Goal: Task Accomplishment & Management: Use online tool/utility

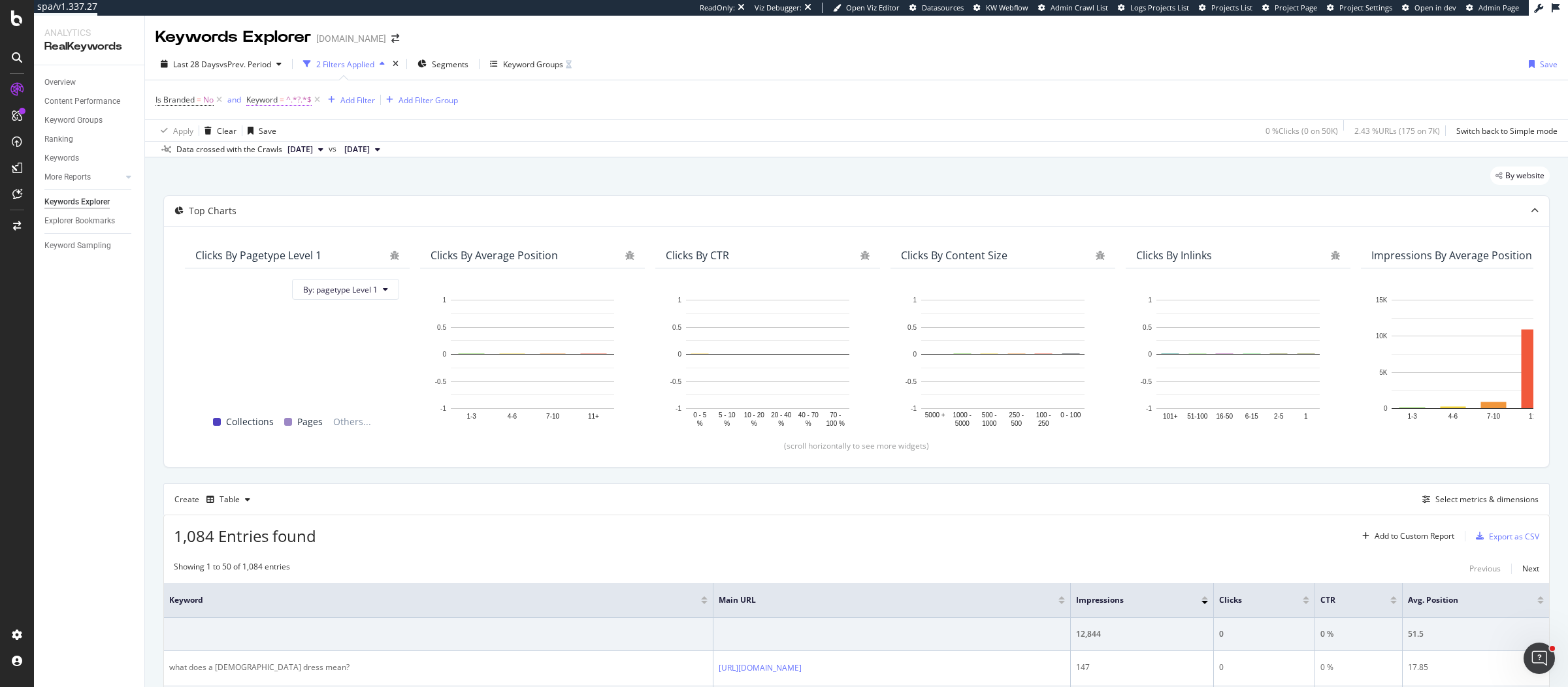
click at [298, 102] on span "^.*?.*$" at bounding box center [299, 100] width 26 height 18
click at [256, 97] on icon at bounding box center [255, 98] width 4 height 7
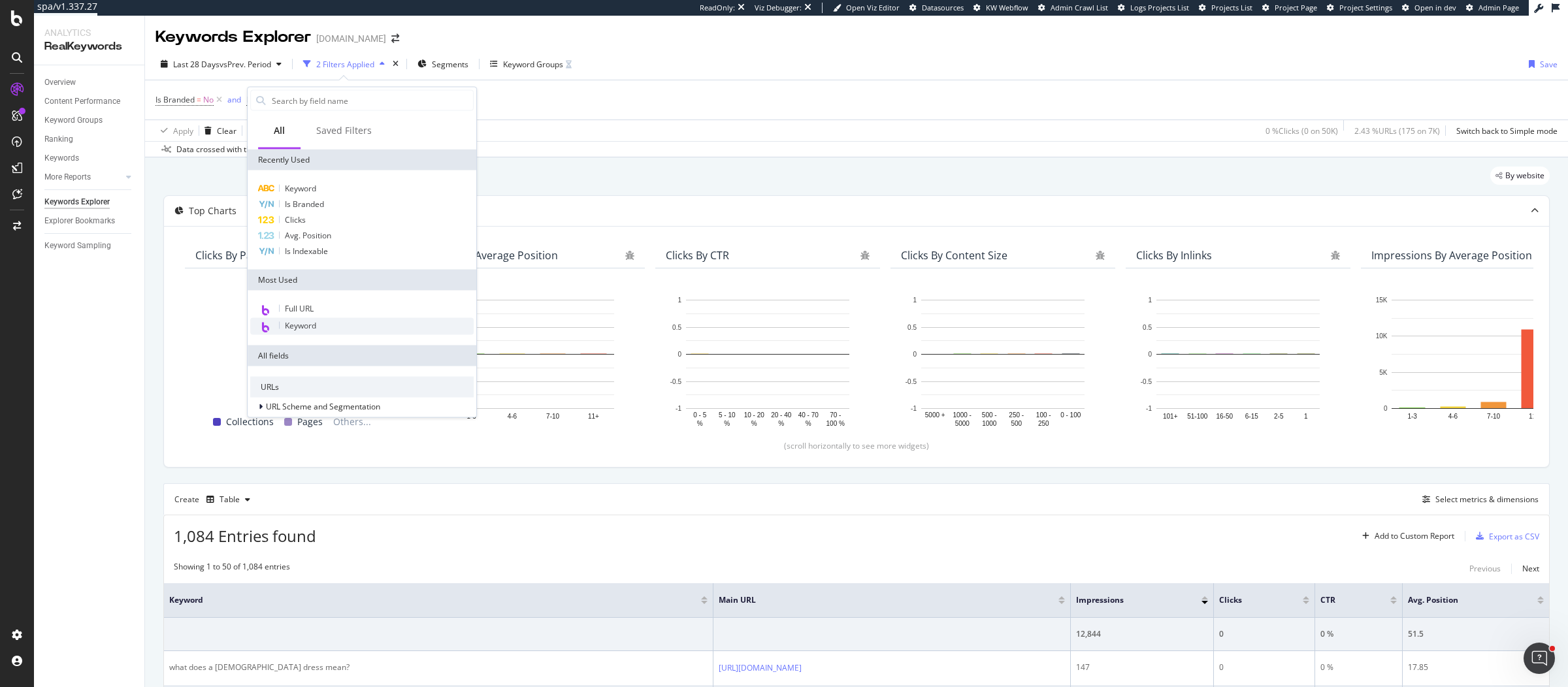
click at [304, 326] on span "Keyword" at bounding box center [300, 325] width 31 height 11
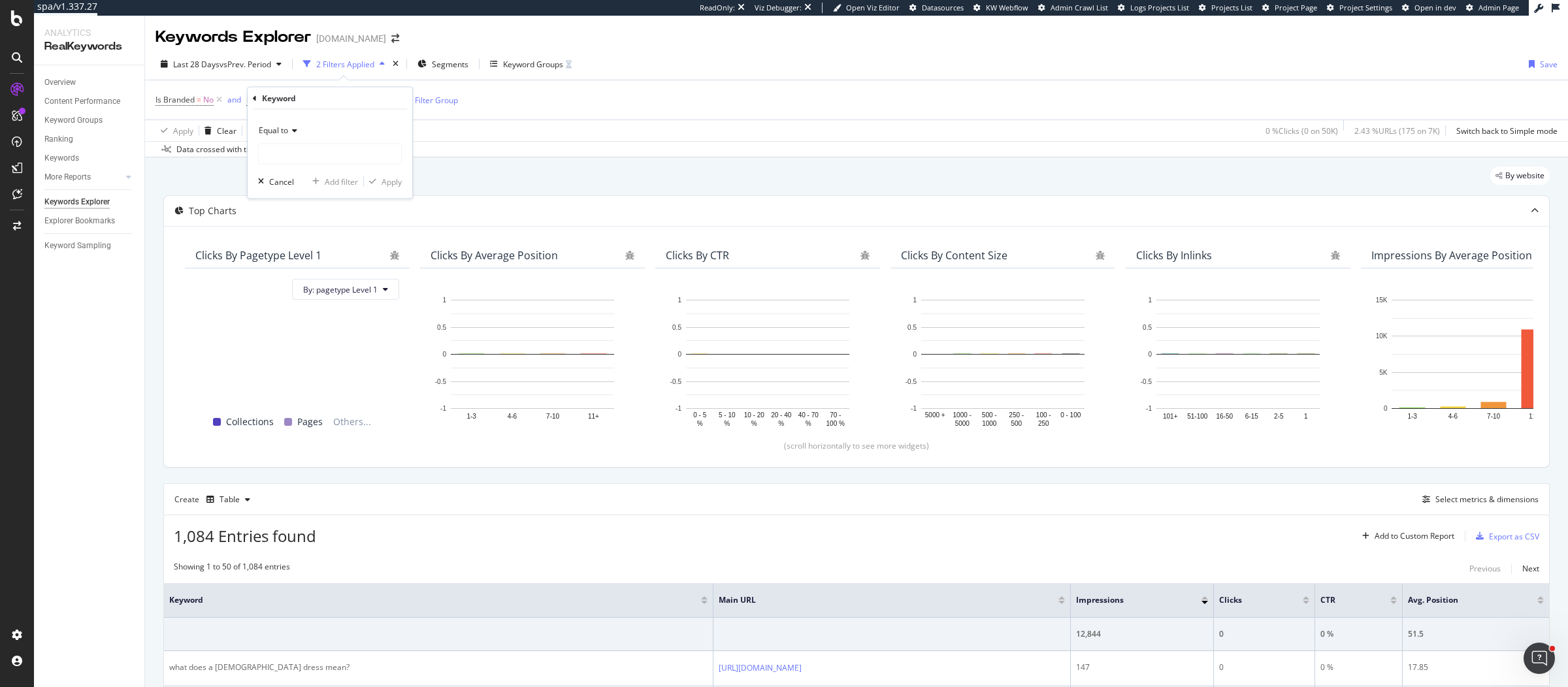
click at [626, 110] on div "Is Branded = No and Keyword = ^.*?.*$ Add Filter Add Filter Group" at bounding box center [856, 100] width 1402 height 39
click at [261, 101] on span "Keyword" at bounding box center [262, 100] width 31 height 11
click at [567, 124] on div "Apply Clear Save 0 % Clicks ( 0 on 50K ) 2.43 % URLs ( 175 on 7K ) Switch back …" at bounding box center [857, 129] width 1423 height 21
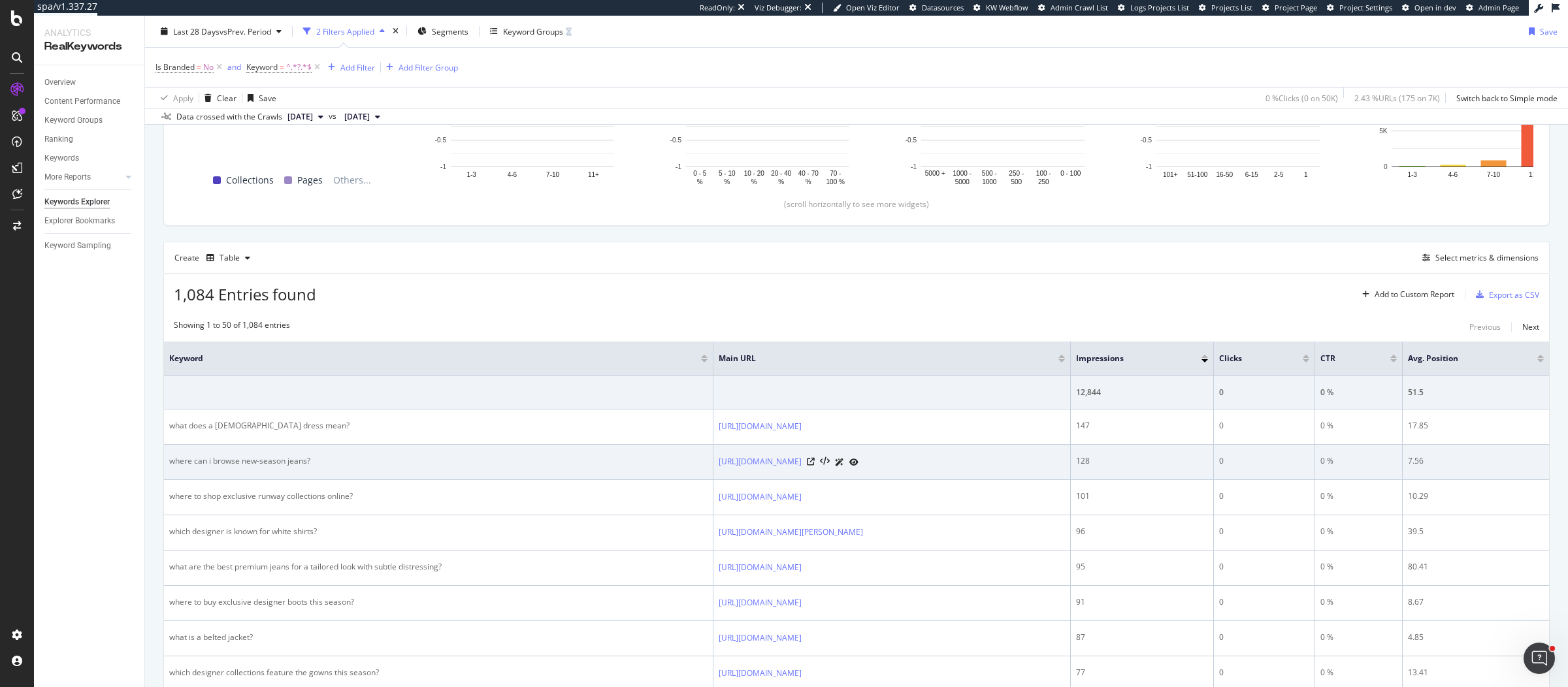
scroll to position [245, 0]
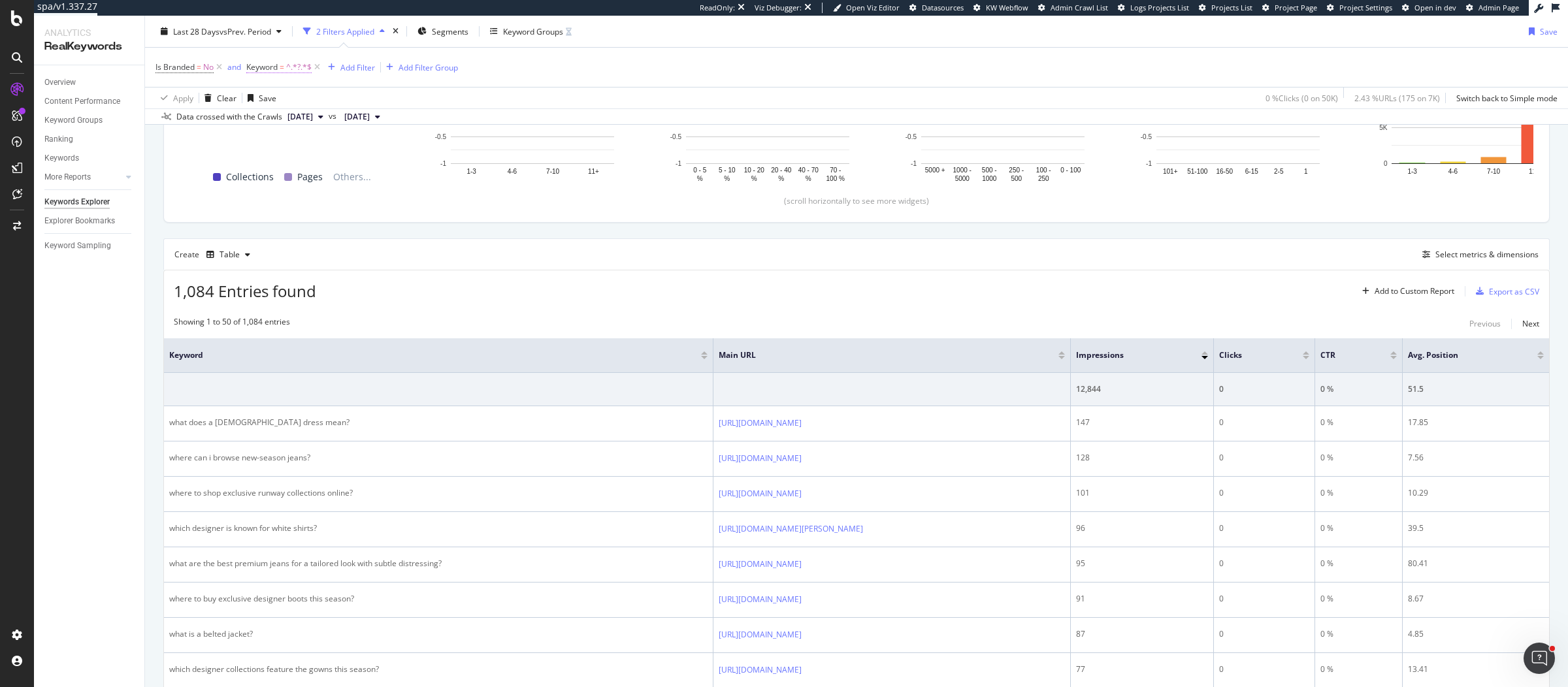
click at [292, 72] on span "^.*?.*$" at bounding box center [299, 67] width 26 height 18
click at [419, 247] on div "Create Table Select metrics & dimensions" at bounding box center [857, 254] width 1386 height 31
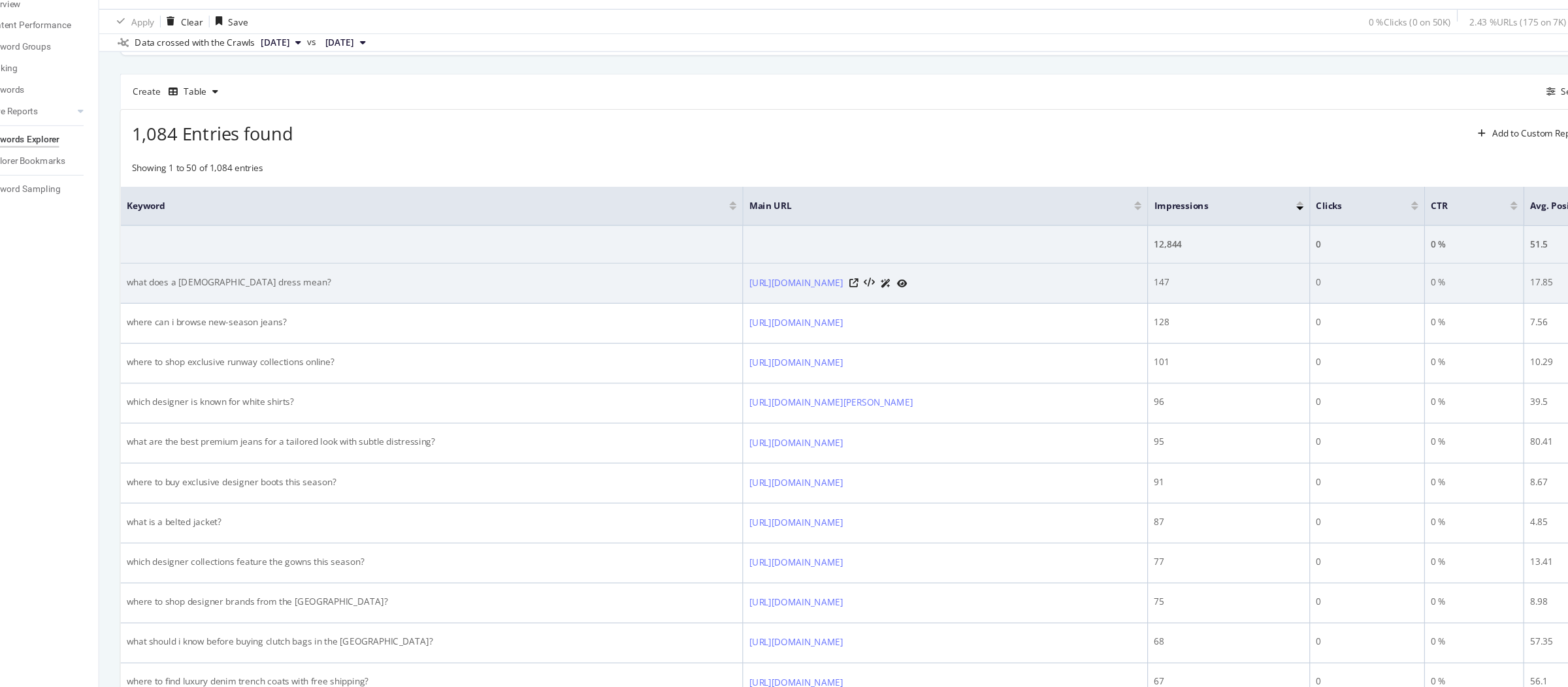
scroll to position [338, 0]
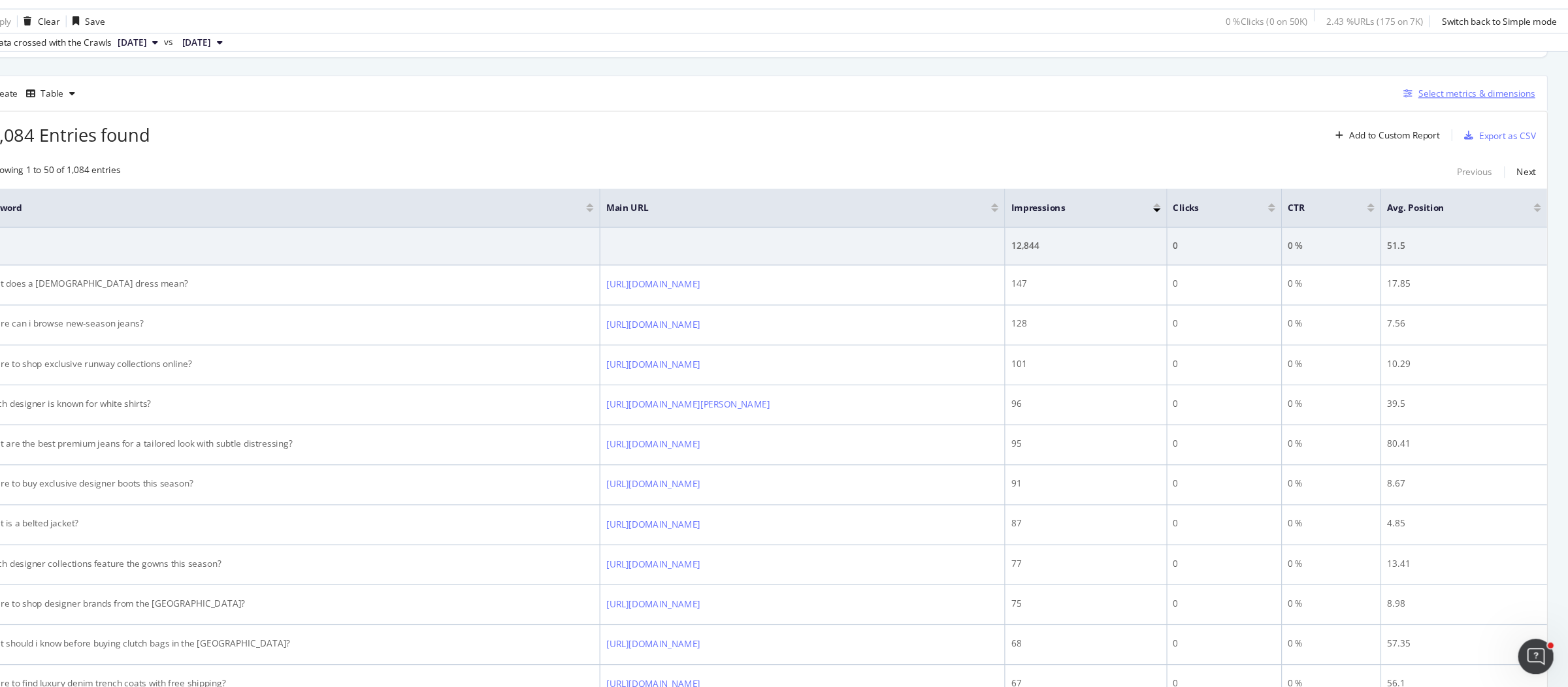
click at [1455, 157] on div "Select metrics & dimensions" at bounding box center [1487, 161] width 103 height 11
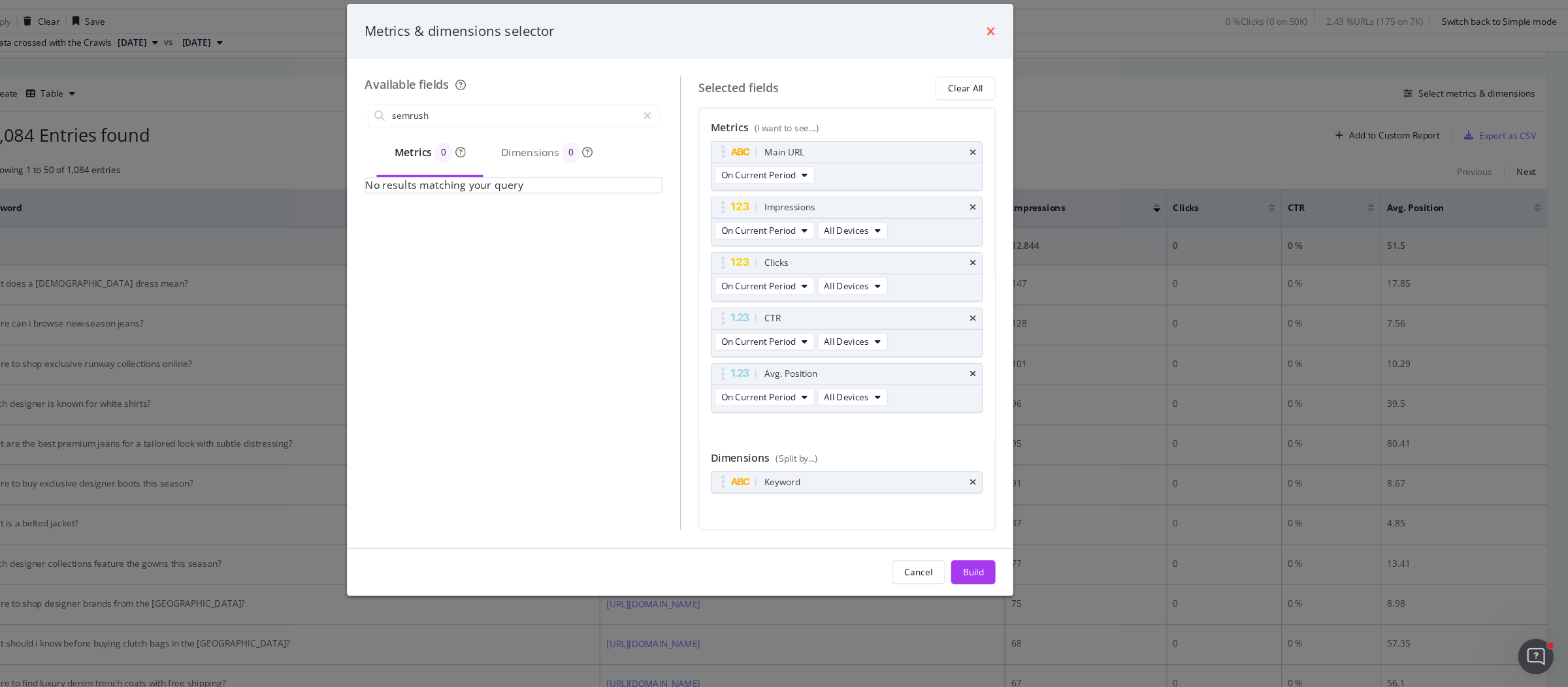
type input "semrush"
click at [1056, 108] on icon "times" at bounding box center [1058, 106] width 7 height 10
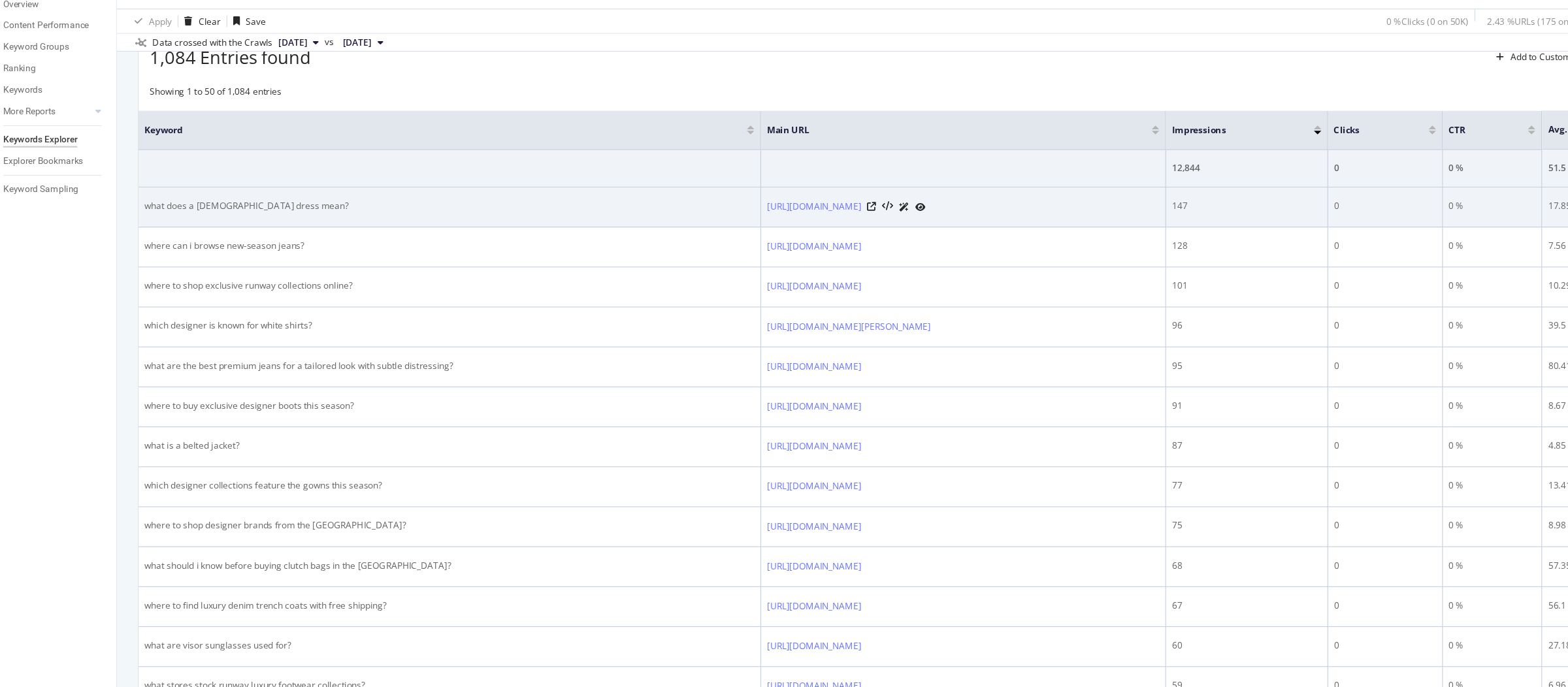
scroll to position [0, 0]
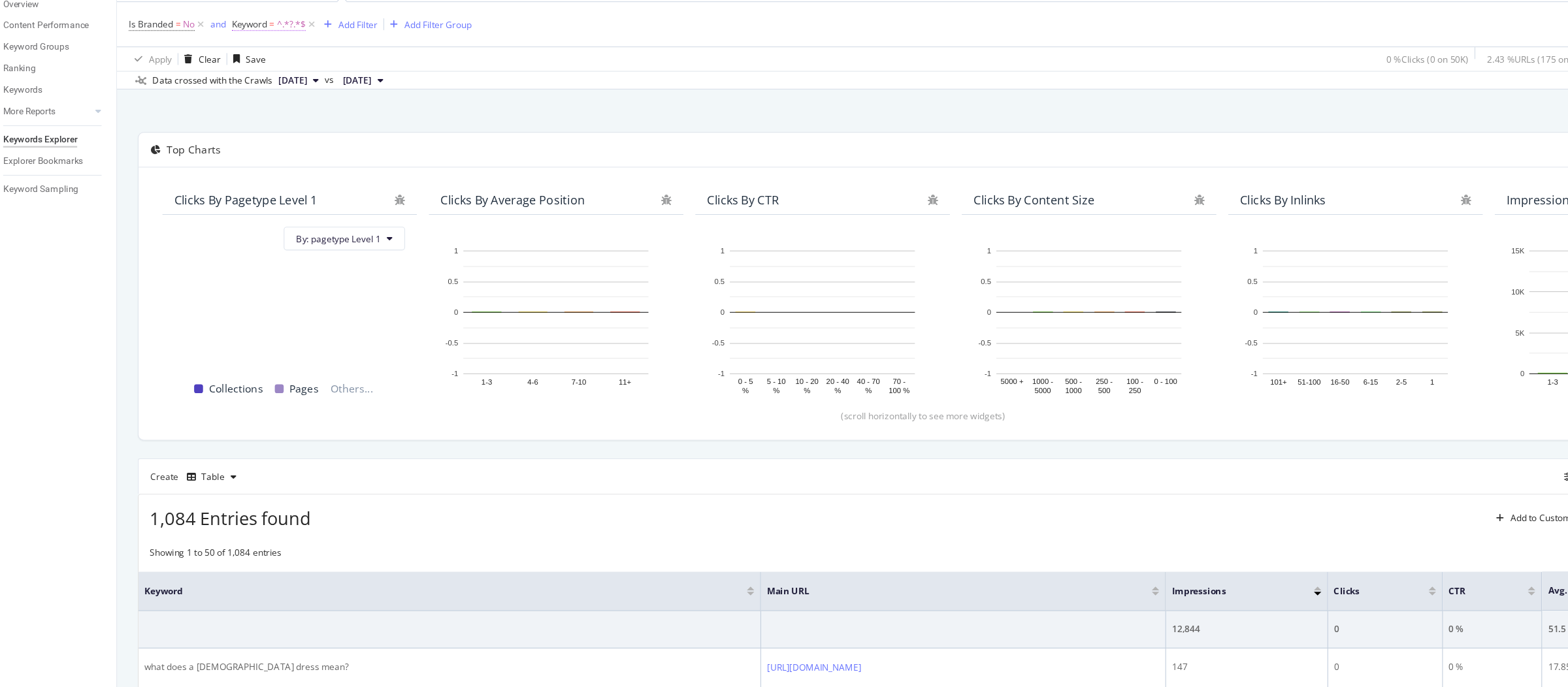
click at [277, 103] on span "Keyword" at bounding box center [262, 100] width 31 height 11
click at [269, 148] on input "?" at bounding box center [321, 154] width 124 height 21
type input "what"
click at [400, 182] on div "Apply" at bounding box center [392, 181] width 20 height 11
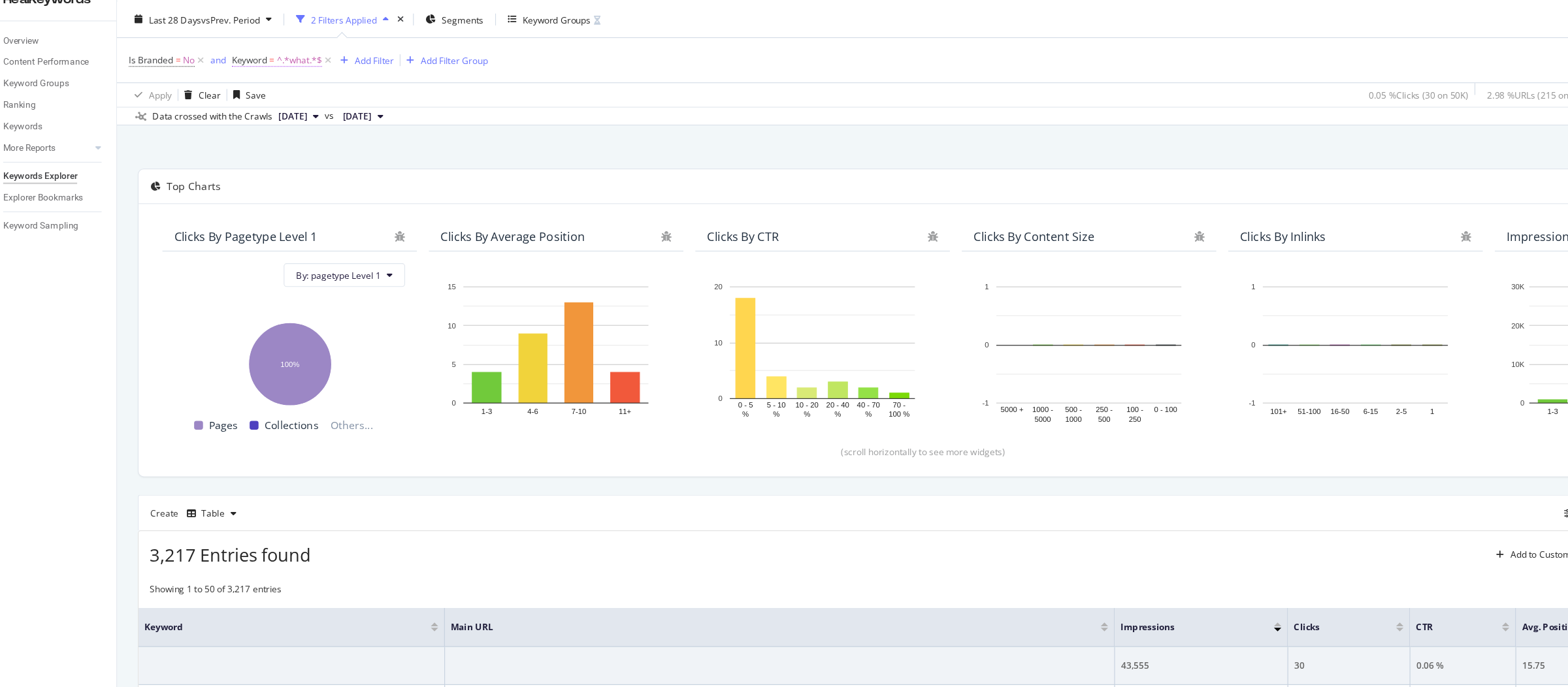
click at [293, 102] on span "^.*what.*$" at bounding box center [306, 100] width 40 height 18
click at [527, 146] on div "Data crossed with the Crawls 2025 Sep. 8th vs 2025 Aug. 11th" at bounding box center [857, 149] width 1423 height 16
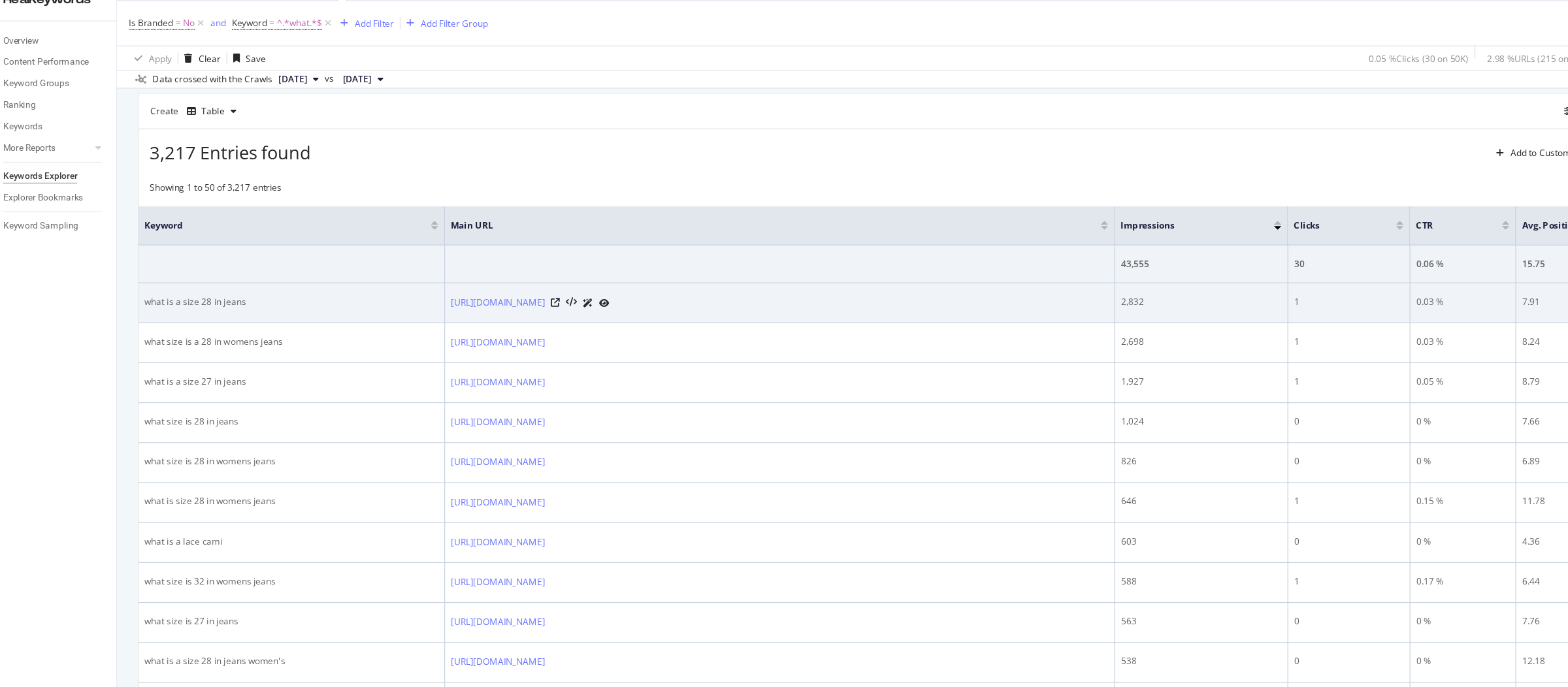
scroll to position [343, 0]
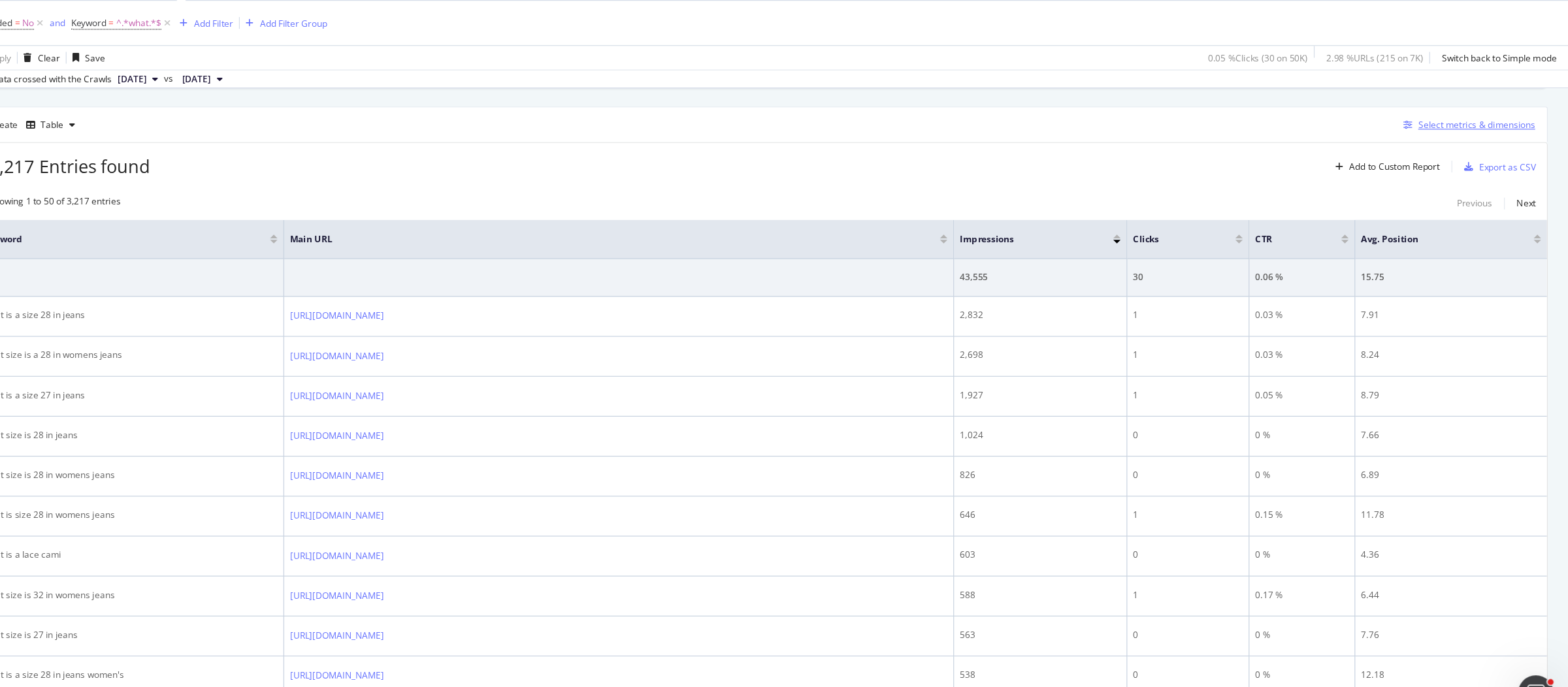
click at [1491, 154] on div "Select metrics & dimensions" at bounding box center [1487, 156] width 103 height 11
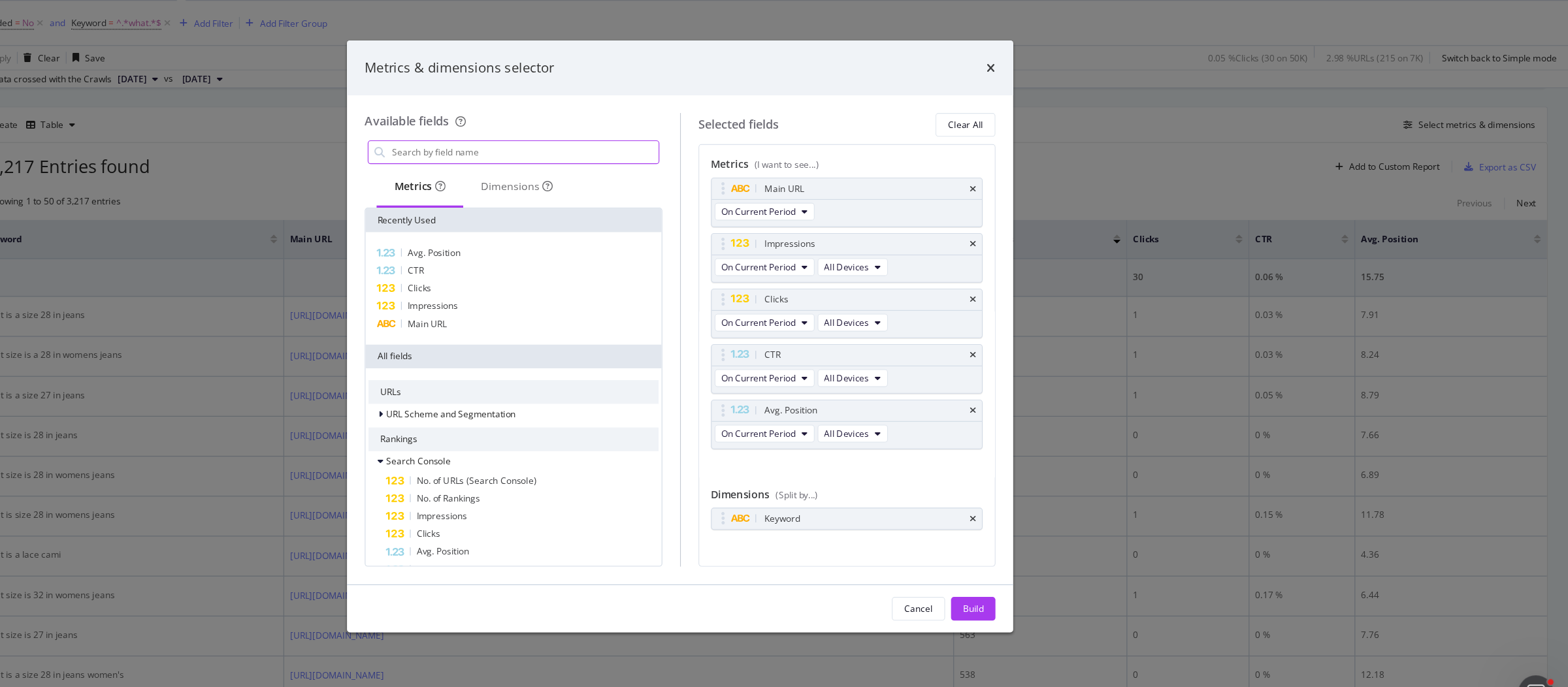
click at [648, 186] on input "modal" at bounding box center [647, 180] width 237 height 19
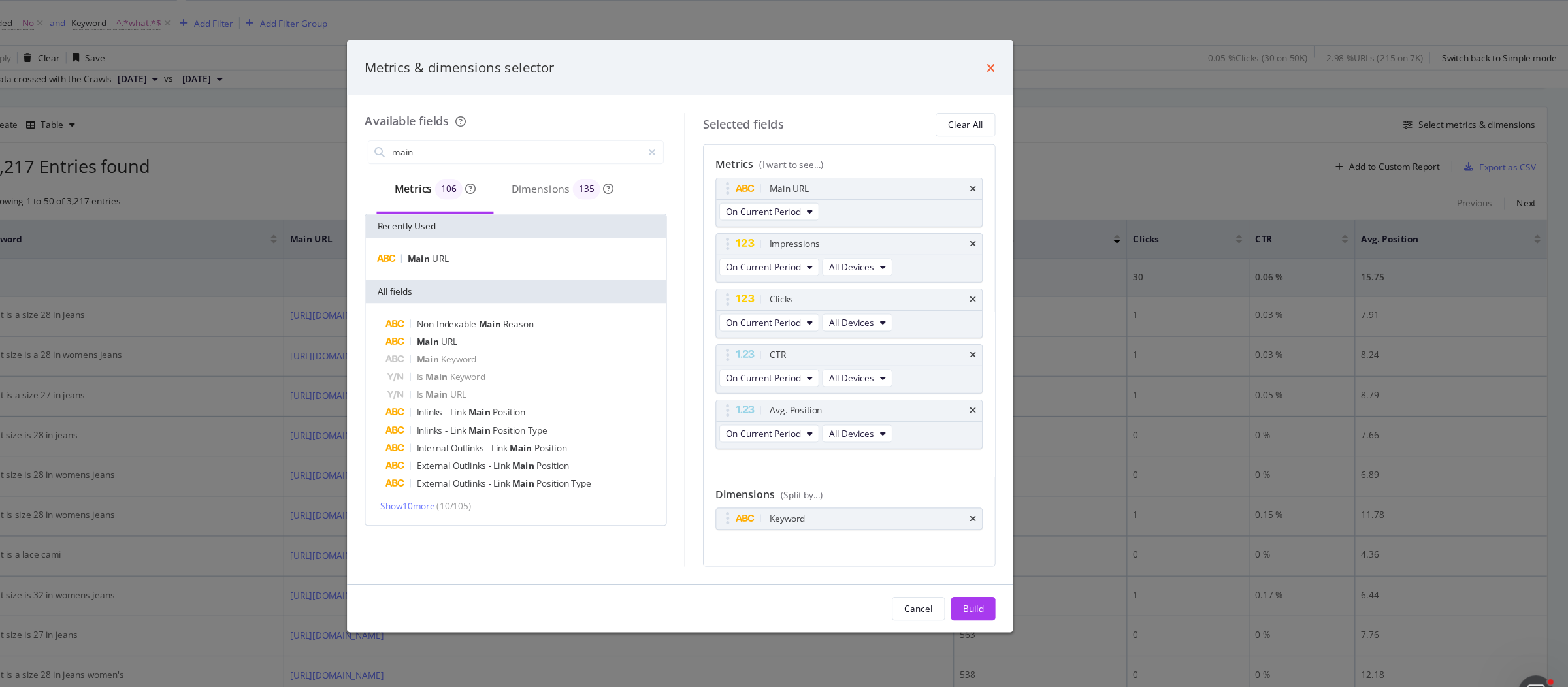
type input "main"
click at [1058, 106] on icon "times" at bounding box center [1058, 106] width 7 height 10
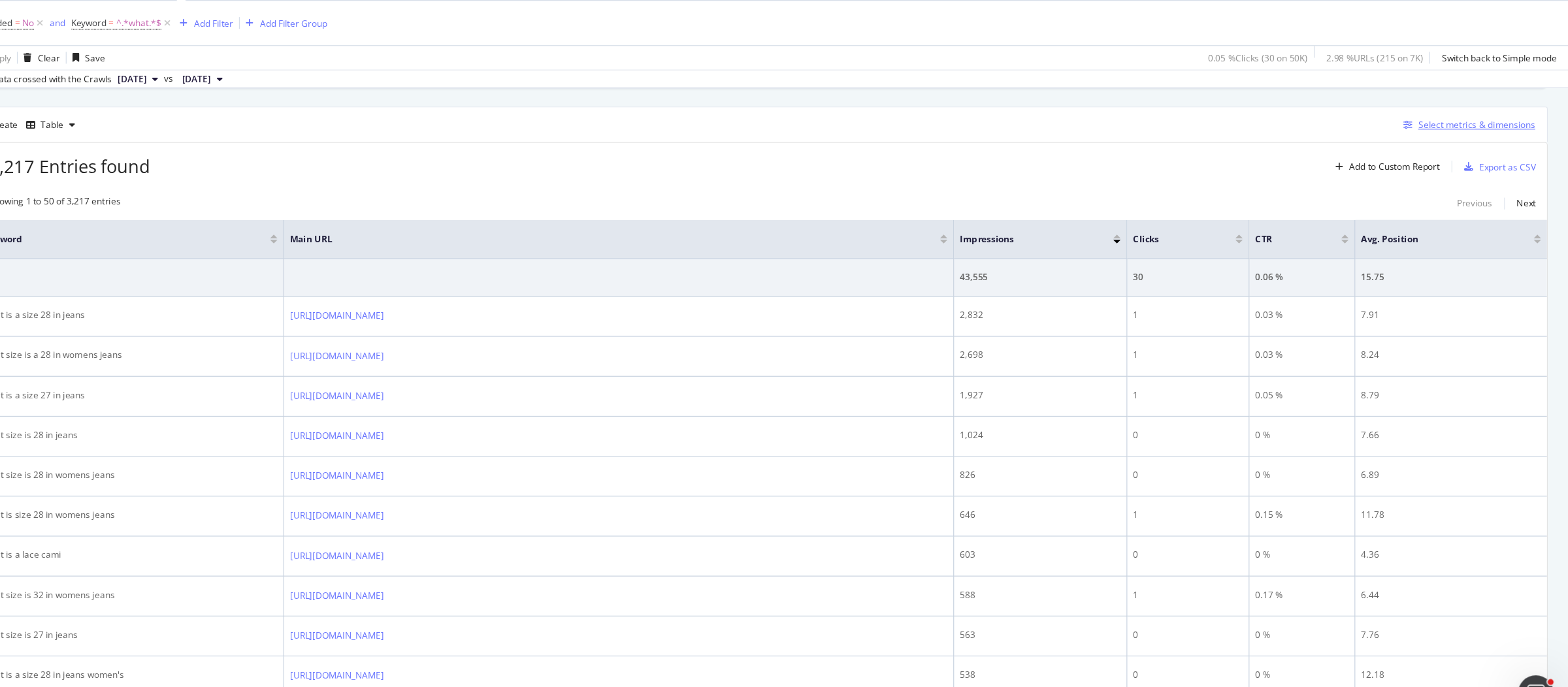
click at [1475, 151] on div "Select metrics & dimensions" at bounding box center [1487, 156] width 103 height 11
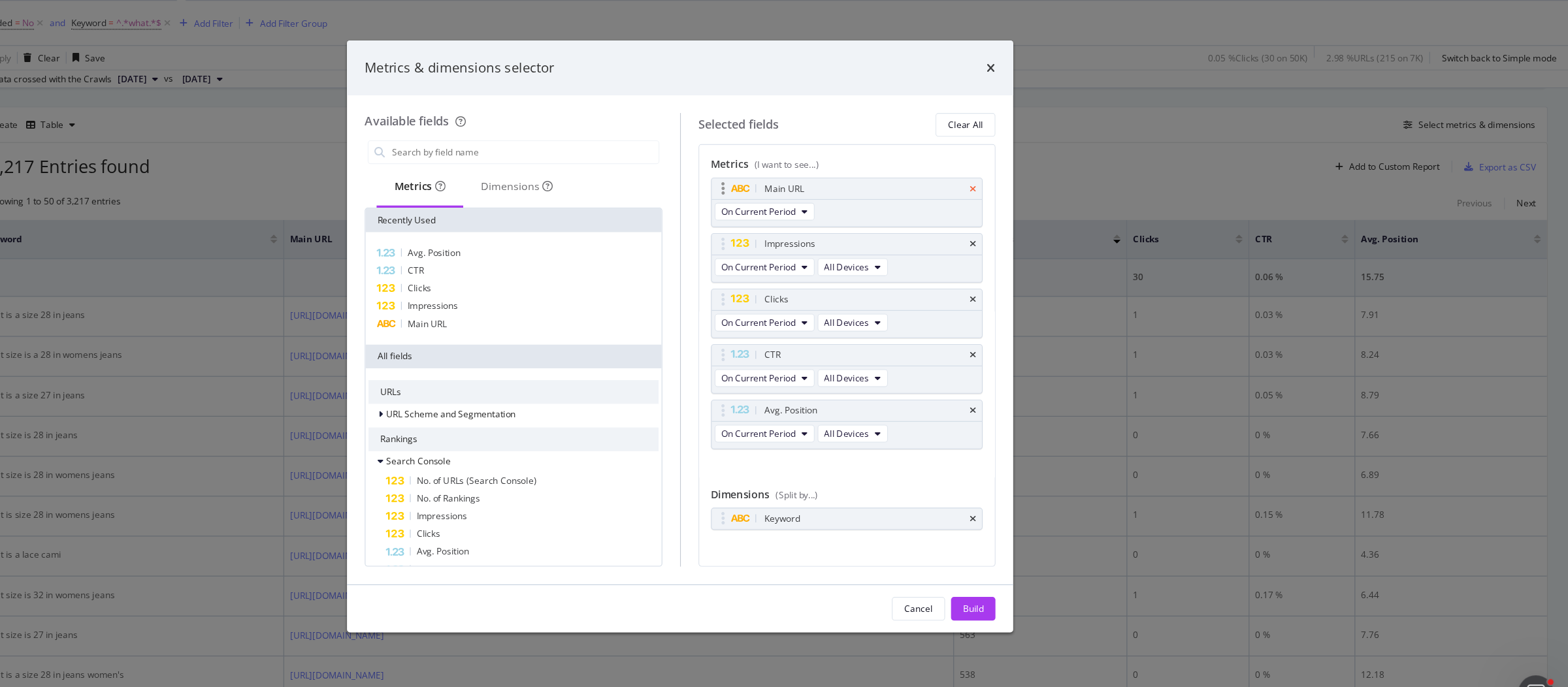
click at [1039, 211] on icon "times" at bounding box center [1042, 212] width 6 height 7
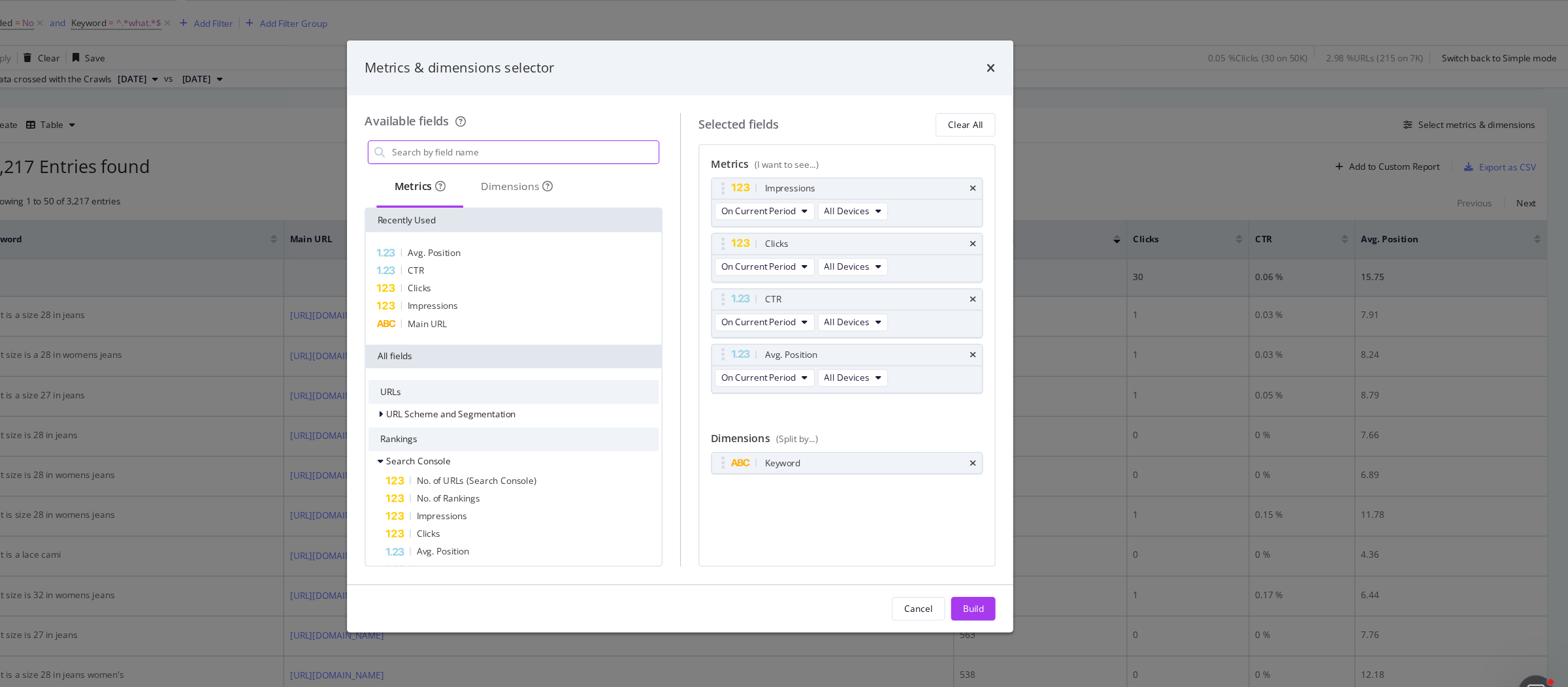
click at [594, 175] on input "modal" at bounding box center [647, 180] width 237 height 19
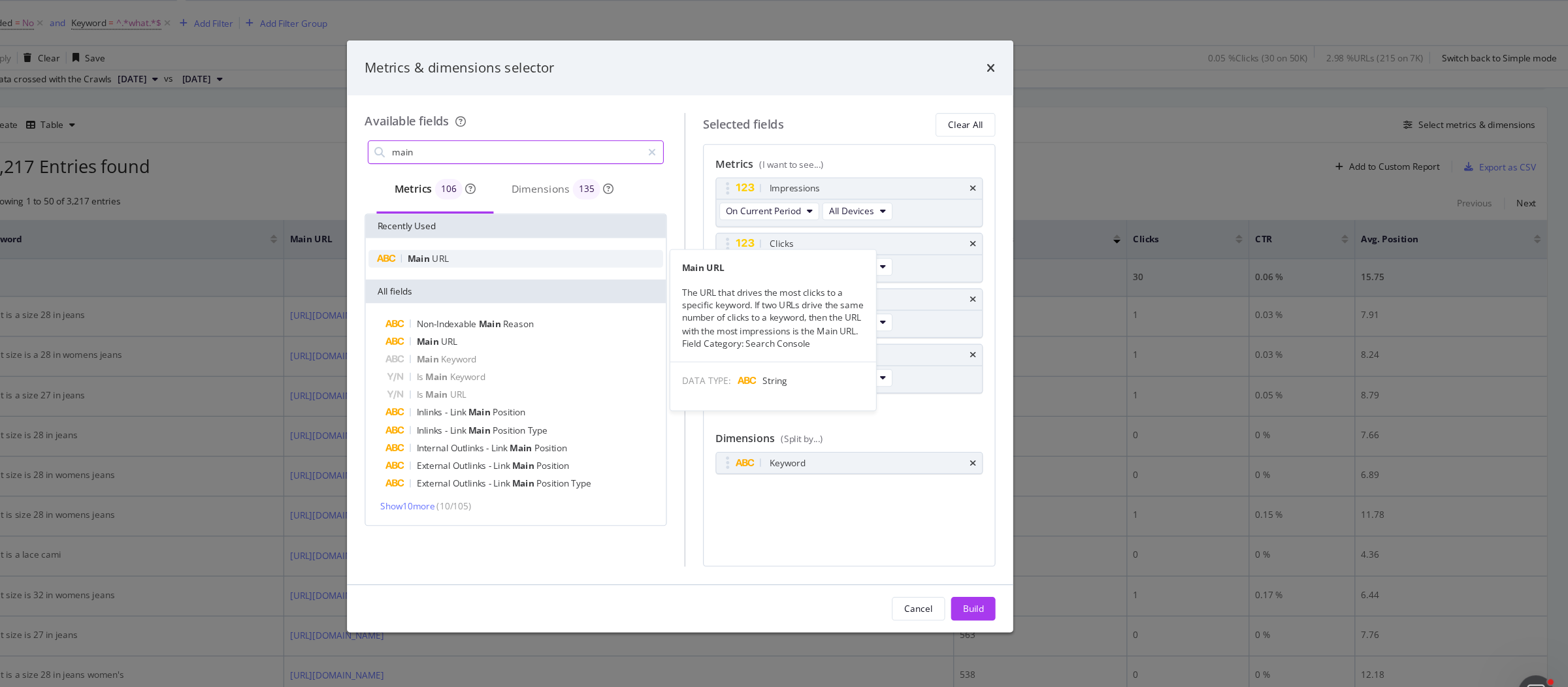
type input "main"
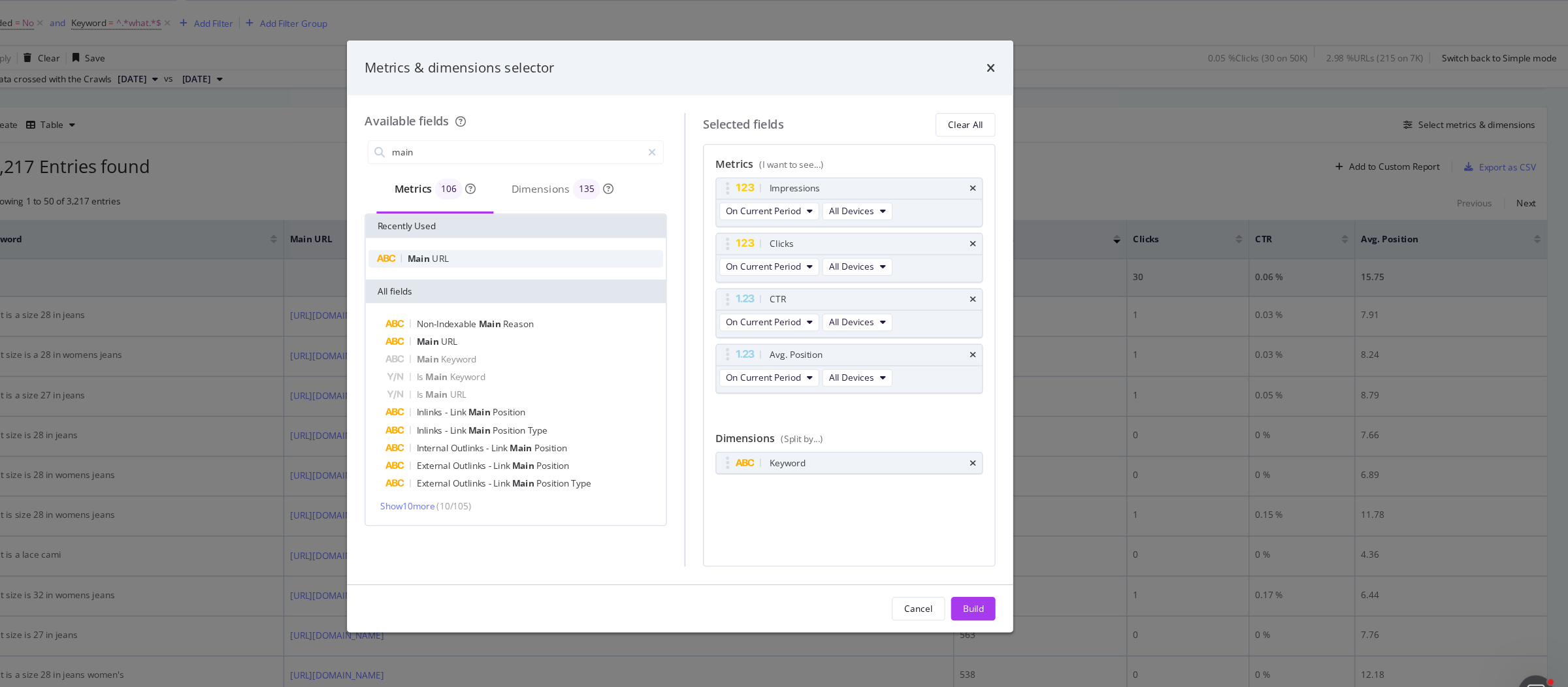
click at [564, 271] on span "Main" at bounding box center [553, 274] width 21 height 11
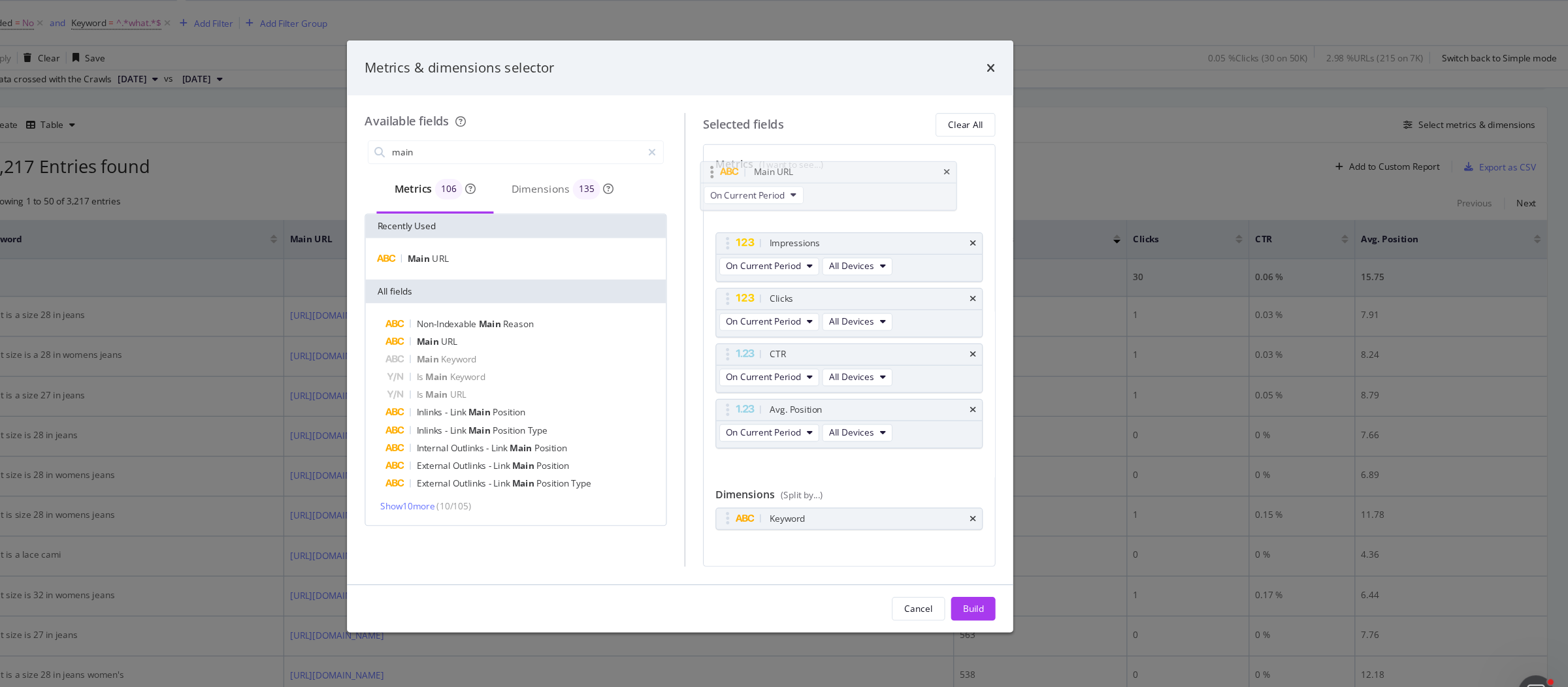
drag, startPoint x: 823, startPoint y: 408, endPoint x: 813, endPoint y: 202, distance: 206.2
click at [813, 201] on body "spa/v1.337.27 ReadOnly: Viz Debugger: Open Viz Editor Datasources KW Webflow Ad…" at bounding box center [784, 344] width 1568 height 687
drag, startPoint x: 1030, startPoint y: 578, endPoint x: 872, endPoint y: 531, distance: 164.8
click at [1029, 579] on button "Build" at bounding box center [1042, 584] width 39 height 21
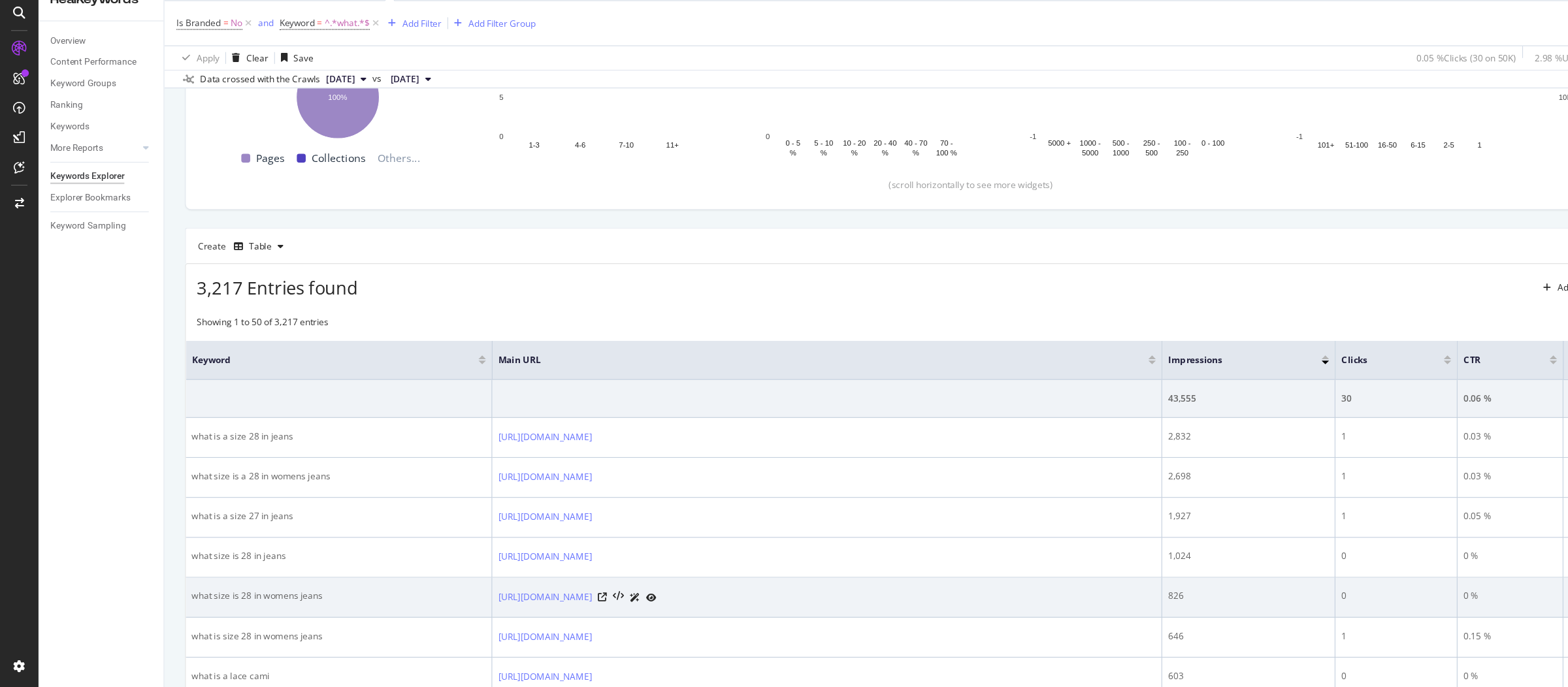
scroll to position [0, 0]
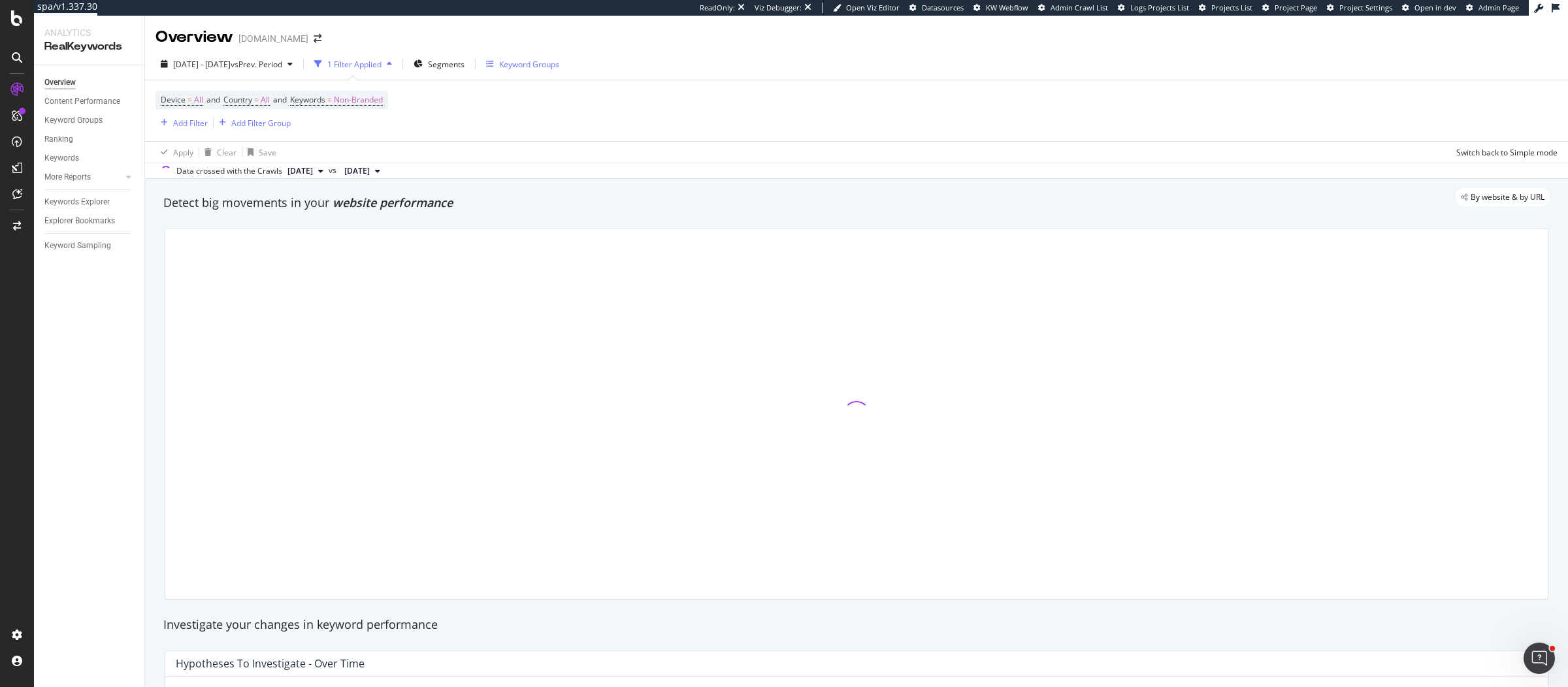
click at [559, 60] on div "Keyword Groups" at bounding box center [529, 65] width 60 height 11
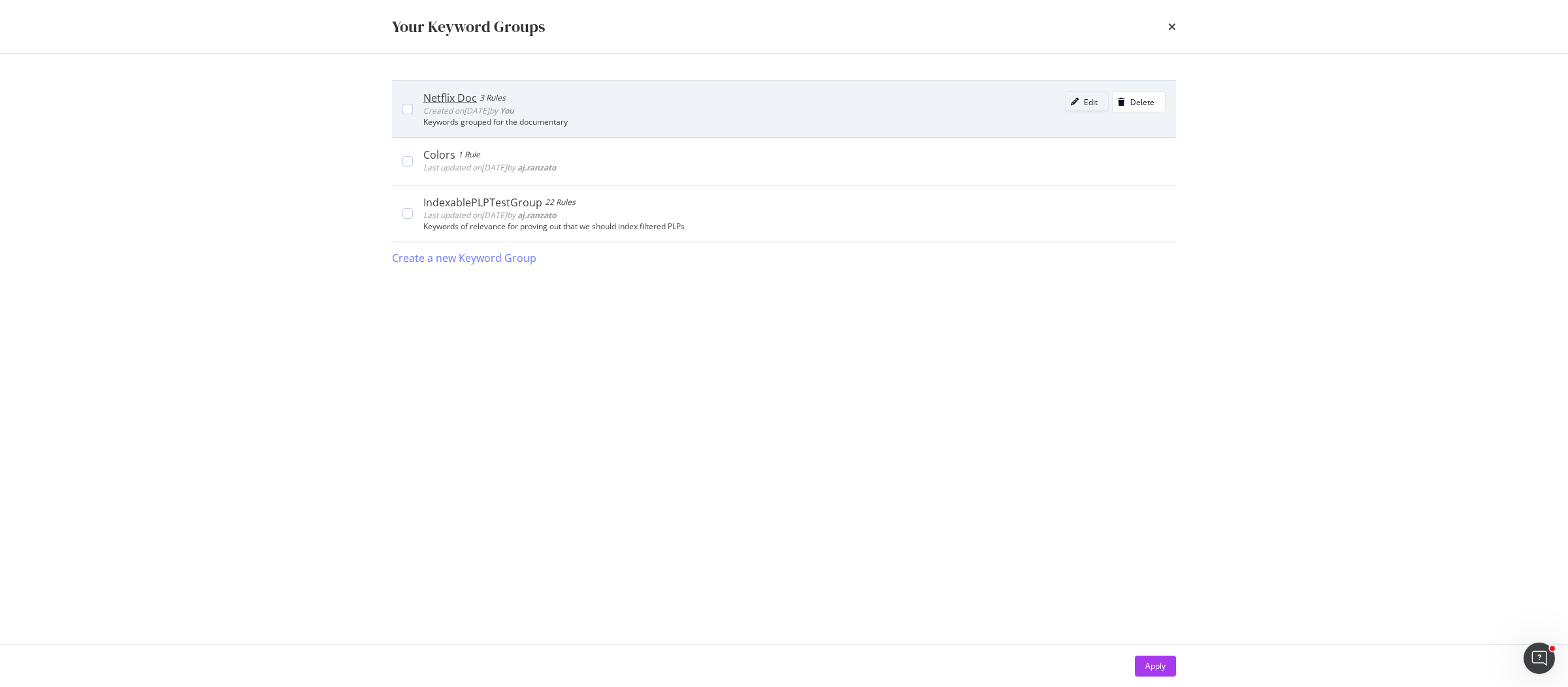
click at [1081, 102] on div "modal" at bounding box center [1075, 102] width 18 height 7
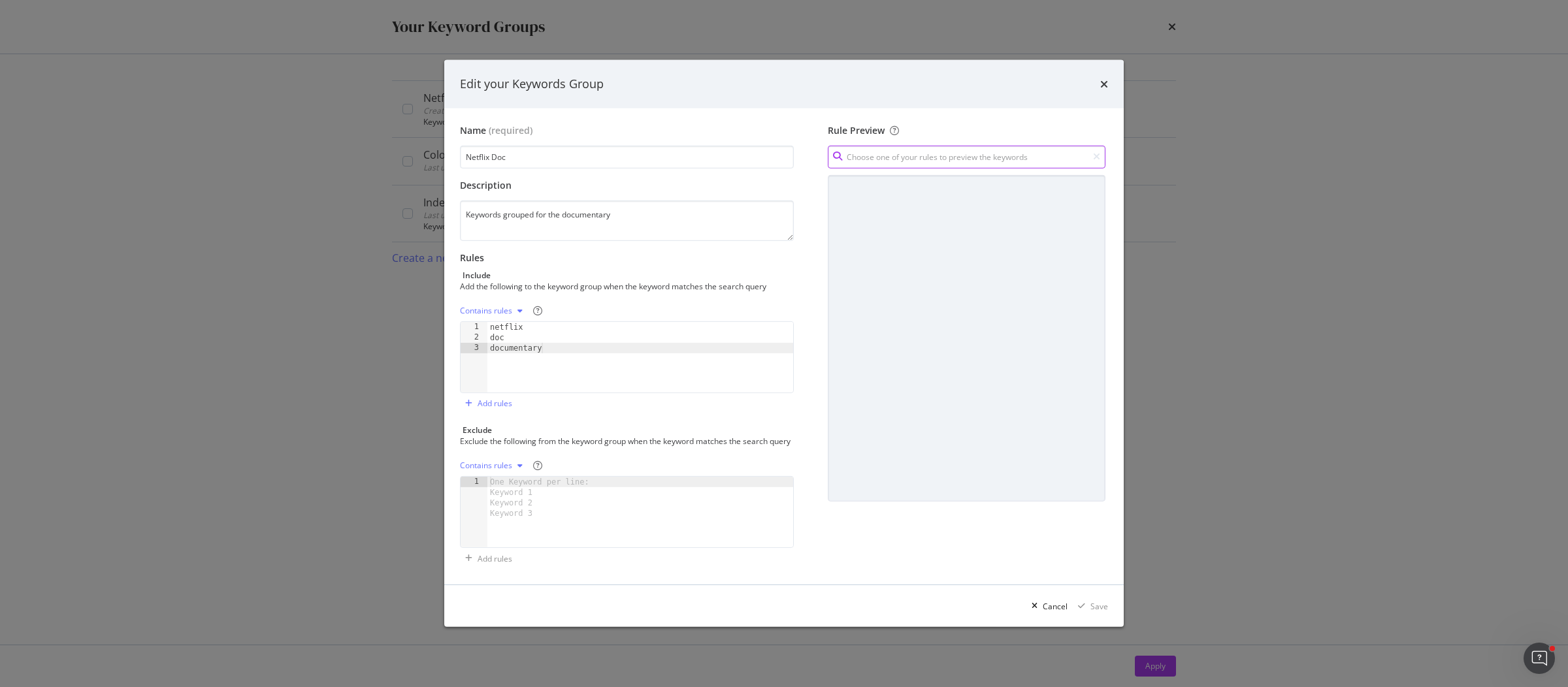
click at [928, 153] on input "modal" at bounding box center [966, 157] width 277 height 23
click at [917, 199] on div "documentary Contains" at bounding box center [966, 204] width 269 height 19
type input "documentary"
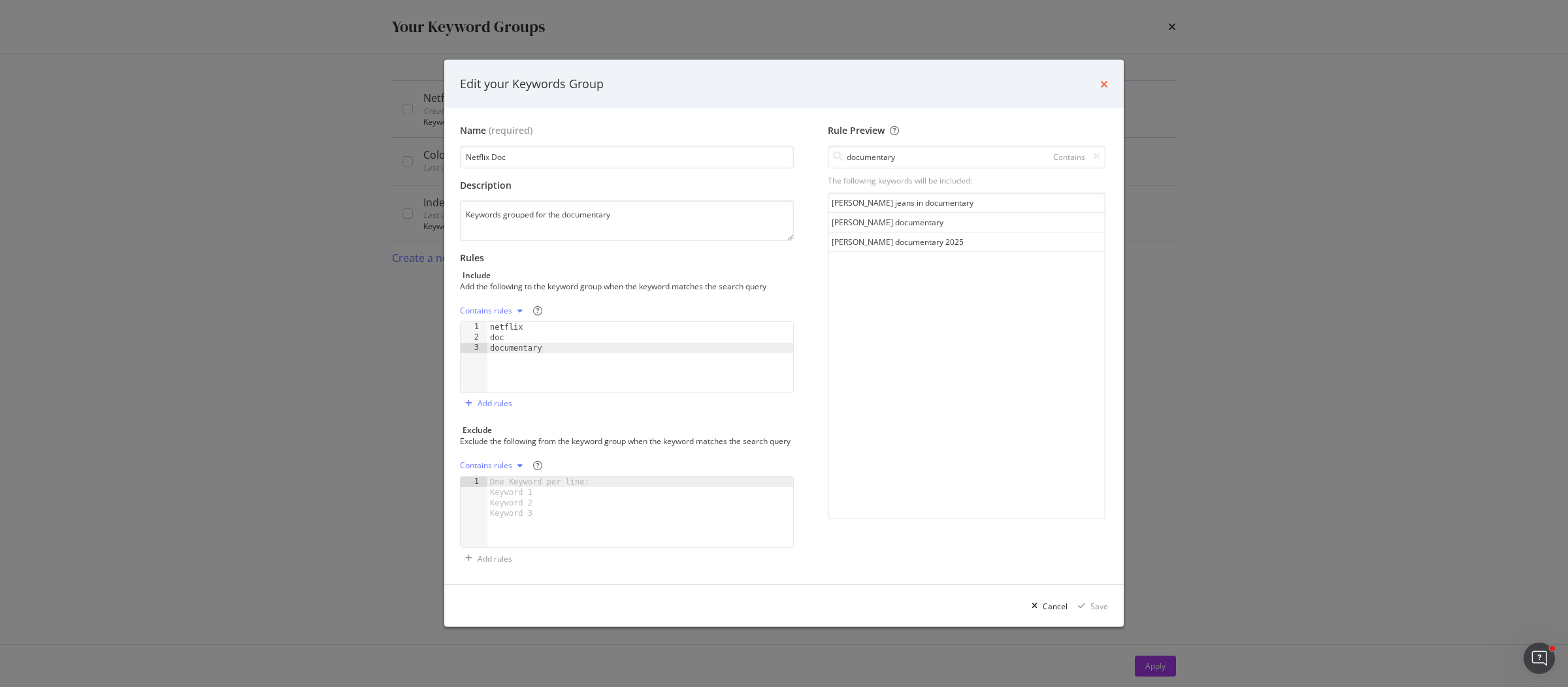
click at [1102, 79] on icon "times" at bounding box center [1103, 84] width 7 height 10
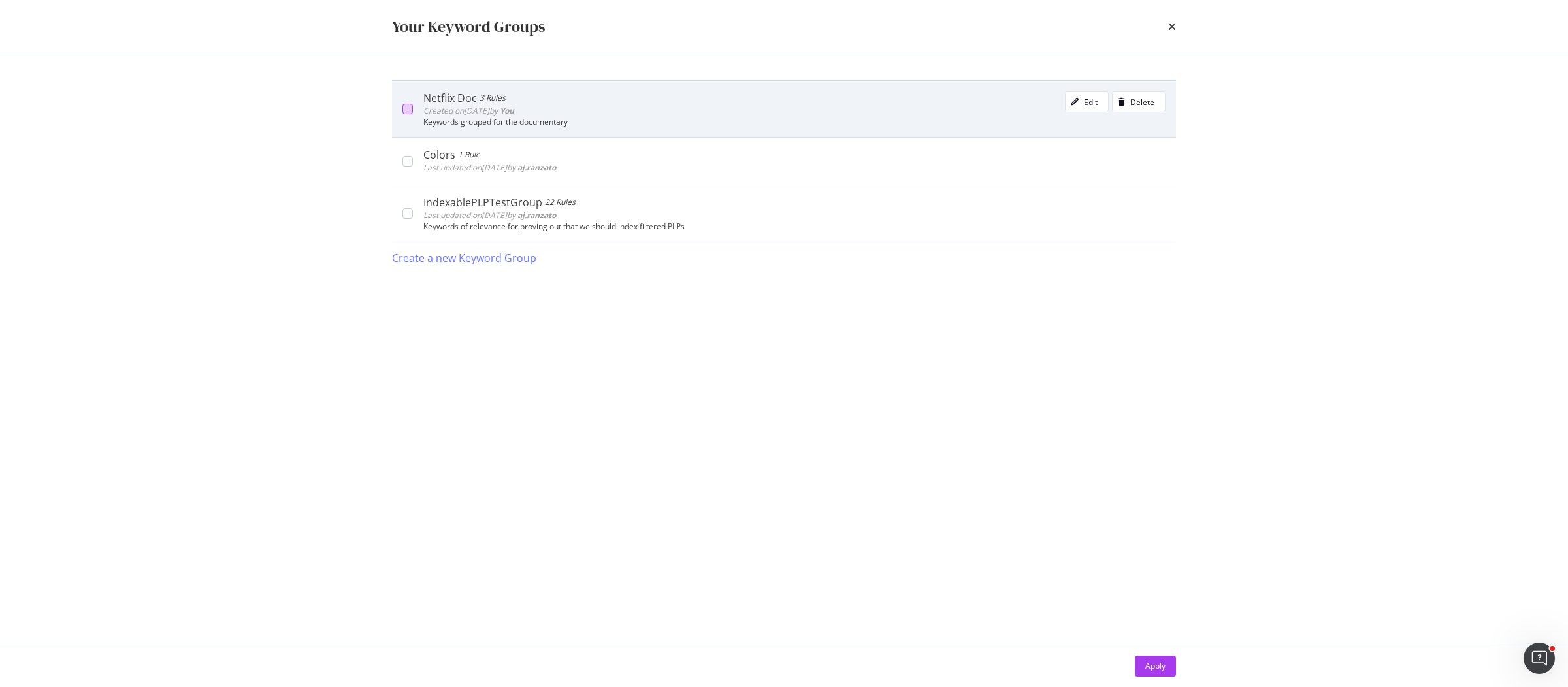
click at [409, 110] on div "modal" at bounding box center [407, 108] width 10 height 10
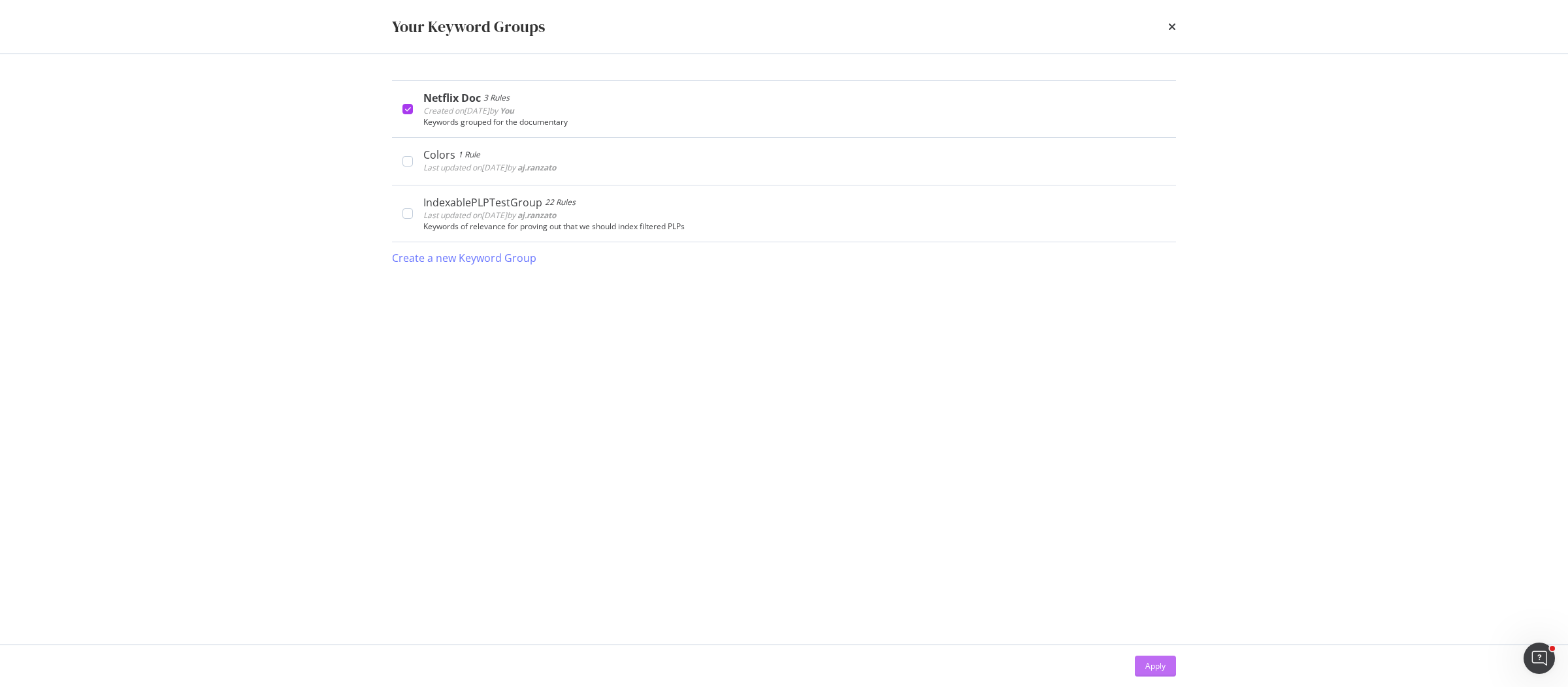
click at [1158, 660] on div "Apply" at bounding box center [1155, 666] width 20 height 11
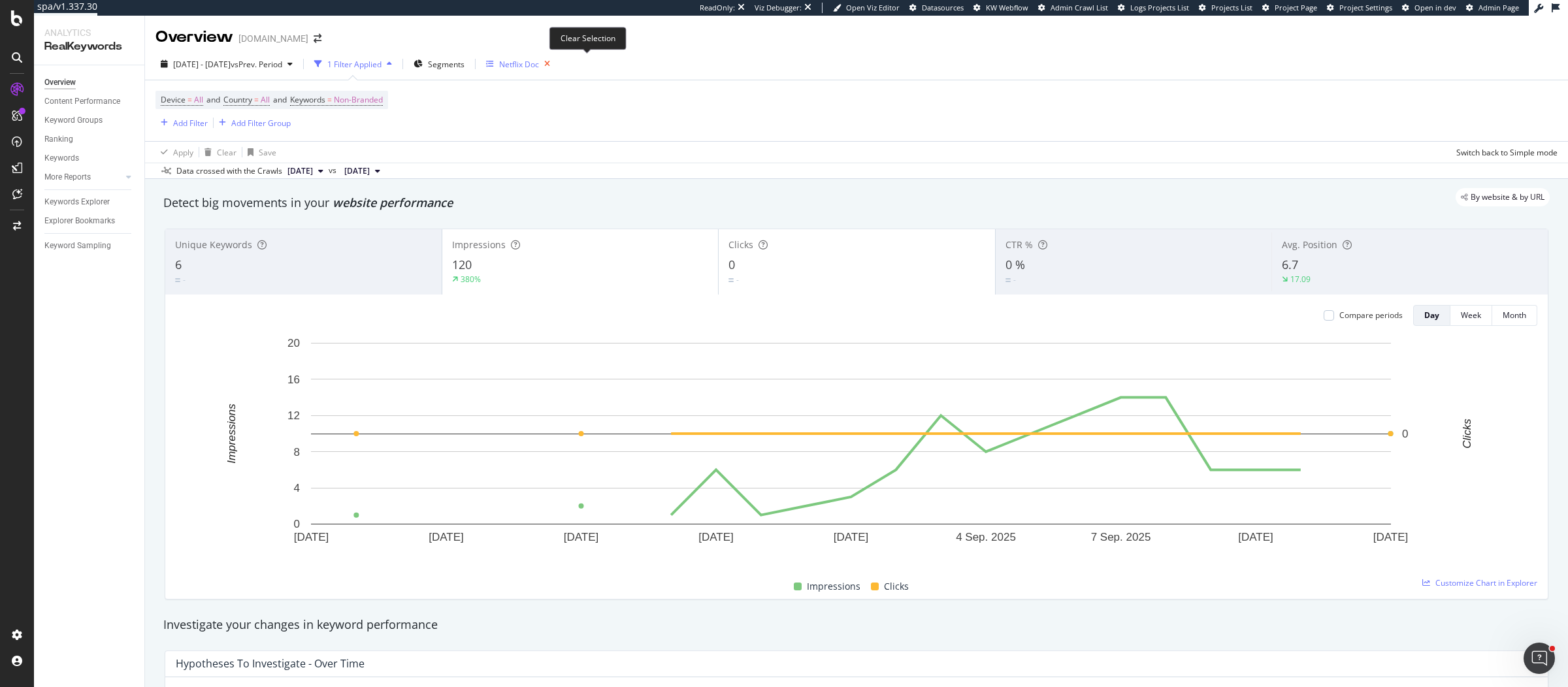
click at [555, 61] on icon "button" at bounding box center [547, 64] width 17 height 18
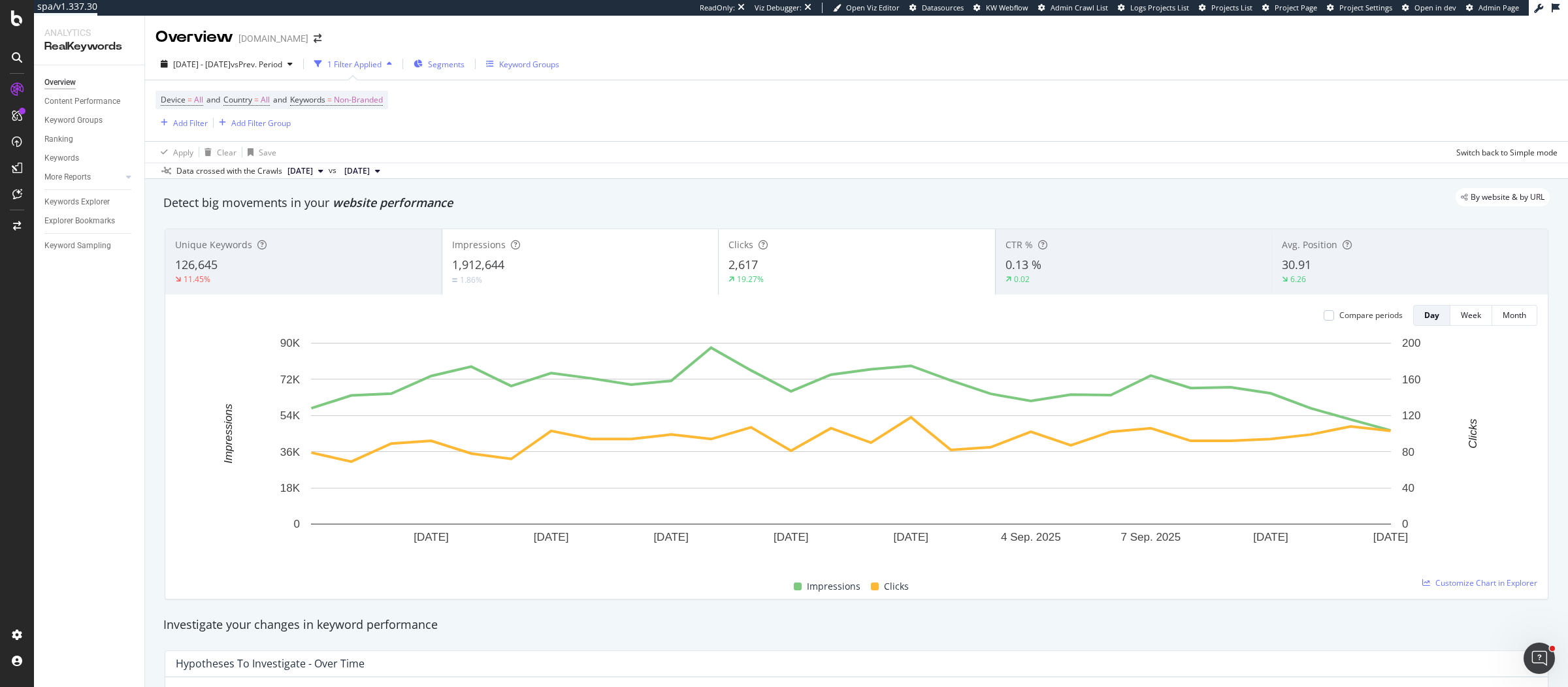
click at [465, 61] on span "Segments" at bounding box center [446, 65] width 37 height 11
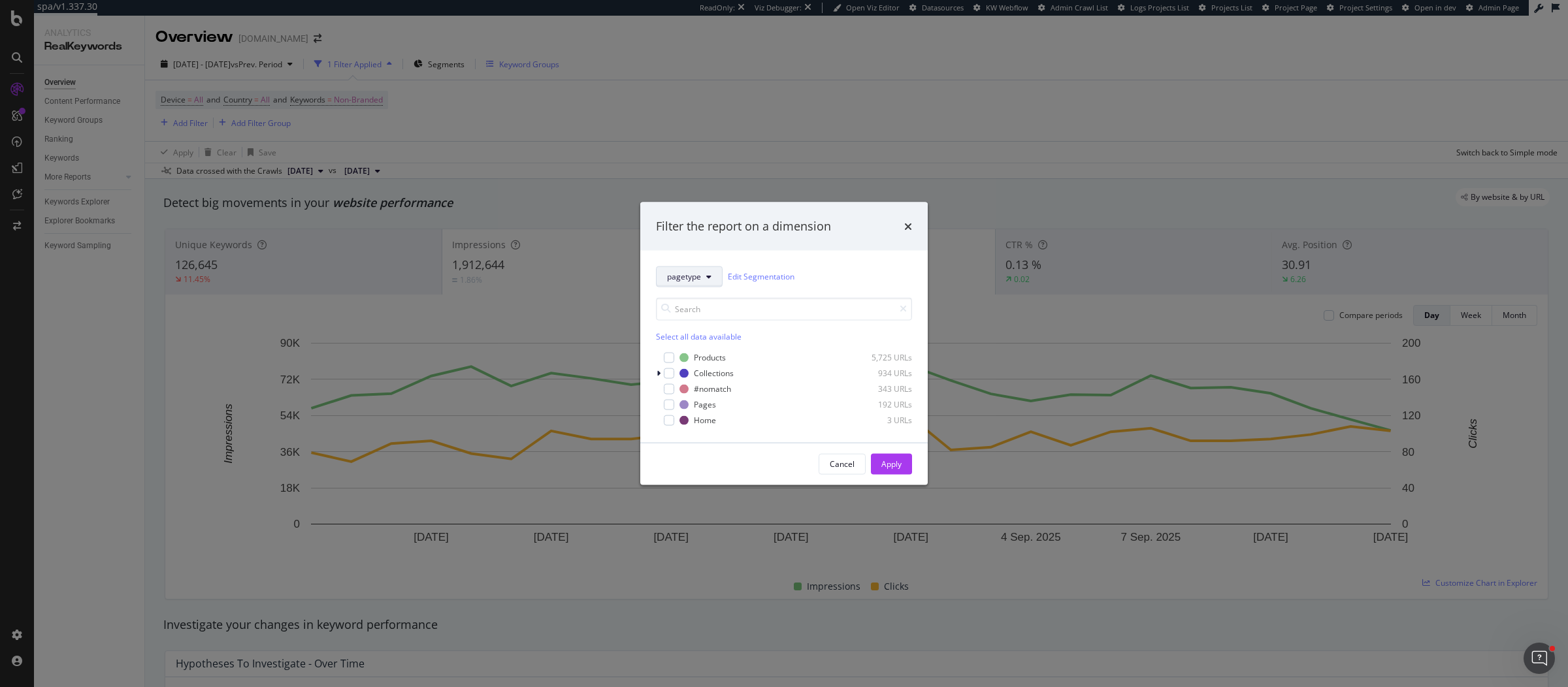
click at [689, 280] on span "pagetype" at bounding box center [684, 276] width 34 height 11
click at [836, 137] on div "Filter the report on a dimension pagetype Edit Segmentation Select all data ava…" at bounding box center [784, 344] width 1568 height 687
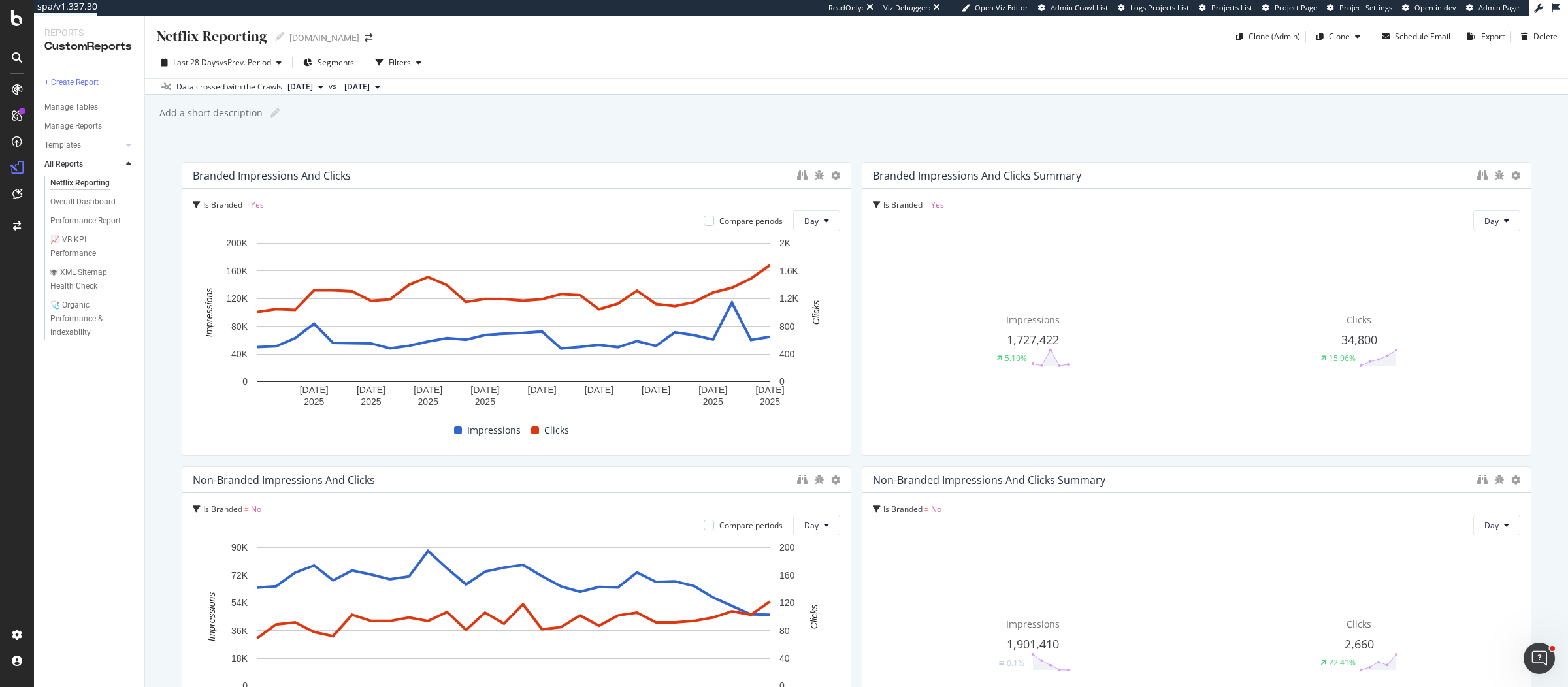
click at [851, 144] on div "Netflix Reporting Netflix Reporting www.victoriabeckham.com Clone (Admin) Clone…" at bounding box center [857, 351] width 1423 height 671
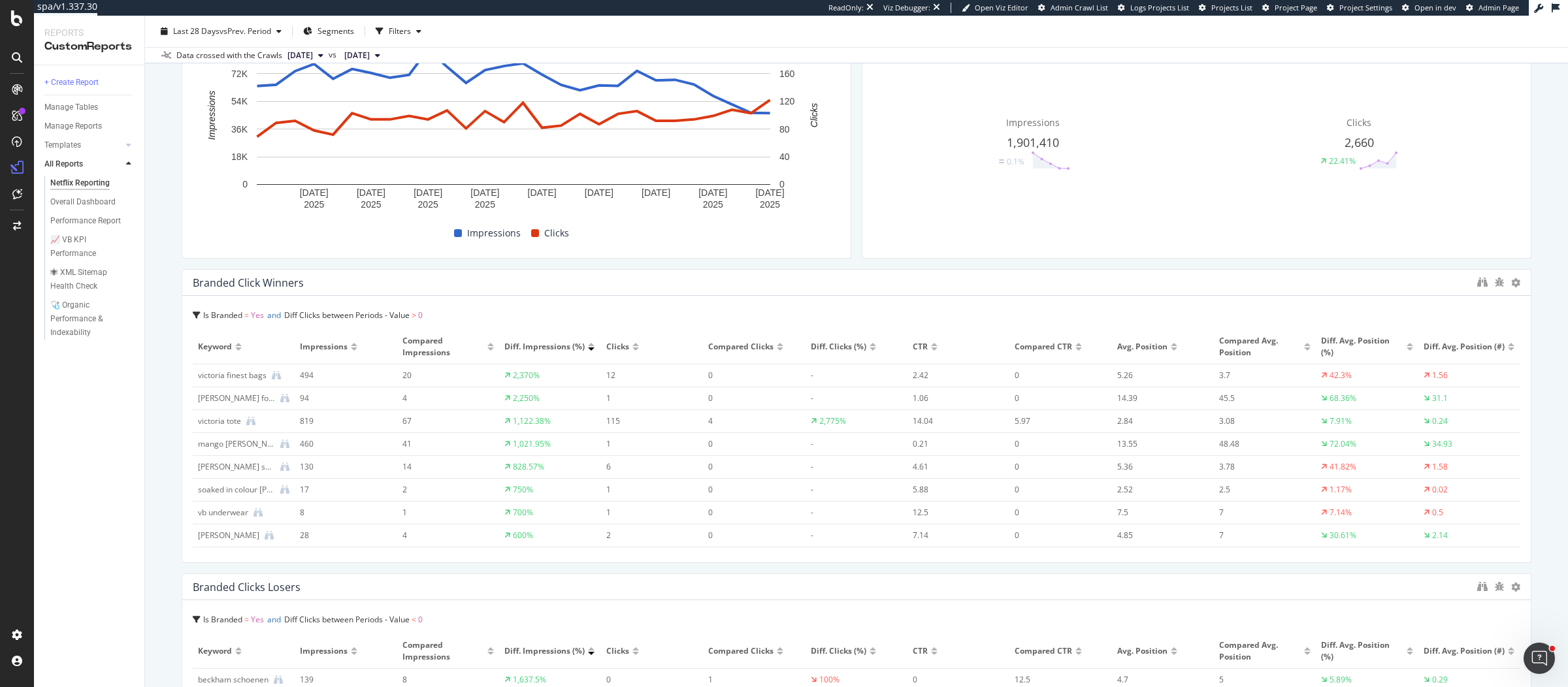
scroll to position [598, 0]
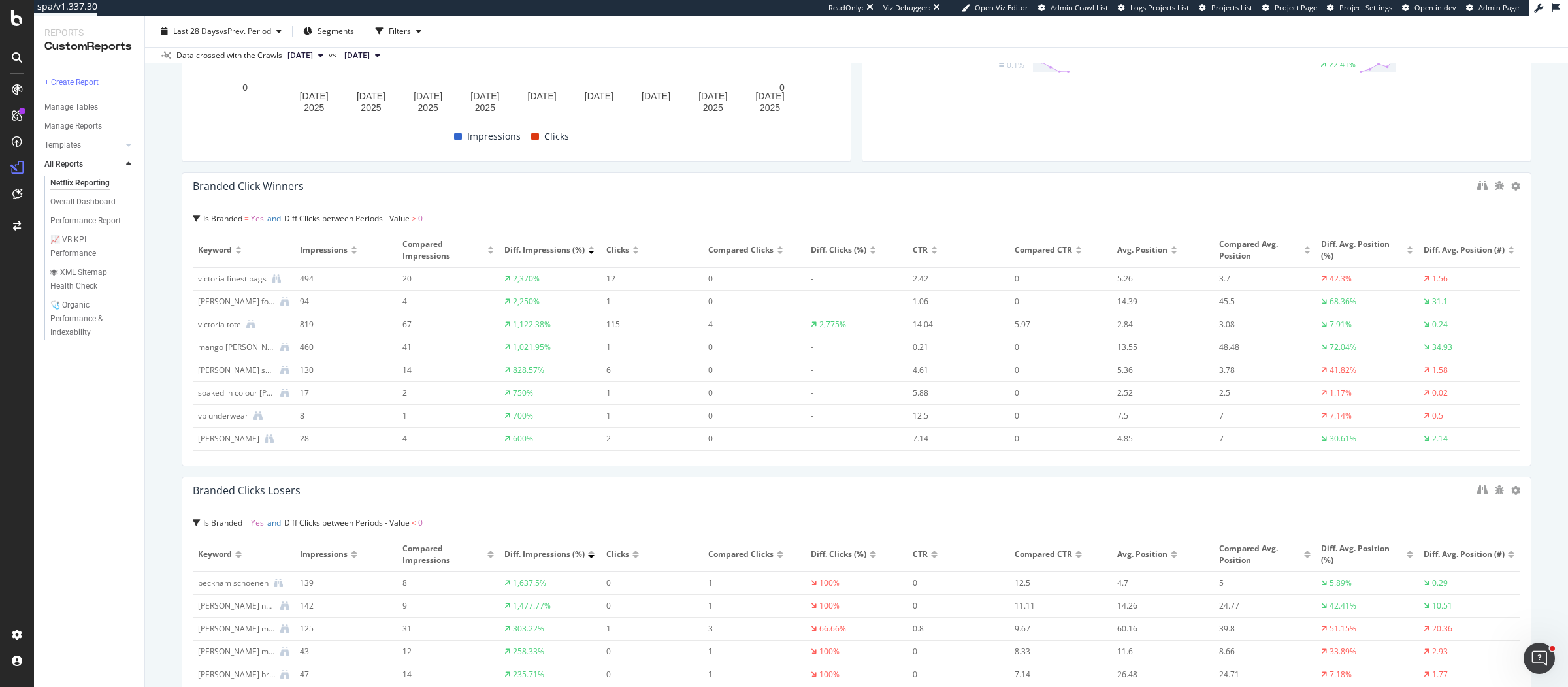
click at [157, 424] on div "Netflix Reporting Netflix Reporting www.victoriabeckham.com Clone (Admin) Clone…" at bounding box center [857, 351] width 1423 height 671
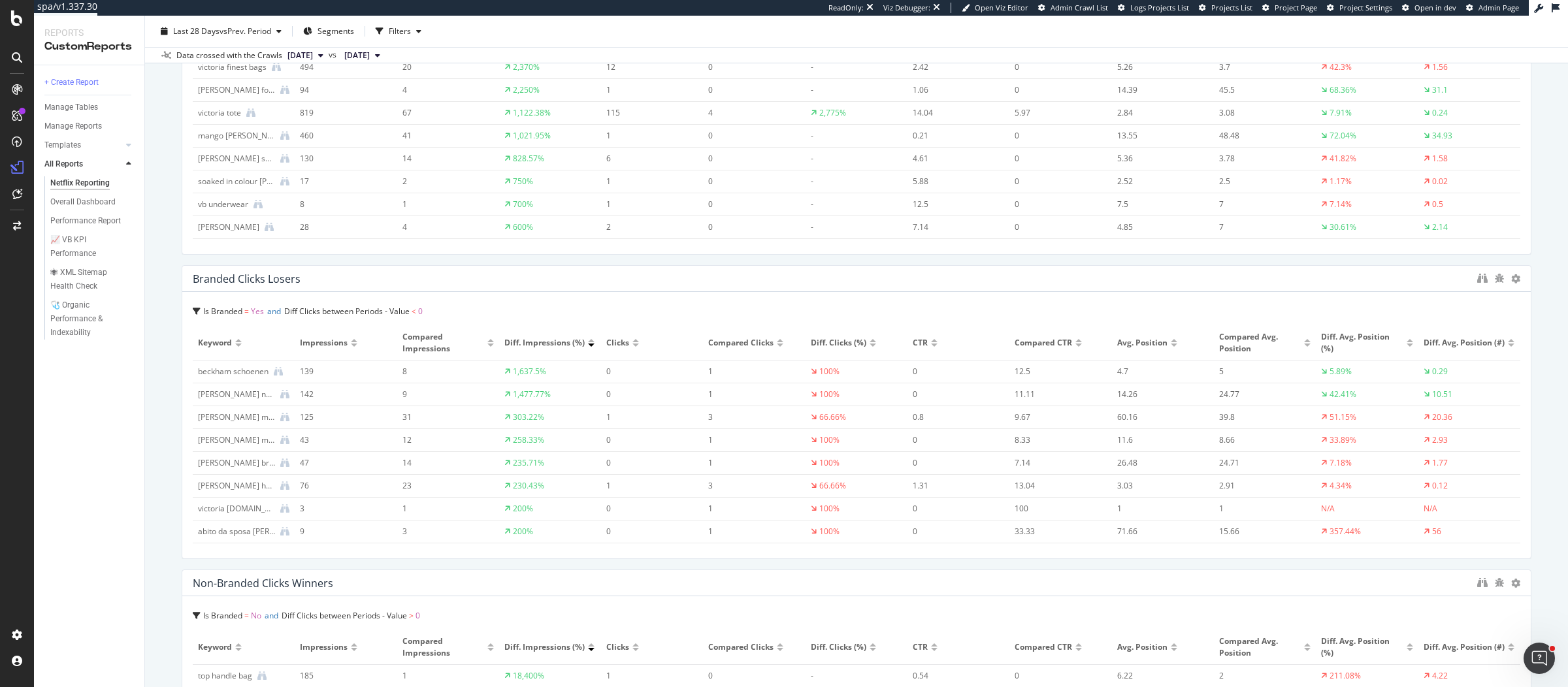
scroll to position [0, 0]
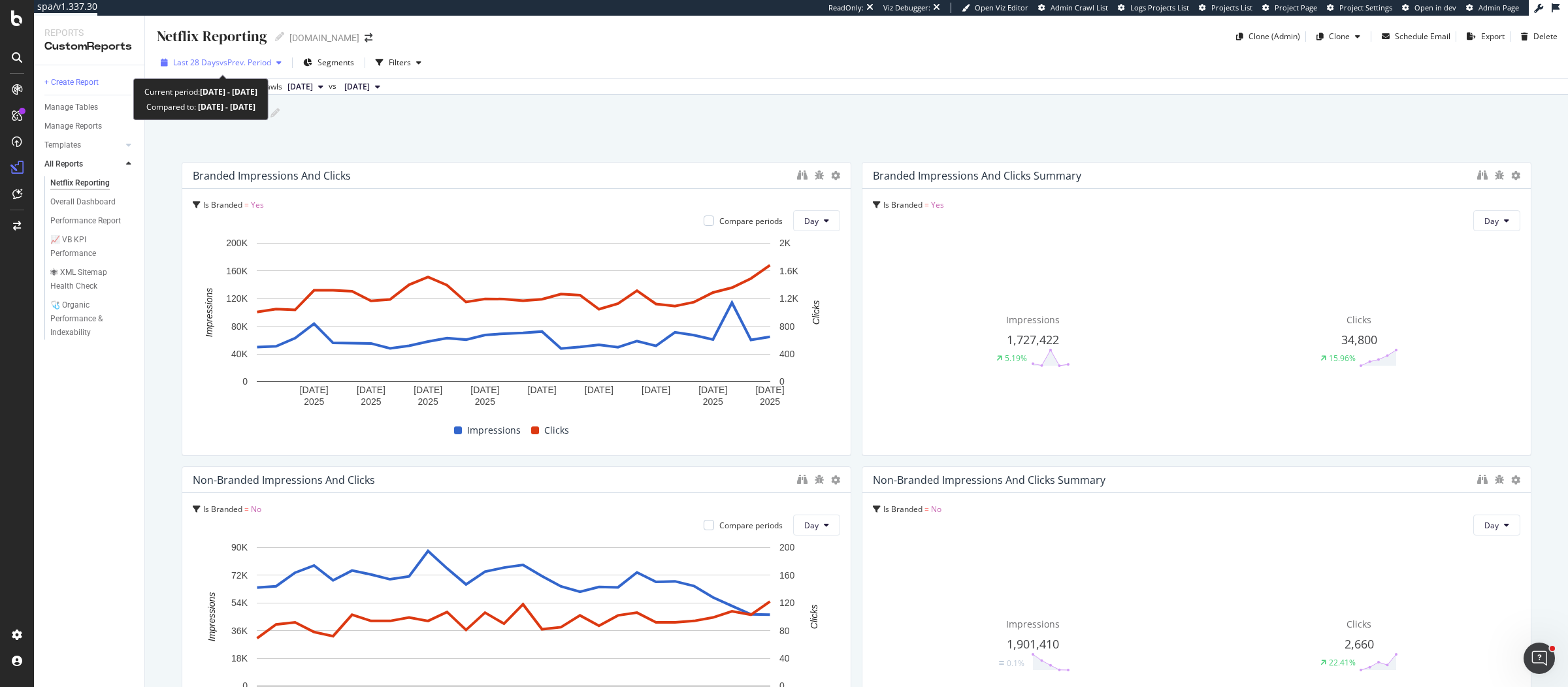
click at [265, 61] on span "vs Prev. Period" at bounding box center [246, 63] width 52 height 11
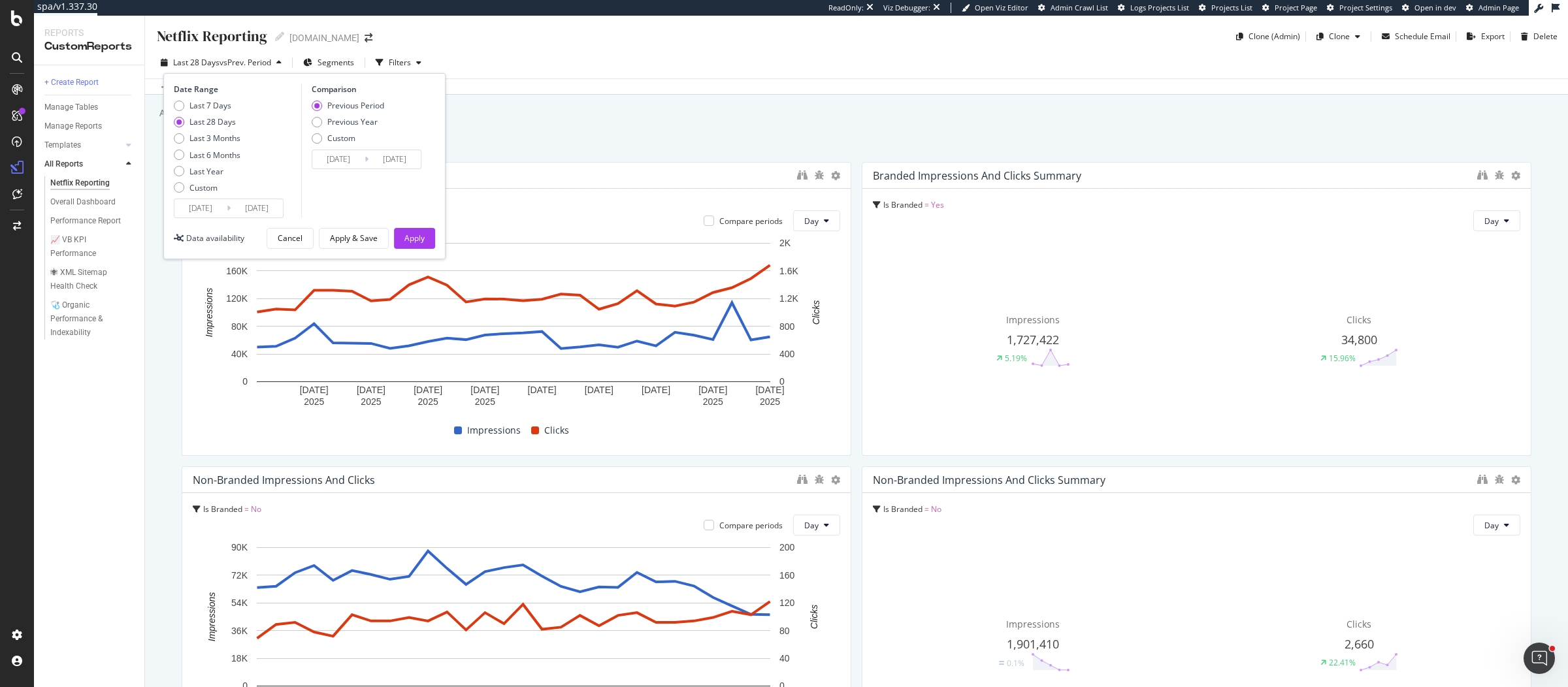
click at [638, 83] on div "Data crossed with the Crawls 2025 Sep. 8th vs 2025 Aug. 11th" at bounding box center [857, 86] width 1423 height 16
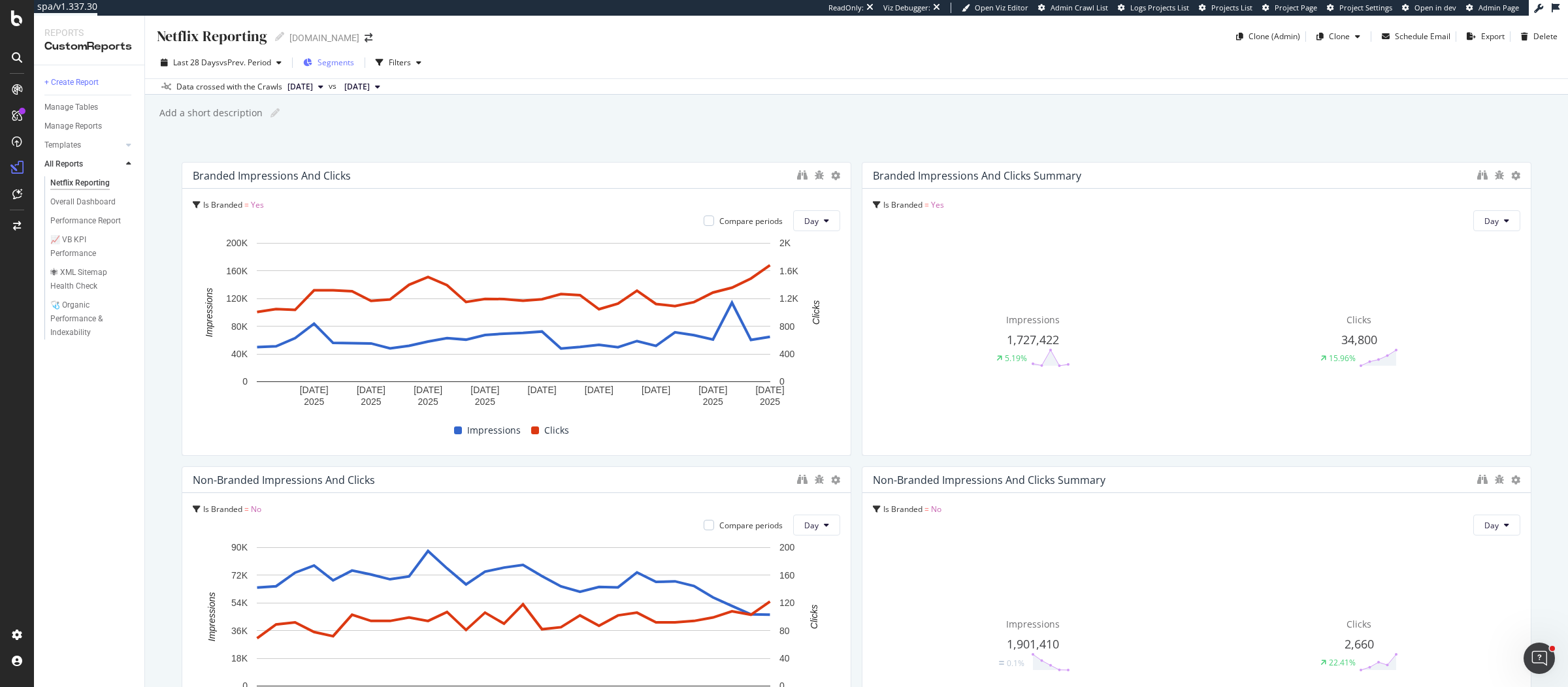
click at [334, 64] on span "Segments" at bounding box center [336, 63] width 37 height 11
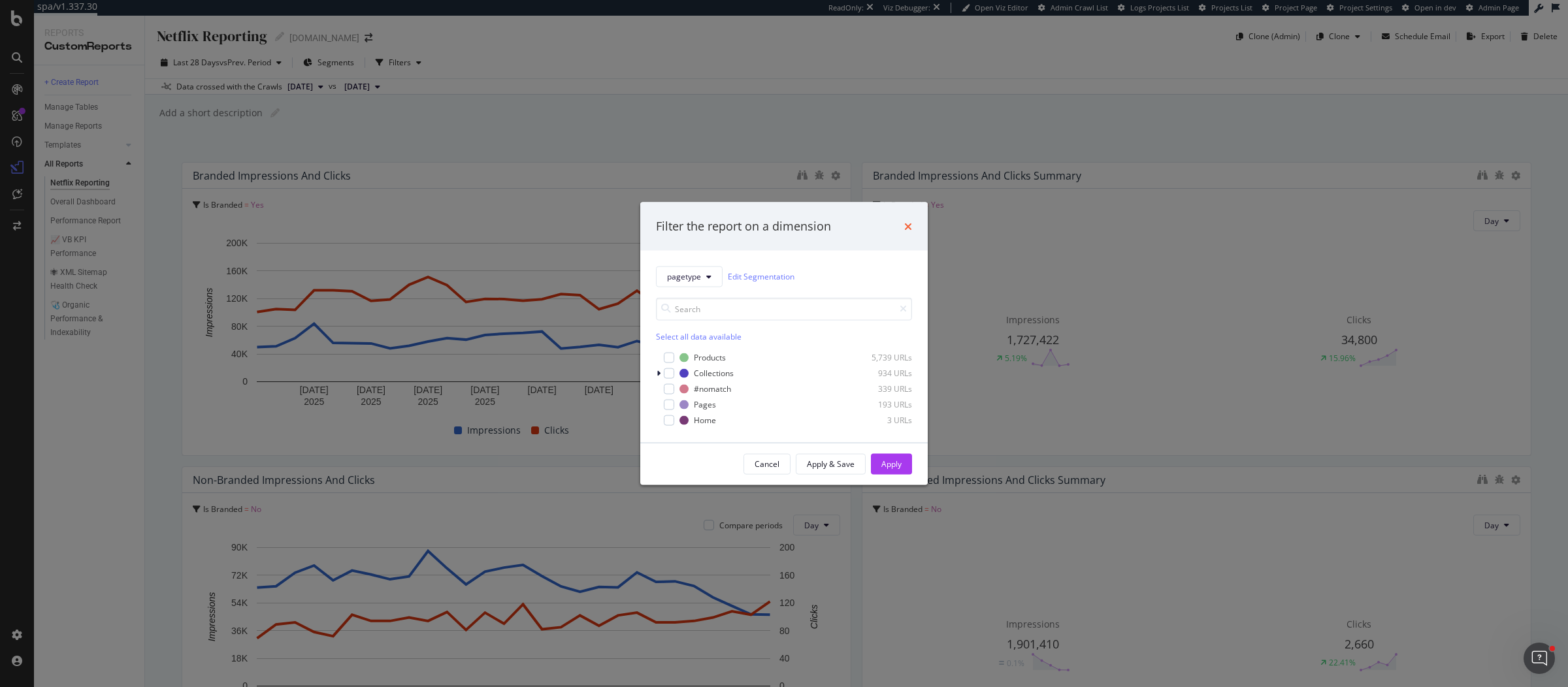
click at [910, 228] on icon "times" at bounding box center [907, 225] width 7 height 10
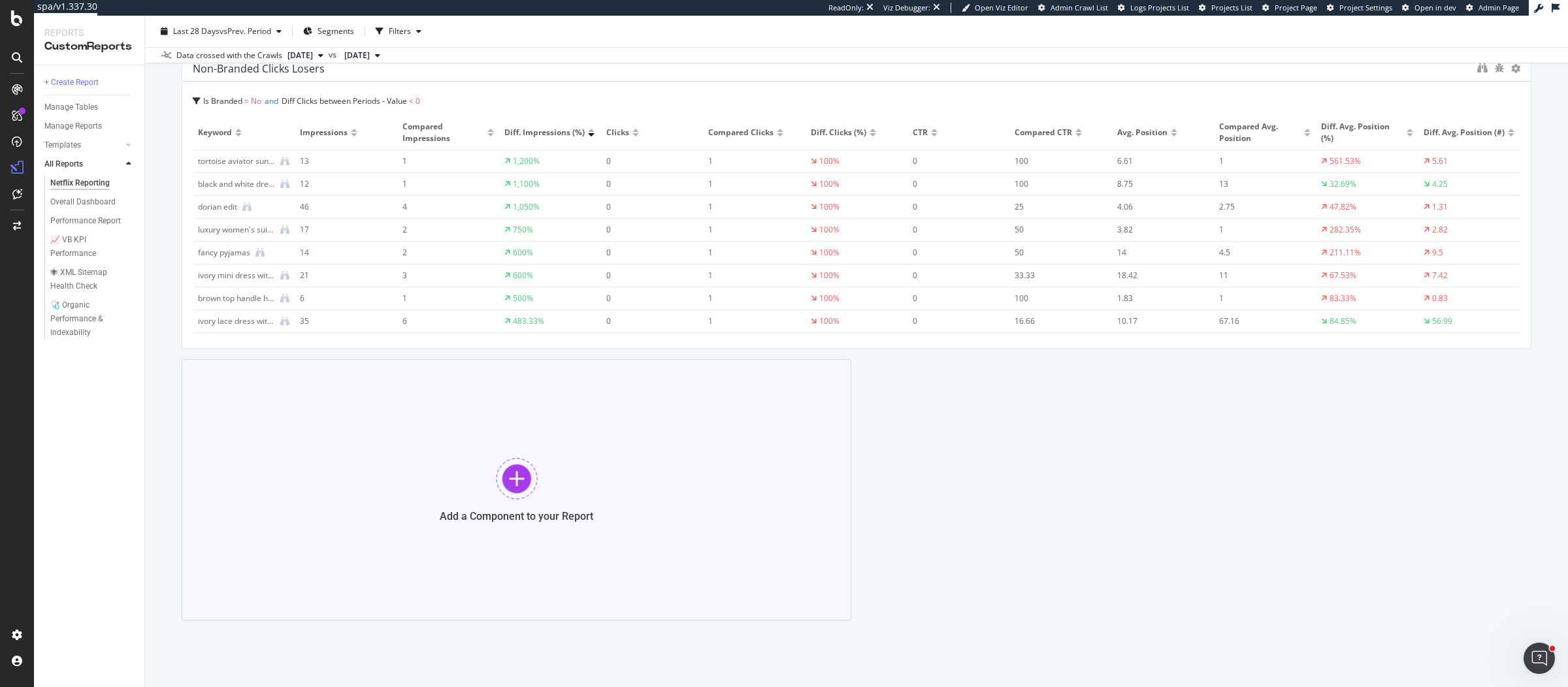
scroll to position [1643, 0]
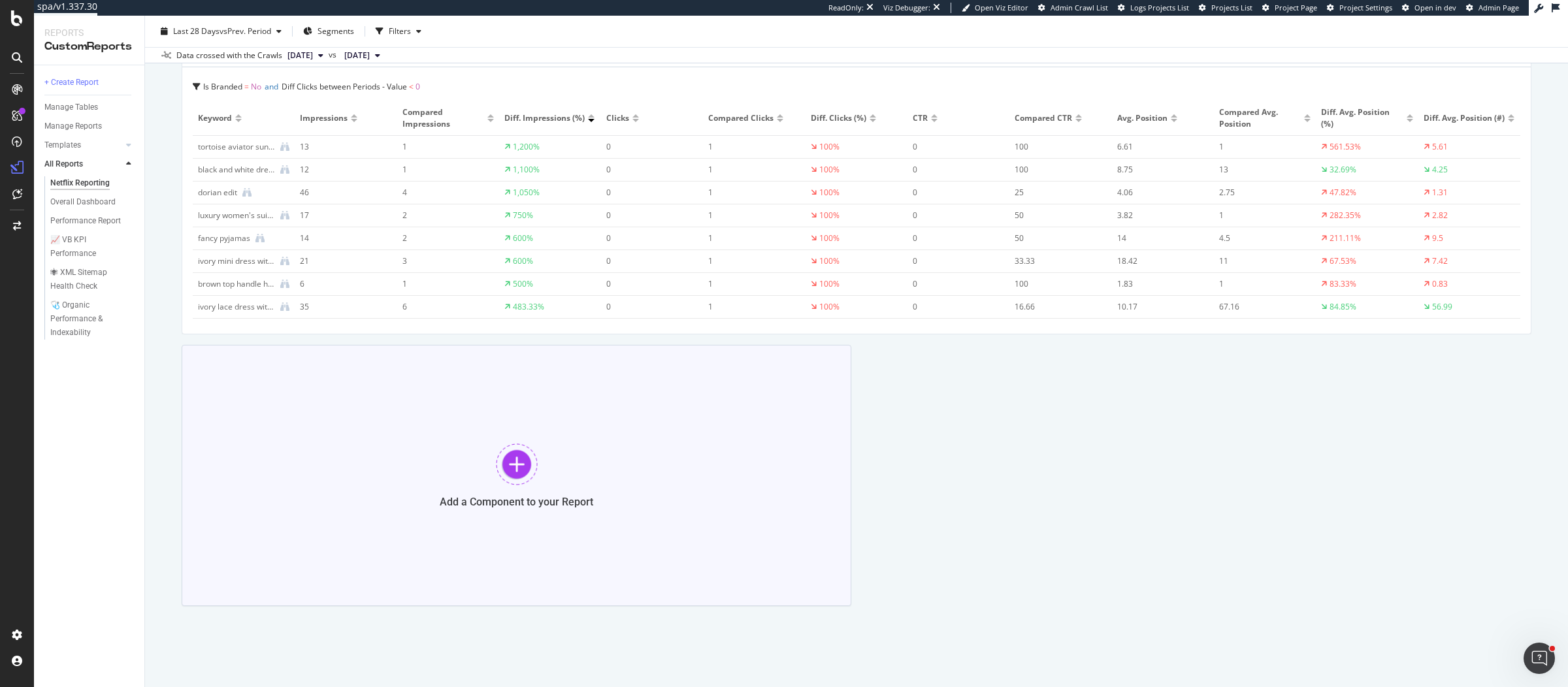
click at [471, 478] on div "Add a Component to your Report" at bounding box center [517, 475] width 670 height 261
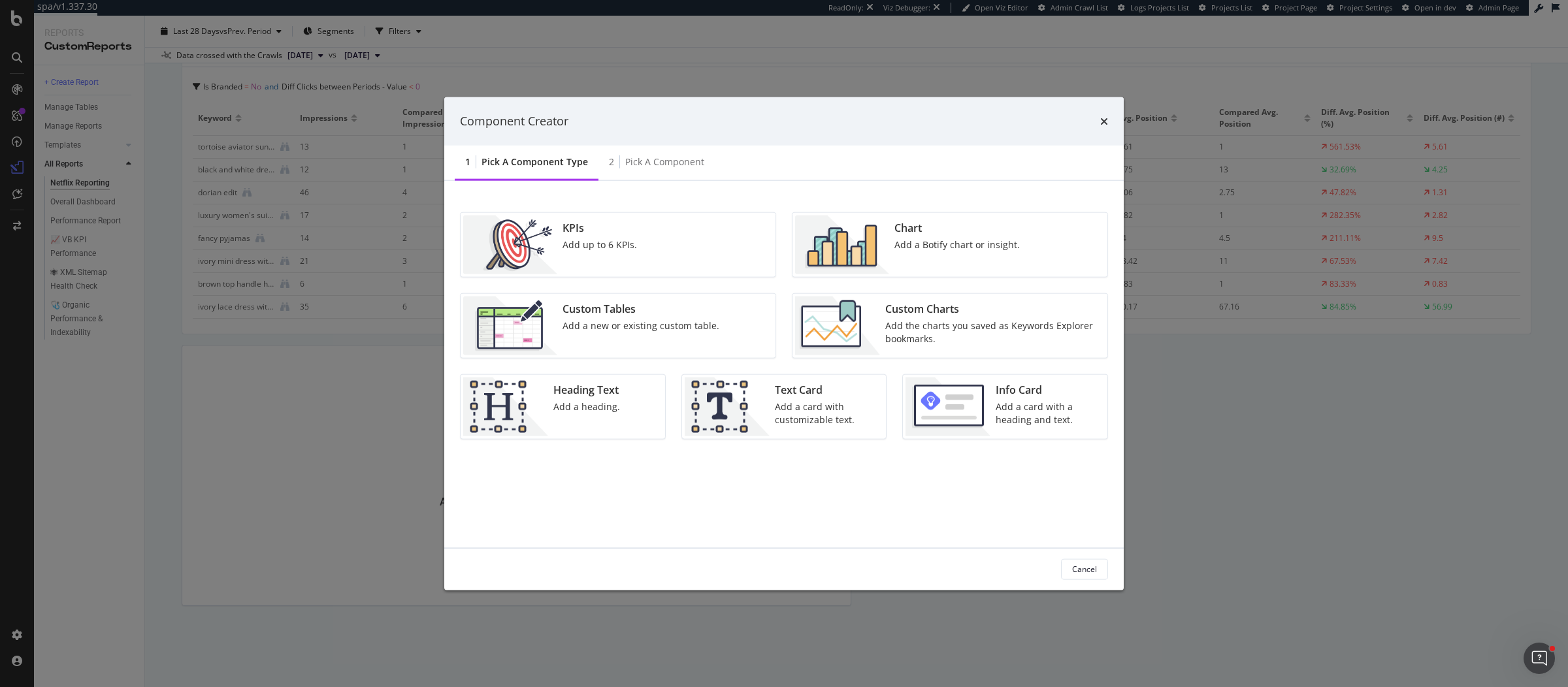
click at [927, 321] on div "Add the charts you saved as Keywords Explorer bookmarks." at bounding box center [992, 331] width 214 height 26
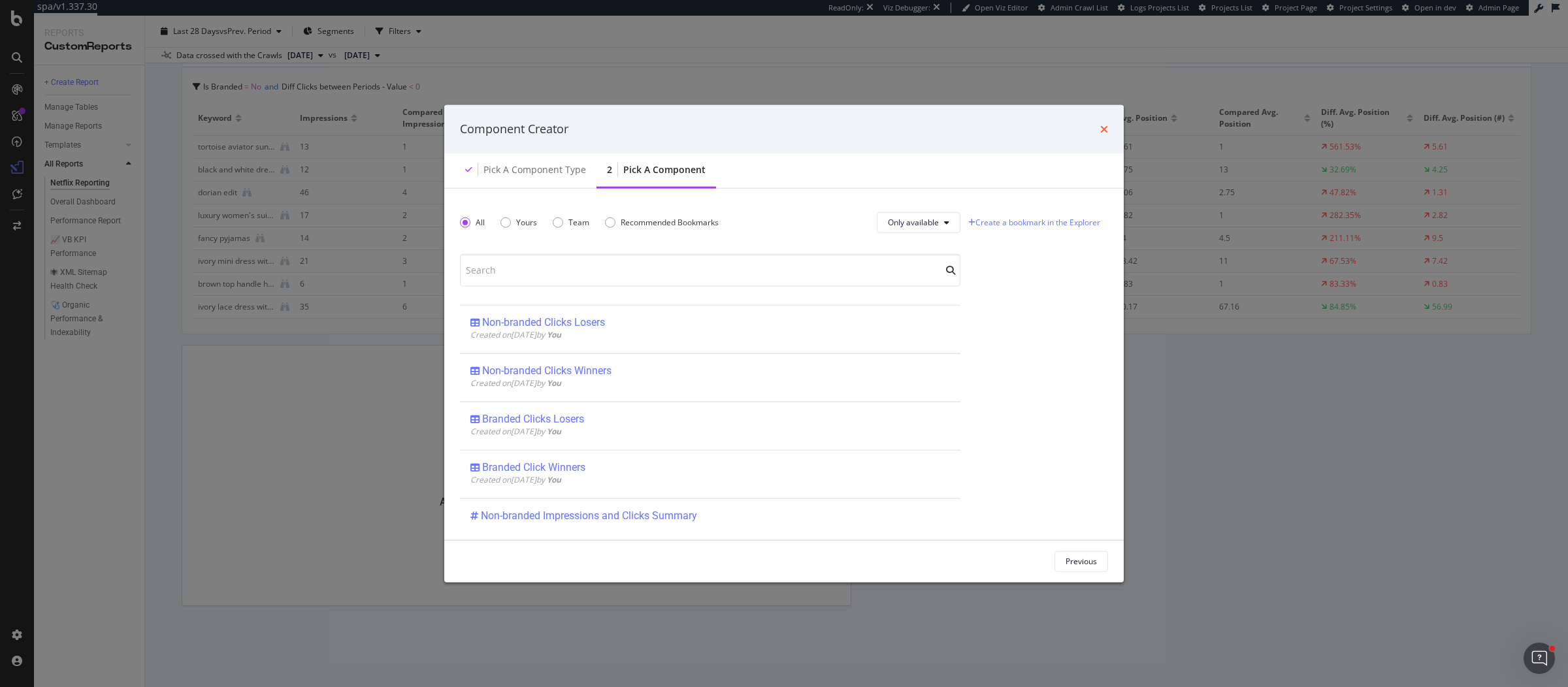
click at [1104, 130] on icon "times" at bounding box center [1103, 128] width 7 height 10
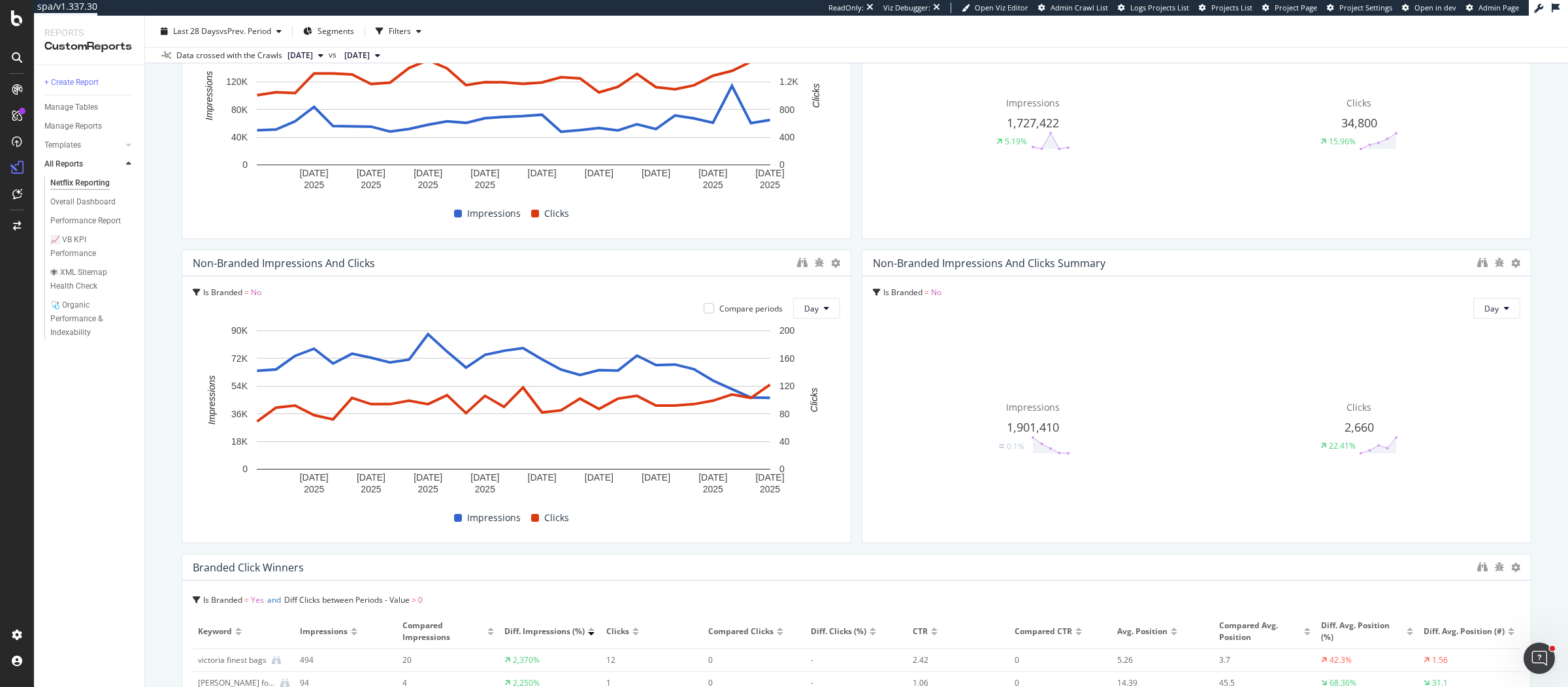
scroll to position [0, 0]
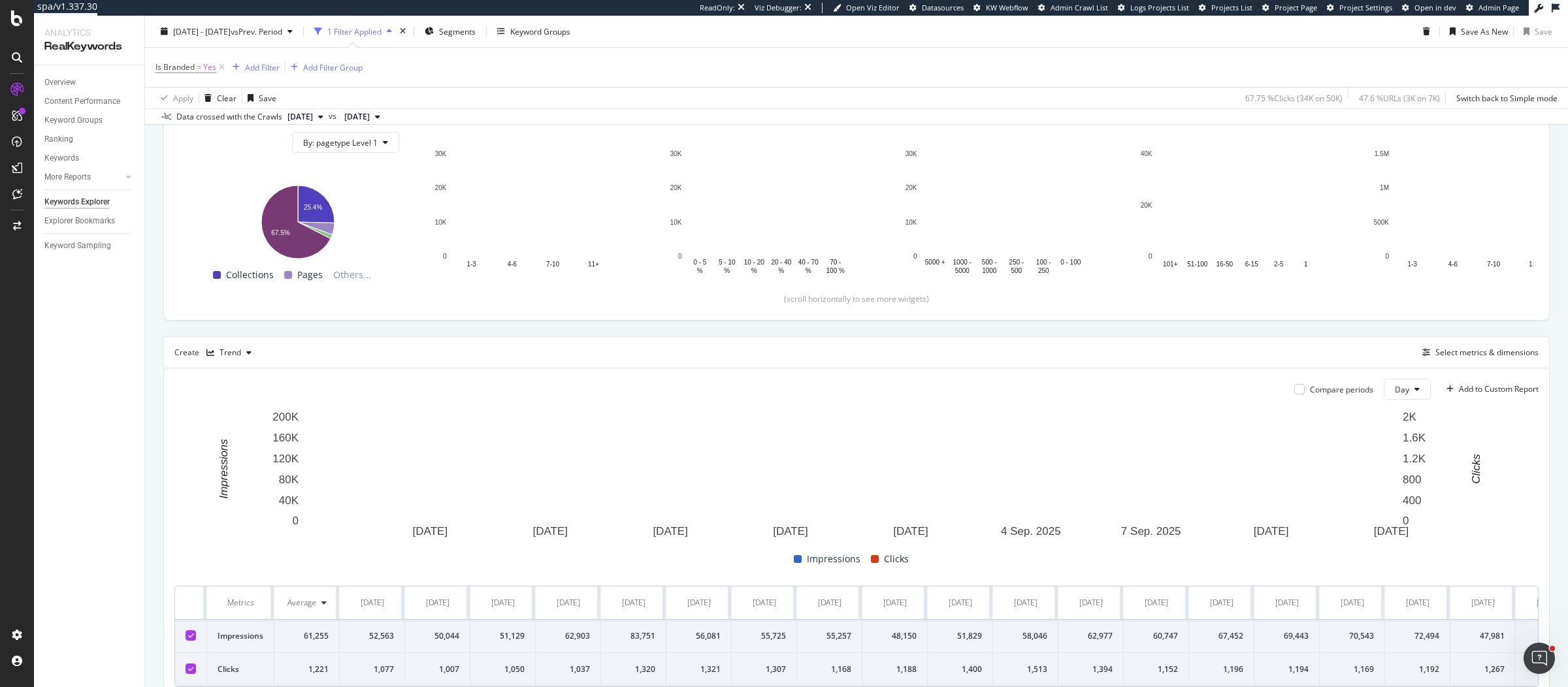
scroll to position [266, 0]
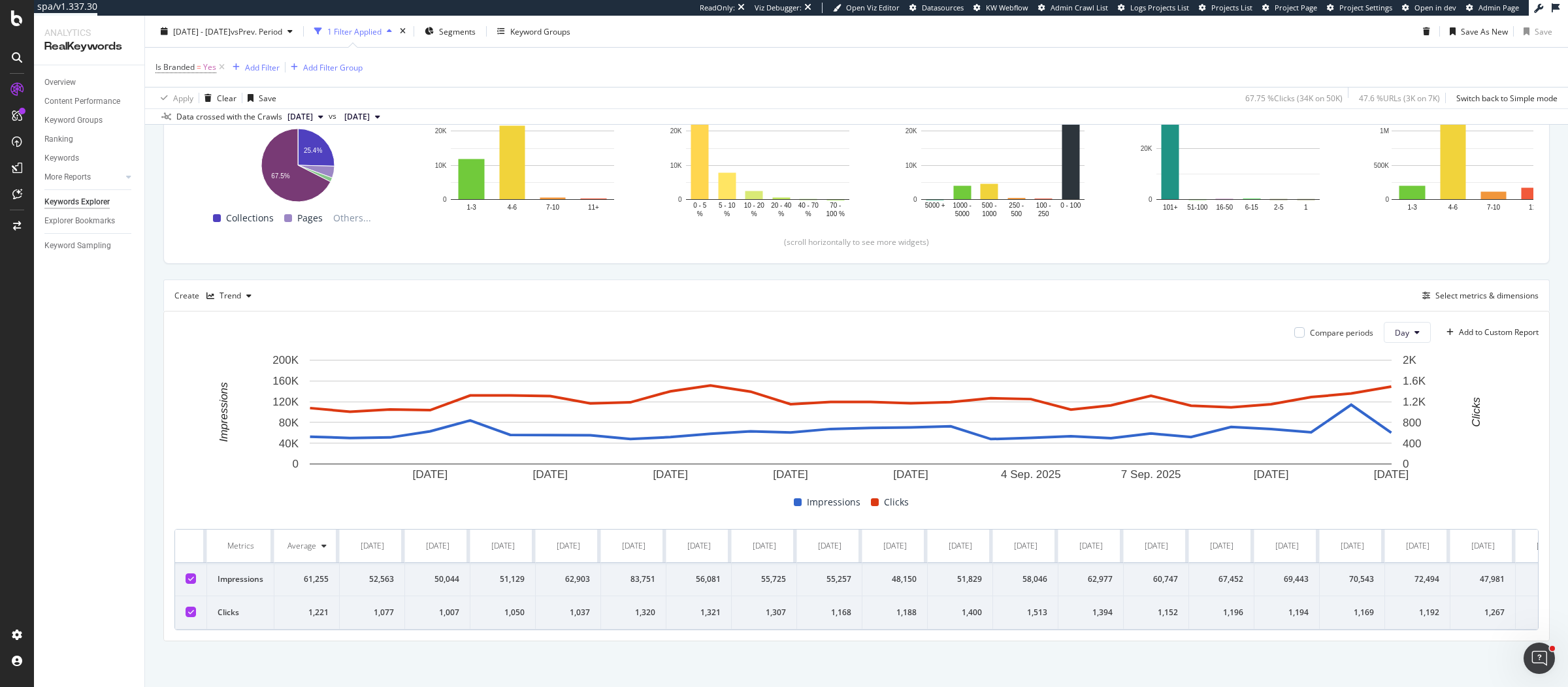
click at [234, 280] on div "Create Trend Select metrics & dimensions" at bounding box center [857, 295] width 1386 height 31
click at [233, 292] on div "Trend" at bounding box center [230, 295] width 21 height 7
click at [557, 281] on div "Create Trend Select metrics & dimensions" at bounding box center [857, 295] width 1386 height 31
click at [1435, 290] on div "Select metrics & dimensions" at bounding box center [1487, 295] width 103 height 11
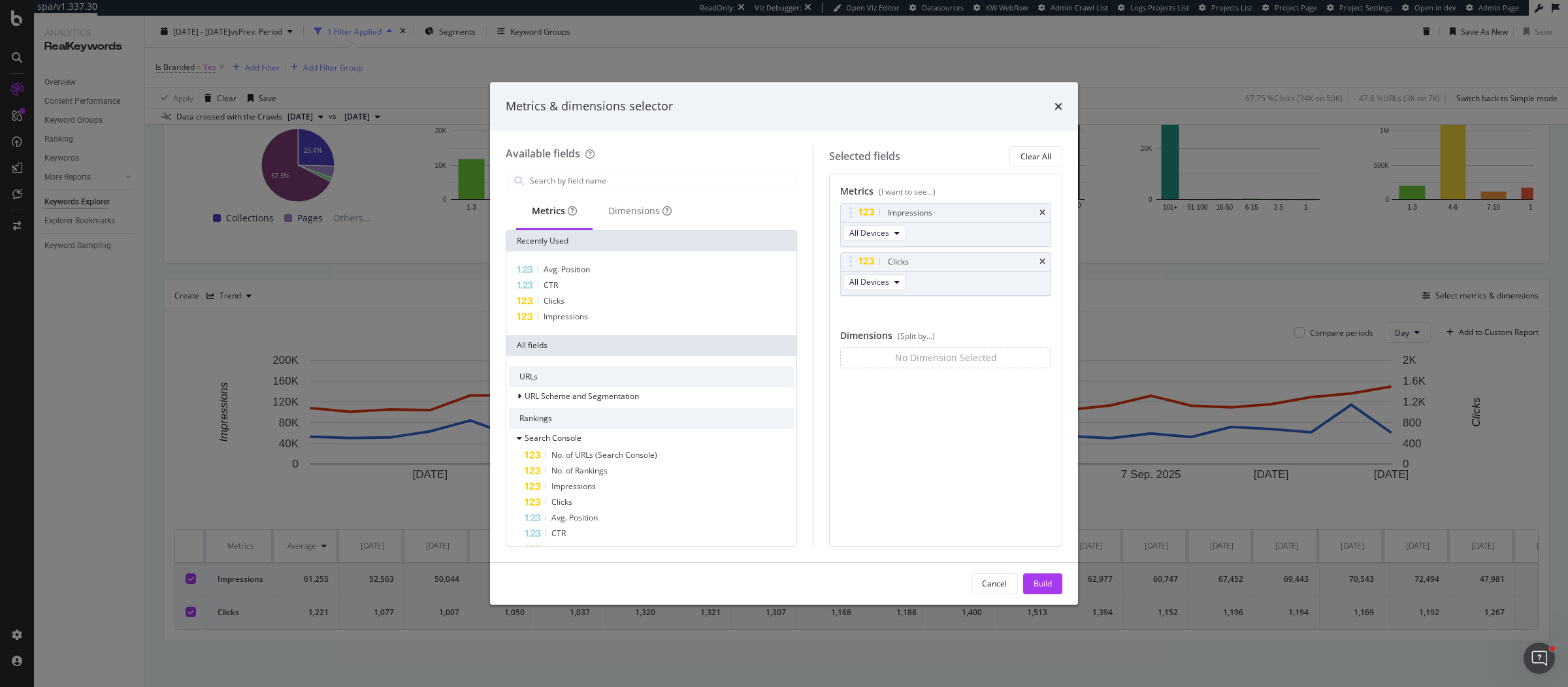
click at [1514, 294] on div "Metrics & dimensions selector Available fields Metrics Dimensions Recently Used…" at bounding box center [784, 344] width 1568 height 687
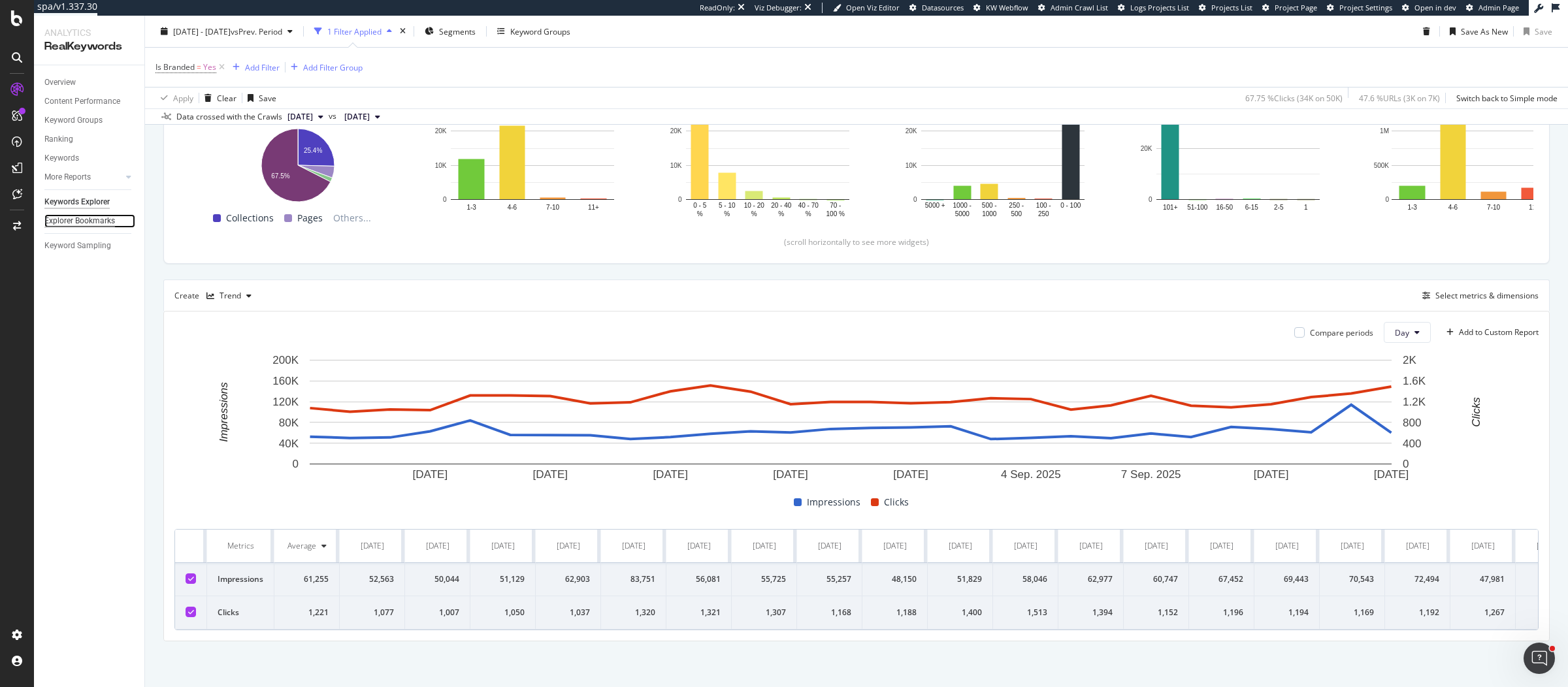
click at [70, 219] on div "Explorer Bookmarks" at bounding box center [79, 221] width 70 height 14
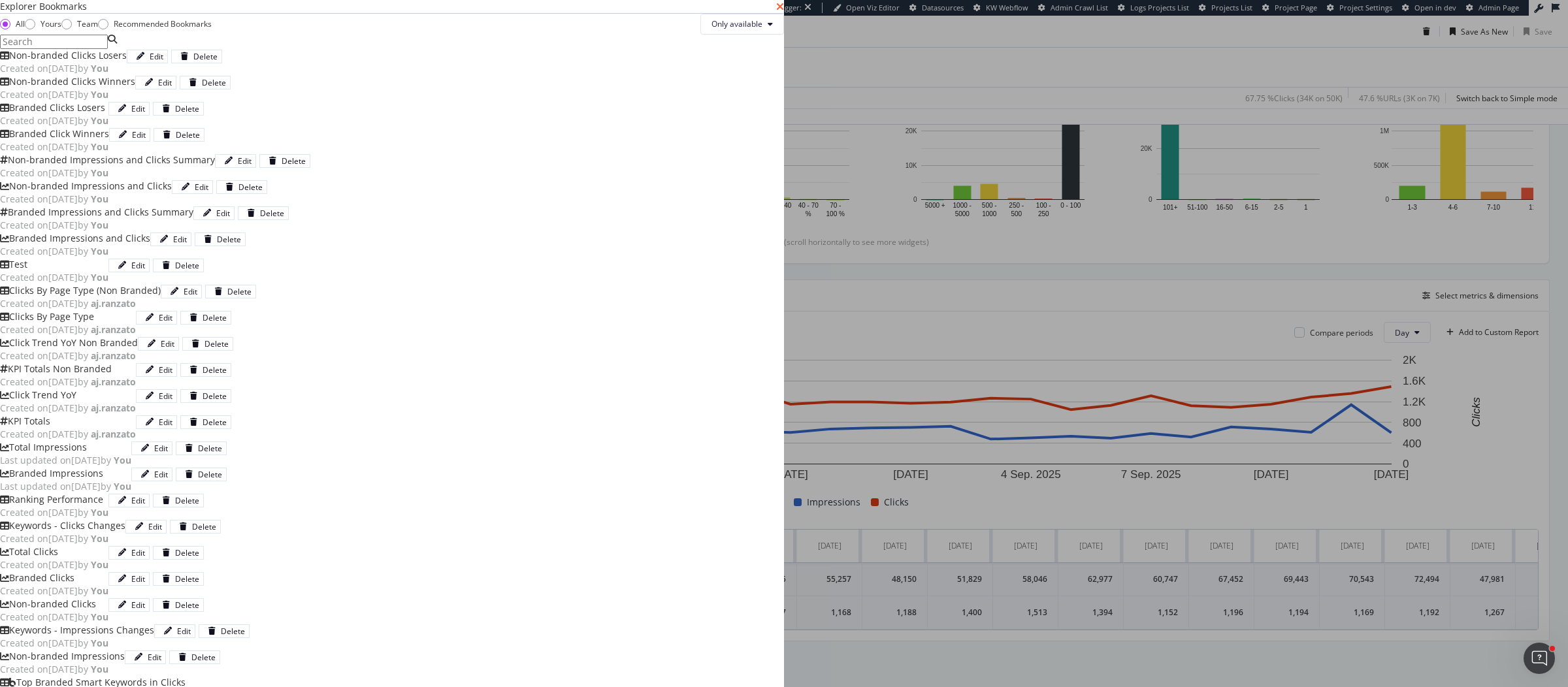
click at [784, 12] on icon "times" at bounding box center [780, 6] width 7 height 10
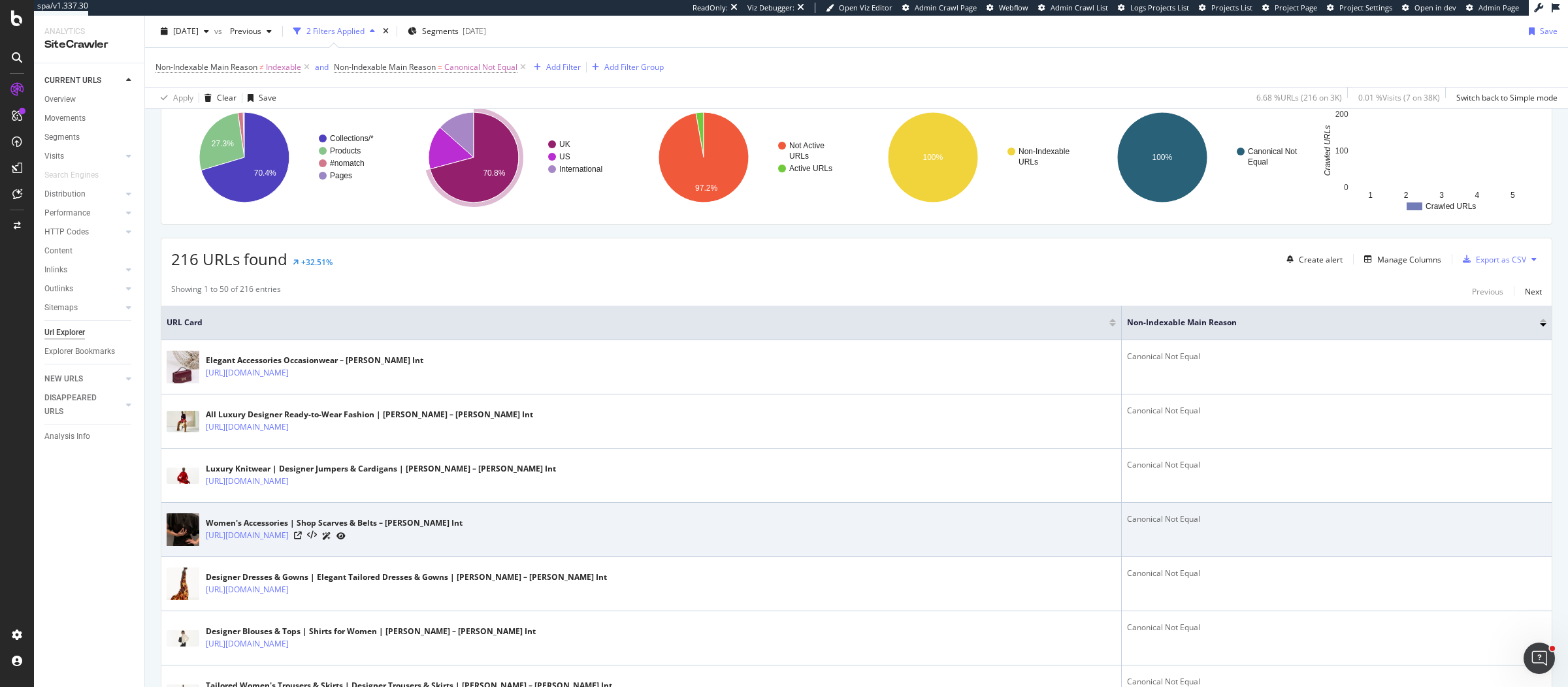
scroll to position [154, 0]
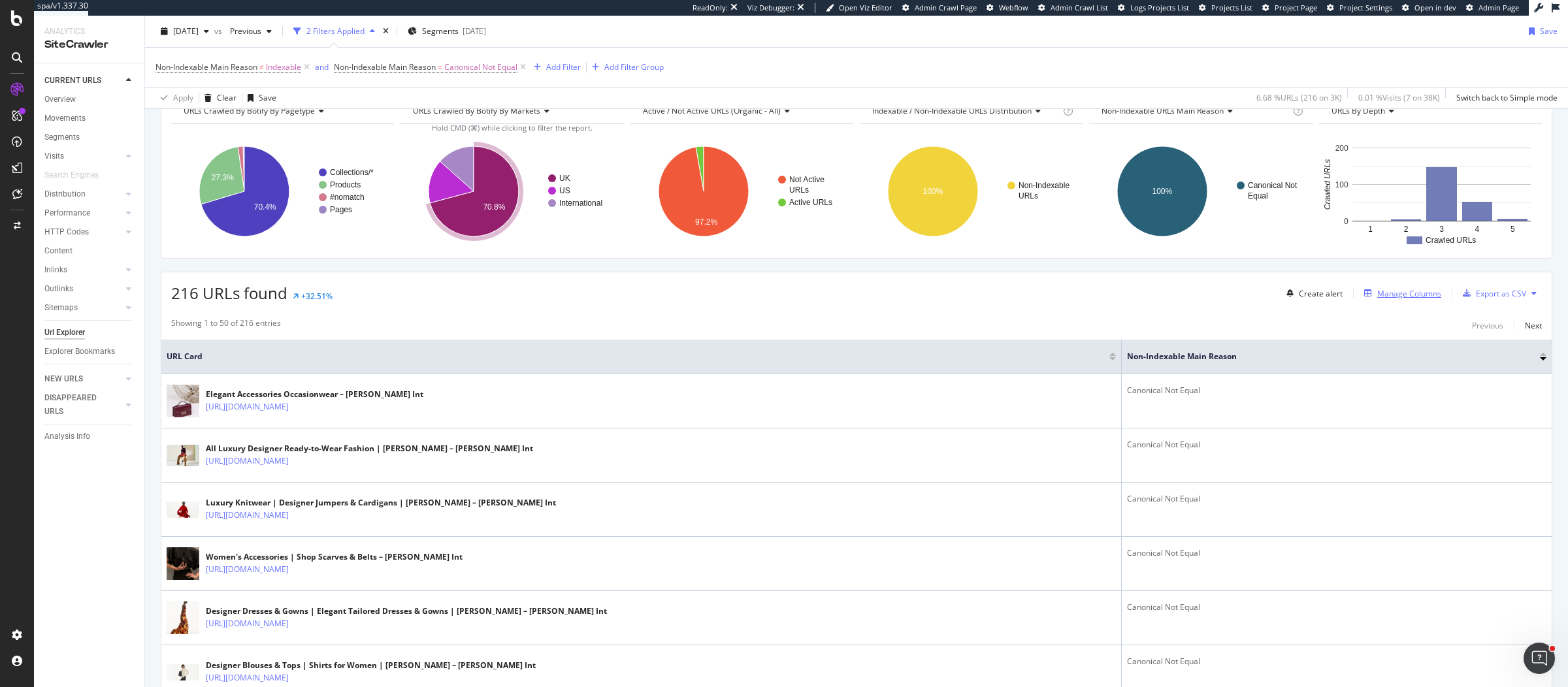
click at [1358, 295] on div "Manage Columns" at bounding box center [1399, 294] width 82 height 15
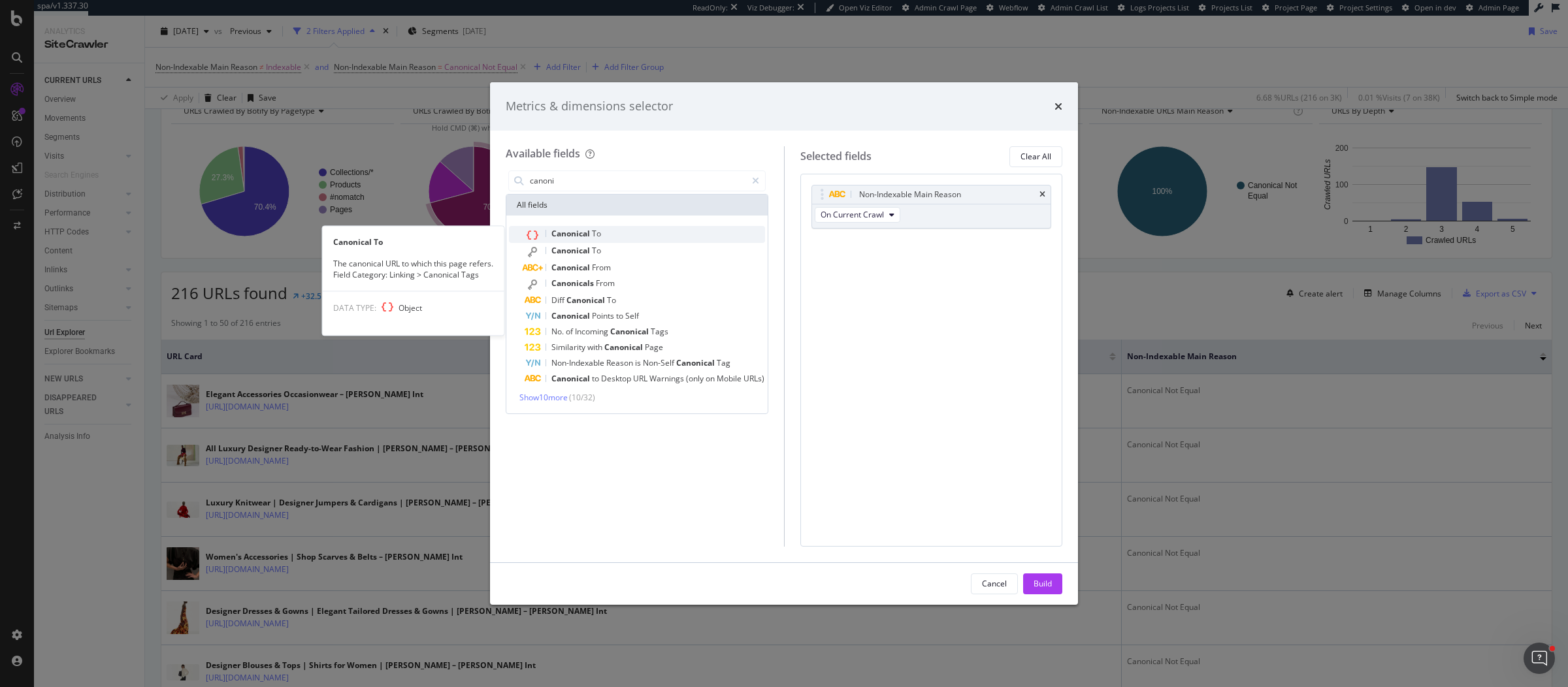
type input "canoni"
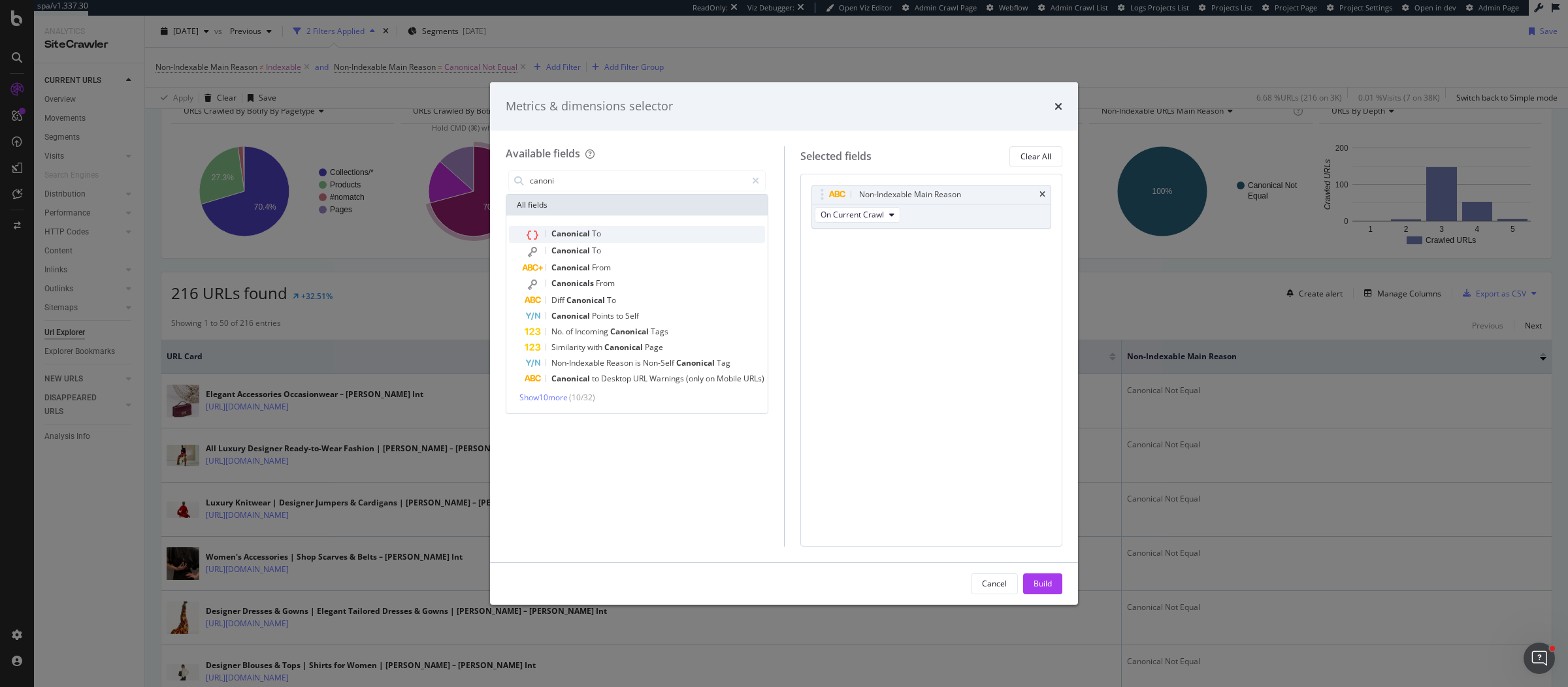
click at [605, 235] on div "Canonical To" at bounding box center [645, 235] width 240 height 17
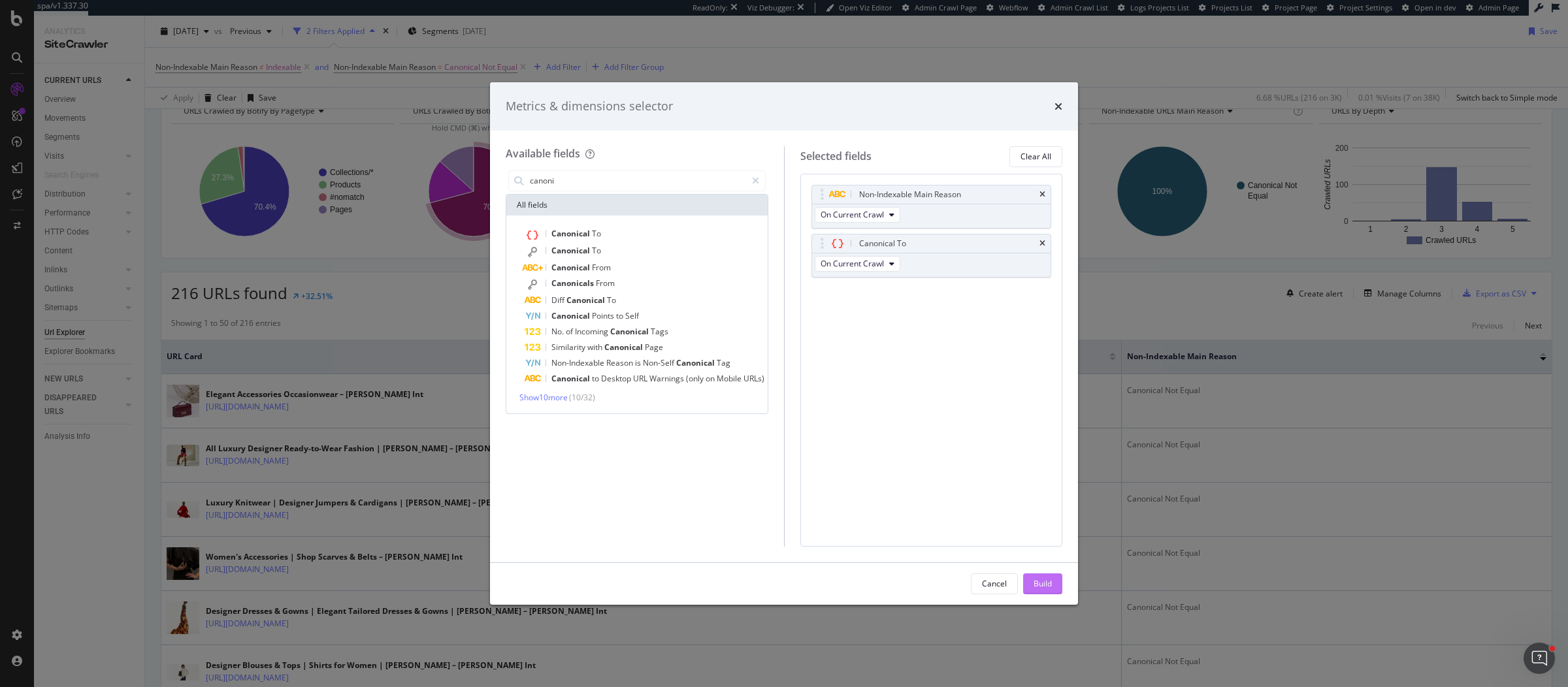
click at [1048, 585] on div "Build" at bounding box center [1042, 584] width 18 height 11
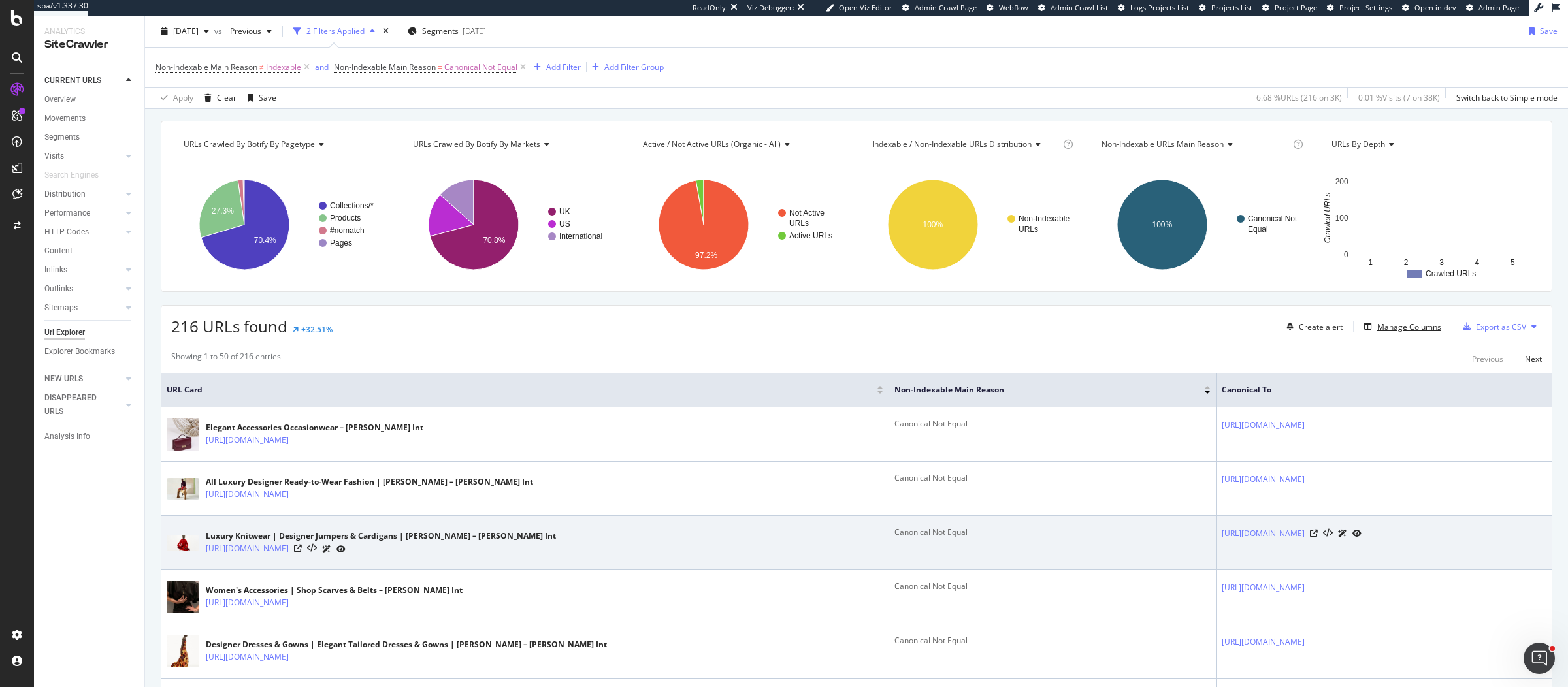
scroll to position [125, 0]
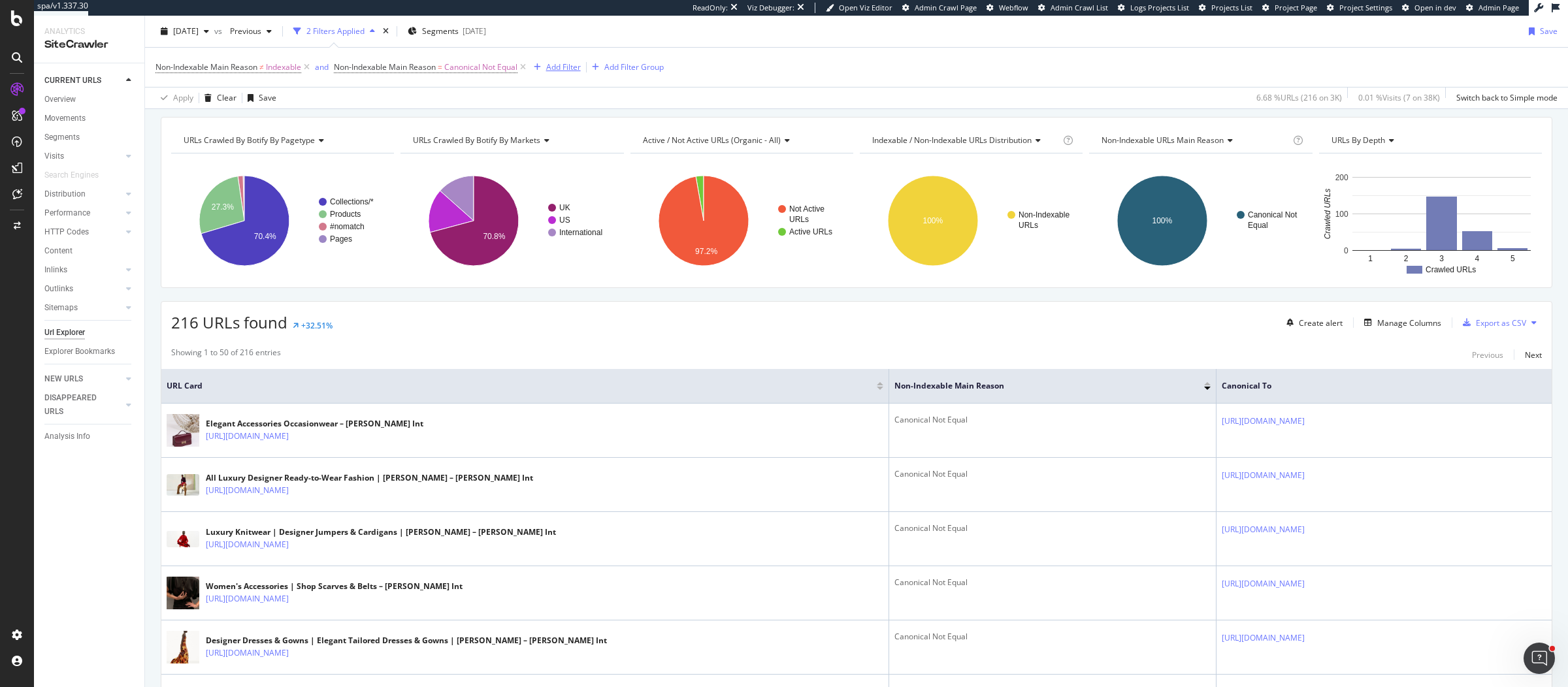
click at [578, 69] on div "Add Filter" at bounding box center [563, 66] width 34 height 11
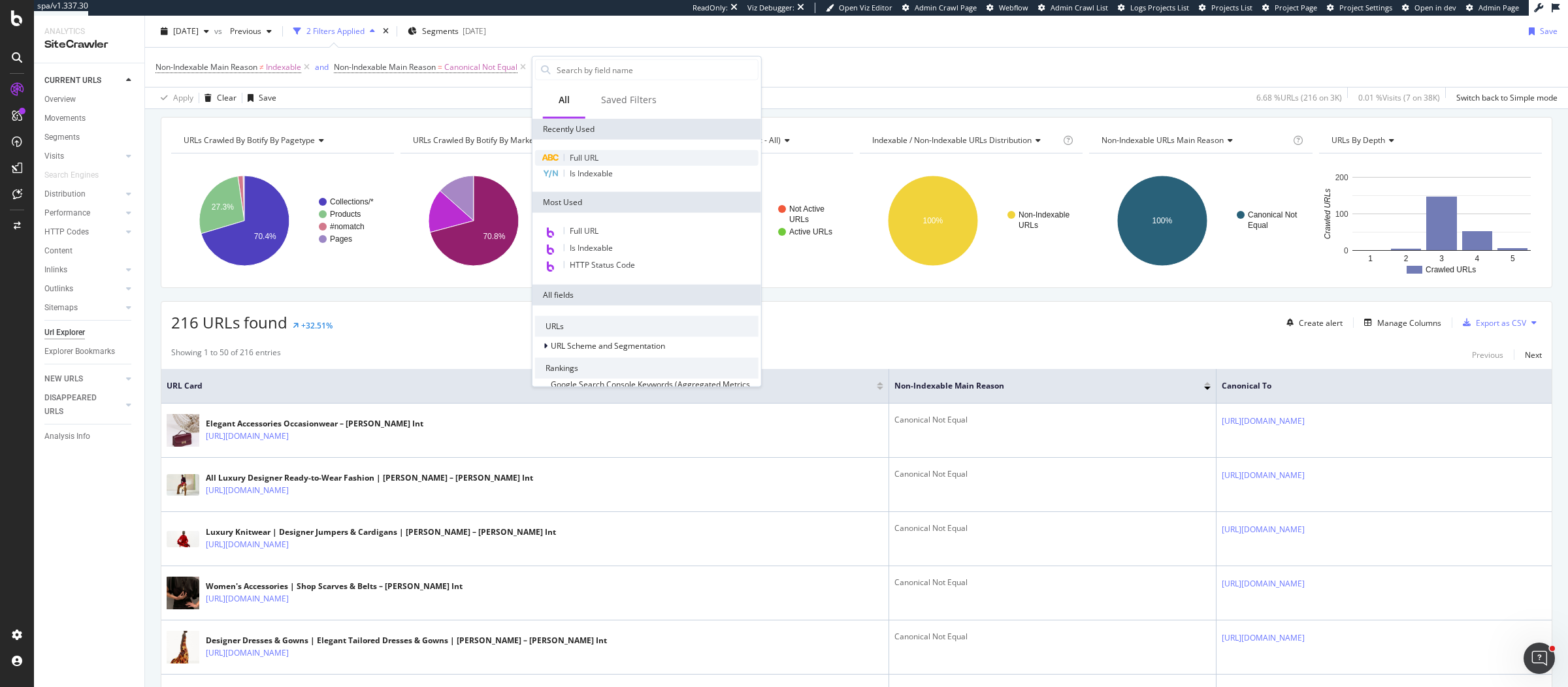
click at [626, 159] on div "Full URL" at bounding box center [647, 158] width 224 height 16
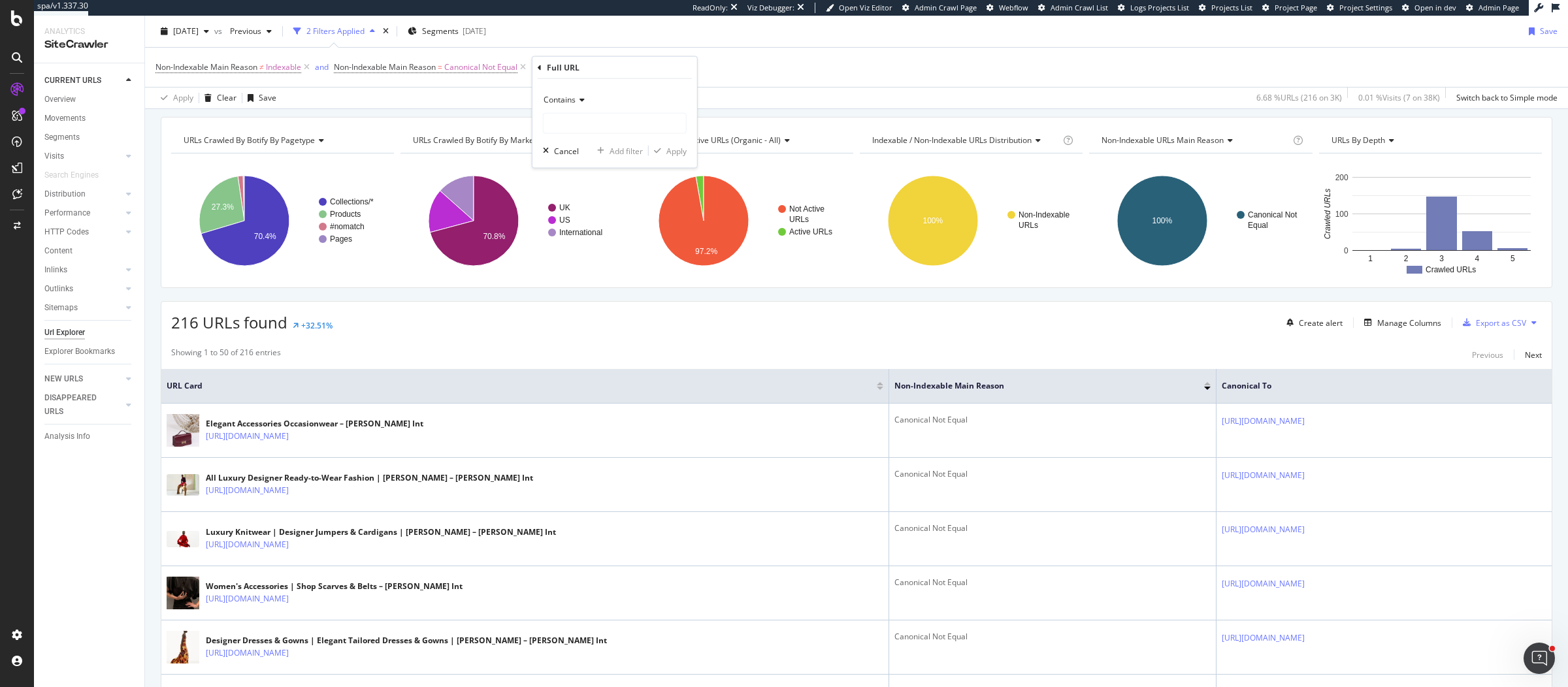
click at [576, 103] on icon at bounding box center [580, 100] width 9 height 7
click at [583, 244] on span "Doesn't contain" at bounding box center [578, 245] width 57 height 11
click at [601, 124] on input "text" at bounding box center [614, 123] width 142 height 21
type input "?page="
click at [654, 150] on icon "button" at bounding box center [658, 151] width 7 height 7
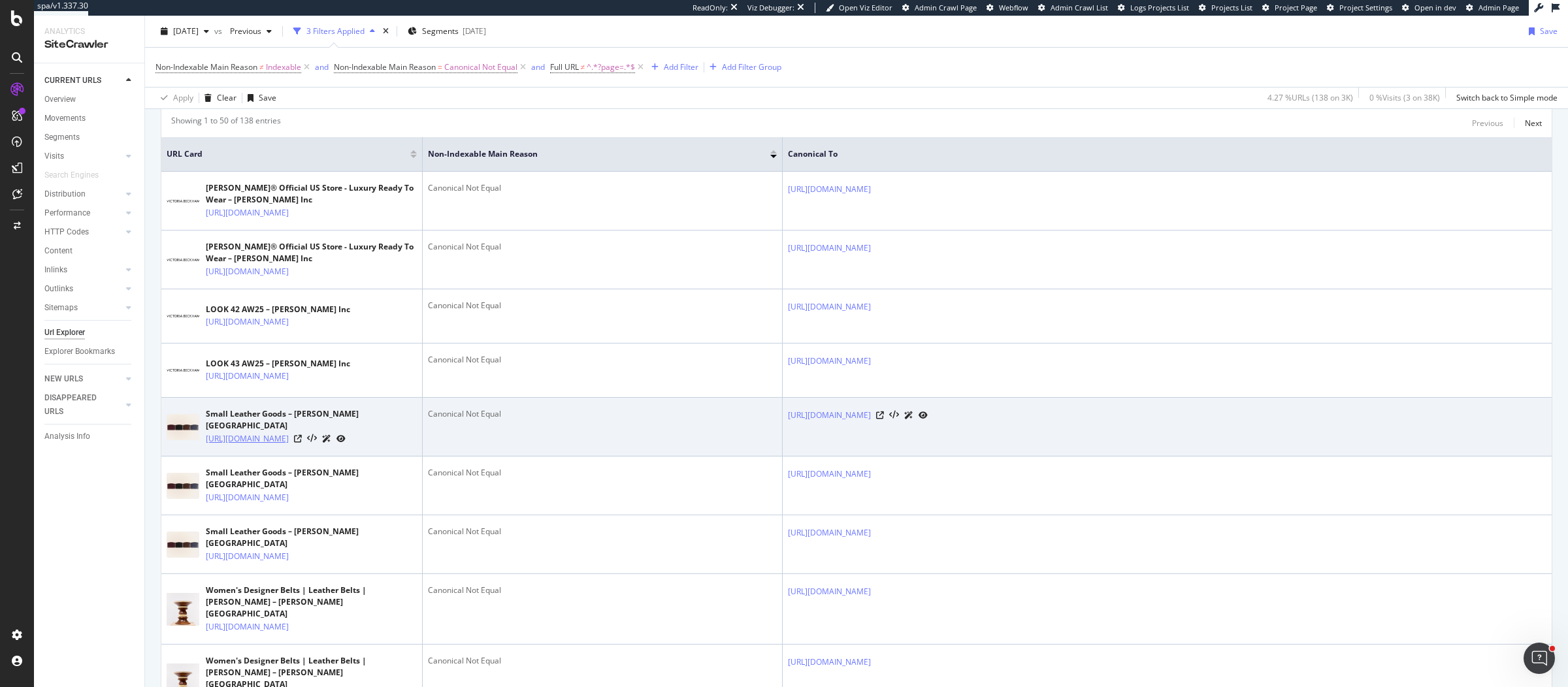
scroll to position [359, 0]
click at [302, 440] on icon at bounding box center [298, 436] width 7 height 7
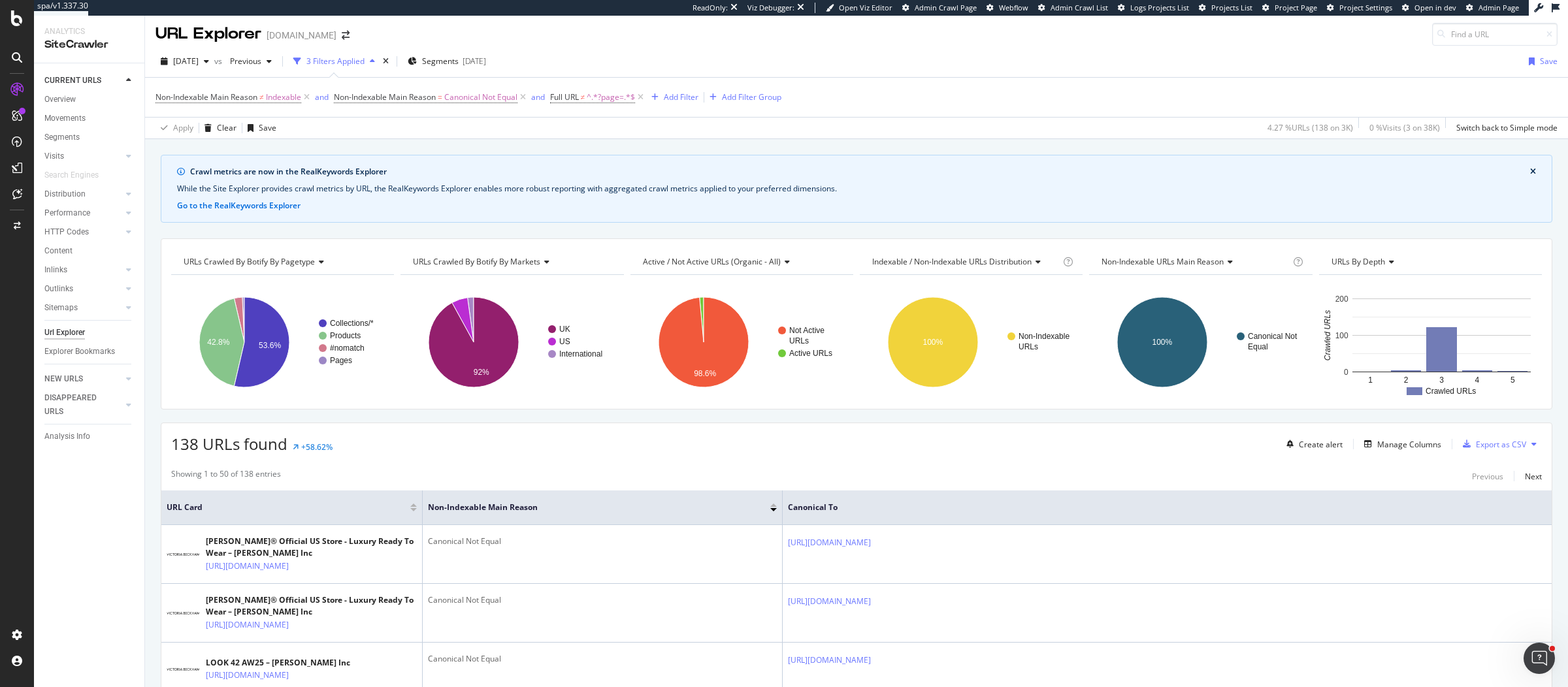
scroll to position [0, 0]
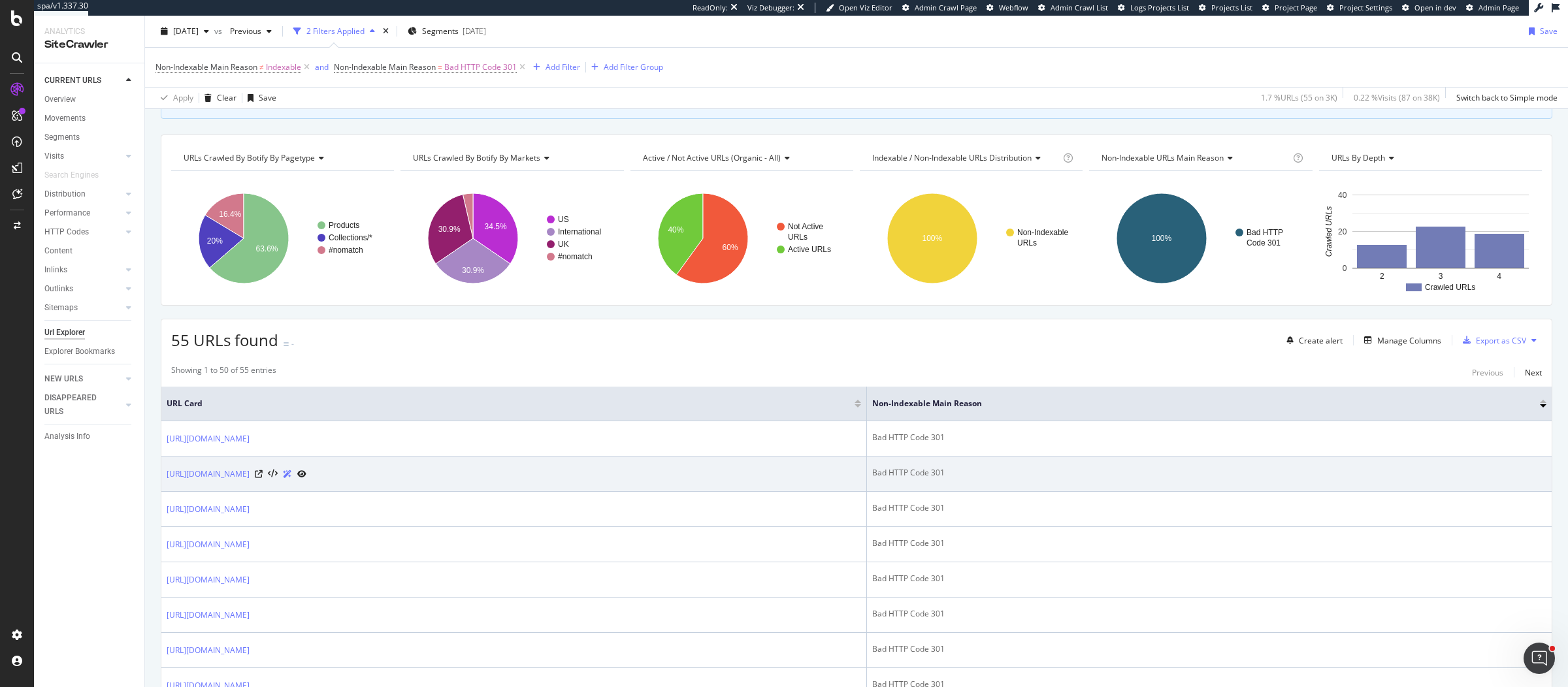
scroll to position [110, 0]
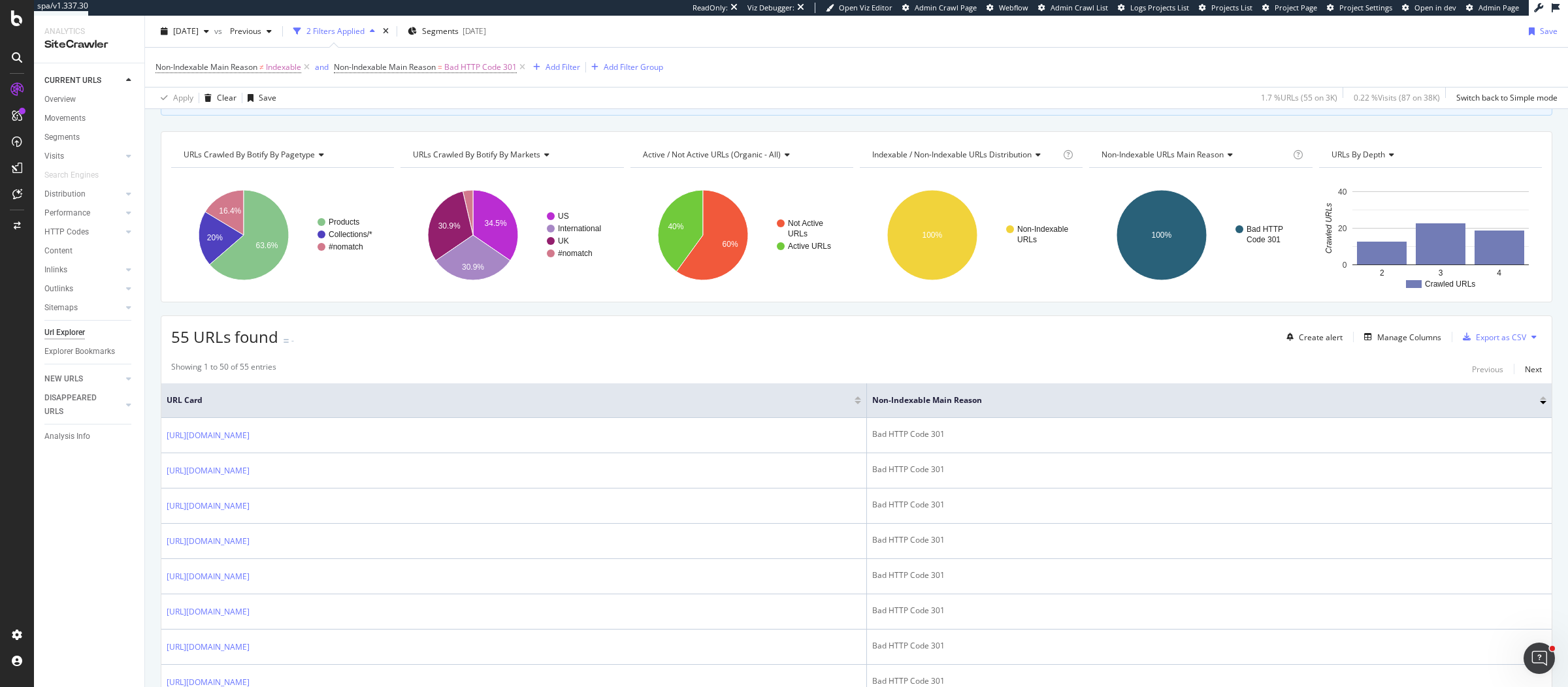
click at [1385, 326] on div "Create alert Manage Columns Export as CSV" at bounding box center [1411, 337] width 261 height 22
click at [1387, 331] on div "Manage Columns" at bounding box center [1408, 337] width 64 height 11
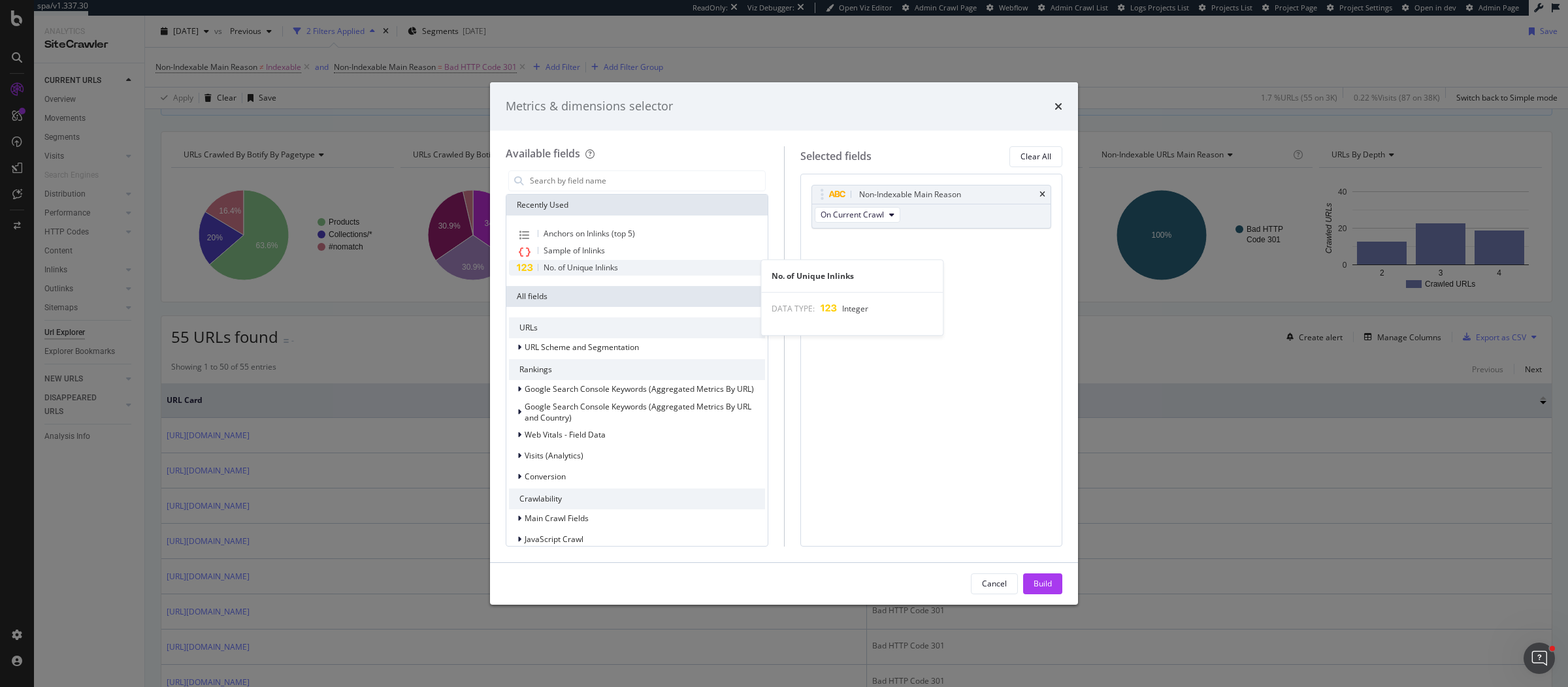
click at [602, 267] on span "No. of Unique Inlinks" at bounding box center [580, 267] width 75 height 11
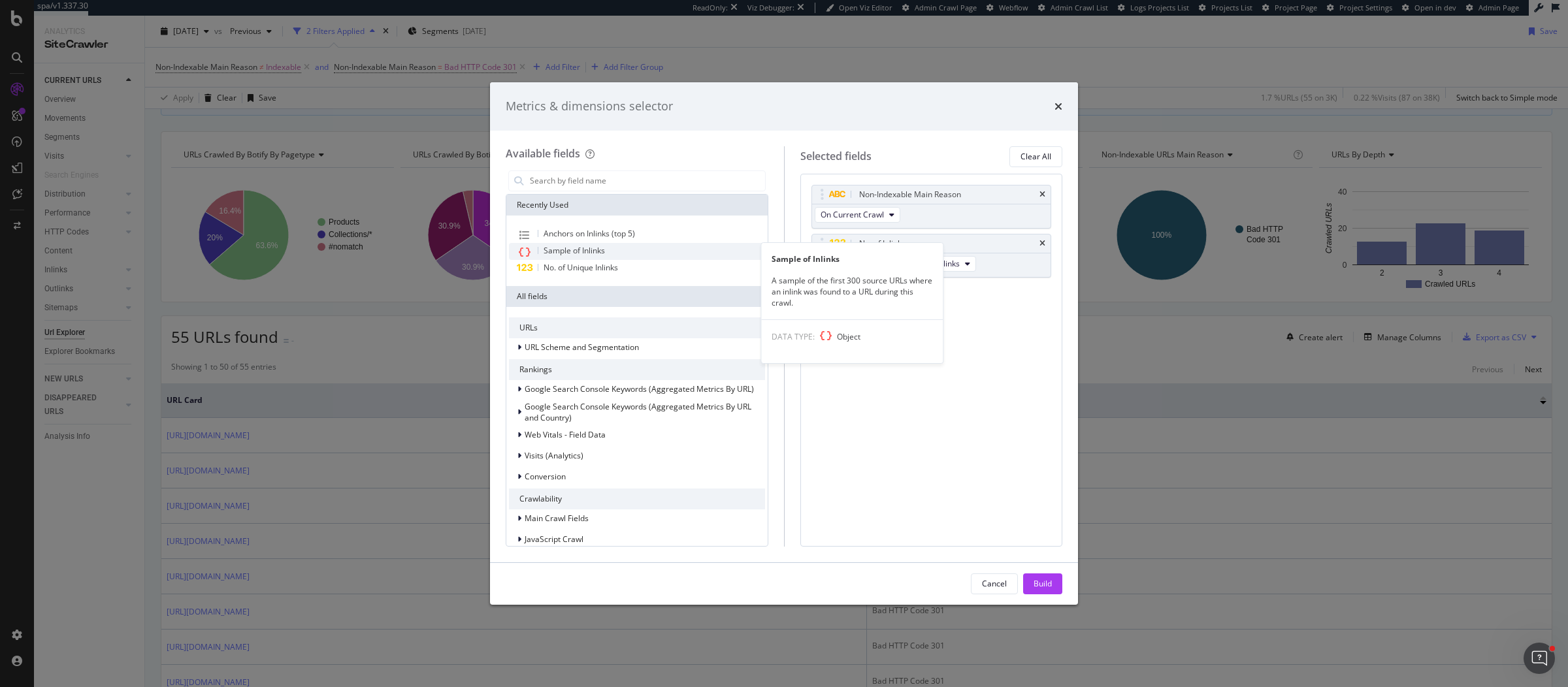
click at [552, 254] on span "Sample of Inlinks" at bounding box center [574, 250] width 61 height 11
click at [591, 235] on span "Anchors on Inlinks (top 5)" at bounding box center [589, 234] width 91 height 11
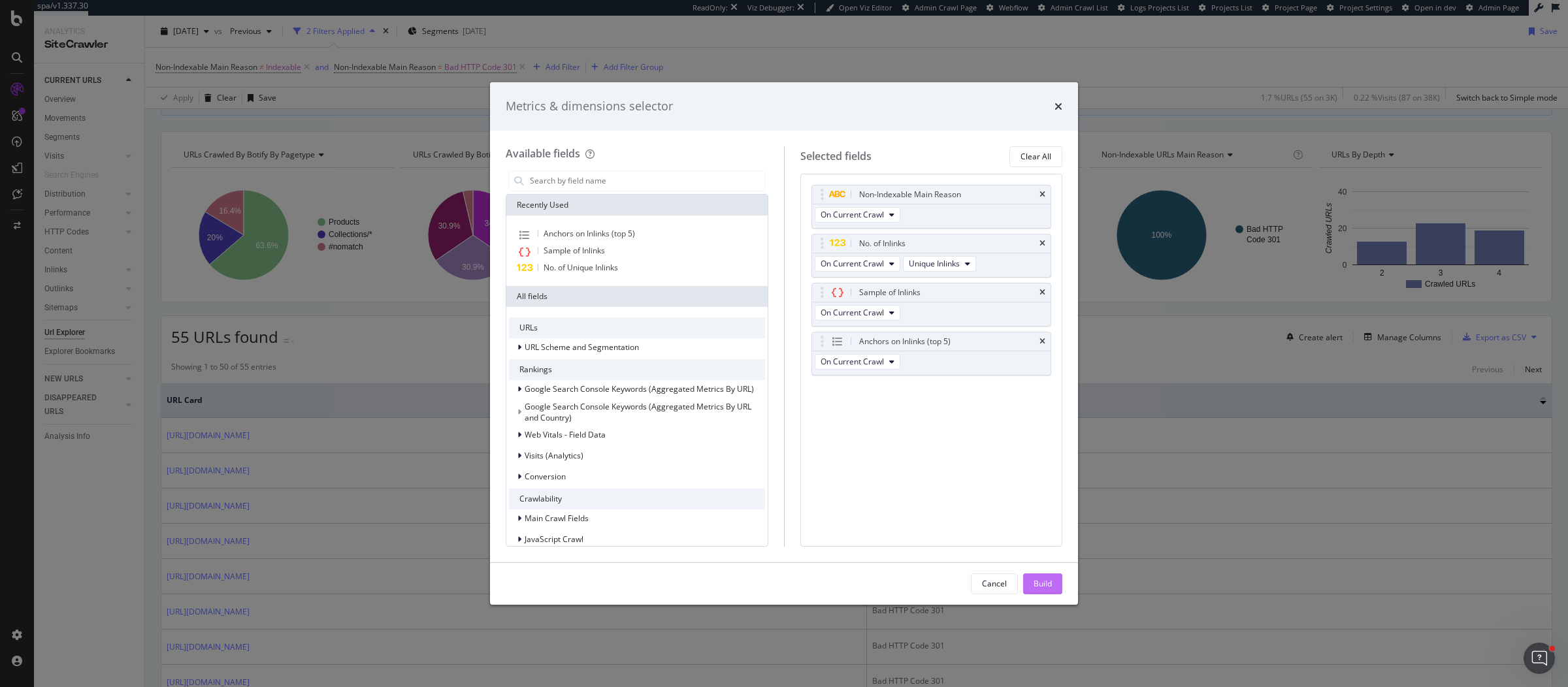
click at [1033, 584] on div "Build" at bounding box center [1042, 584] width 18 height 11
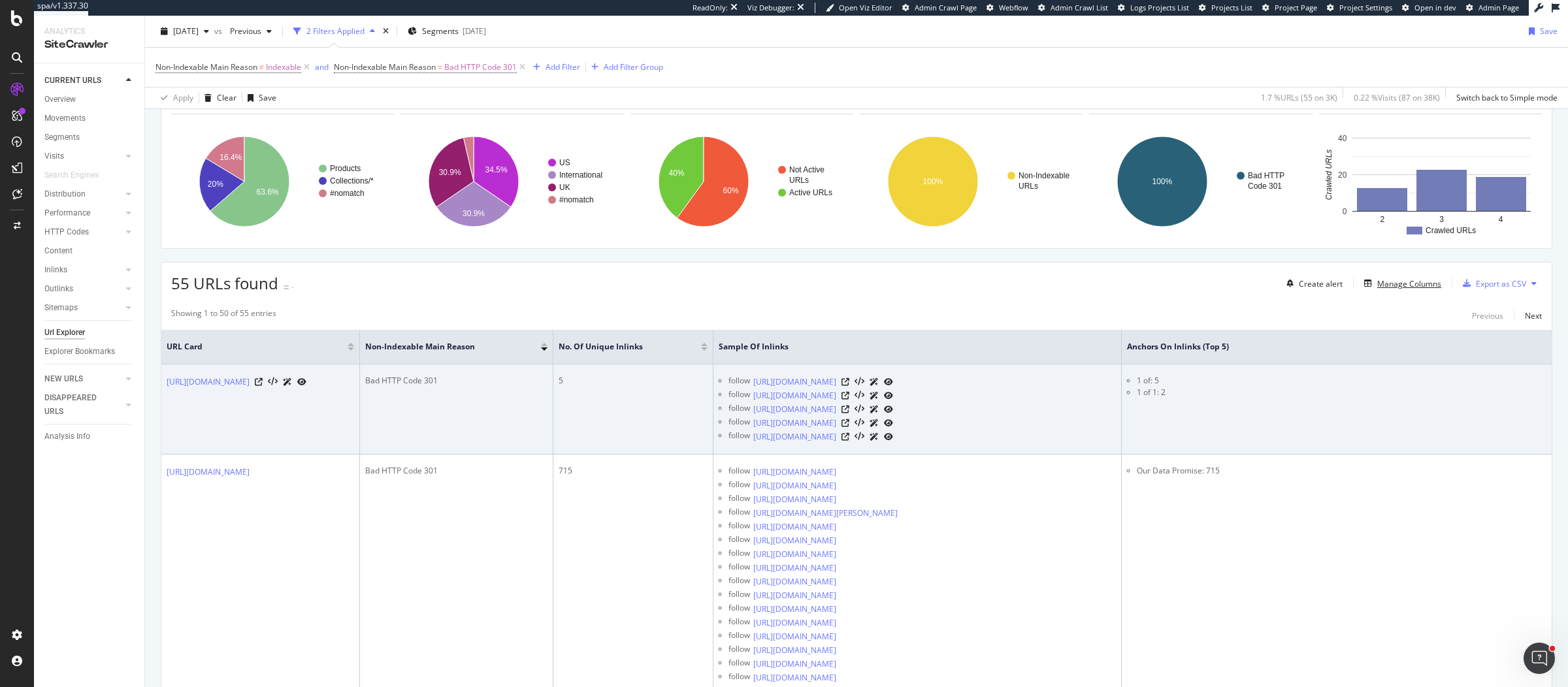
scroll to position [214, 0]
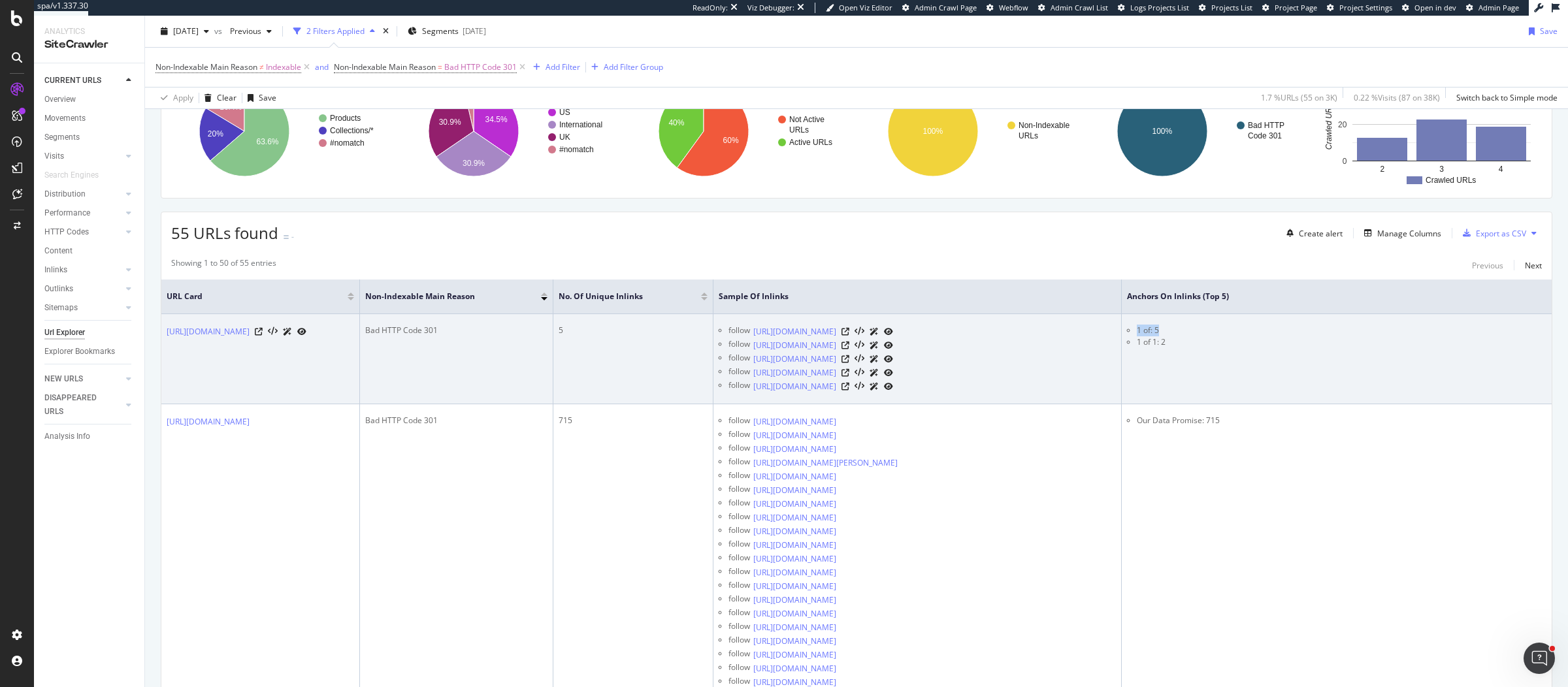
drag, startPoint x: 1199, startPoint y: 325, endPoint x: 1224, endPoint y: 329, distance: 25.3
click at [1224, 329] on li "1 of: 5" at bounding box center [1341, 330] width 409 height 12
drag, startPoint x: 1233, startPoint y: 338, endPoint x: 1196, endPoint y: 341, distance: 37.1
click at [1196, 341] on ul "1 of: 5 1 of 1: 2" at bounding box center [1336, 335] width 419 height 23
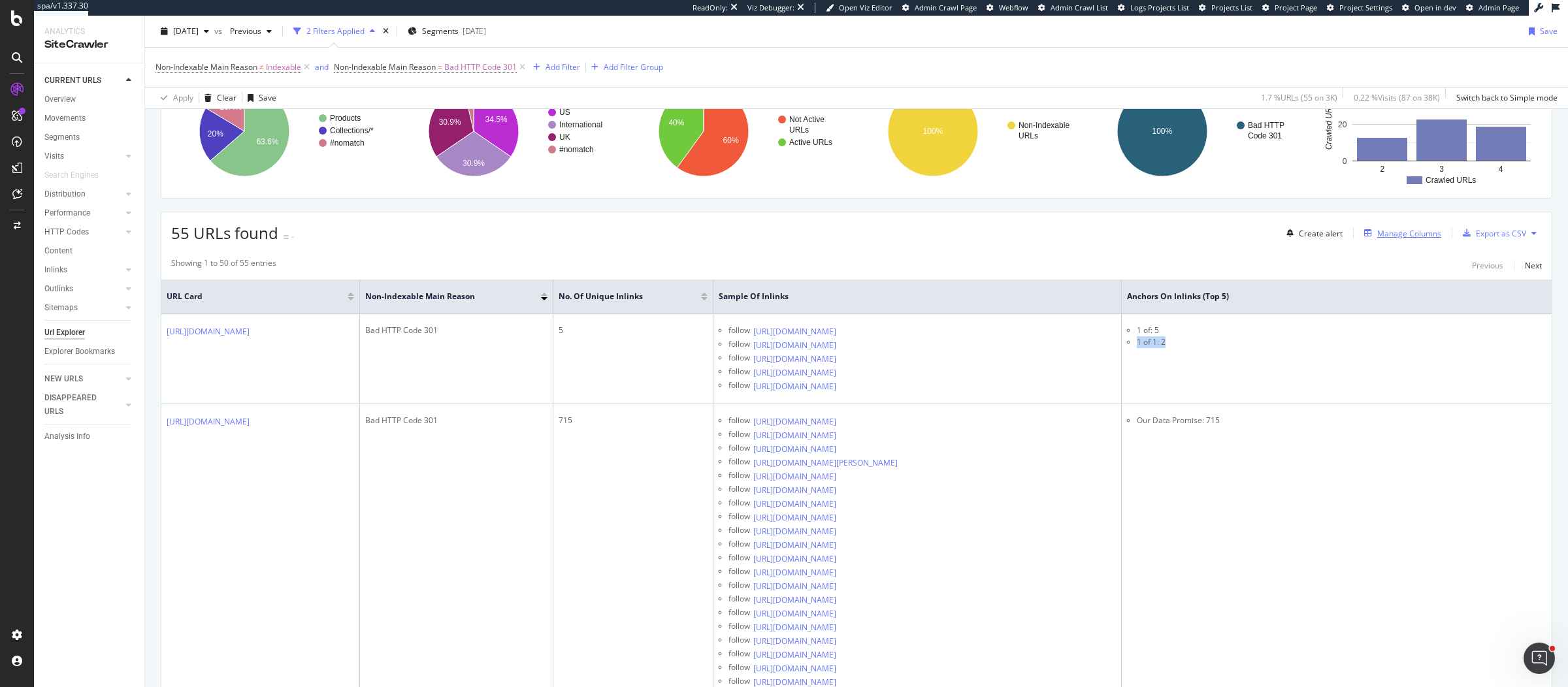
click at [1412, 230] on div "Manage Columns" at bounding box center [1408, 234] width 64 height 11
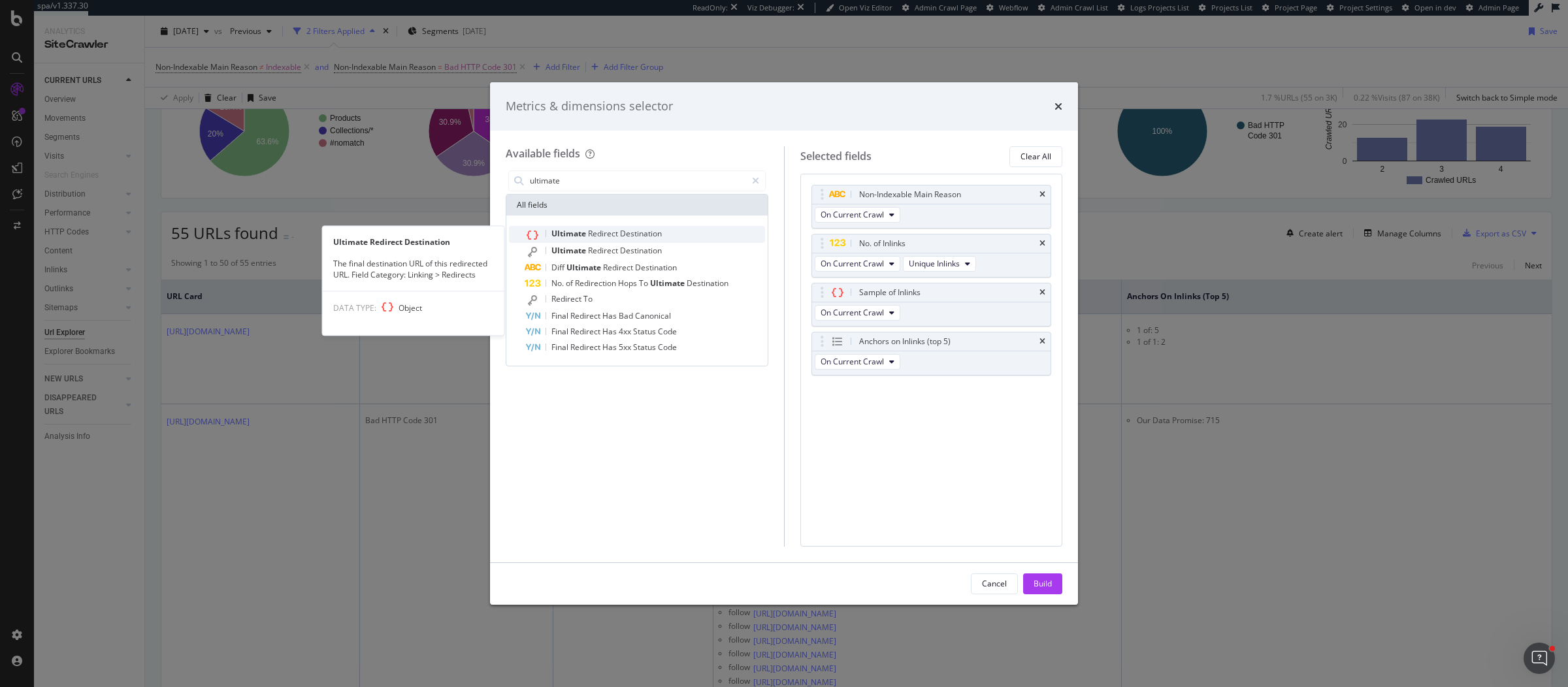
type input "ultimate"
click at [561, 237] on span "Ultimate" at bounding box center [570, 234] width 37 height 11
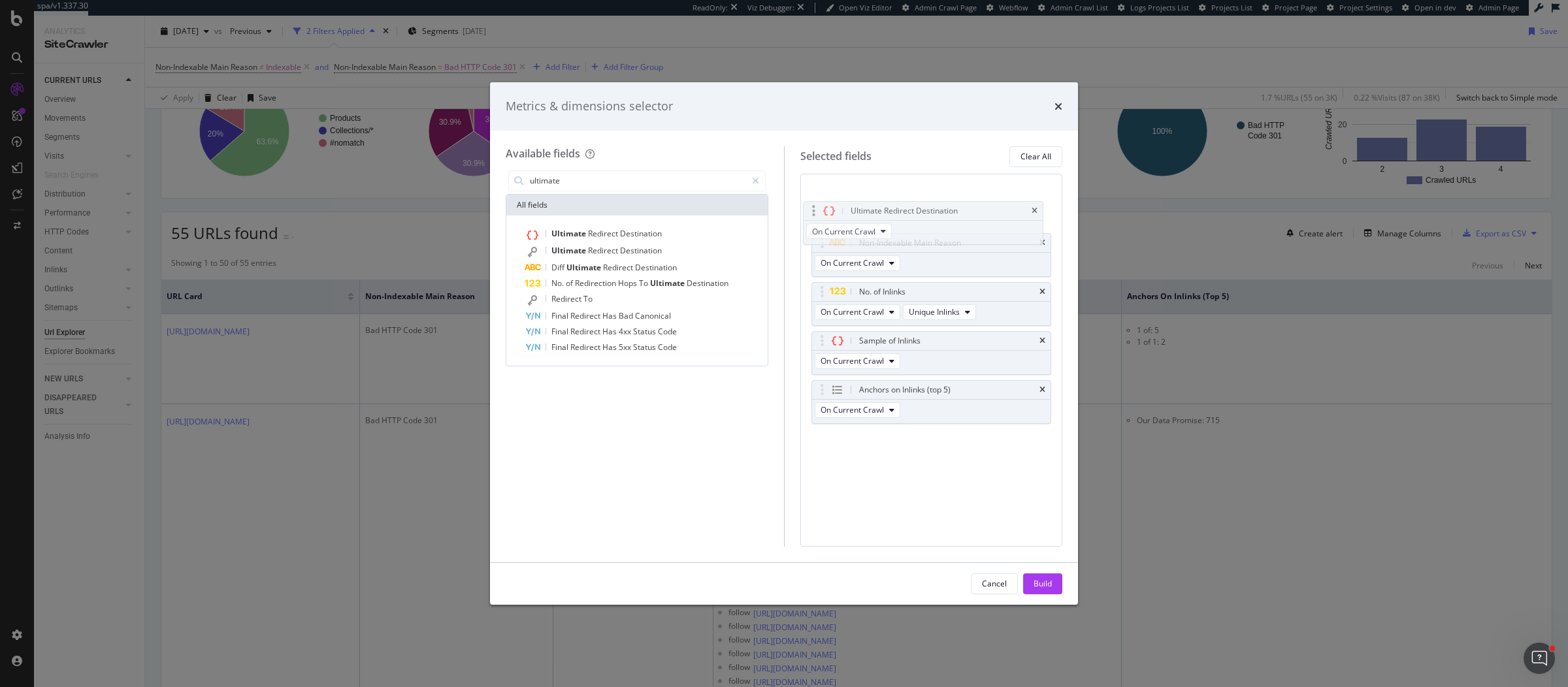
drag, startPoint x: 820, startPoint y: 388, endPoint x: 812, endPoint y: 211, distance: 177.2
click at [812, 211] on body "spa/v1.337.30 ReadOnly: Viz Debugger: Open Viz Editor Admin Crawl Page Webflow …" at bounding box center [784, 344] width 1568 height 687
click at [1046, 239] on div "Non-Indexable Main Reason" at bounding box center [931, 244] width 239 height 18
click at [1045, 242] on icon "times" at bounding box center [1042, 243] width 6 height 7
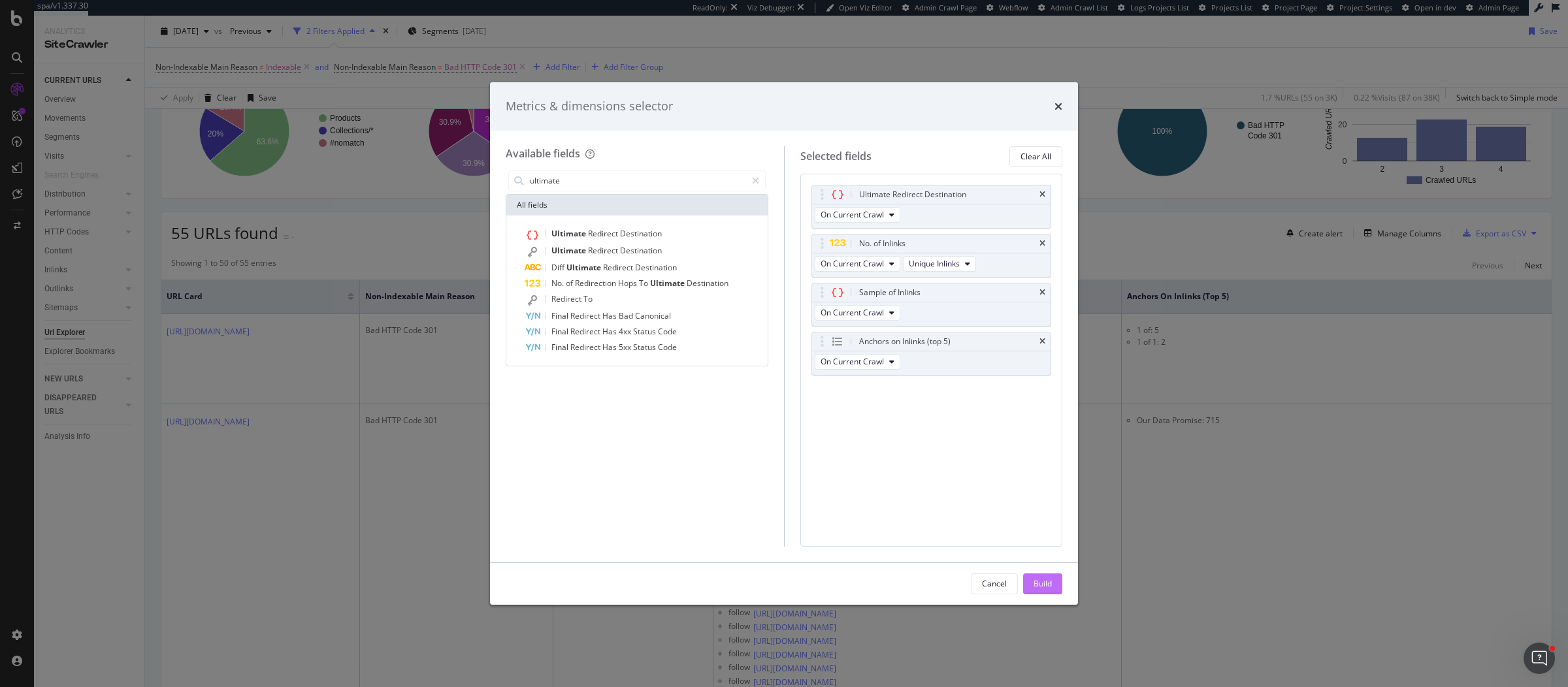
click at [1039, 585] on div "Build" at bounding box center [1042, 584] width 18 height 11
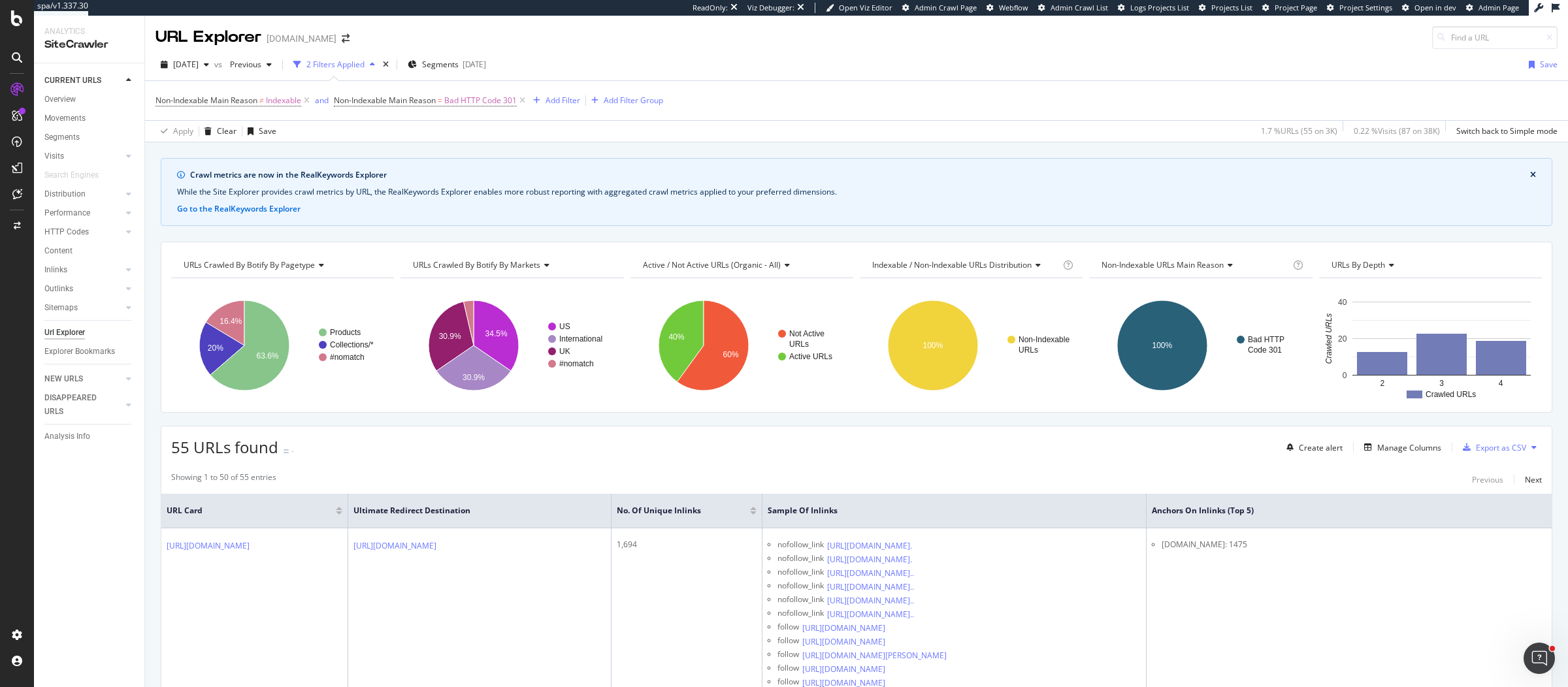
click at [757, 507] on div at bounding box center [753, 509] width 6 height 4
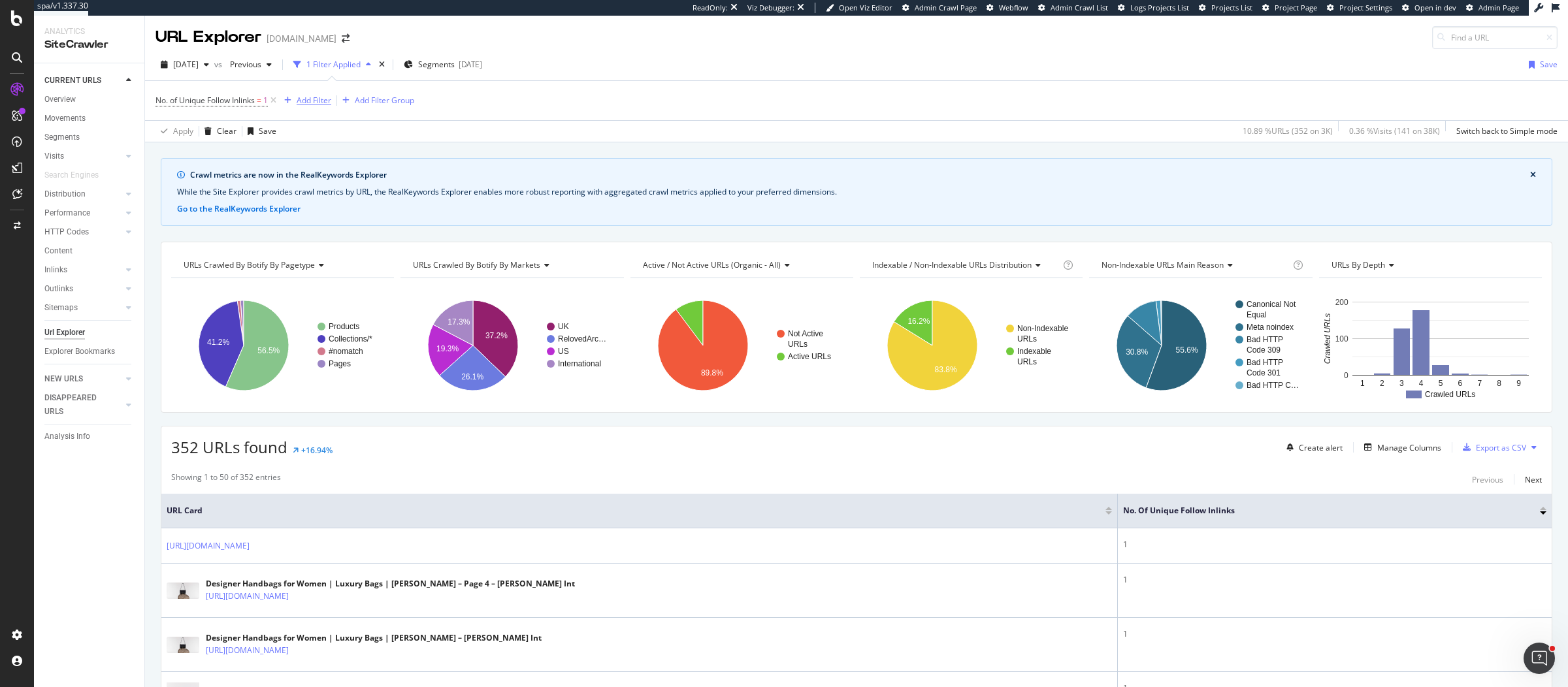
click at [329, 98] on div "Add Filter" at bounding box center [313, 101] width 34 height 11
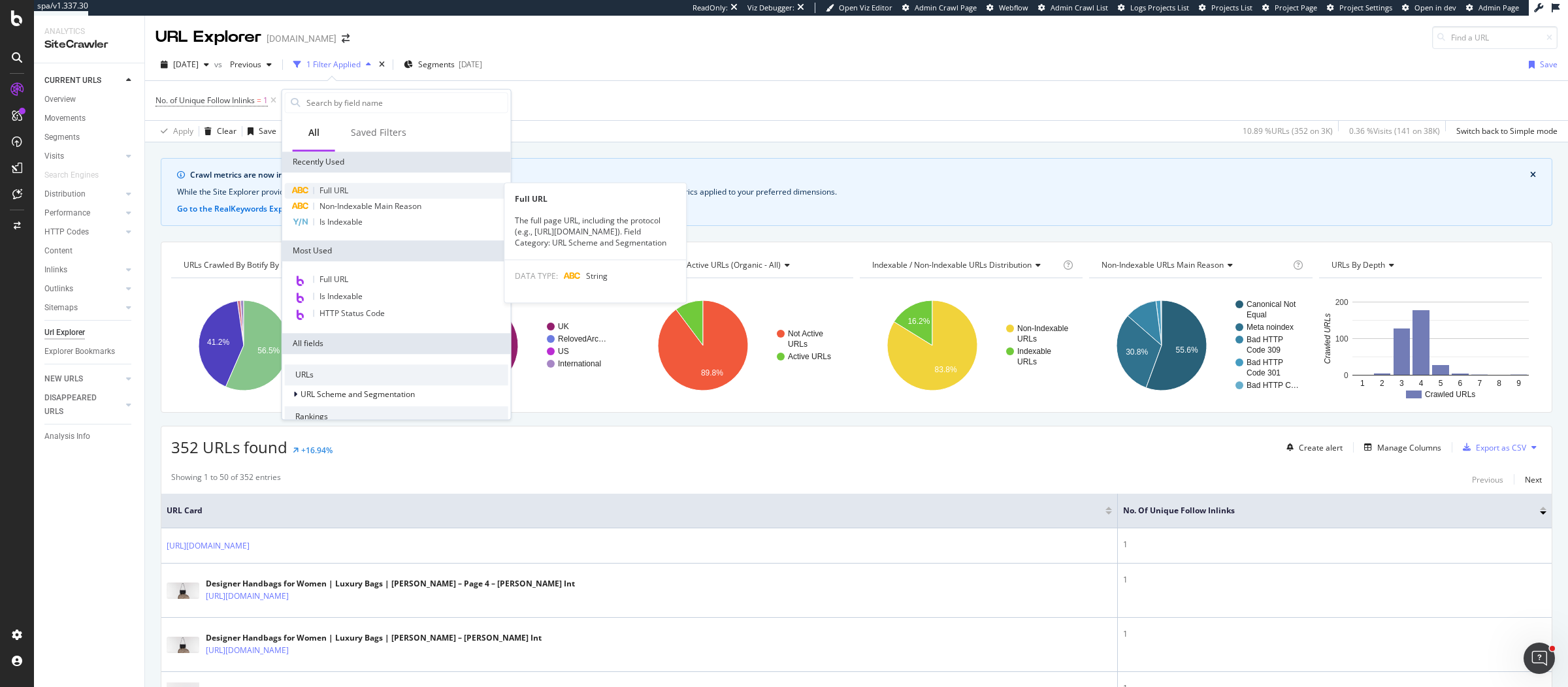
click at [360, 185] on div "Full URL" at bounding box center [396, 190] width 224 height 16
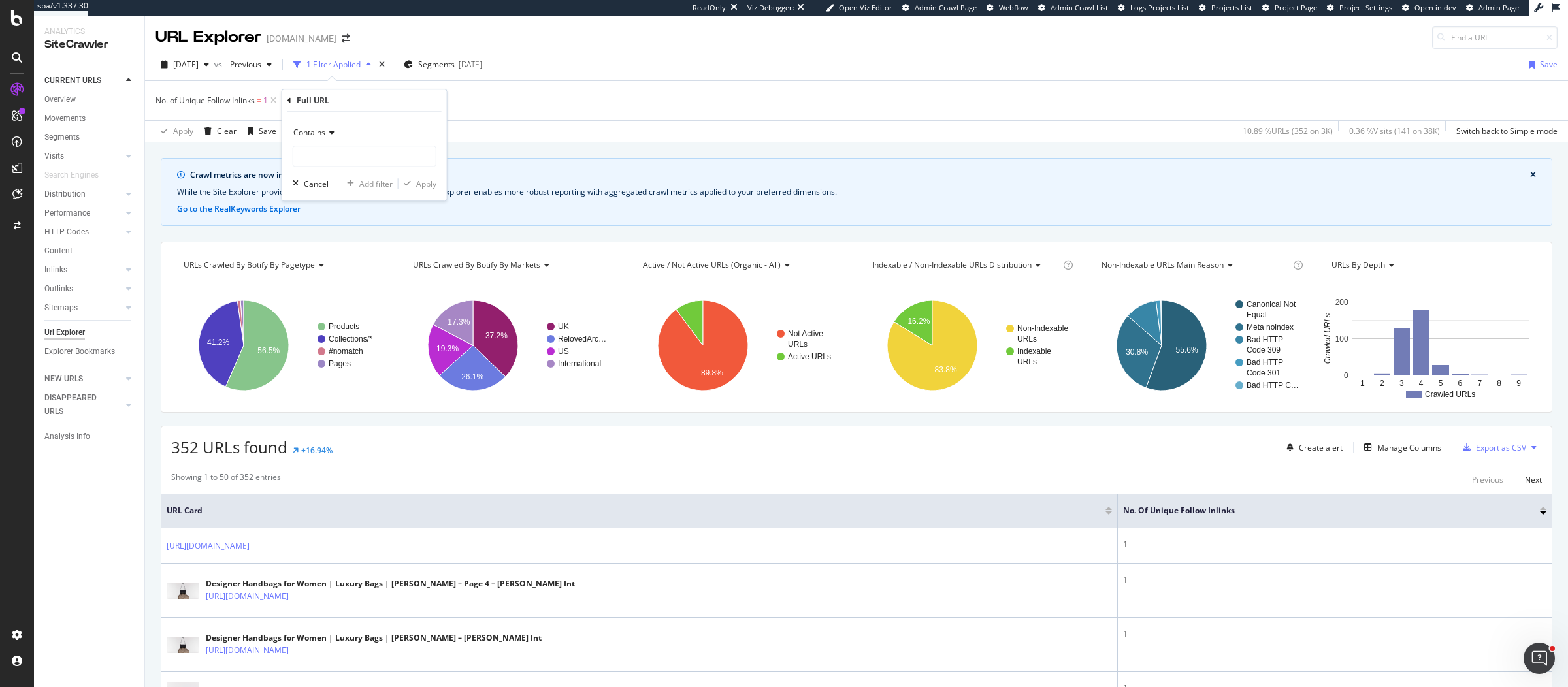
click at [321, 133] on span "Contains" at bounding box center [309, 132] width 32 height 11
click at [340, 278] on span "Doesn't contain" at bounding box center [328, 278] width 57 height 11
click at [357, 159] on input "text" at bounding box center [364, 156] width 142 height 21
type input "?page="
drag, startPoint x: 413, startPoint y: 182, endPoint x: 779, endPoint y: 157, distance: 366.9
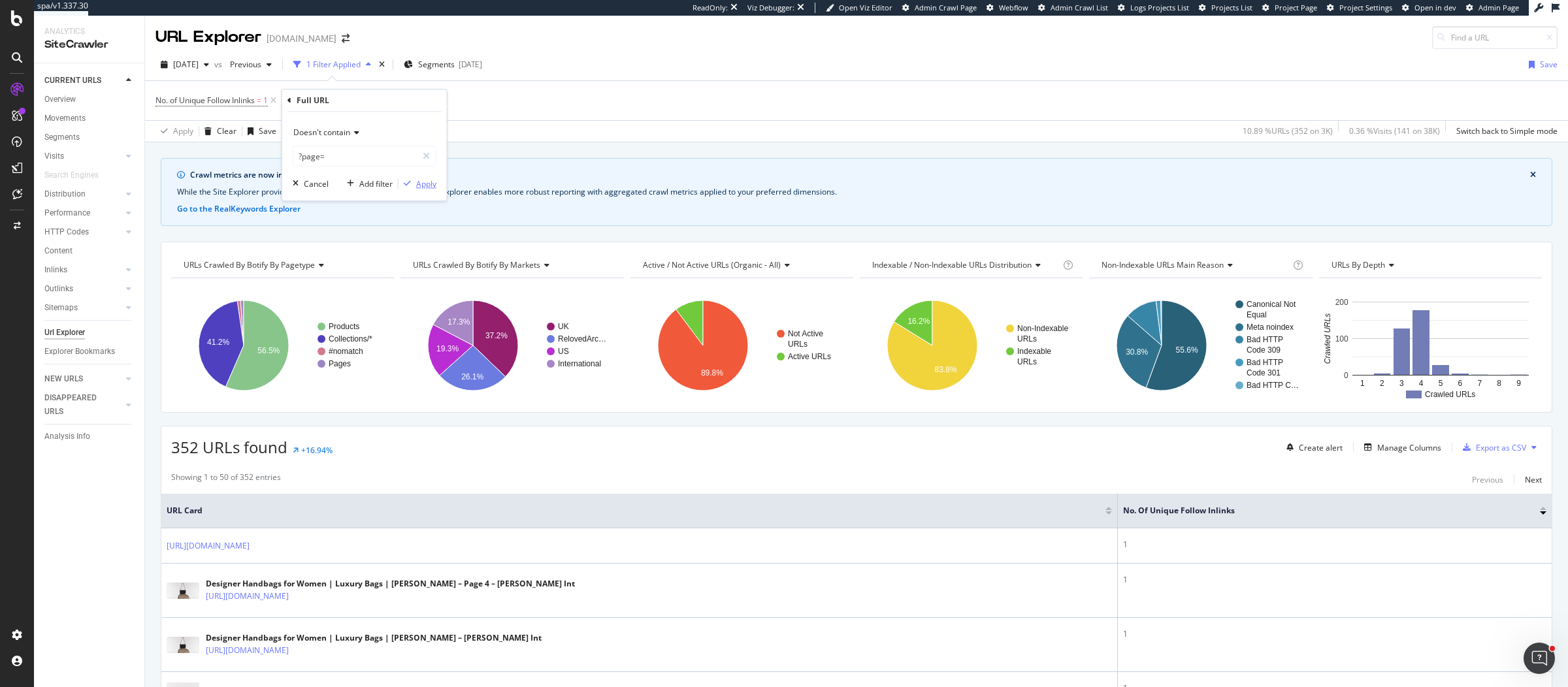
click at [413, 184] on div "button" at bounding box center [407, 183] width 18 height 7
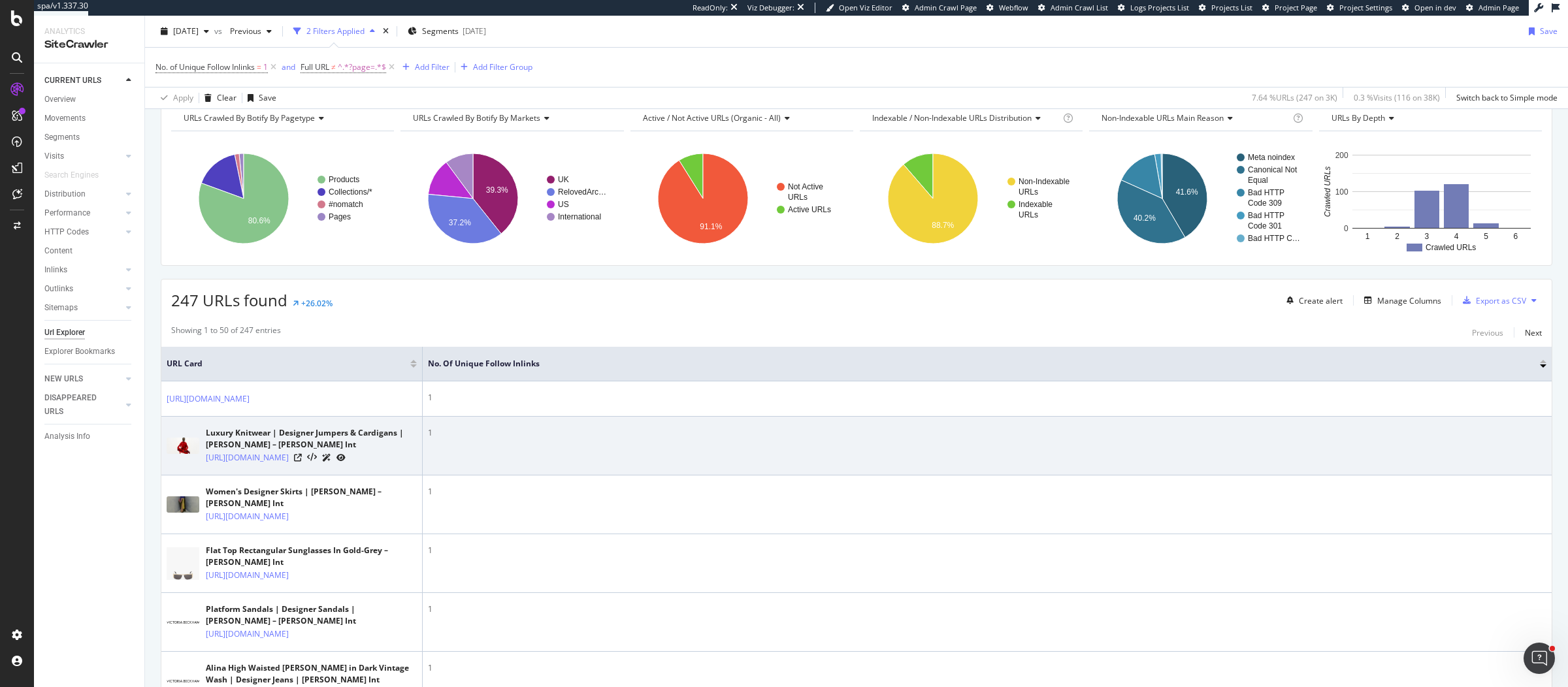
scroll to position [150, 0]
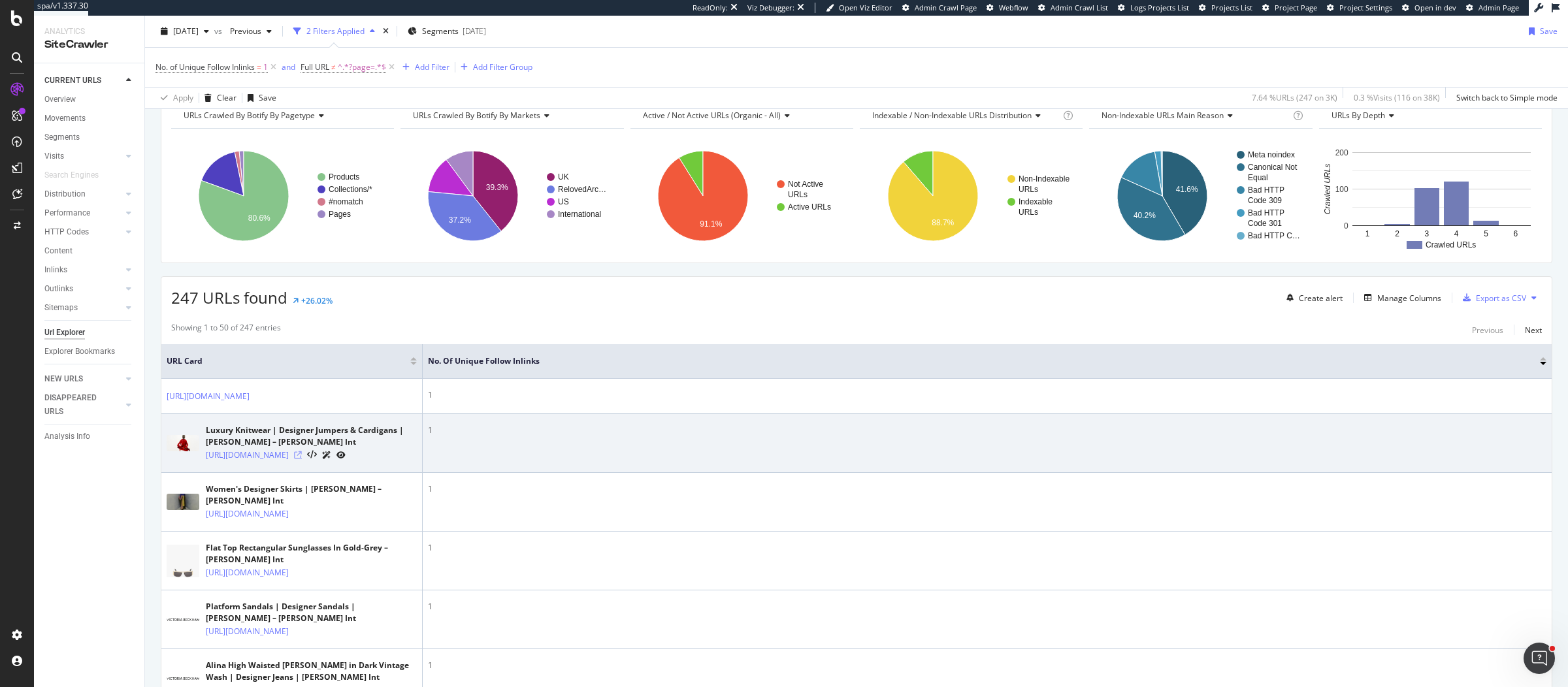
click at [302, 459] on icon at bounding box center [298, 454] width 7 height 7
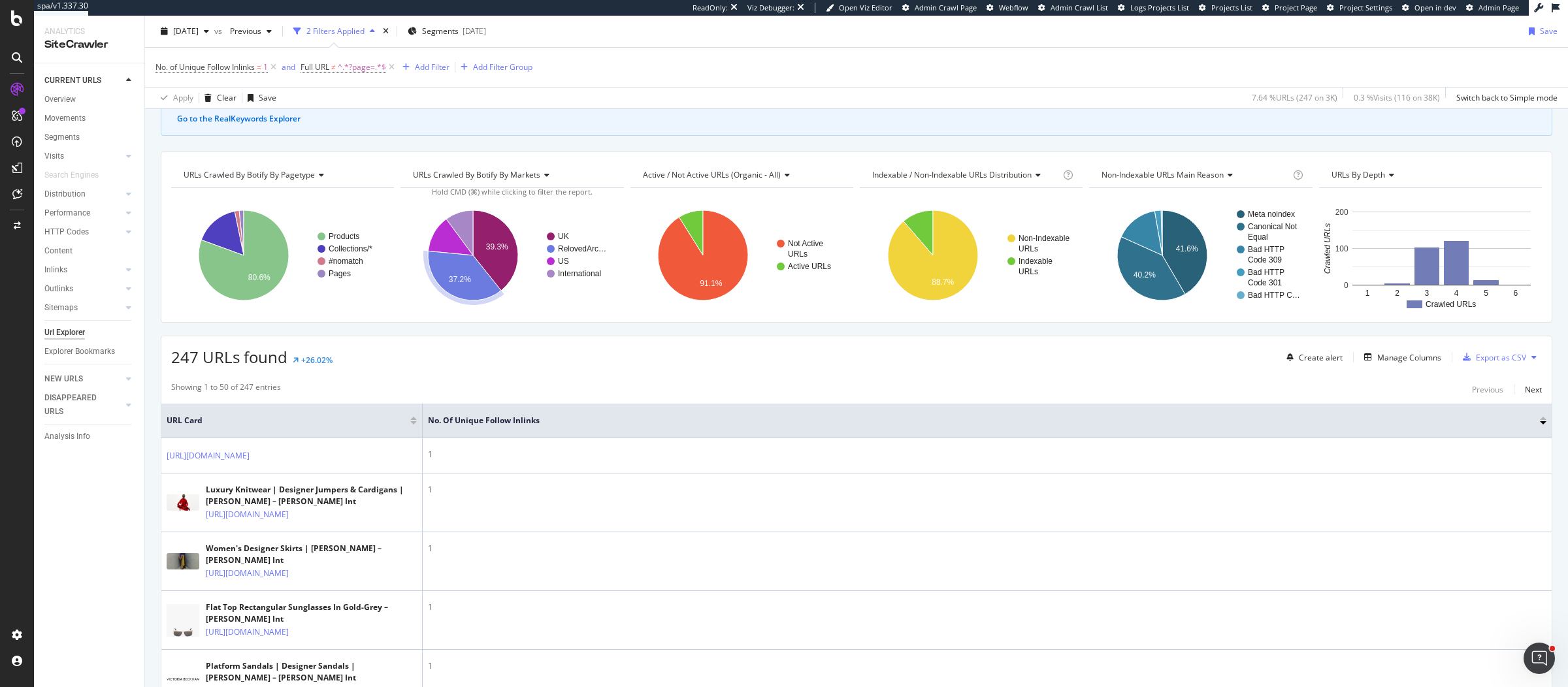
scroll to position [80, 0]
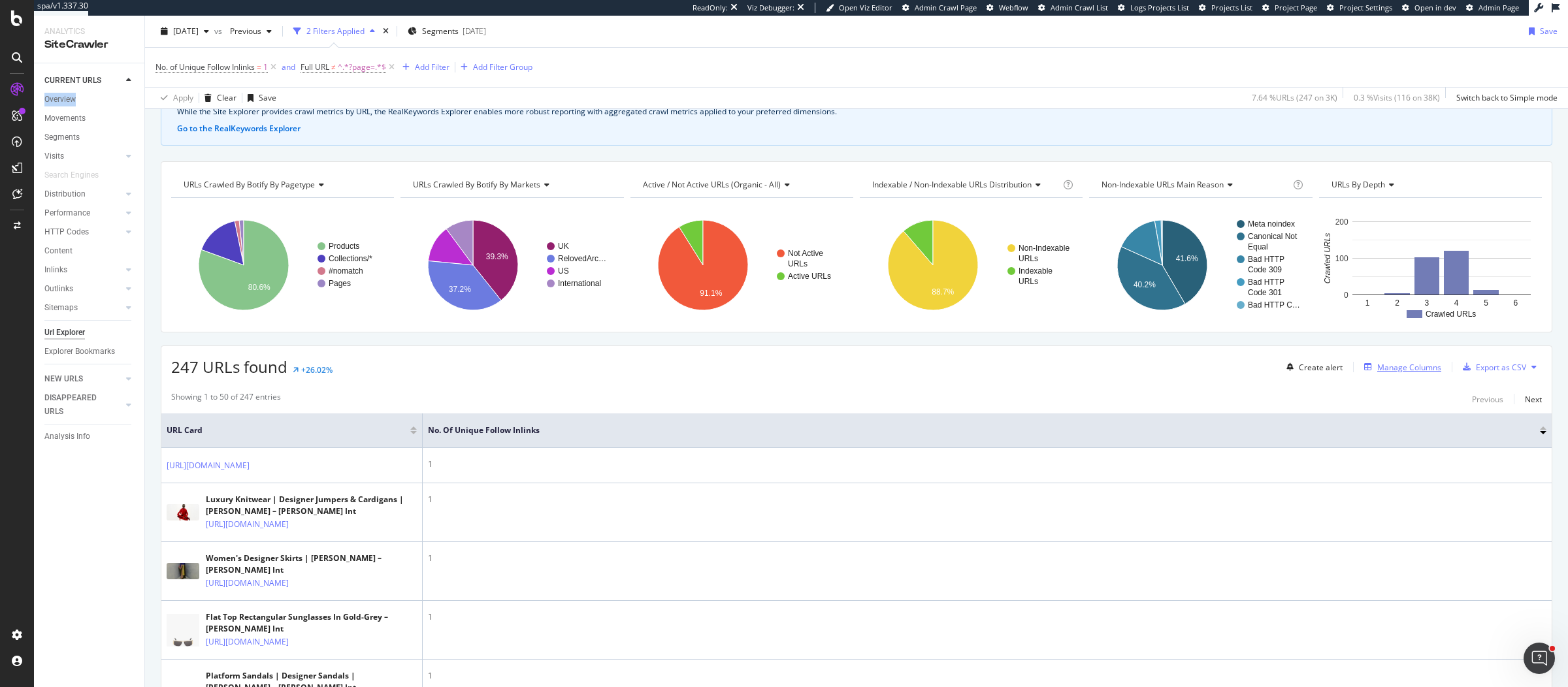
click at [1377, 362] on div "Manage Columns" at bounding box center [1408, 368] width 64 height 11
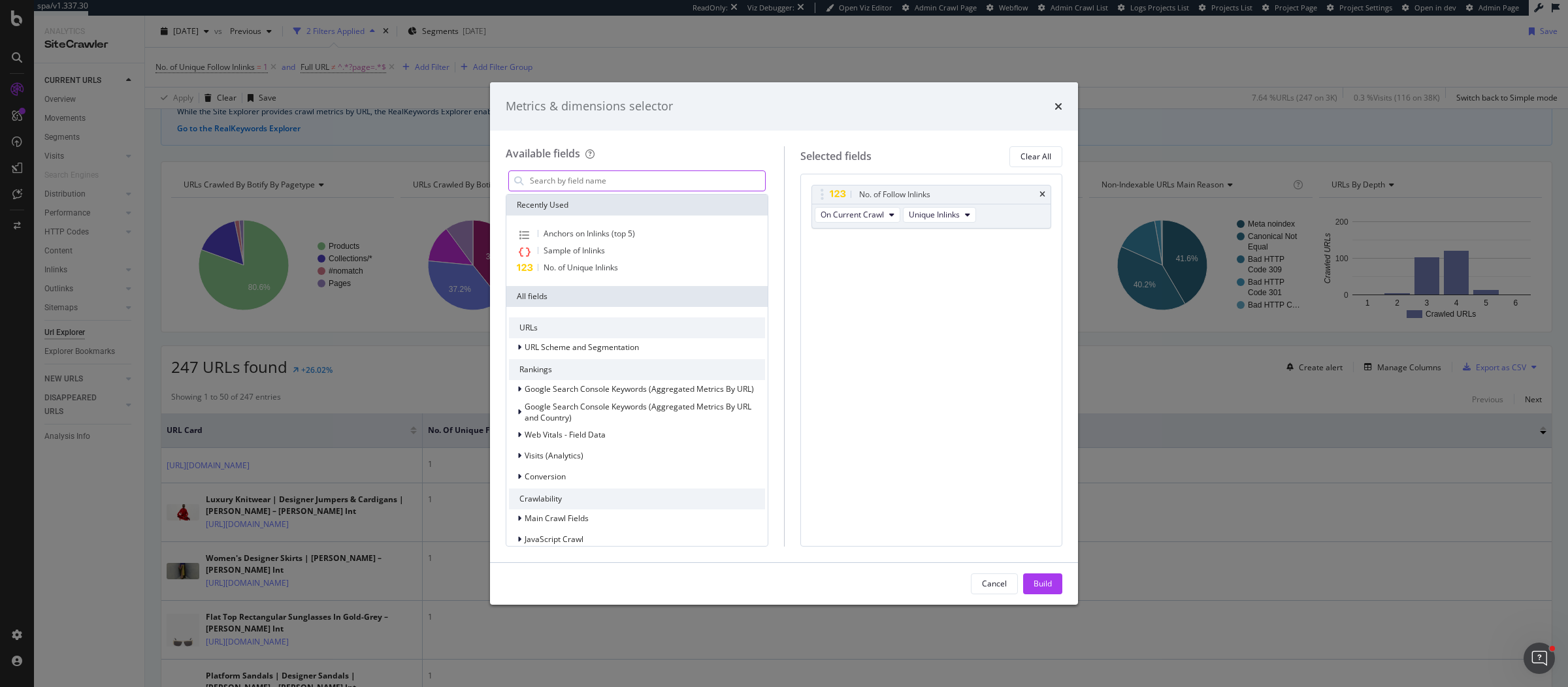
click at [721, 179] on input "modal" at bounding box center [647, 180] width 237 height 19
click at [600, 248] on span "Sample of Inlinks" at bounding box center [574, 250] width 61 height 11
click at [725, 178] on input "modal" at bounding box center [647, 180] width 237 height 19
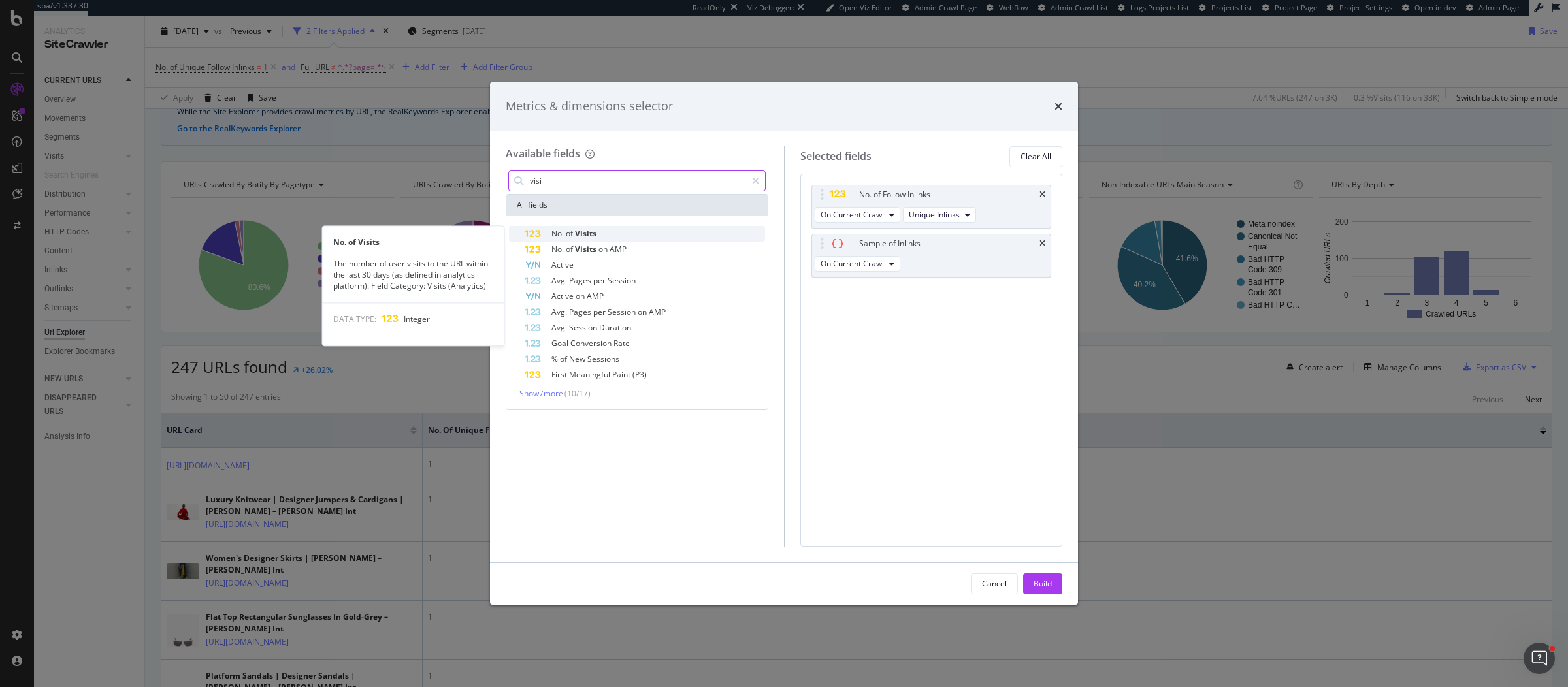
type input "visi"
click at [667, 232] on div "No. of Visits" at bounding box center [645, 234] width 240 height 16
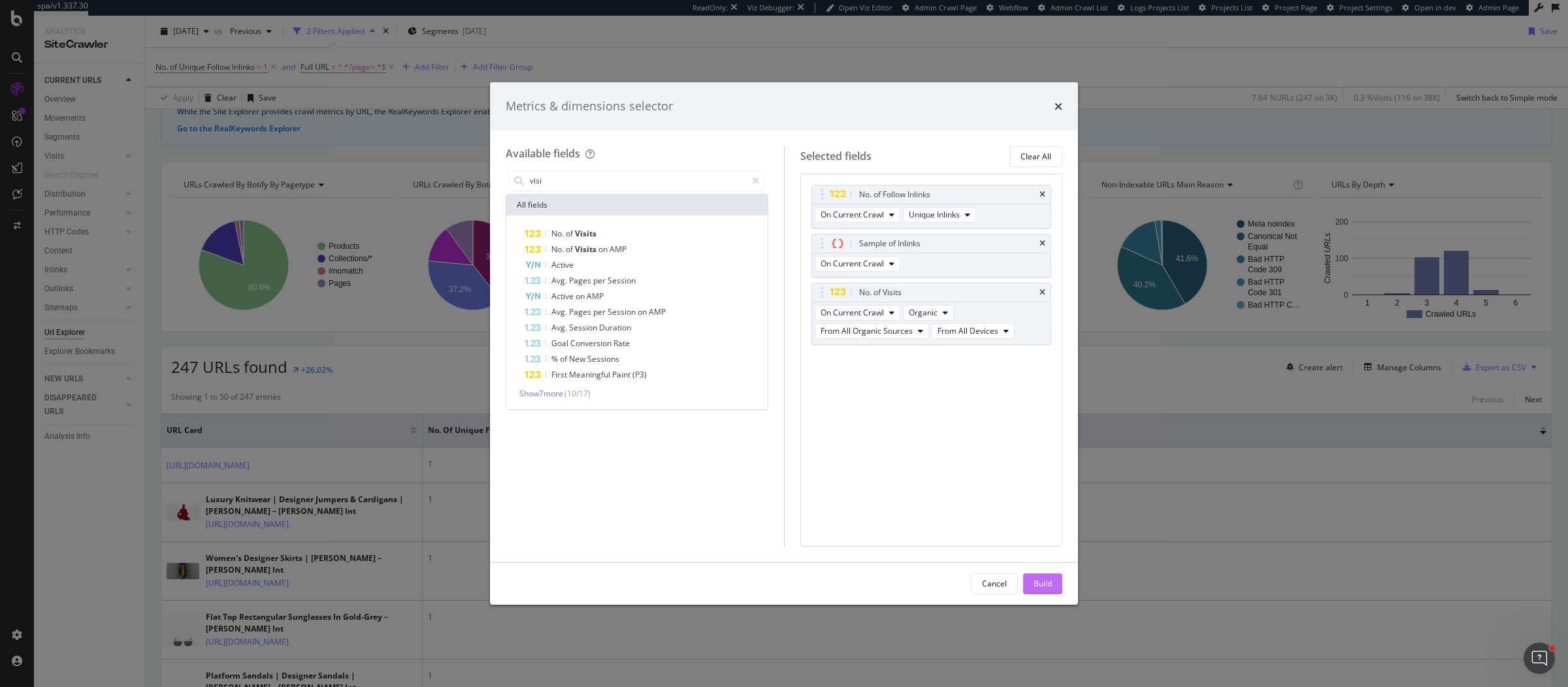
click at [1037, 579] on div "Build" at bounding box center [1042, 584] width 18 height 11
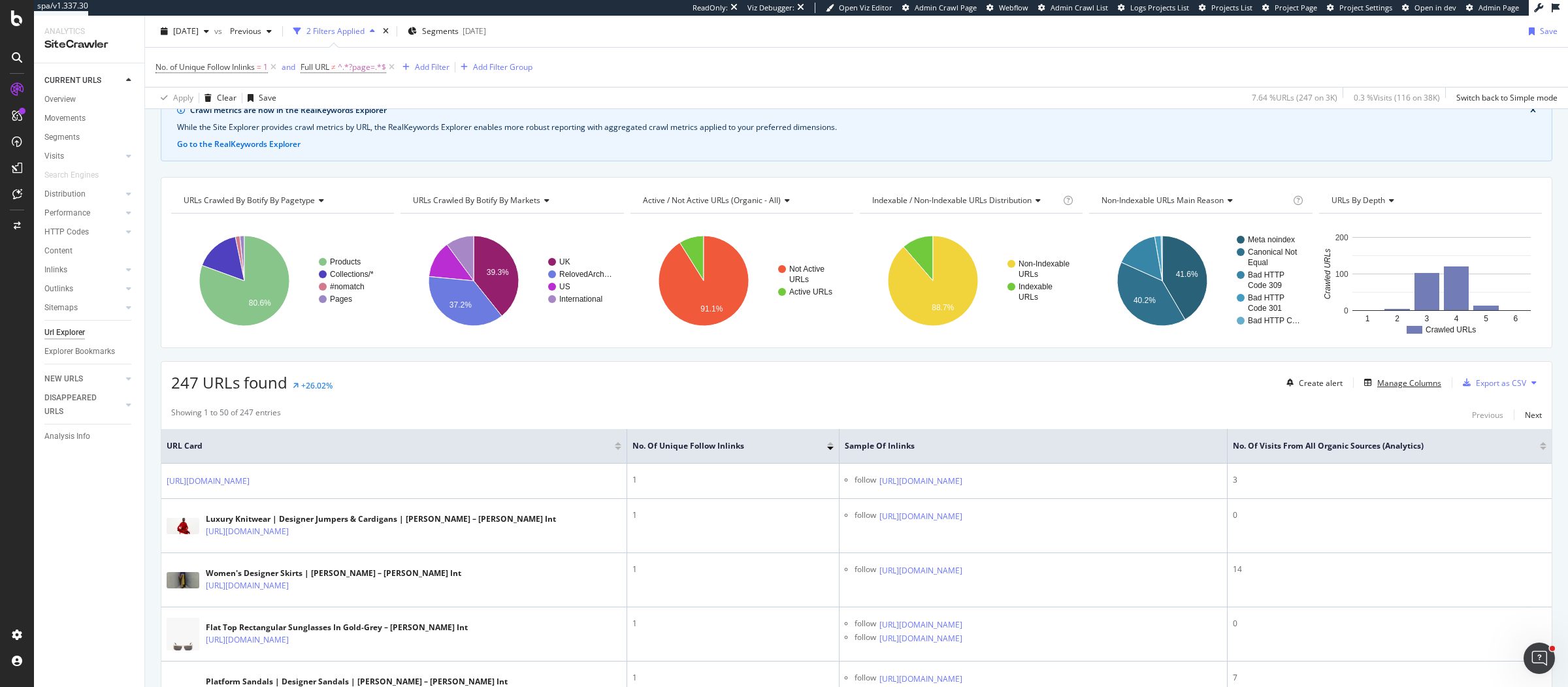
scroll to position [86, 0]
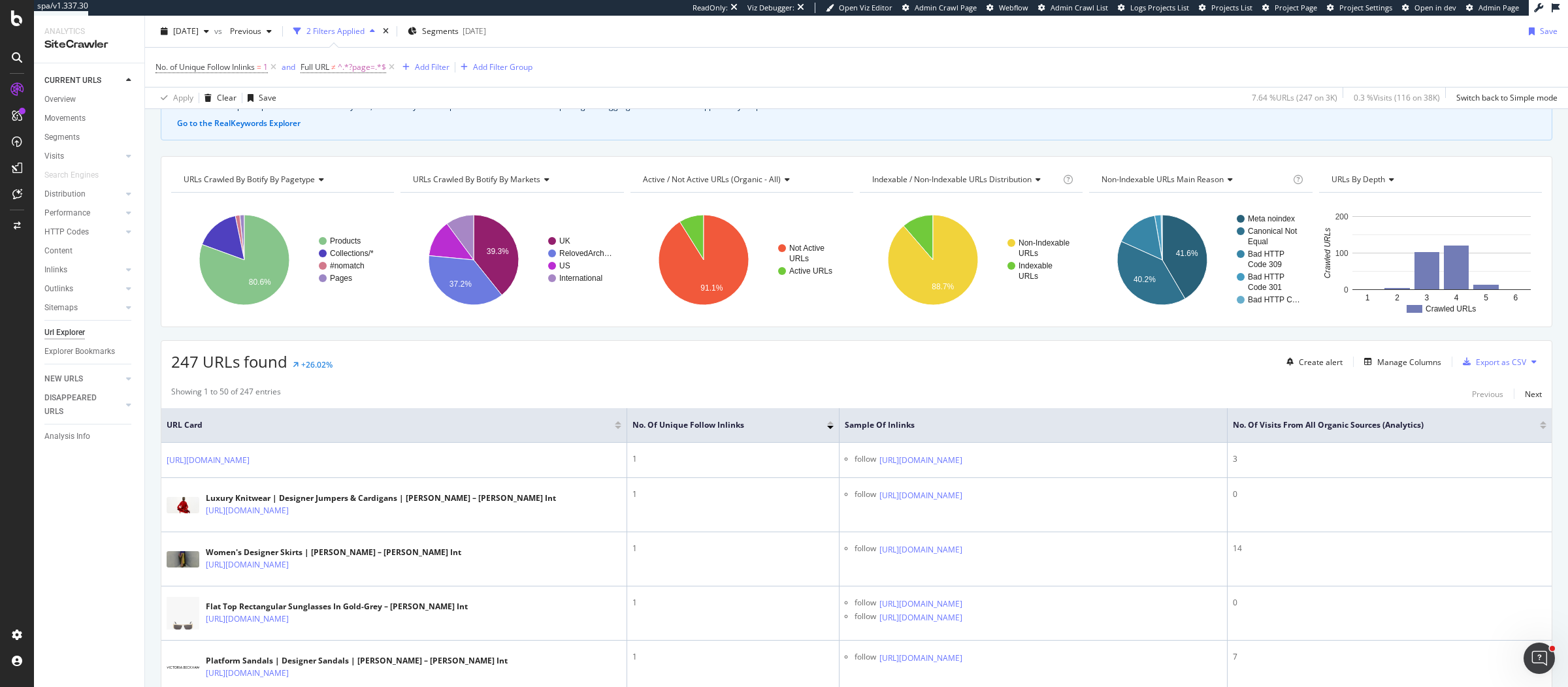
click at [1539, 426] on div at bounding box center [1542, 428] width 6 height 4
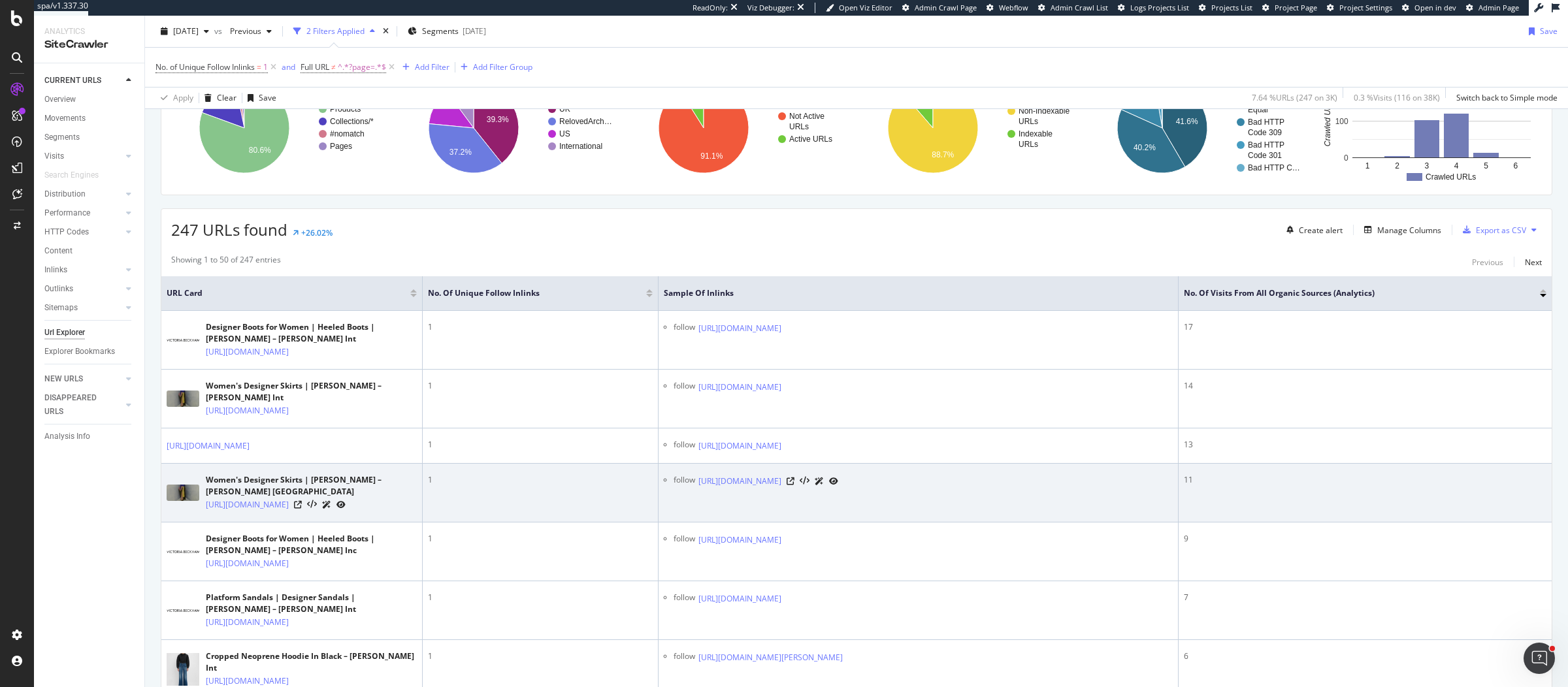
scroll to position [218, 0]
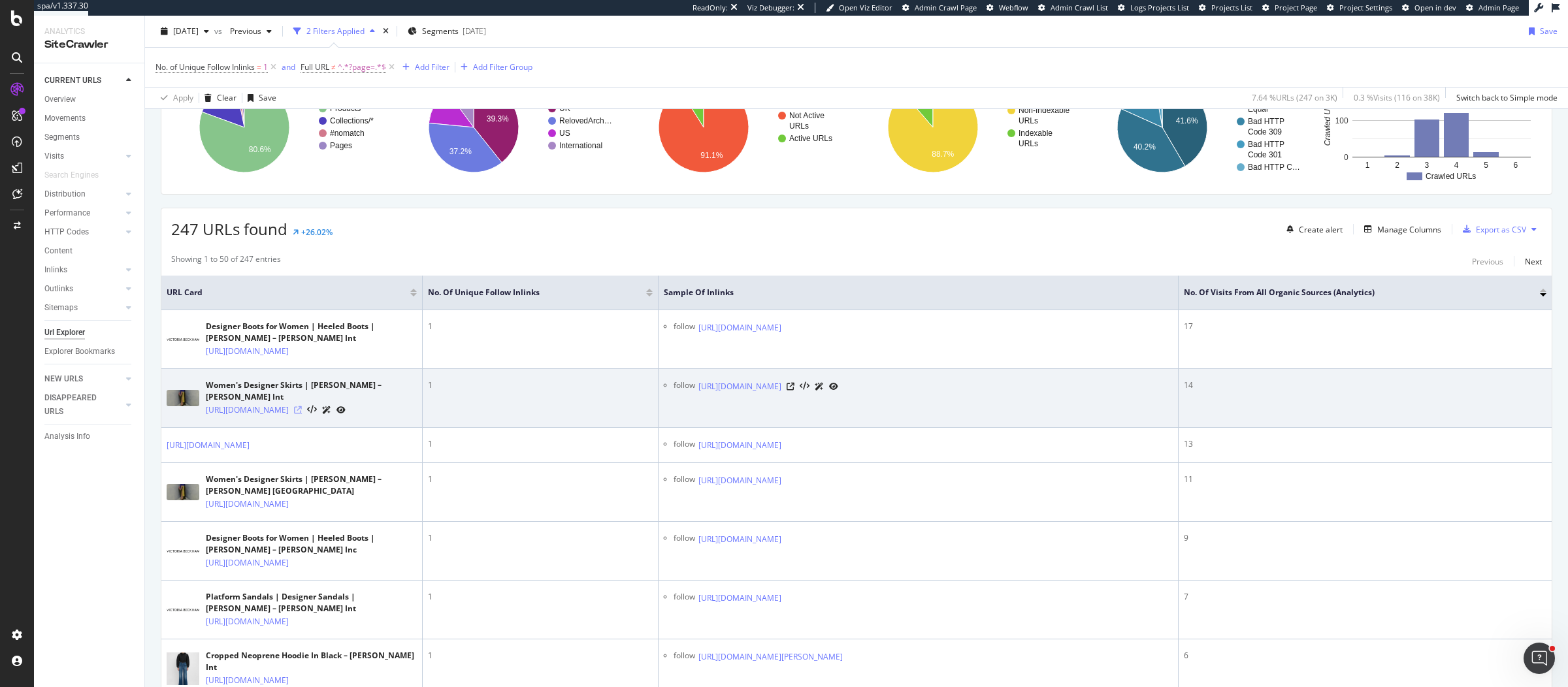
click at [302, 414] on icon at bounding box center [298, 410] width 7 height 7
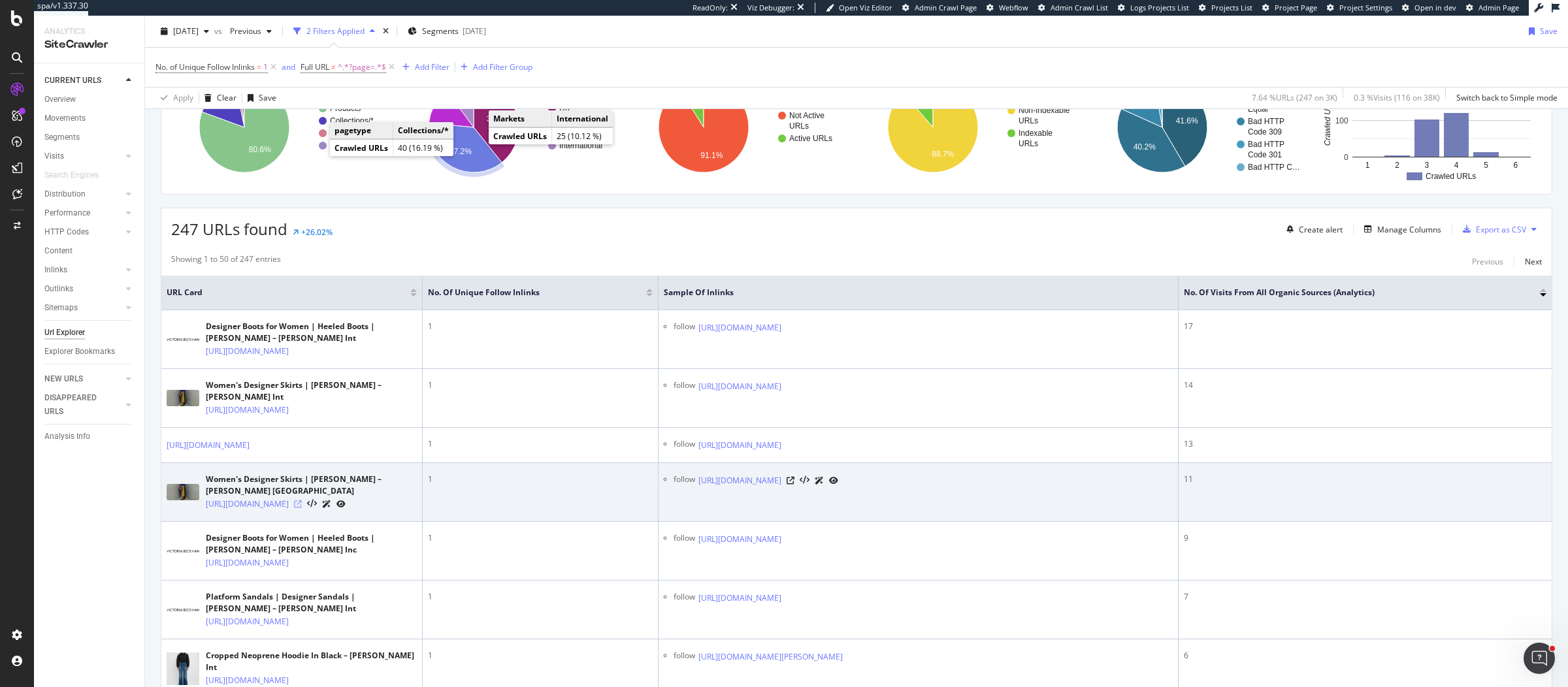
click at [302, 508] on icon at bounding box center [298, 503] width 7 height 7
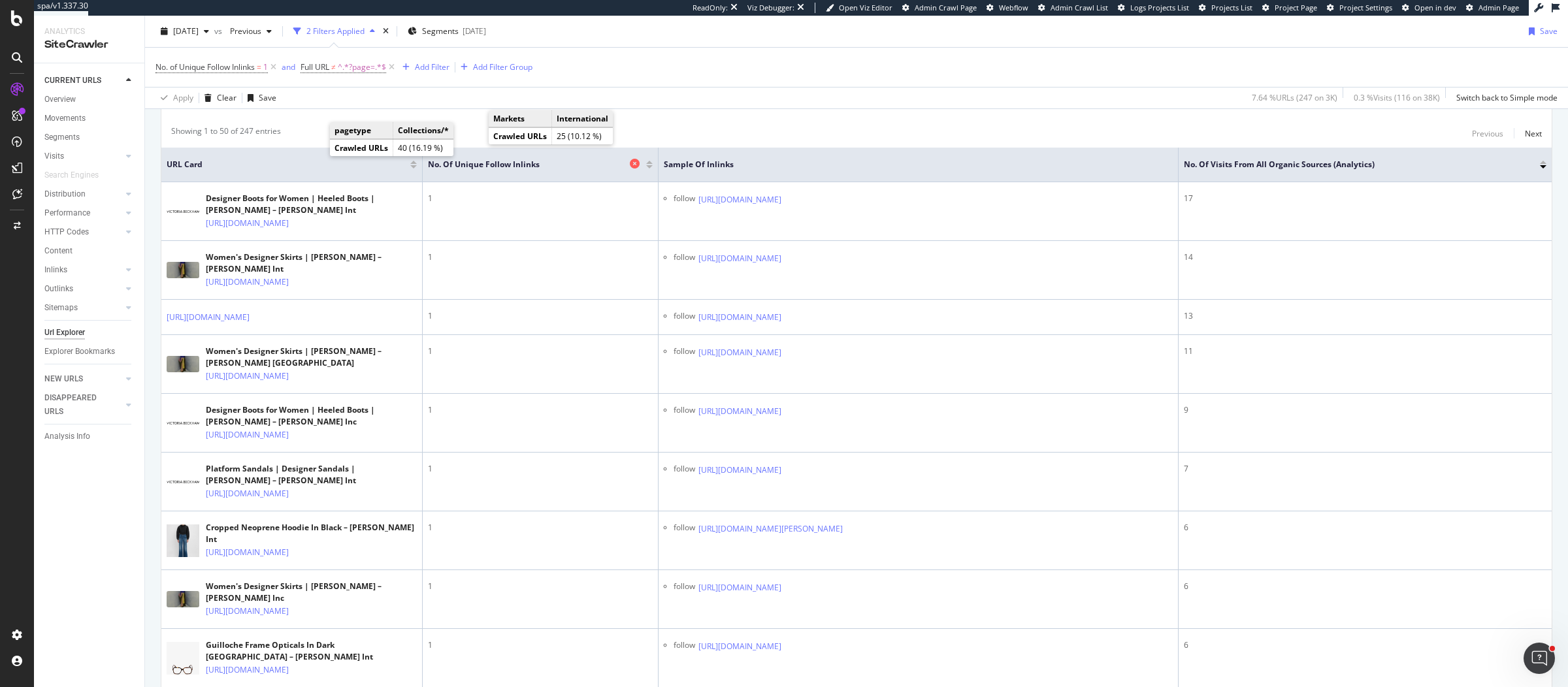
scroll to position [346, 0]
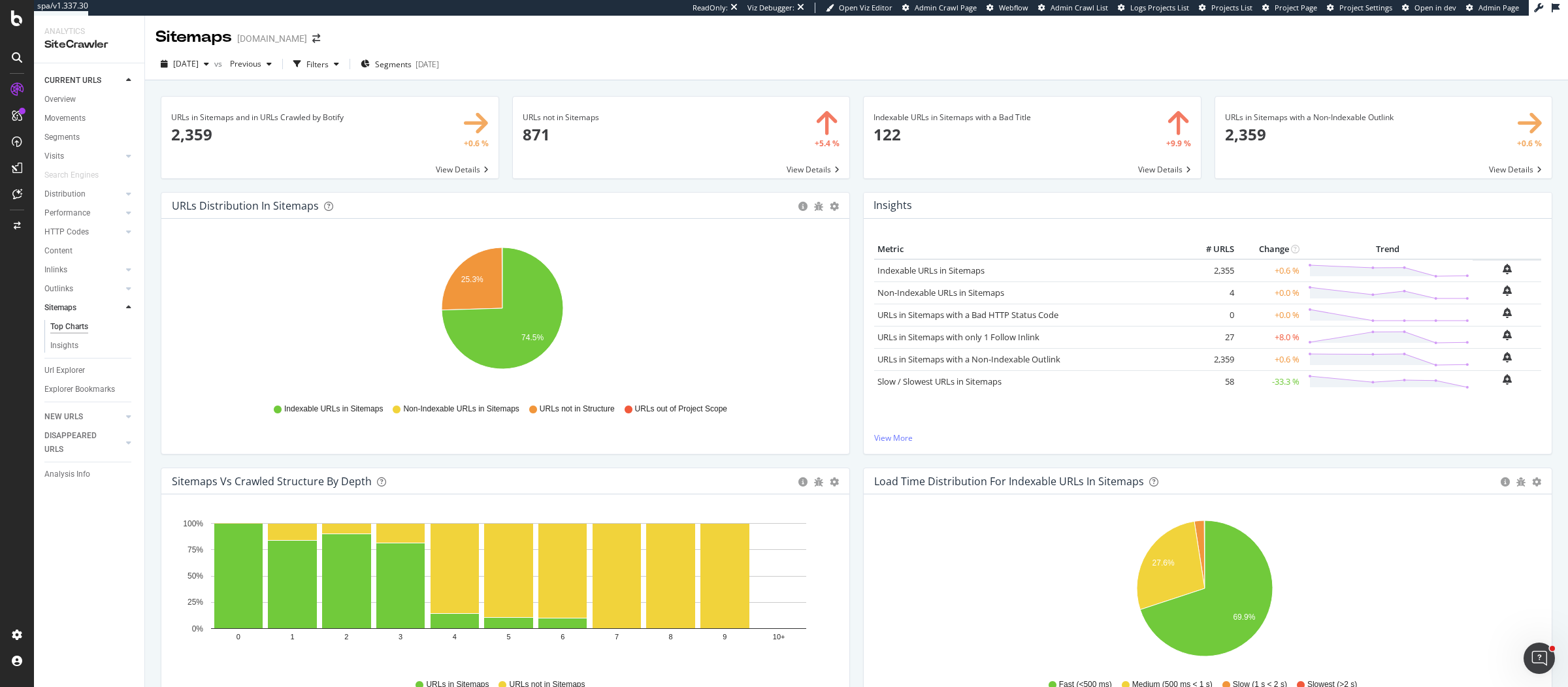
click at [857, 182] on div "Indexable URLs in Sitemaps with a Bad Title × Close Chart main-metric-sitemaps-…" at bounding box center [1032, 144] width 351 height 96
drag, startPoint x: 400, startPoint y: 408, endPoint x: 516, endPoint y: 413, distance: 116.1
click at [516, 413] on span "Non-Indexable URLs in Sitemaps" at bounding box center [460, 409] width 115 height 11
click at [462, 291] on icon "A chart." at bounding box center [472, 279] width 61 height 63
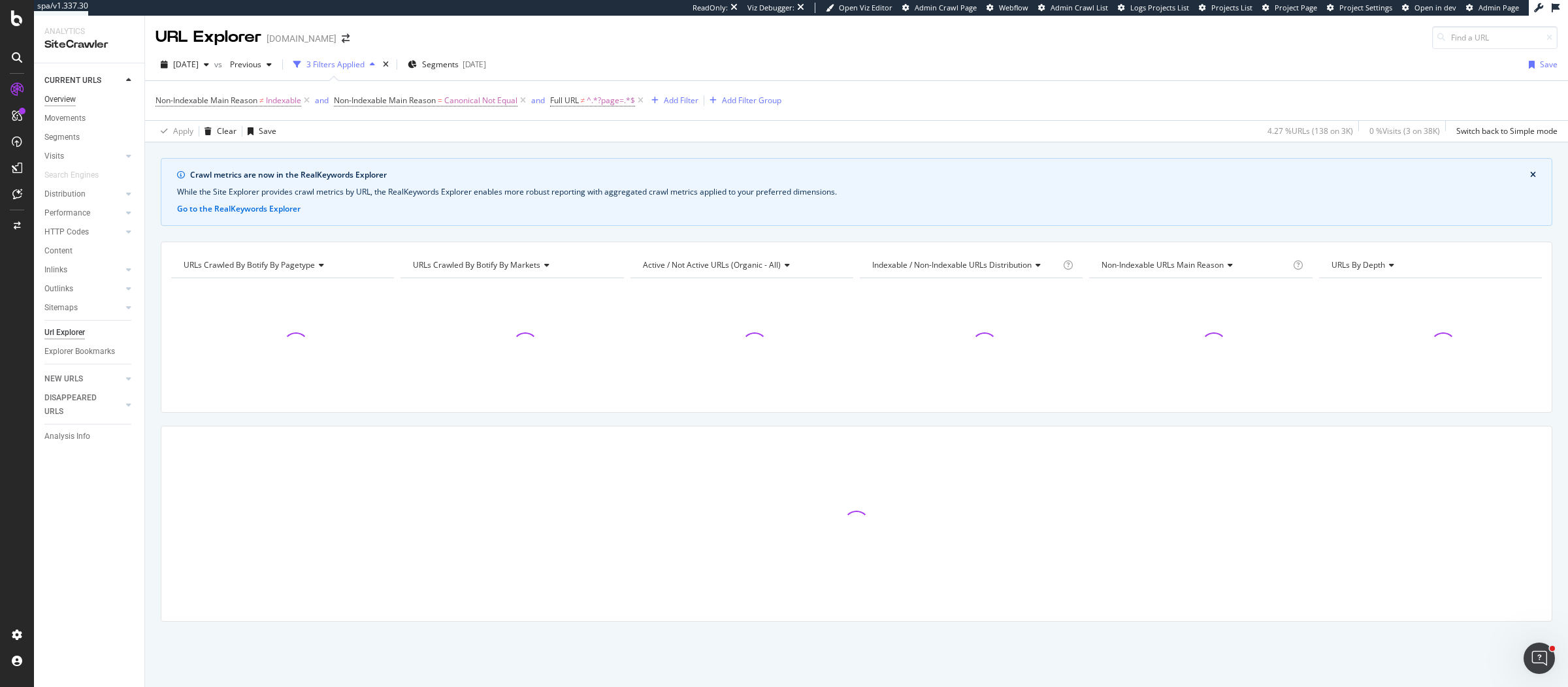
click at [54, 101] on div "Overview" at bounding box center [60, 99] width 31 height 14
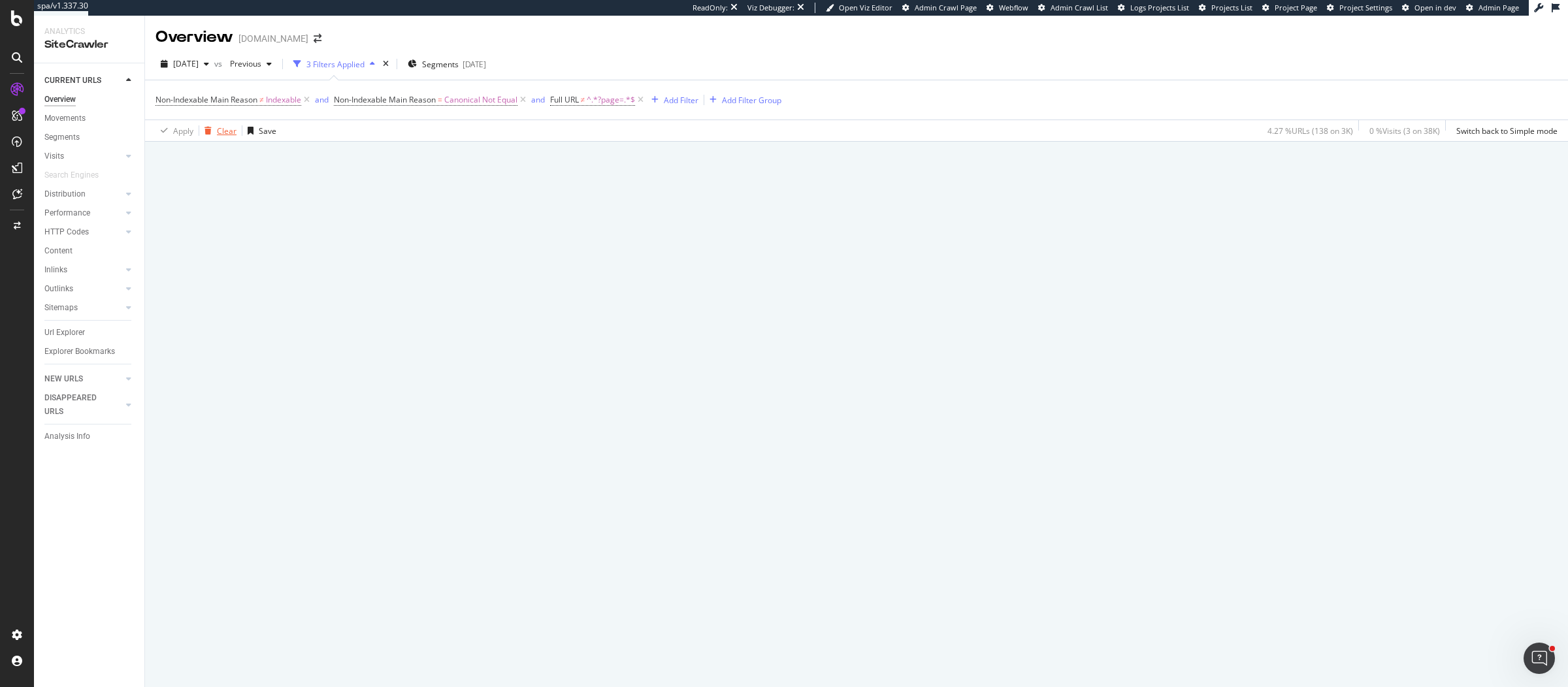
click at [227, 133] on div "Clear" at bounding box center [226, 131] width 19 height 11
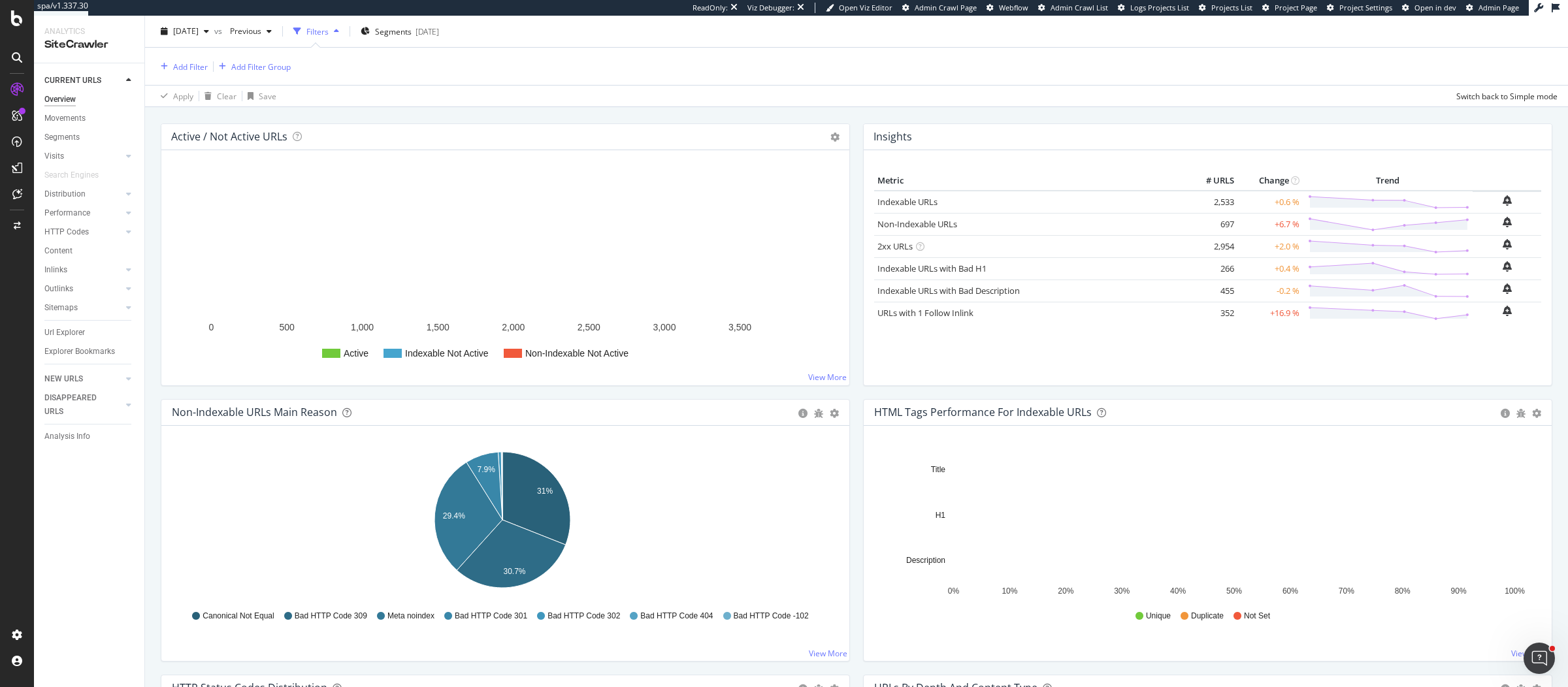
scroll to position [289, 0]
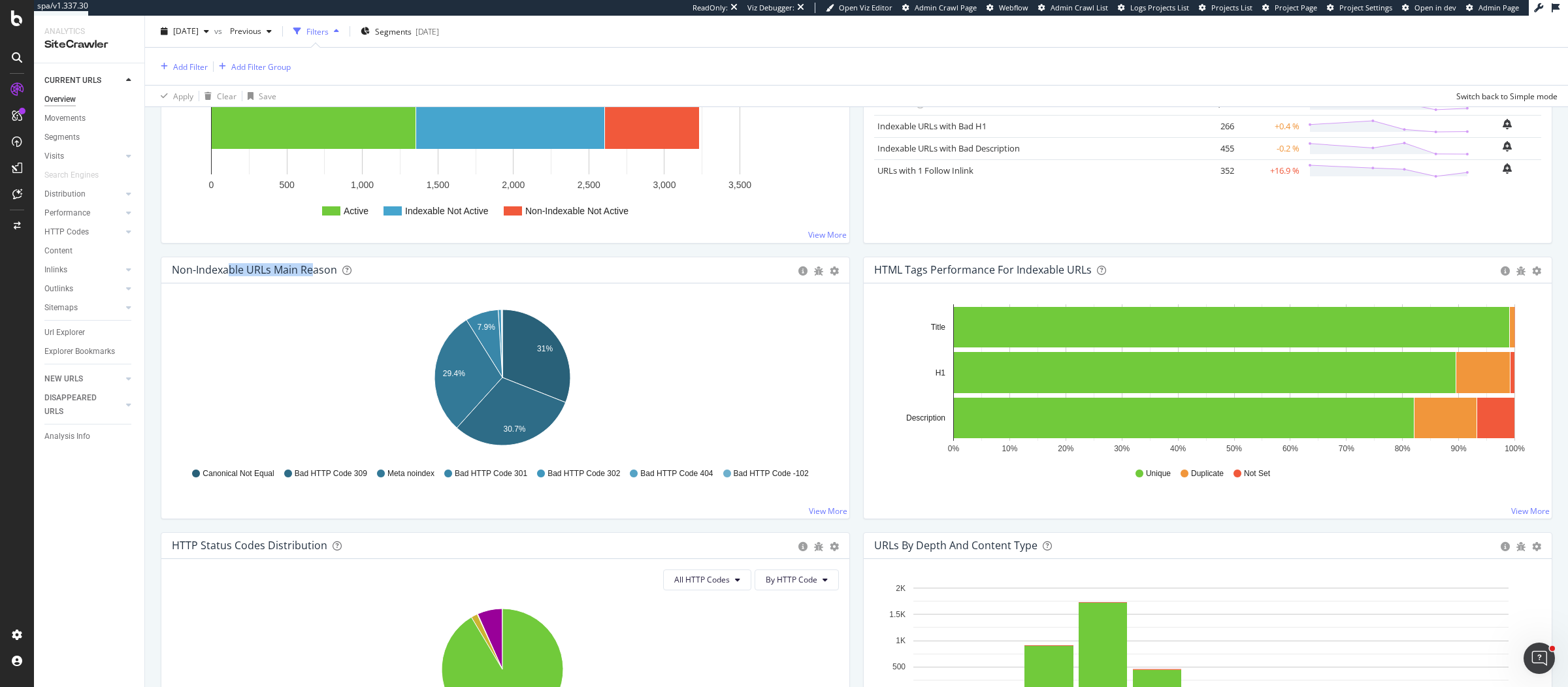
drag, startPoint x: 230, startPoint y: 267, endPoint x: 430, endPoint y: 352, distance: 217.3
click at [313, 271] on div "Non-Indexable URLs Main Reason" at bounding box center [254, 270] width 165 height 13
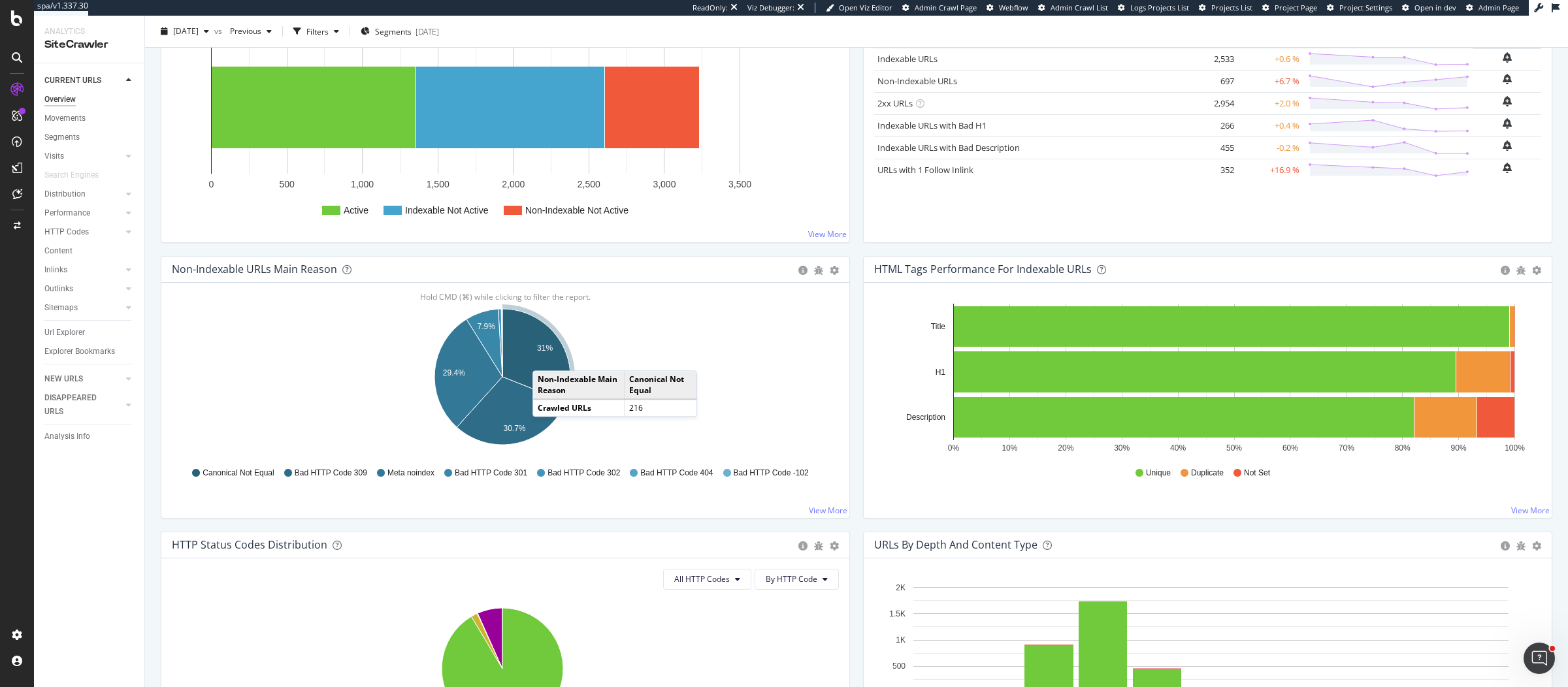
click at [545, 356] on icon "A chart." at bounding box center [537, 355] width 68 height 92
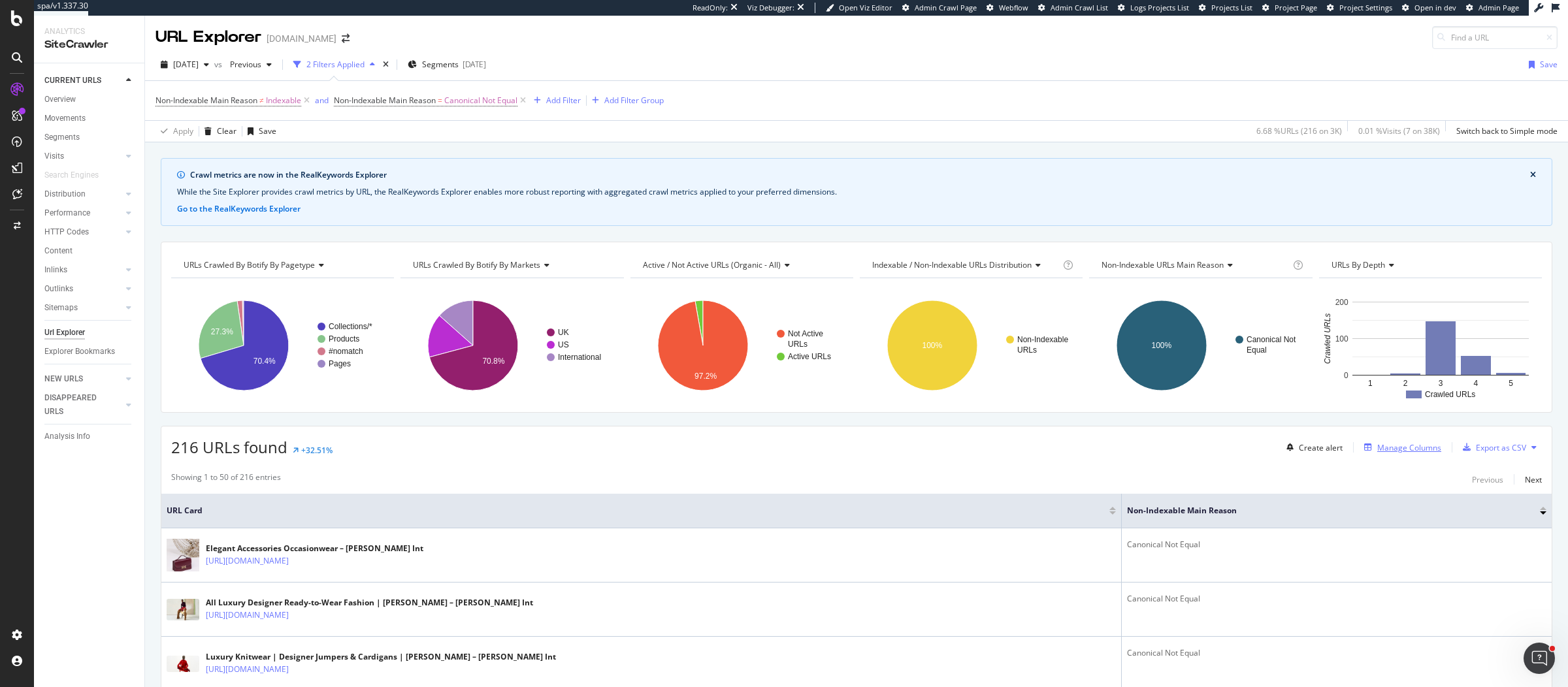
click at [1380, 444] on div "Manage Columns" at bounding box center [1408, 448] width 64 height 11
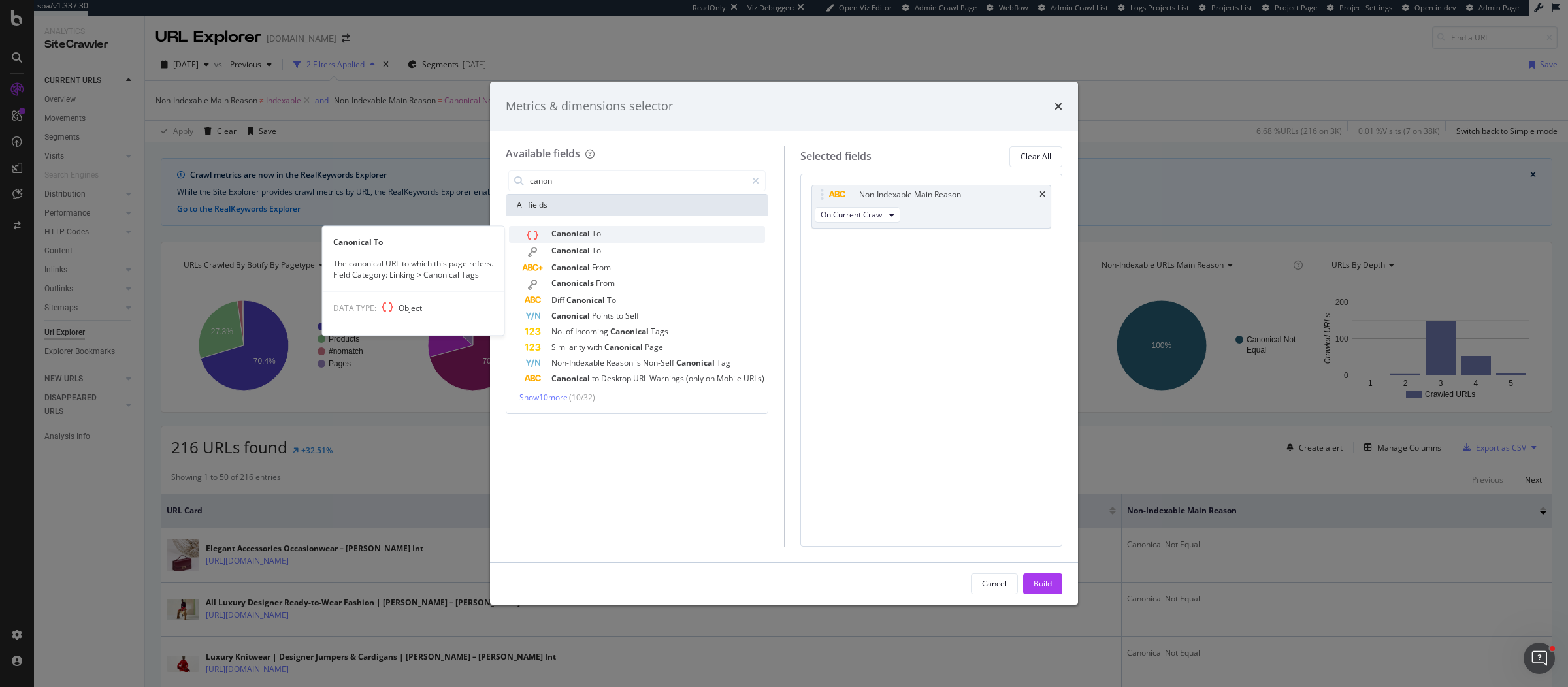
type input "canon"
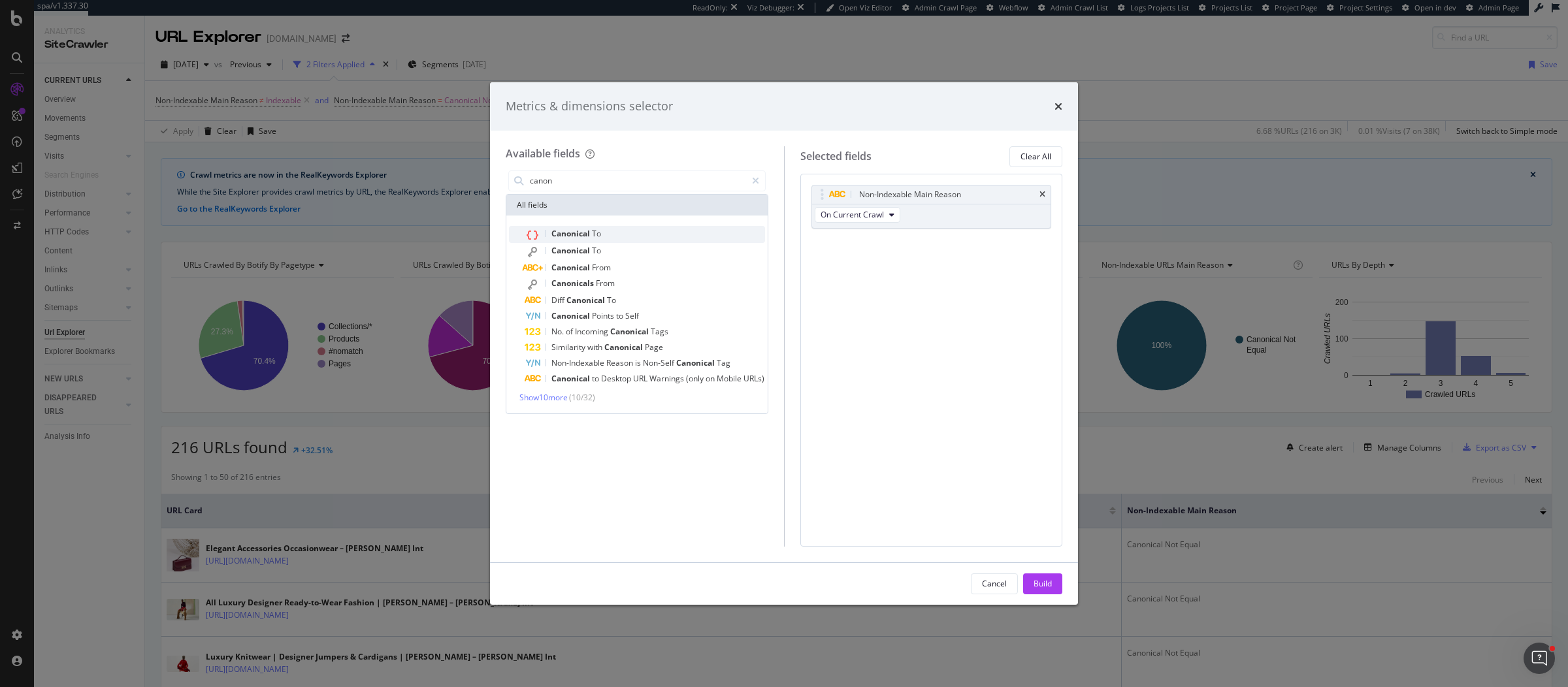
click at [541, 233] on div "Canonical To" at bounding box center [645, 235] width 240 height 17
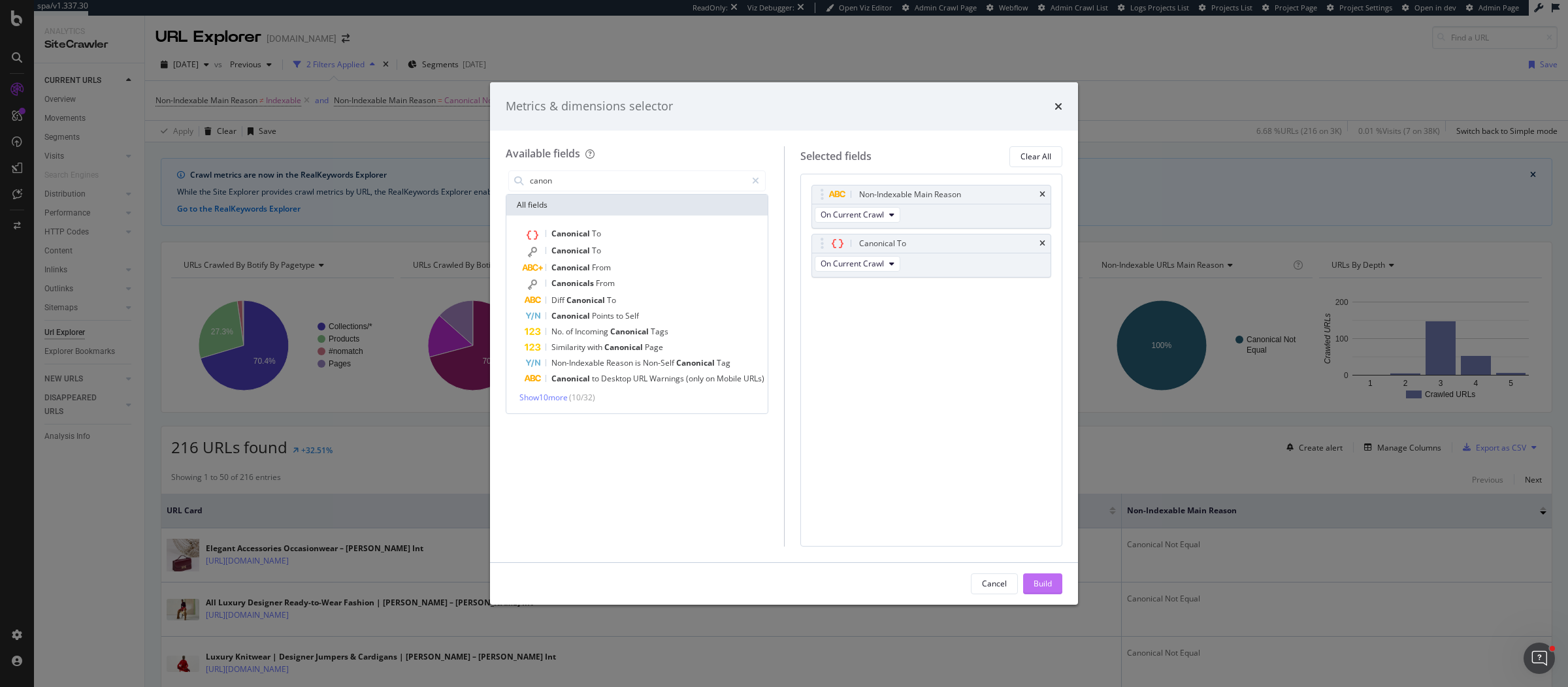
click at [1036, 587] on div "Build" at bounding box center [1042, 584] width 18 height 11
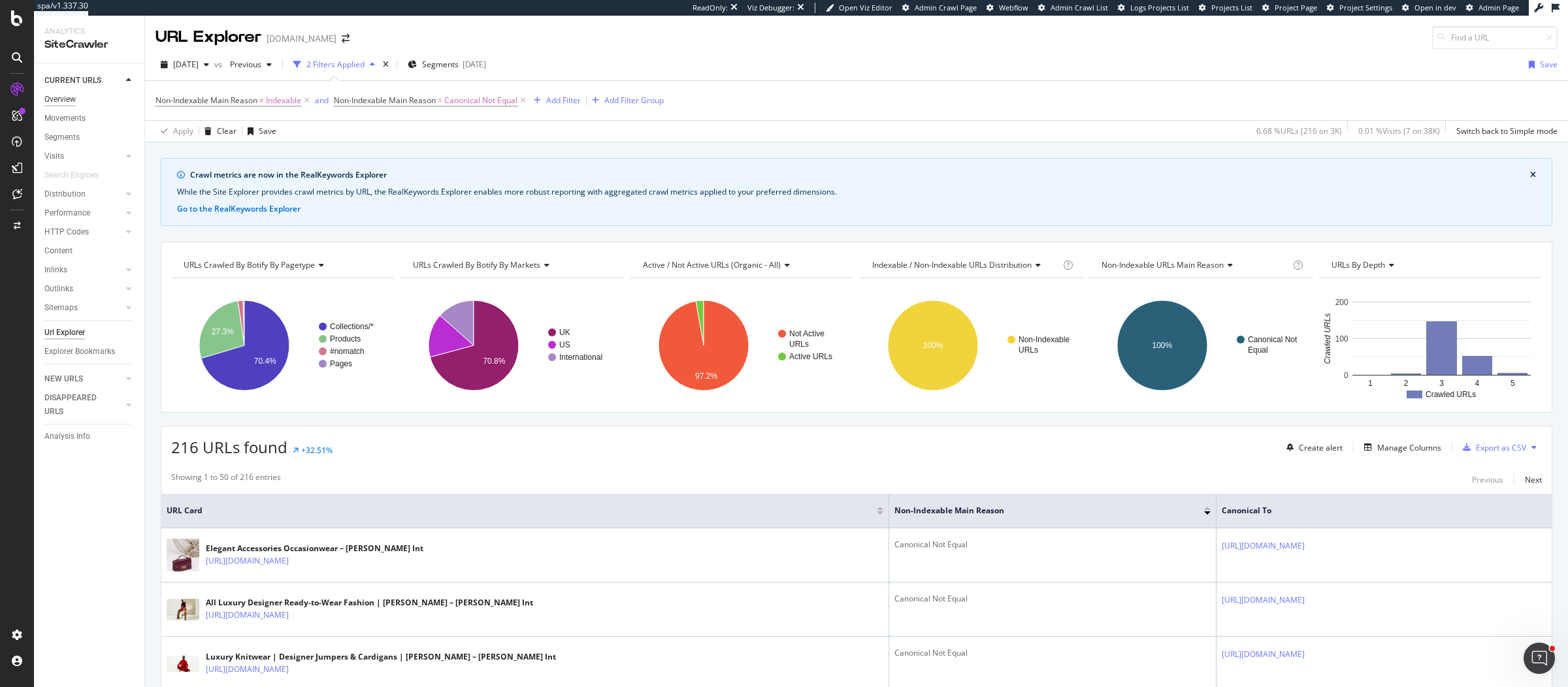
click at [64, 103] on div "Overview" at bounding box center [60, 99] width 31 height 14
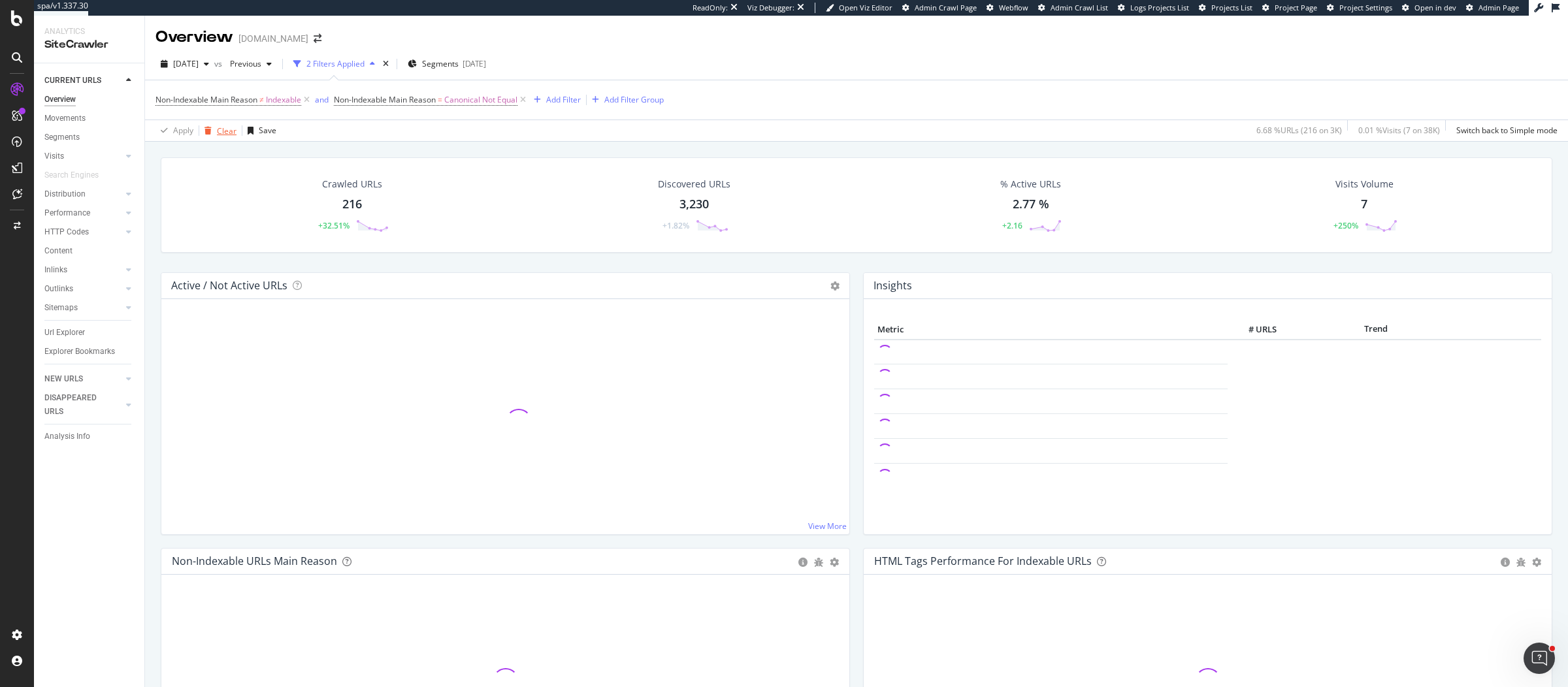
click at [228, 127] on div "Clear" at bounding box center [226, 131] width 19 height 11
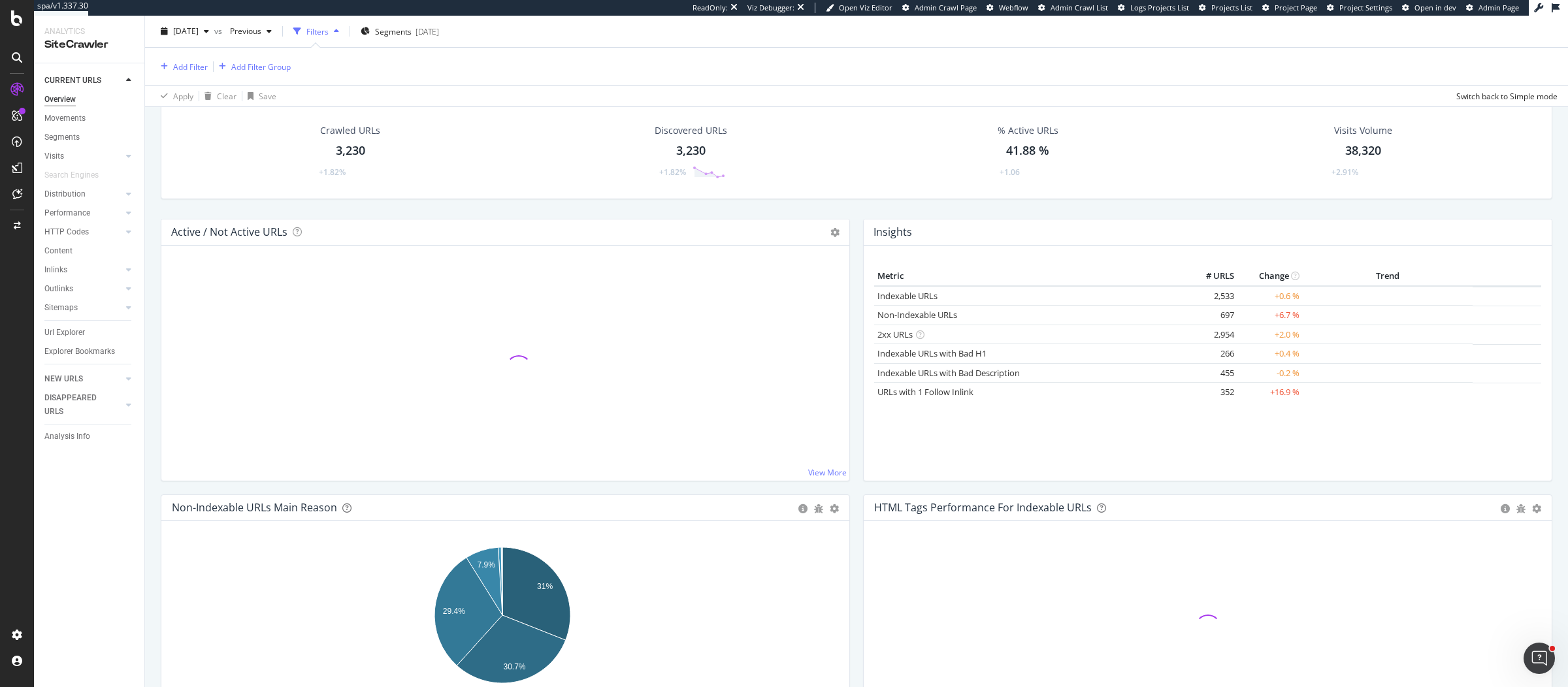
scroll to position [235, 0]
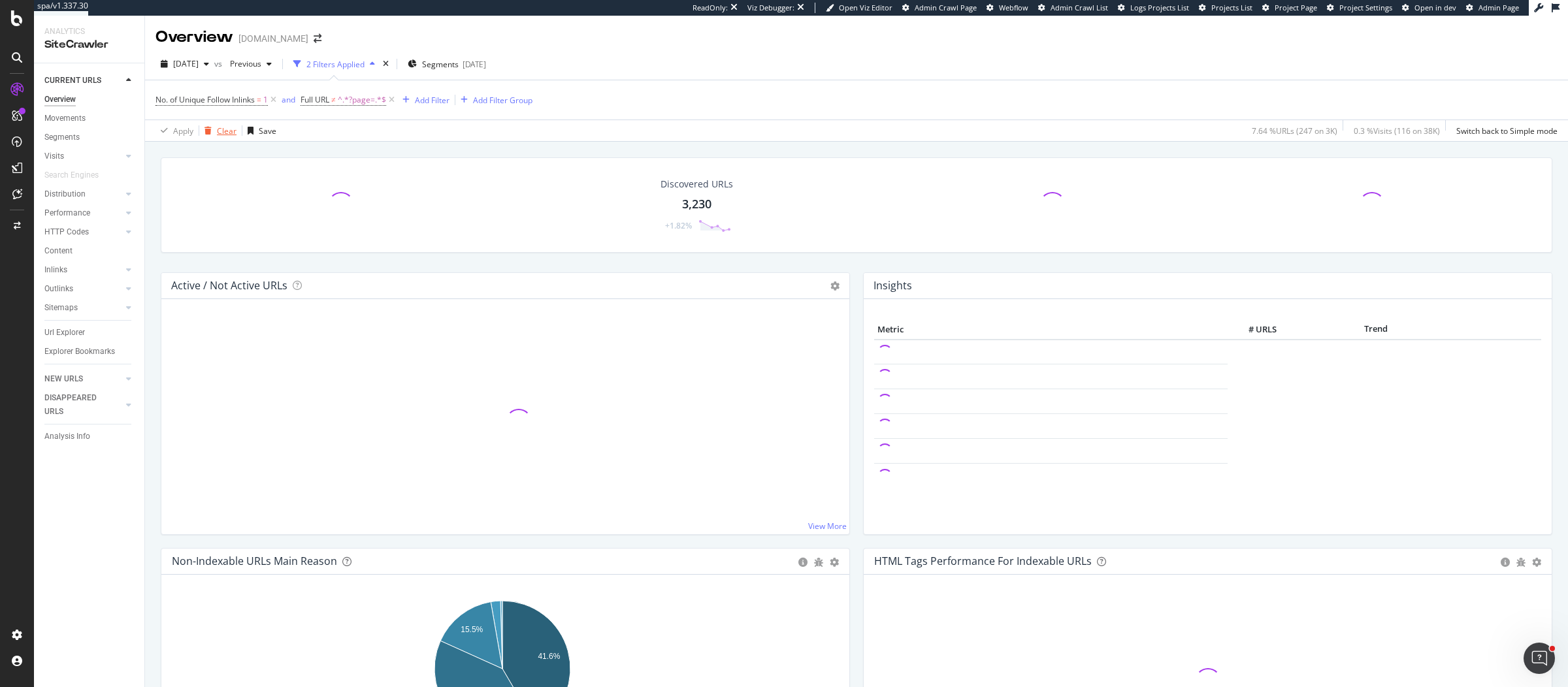
click at [211, 127] on div "button" at bounding box center [208, 130] width 18 height 7
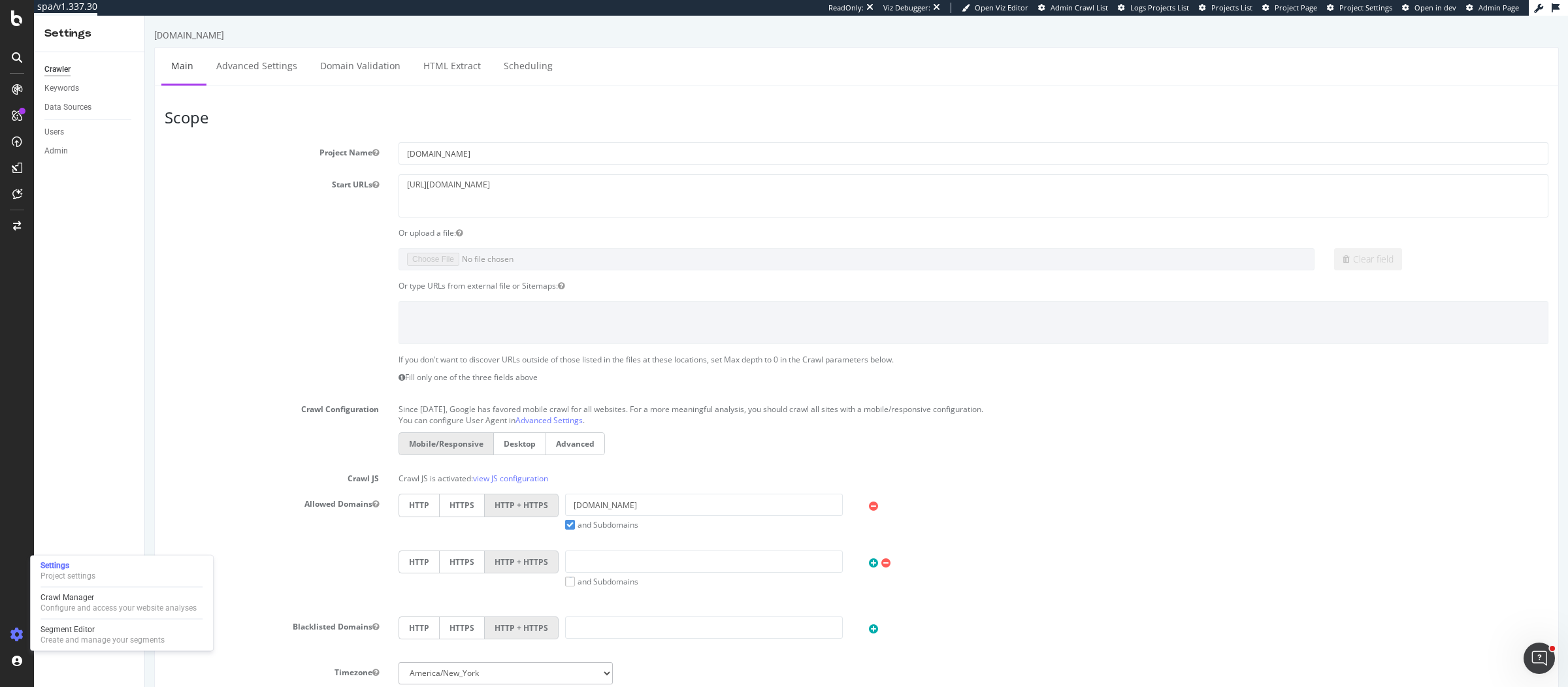
click at [185, 210] on div "Start URLs [URL][DOMAIN_NAME]" at bounding box center [857, 196] width 1403 height 42
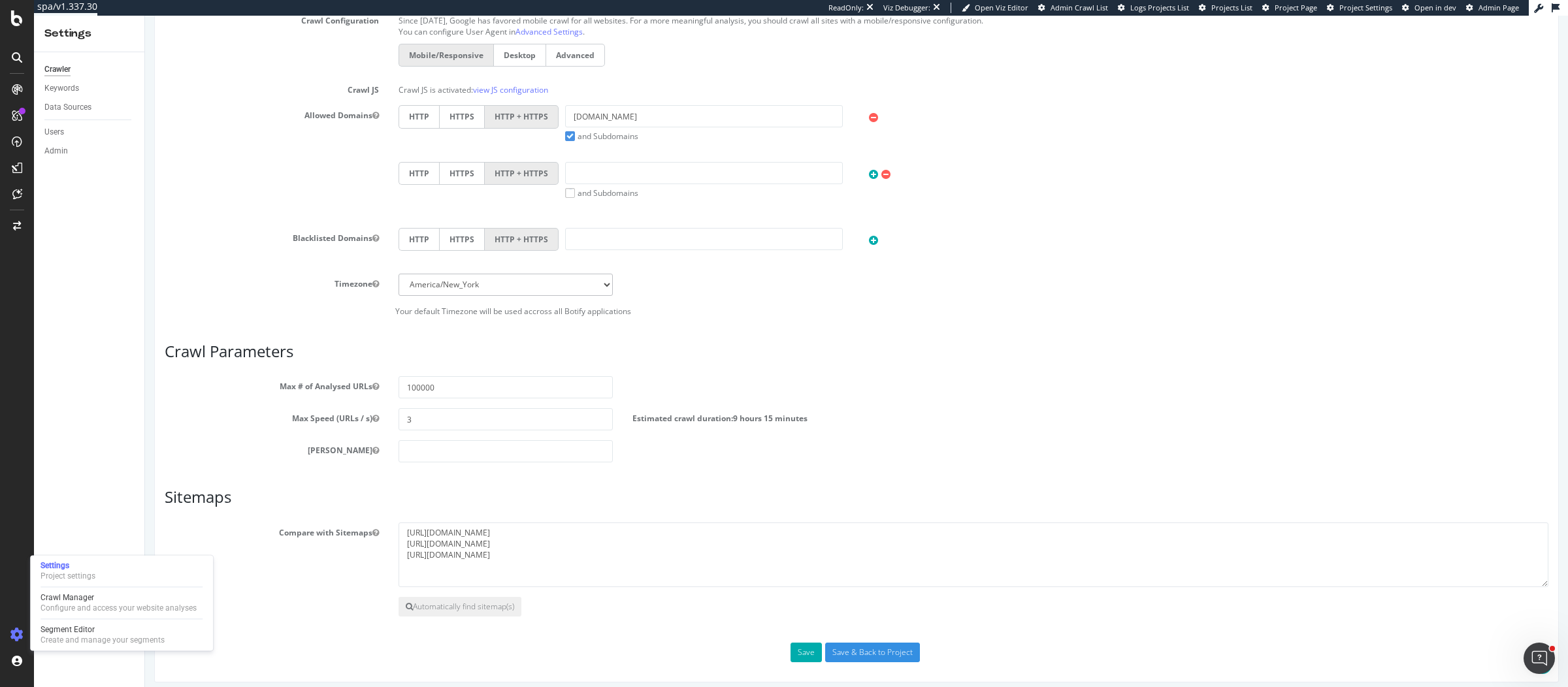
scroll to position [392, 0]
click at [590, 541] on textarea "[URL][DOMAIN_NAME] [URL][DOMAIN_NAME] [URL][DOMAIN_NAME]" at bounding box center [973, 551] width 1149 height 66
drag, startPoint x: 614, startPoint y: 526, endPoint x: 400, endPoint y: 524, distance: 214.0
click at [400, 524] on textarea "[URL][DOMAIN_NAME] [URL][DOMAIN_NAME] [URL][DOMAIN_NAME]" at bounding box center [973, 551] width 1149 height 66
drag, startPoint x: 605, startPoint y: 538, endPoint x: 386, endPoint y: 538, distance: 219.0
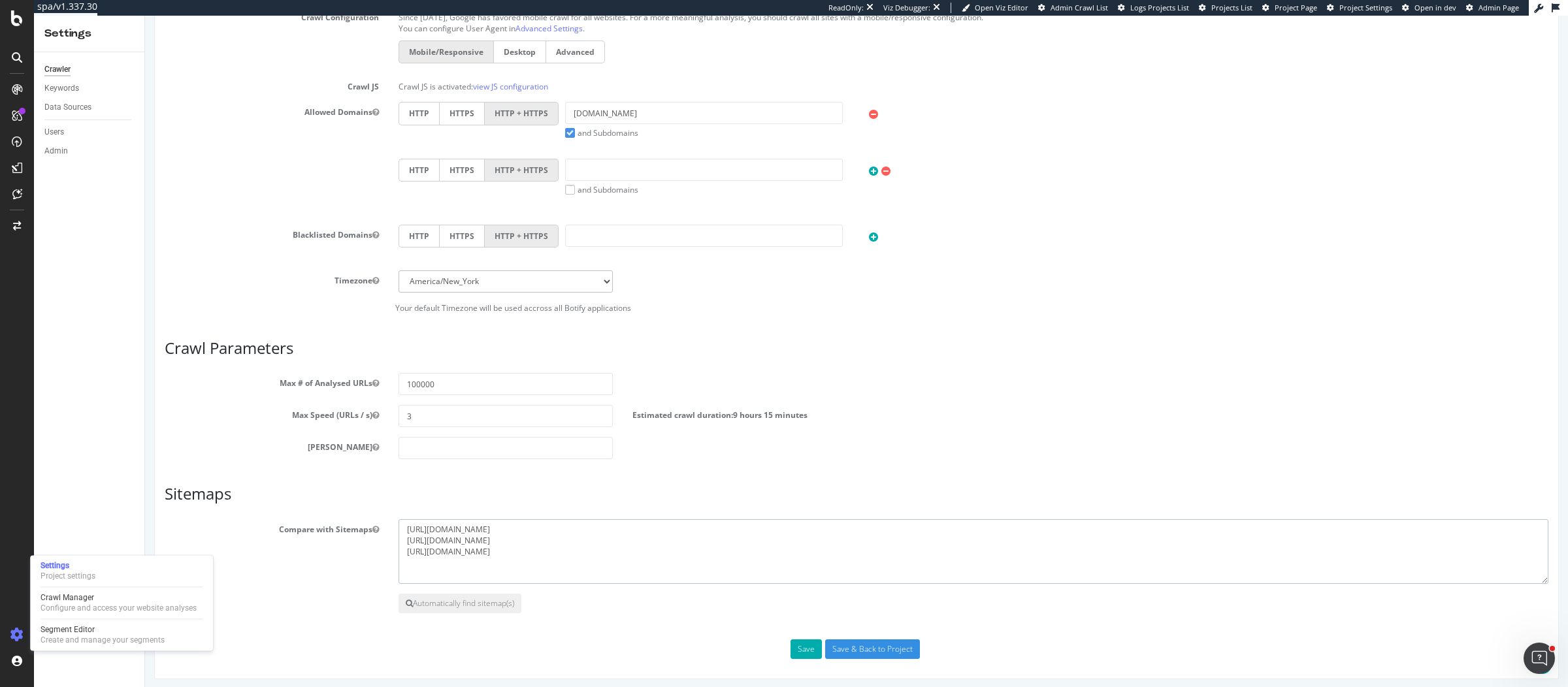
click at [389, 538] on div "https://international.victoriabeckham.com/sitemap.xml https://www.victoriabeckh…" at bounding box center [973, 551] width 1169 height 66
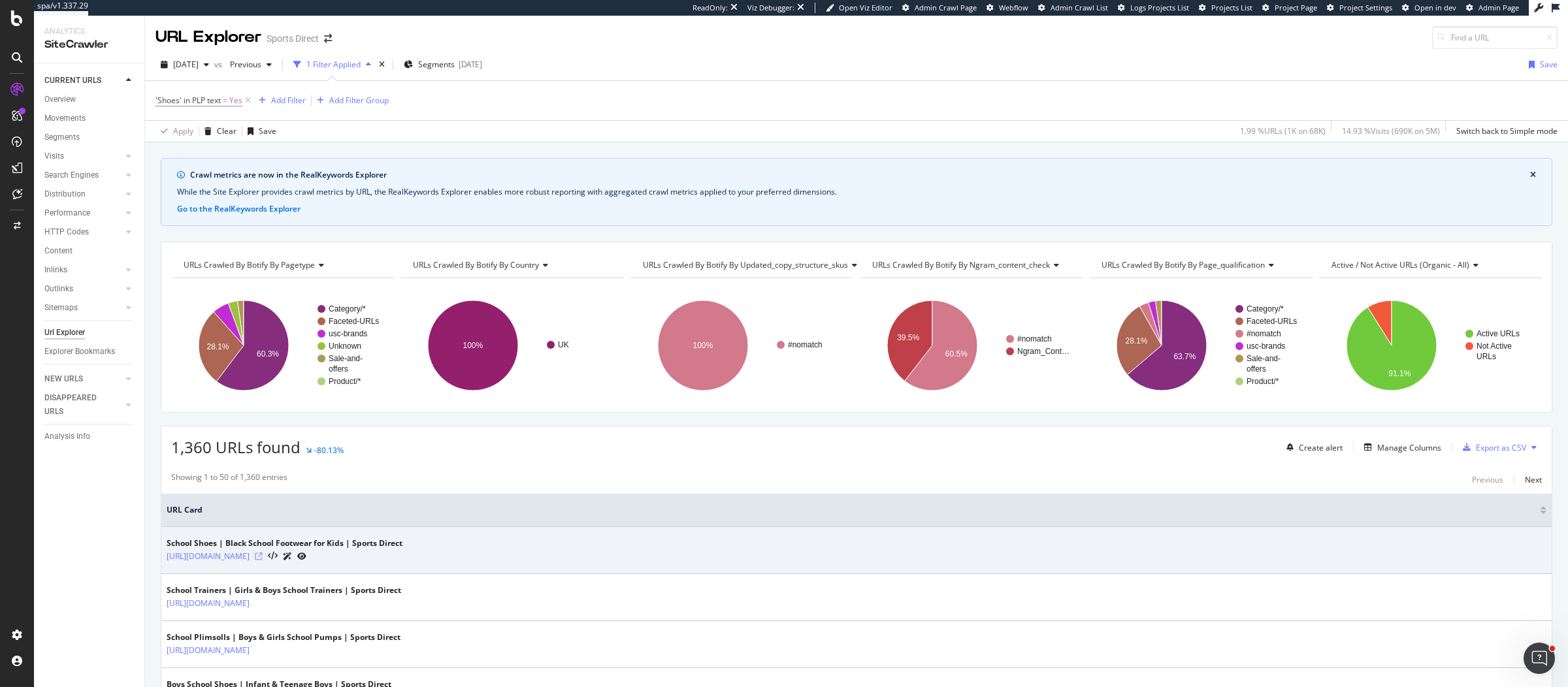
click at [262, 553] on icon at bounding box center [259, 556] width 7 height 7
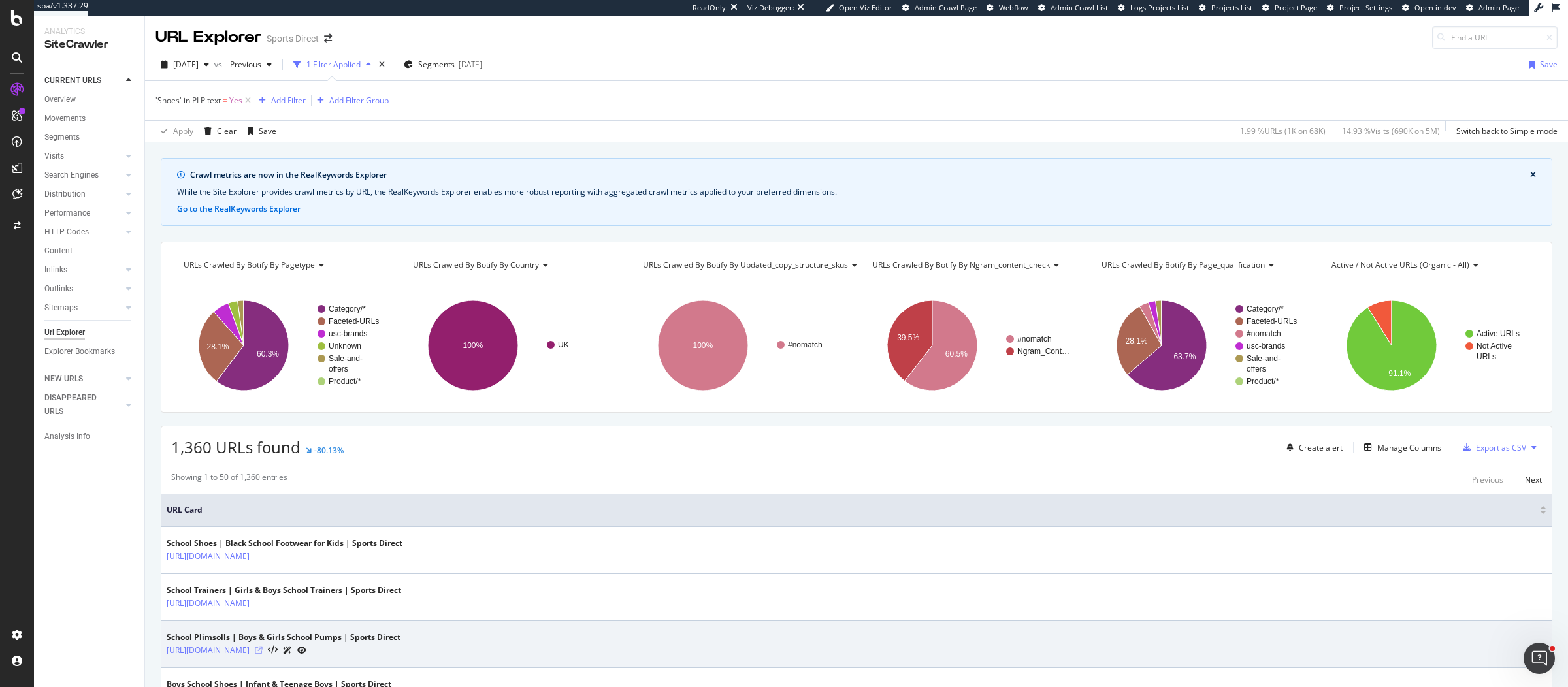
click at [262, 646] on icon at bounding box center [259, 650] width 7 height 7
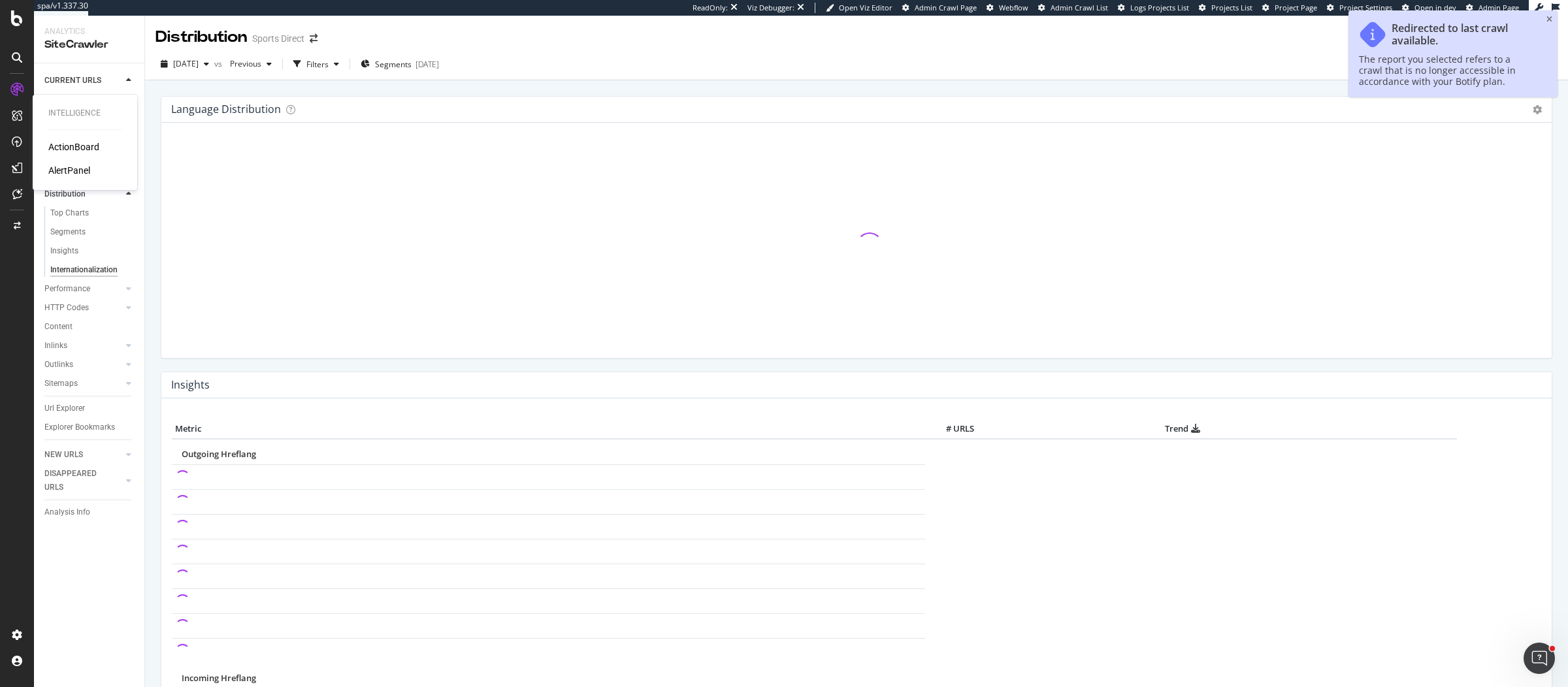
click at [64, 170] on div "AlertPanel" at bounding box center [68, 170] width 42 height 13
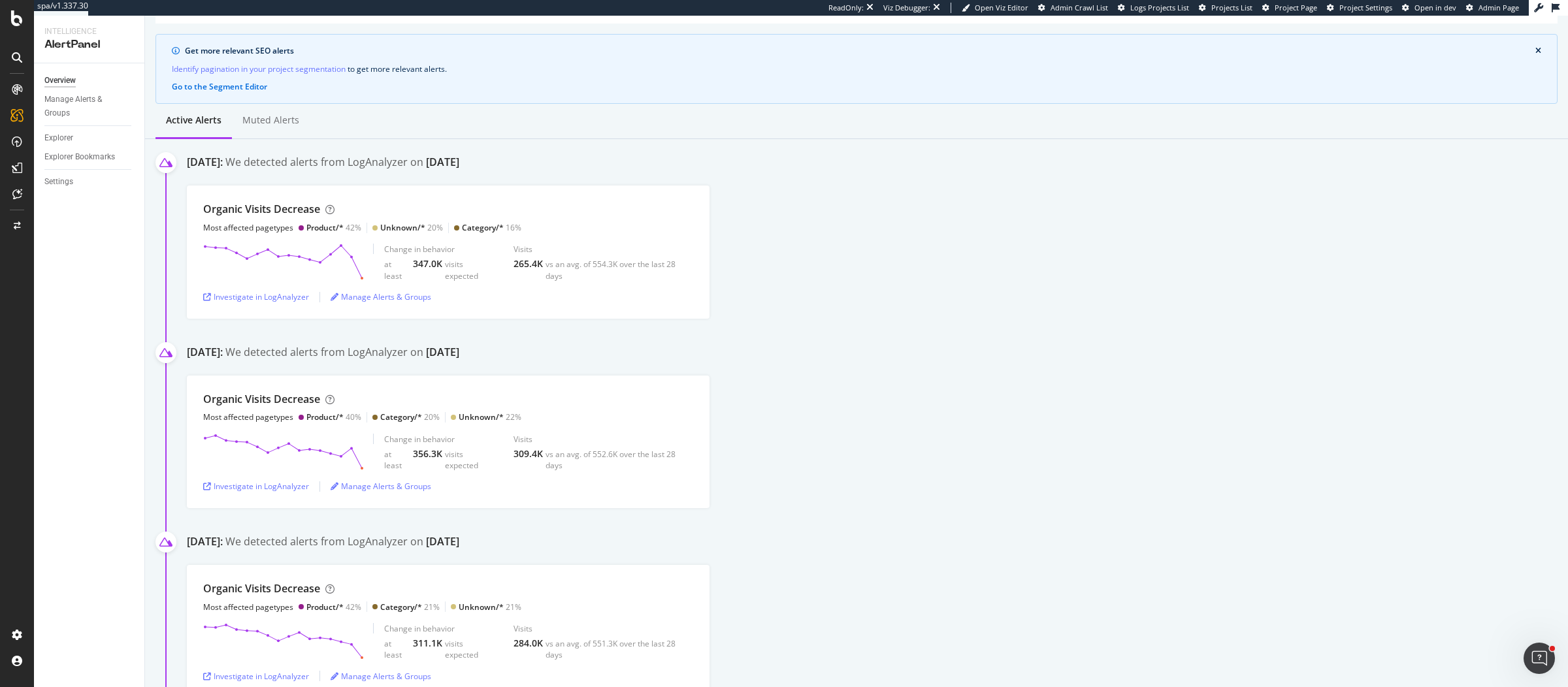
scroll to position [98, 0]
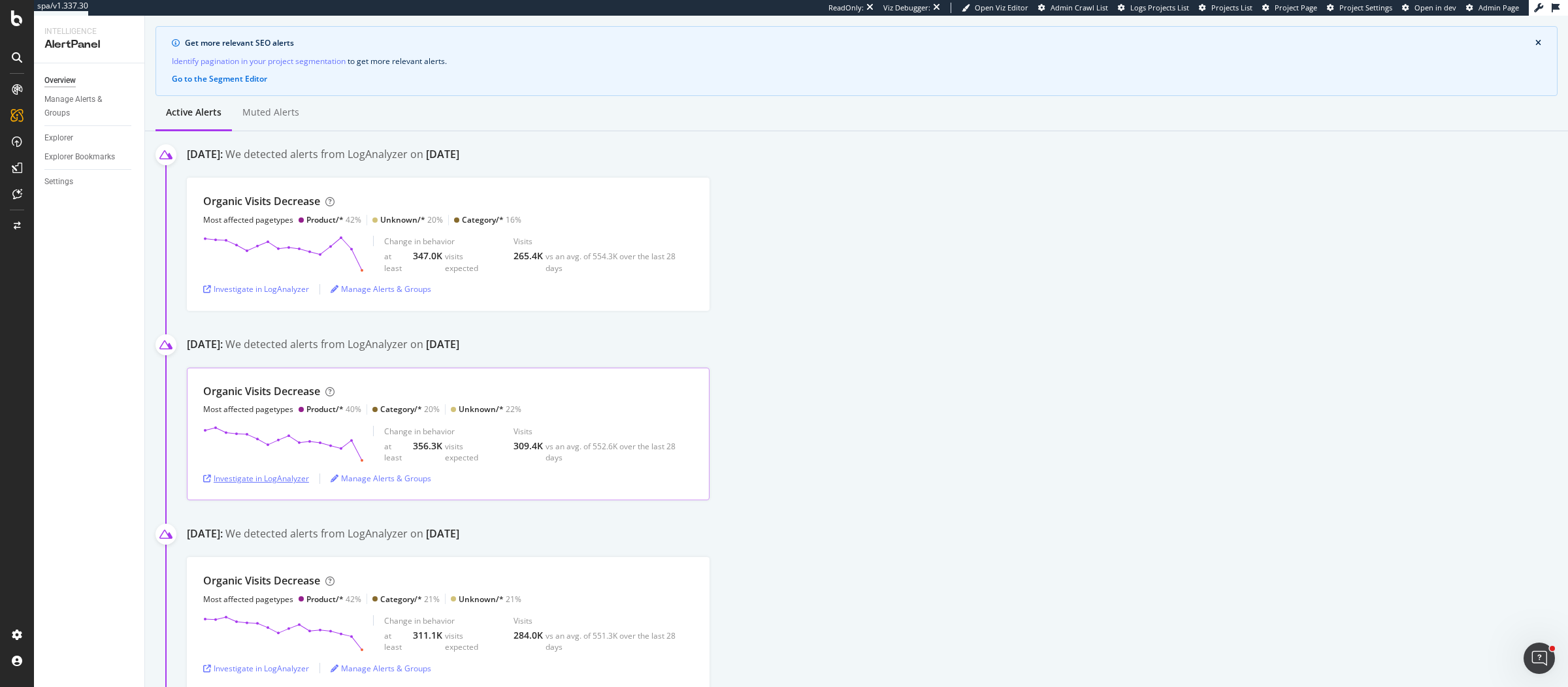
click at [295, 478] on div "Investigate in LogAnalyzer" at bounding box center [256, 478] width 106 height 11
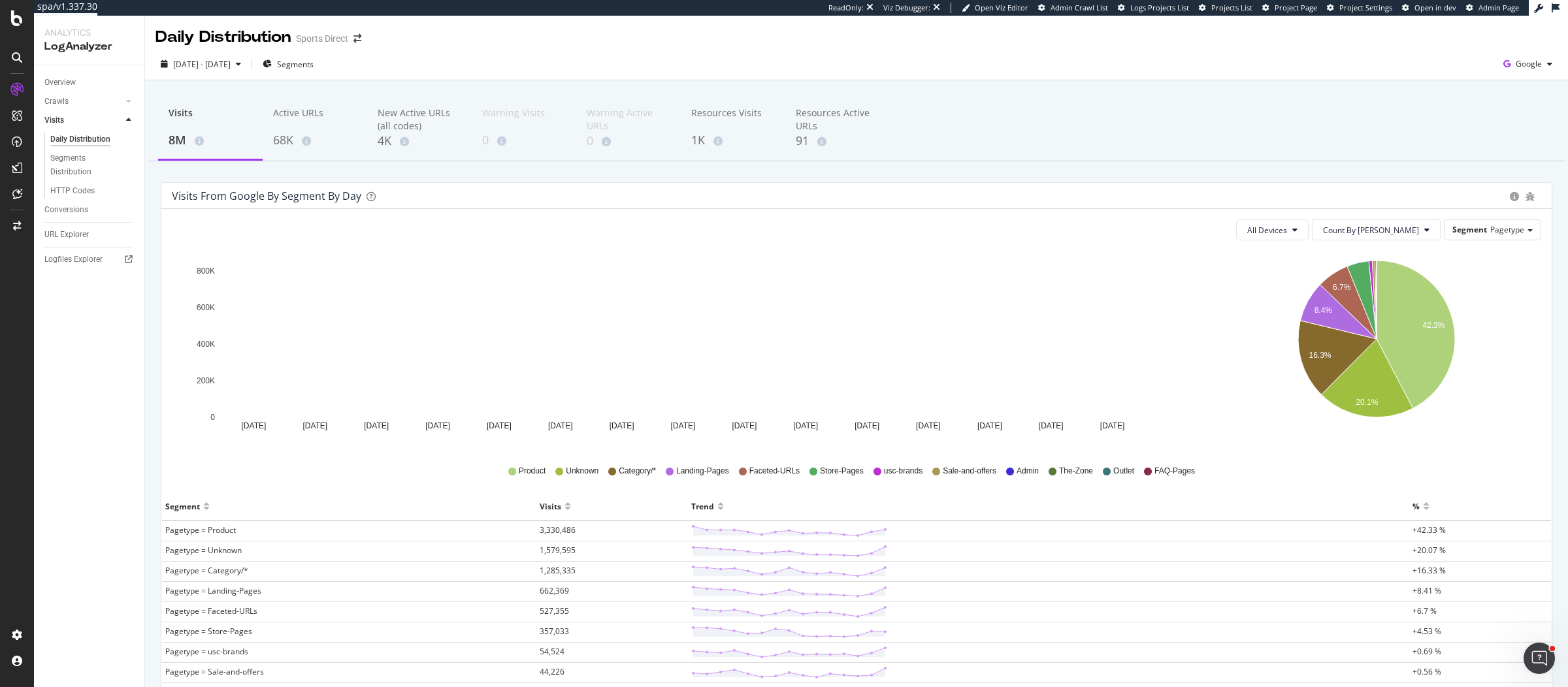
scroll to position [144, 0]
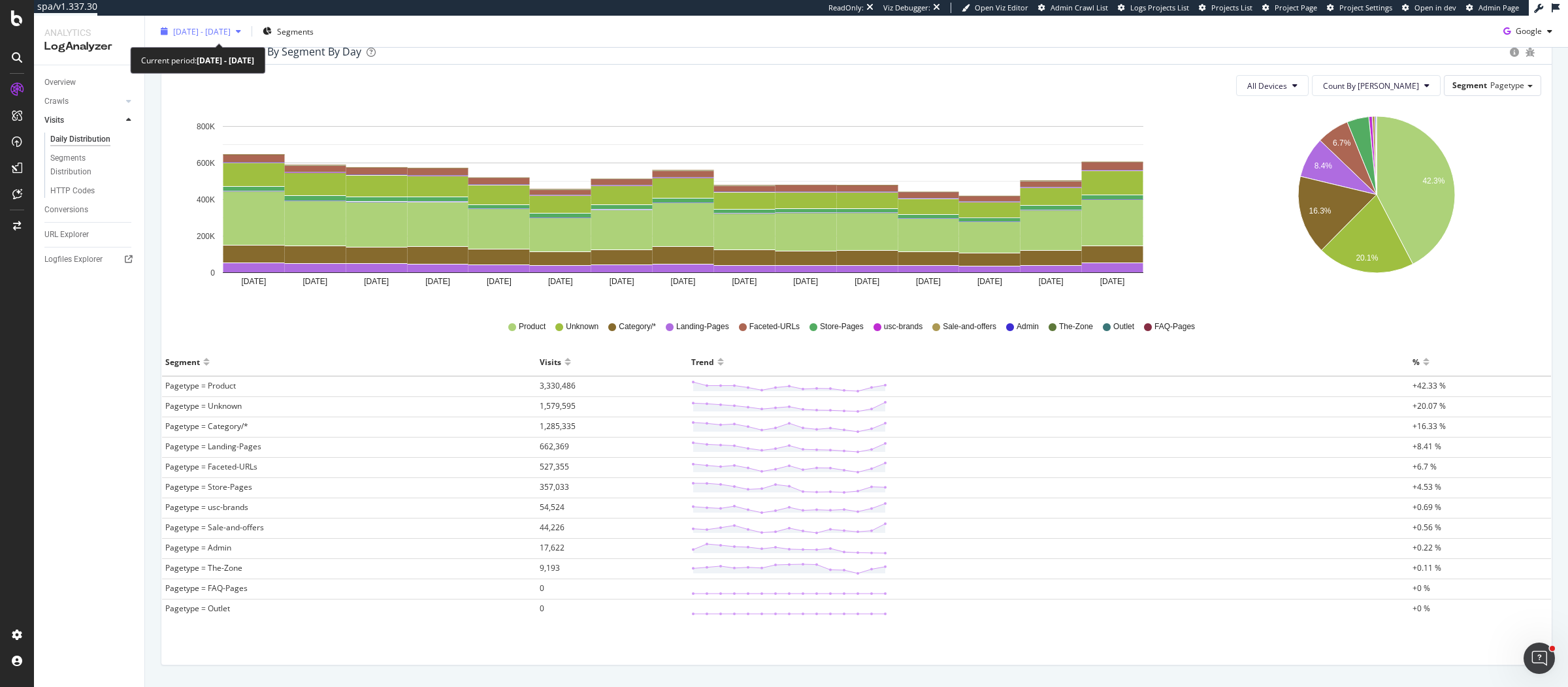
click at [231, 26] on span "2025 Aug. 31st - Sep. 14th" at bounding box center [201, 31] width 57 height 11
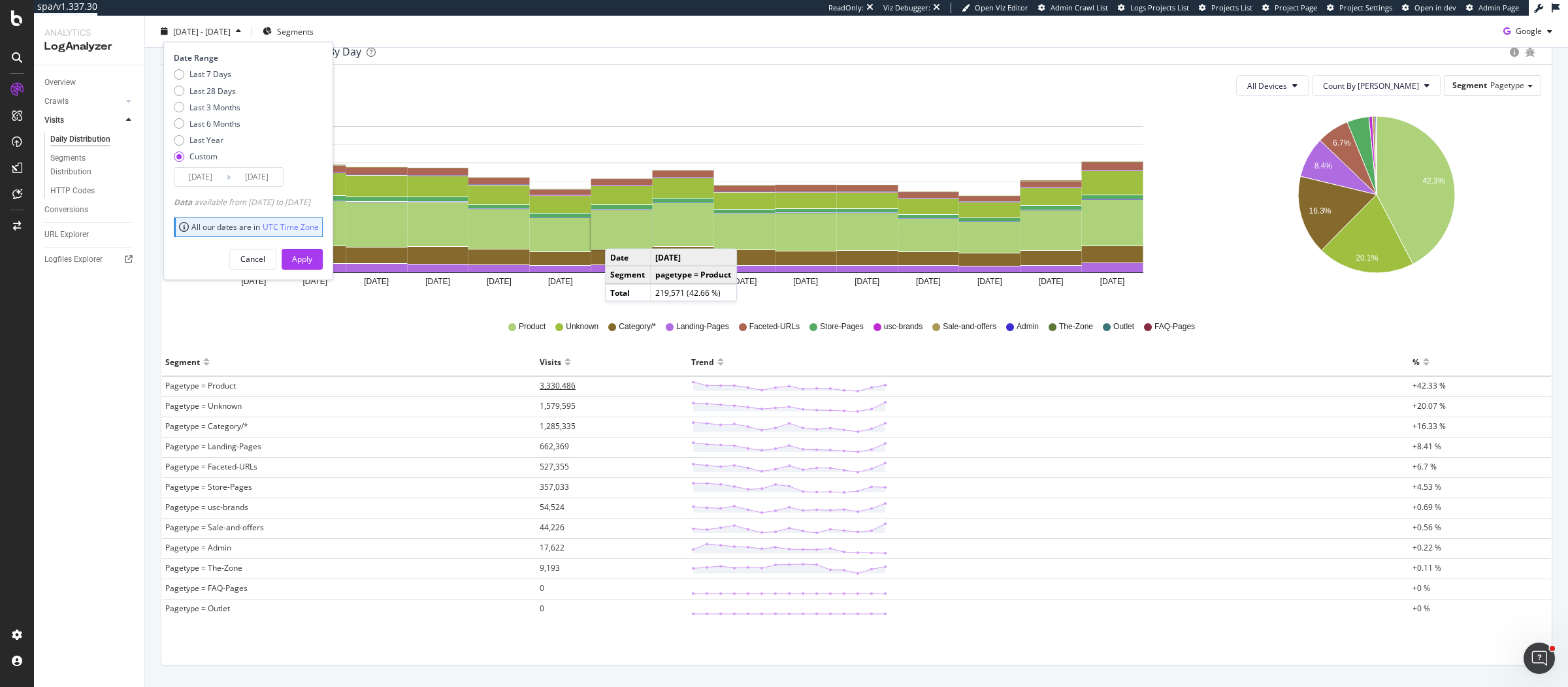
click at [562, 386] on span "3,330,486" at bounding box center [557, 385] width 36 height 11
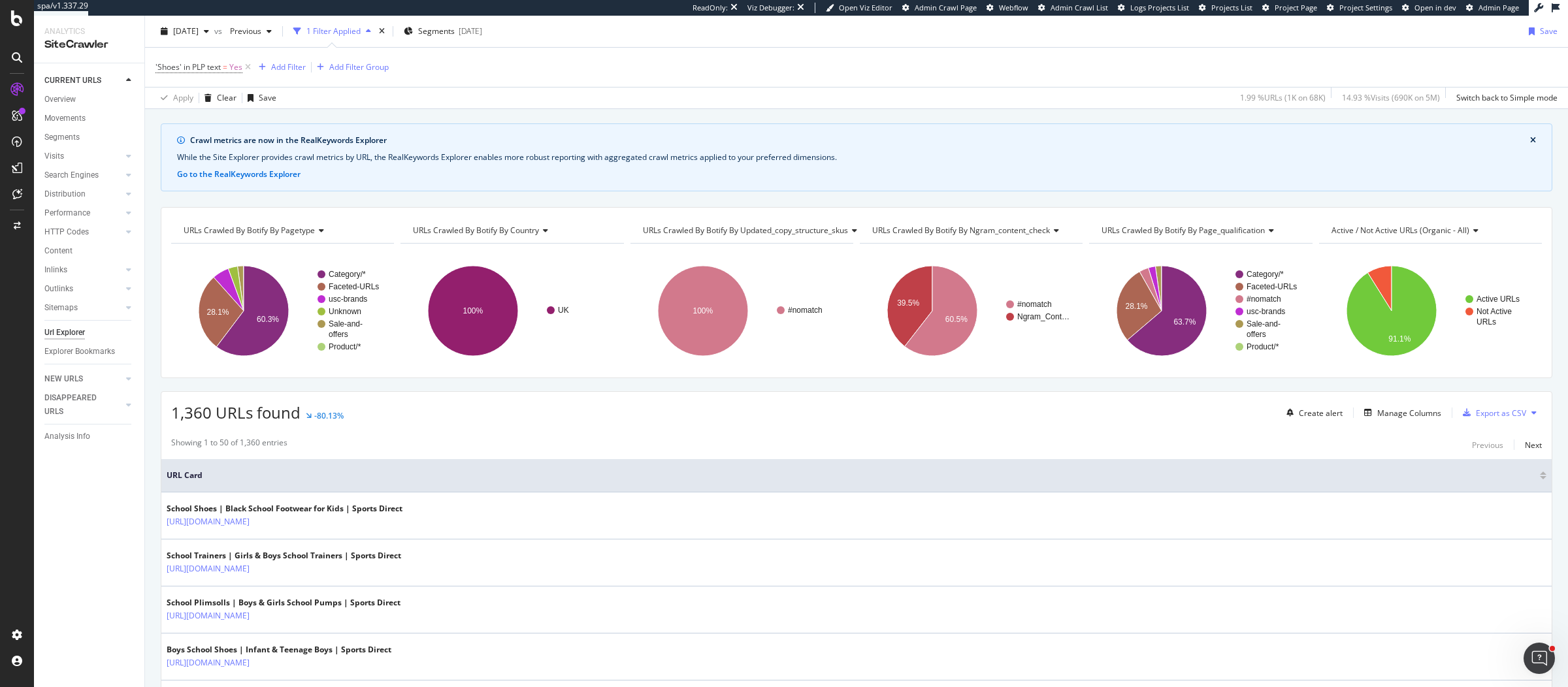
scroll to position [57, 0]
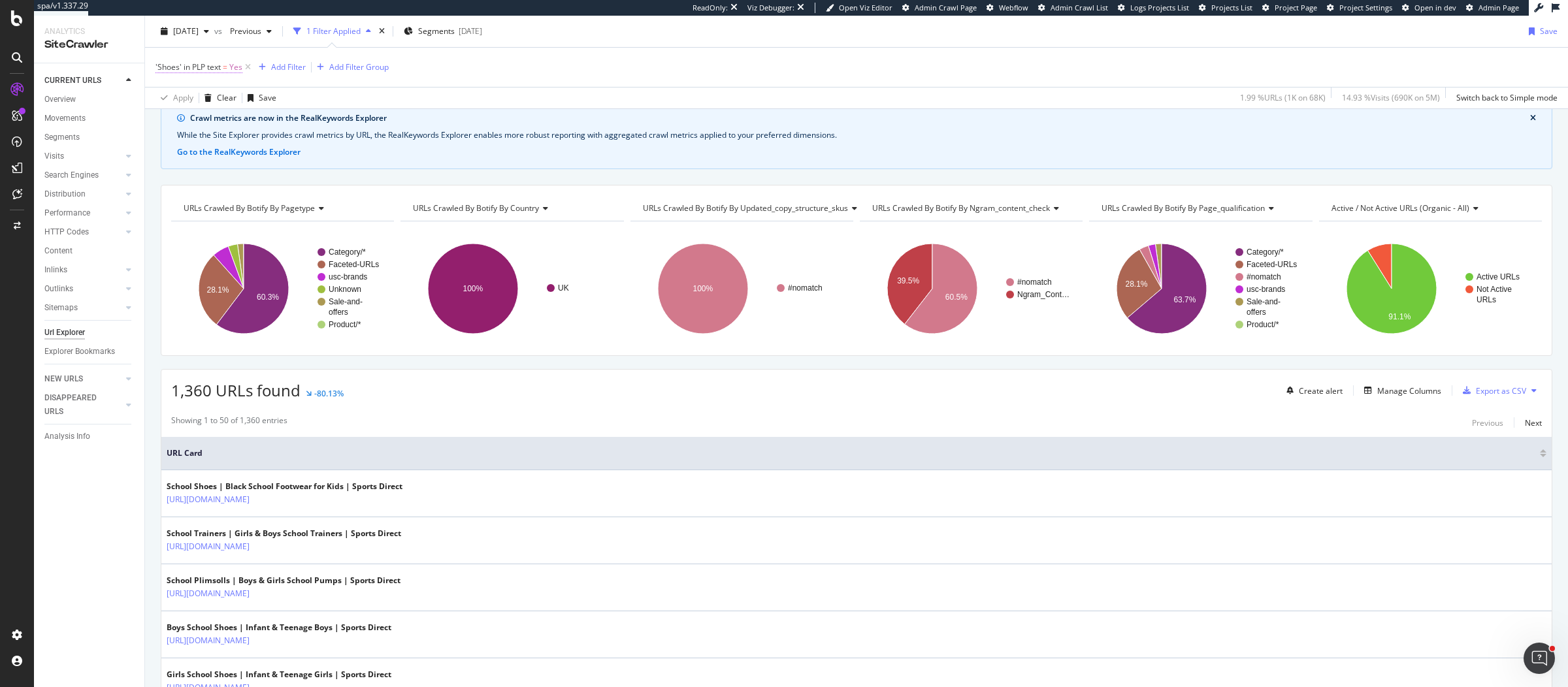
click at [185, 66] on span "'Shoes' in PLP text" at bounding box center [188, 66] width 66 height 11
click at [164, 64] on icon at bounding box center [164, 65] width 4 height 7
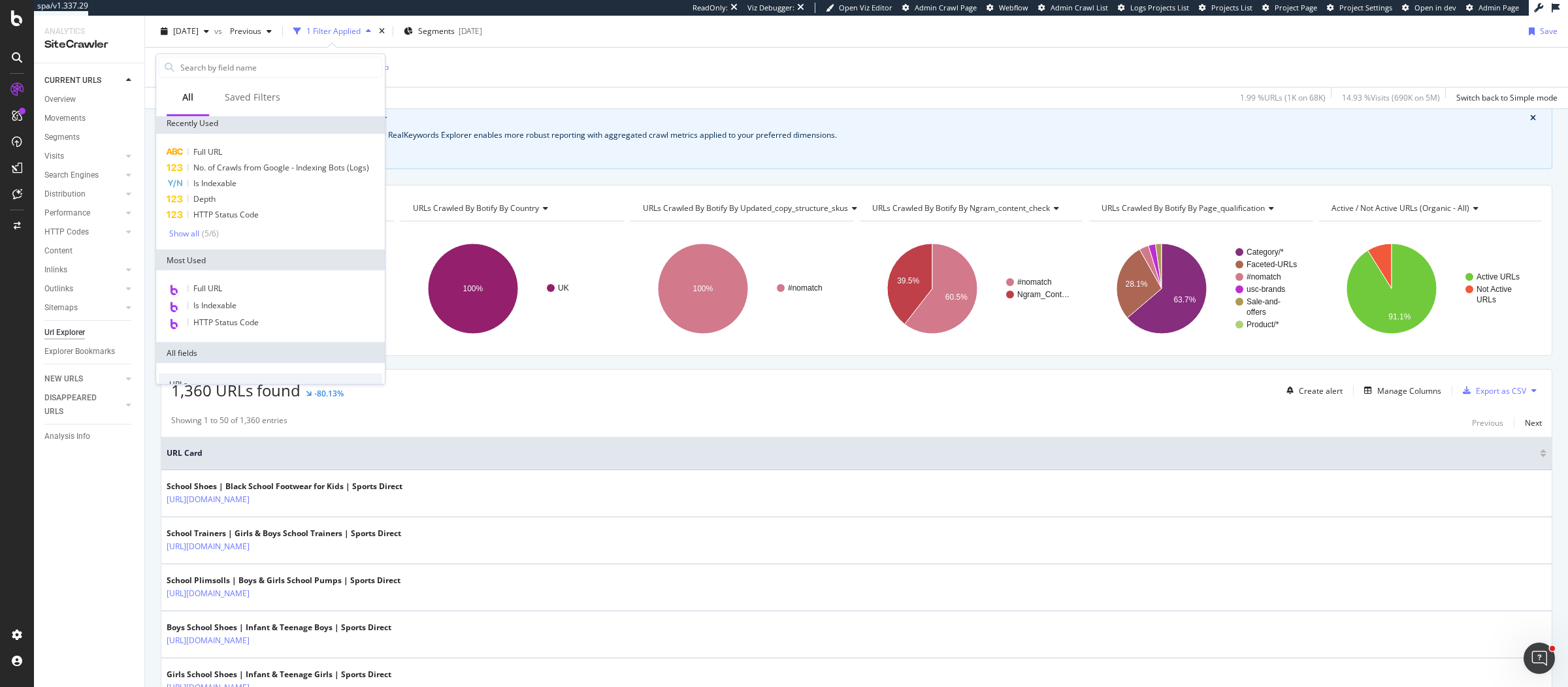
scroll to position [488, 0]
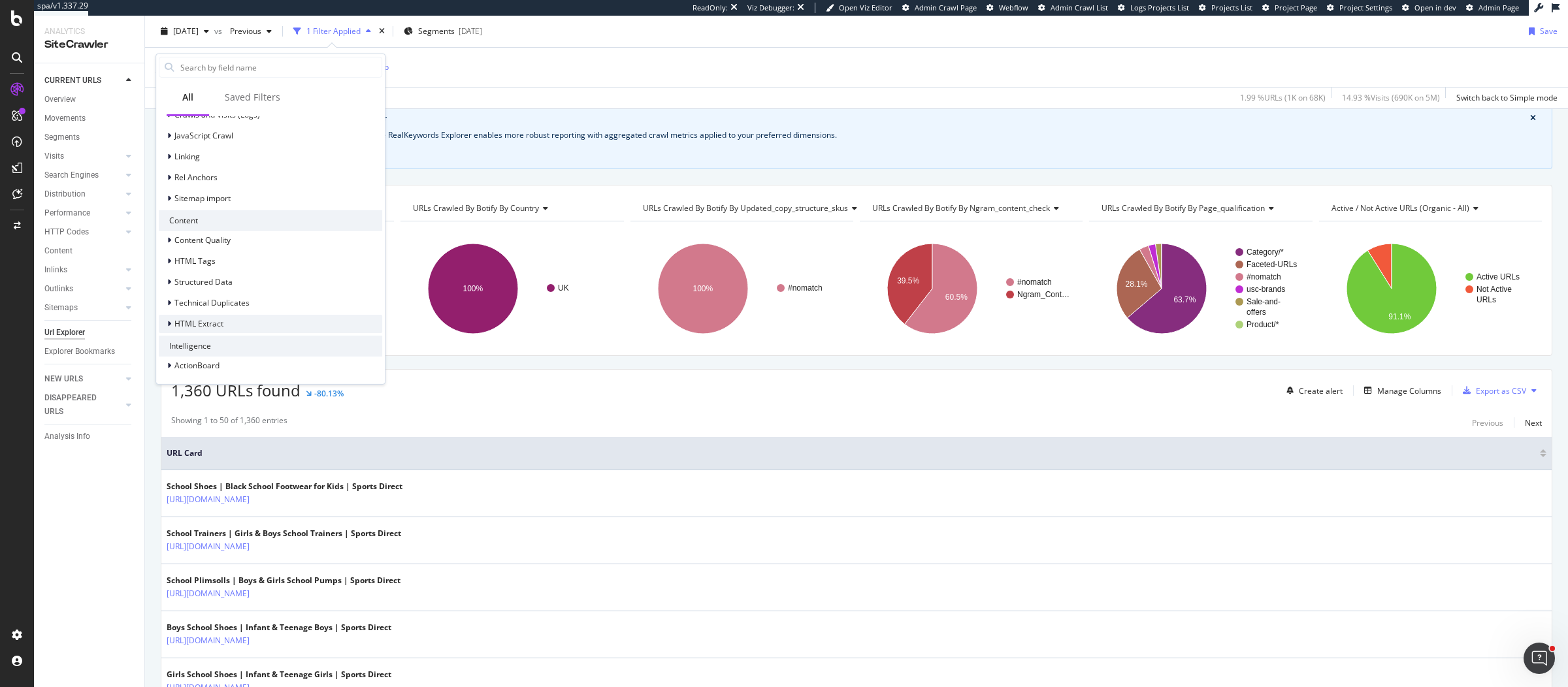
click at [195, 319] on span "HTML Extract" at bounding box center [199, 323] width 49 height 11
click at [228, 341] on span "'Shoes' in PLP text" at bounding box center [234, 341] width 66 height 11
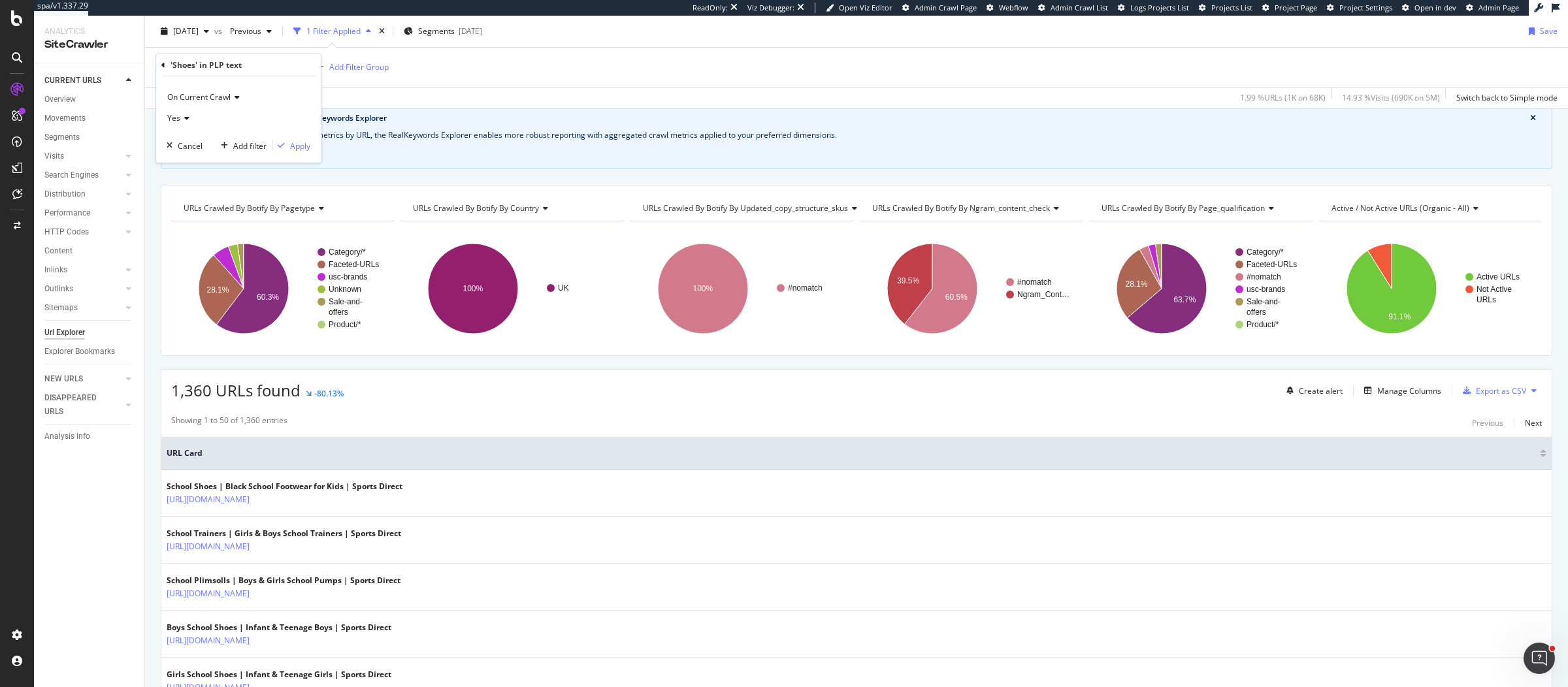
click at [680, 86] on div "'Shoes' in PLP text = Yes Add Filter Add Filter Group" at bounding box center [856, 67] width 1402 height 39
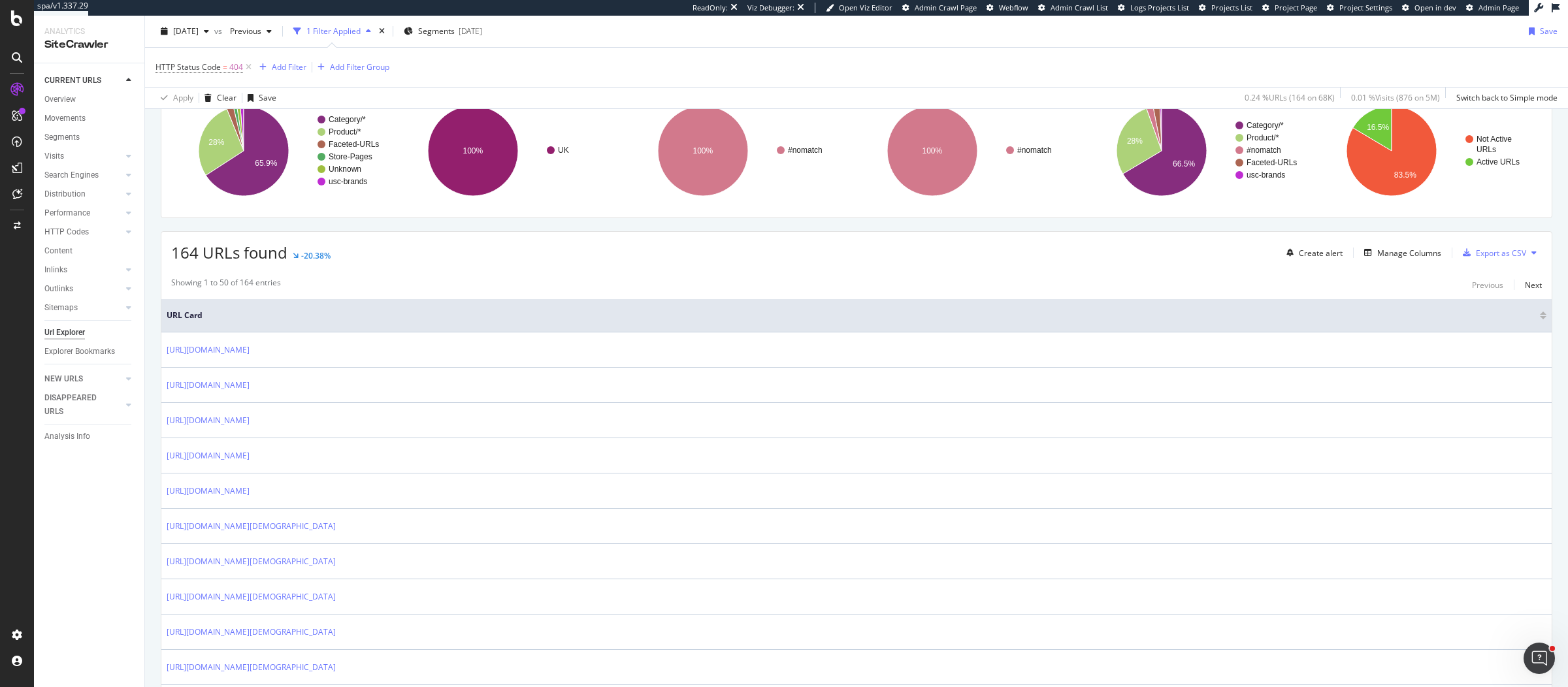
scroll to position [196, 0]
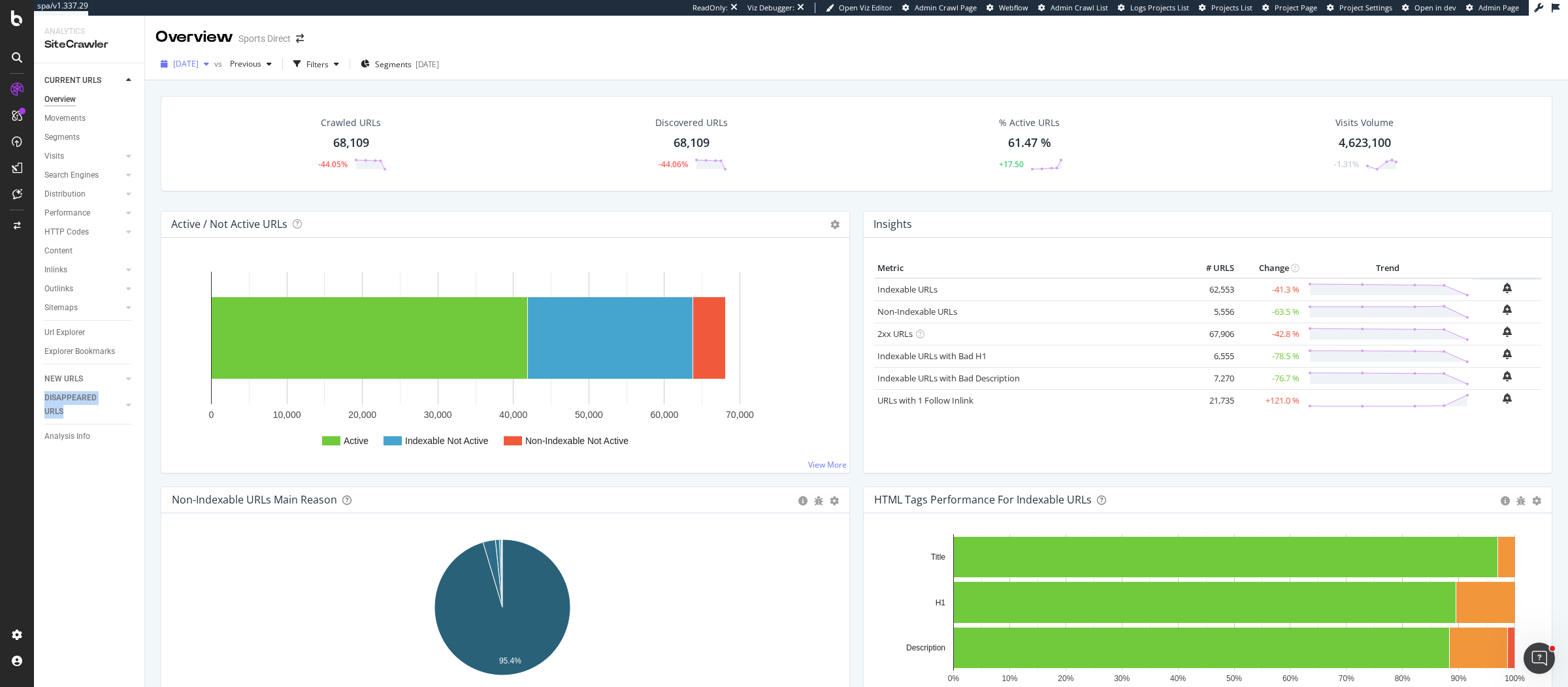
click at [213, 54] on div "[DATE]" at bounding box center [185, 64] width 59 height 19
click at [518, 104] on div "Crawled URLs 68,109 -44.05% Discovered URLs 68,109 -44.06% % Active URLs 61.47 …" at bounding box center [857, 143] width 1392 height 95
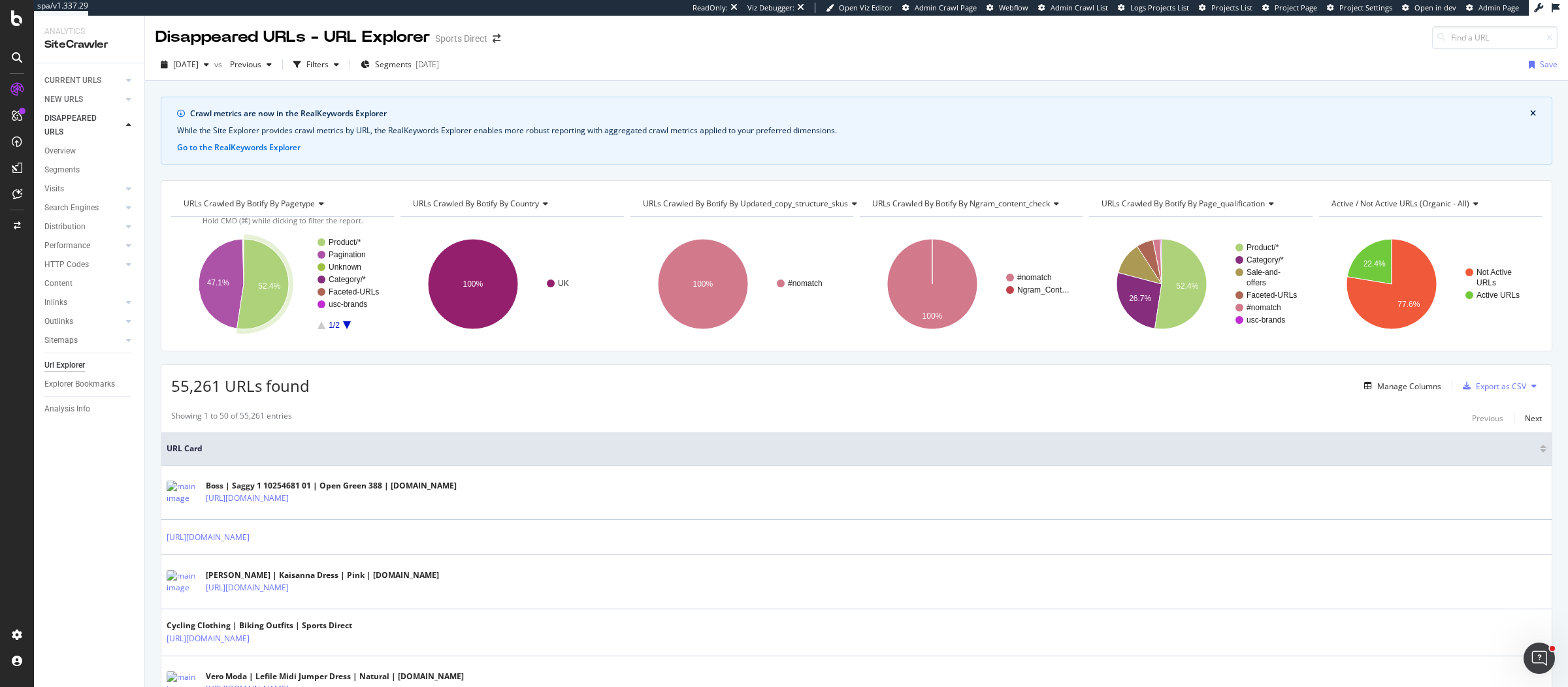
click at [846, 54] on div "[DATE] vs Previous Filters Segments [DATE] Save" at bounding box center [857, 67] width 1423 height 26
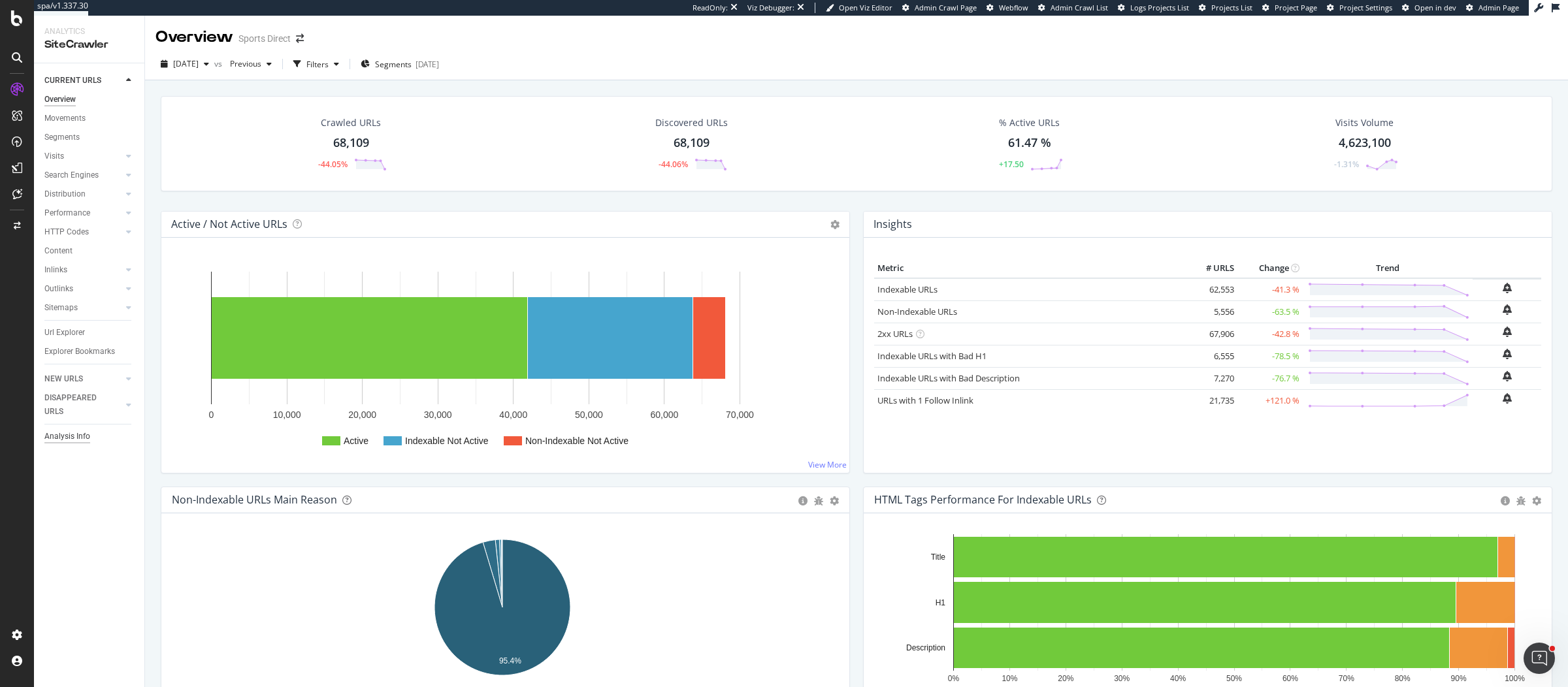
click at [72, 438] on div "Analysis Info" at bounding box center [67, 436] width 45 height 14
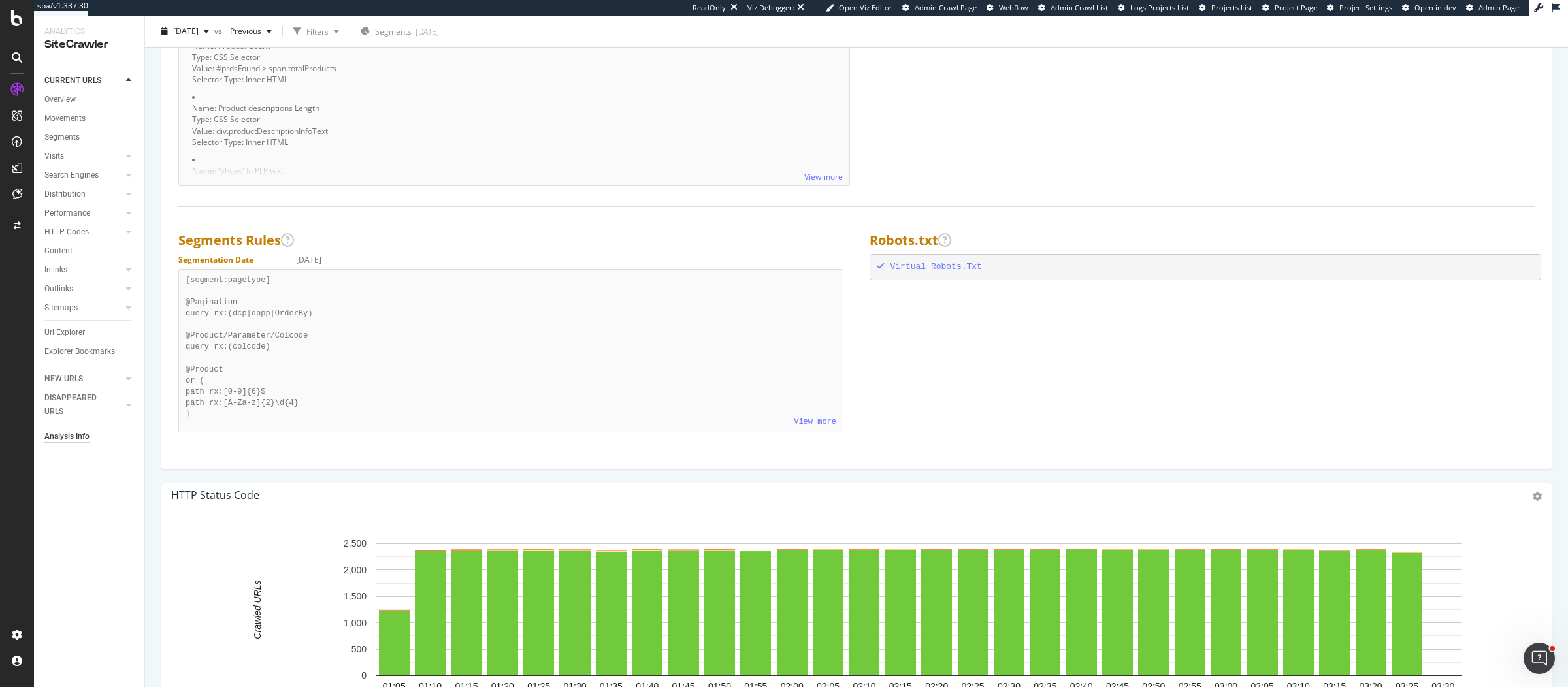
scroll to position [929, 0]
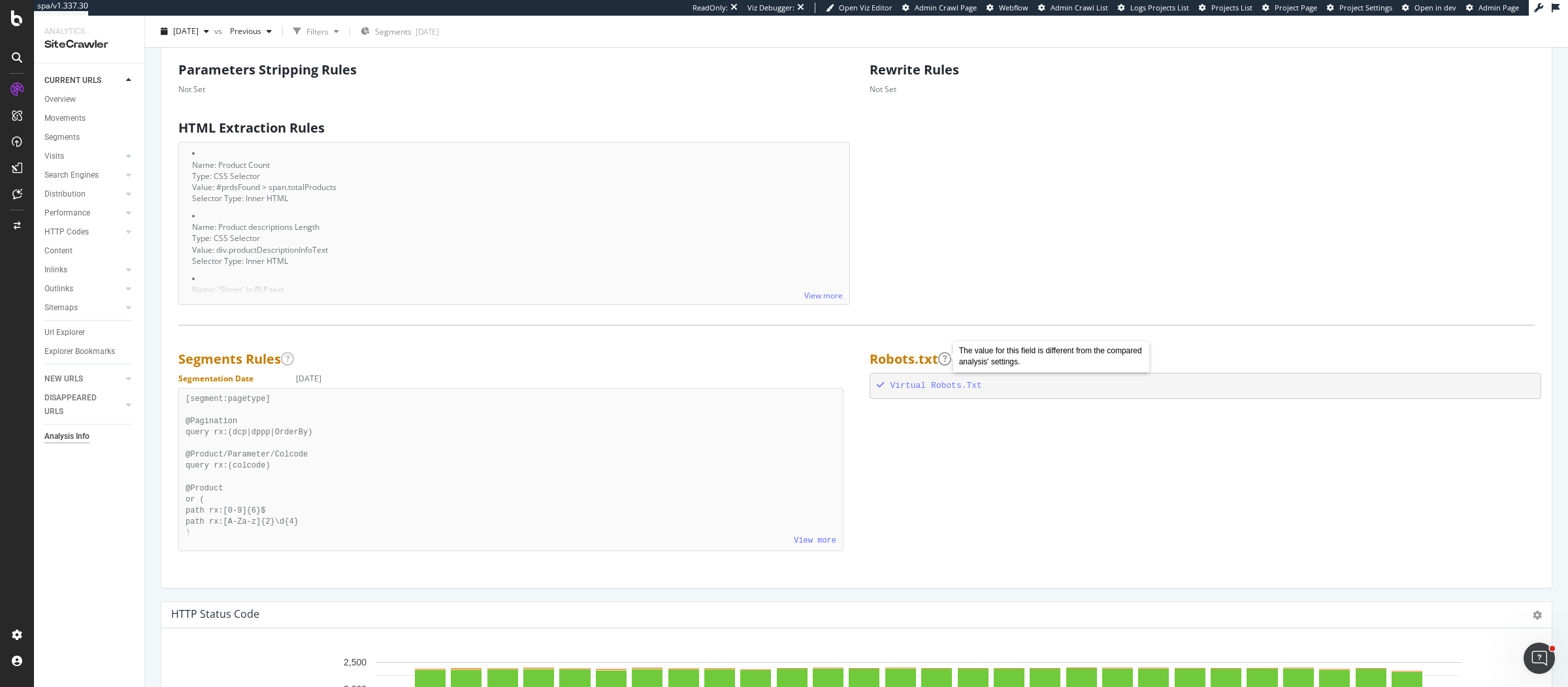
click at [944, 356] on icon at bounding box center [944, 359] width 13 height 13
click at [953, 380] on div "Virtual Robots.Txt" at bounding box center [1206, 385] width 658 height 12
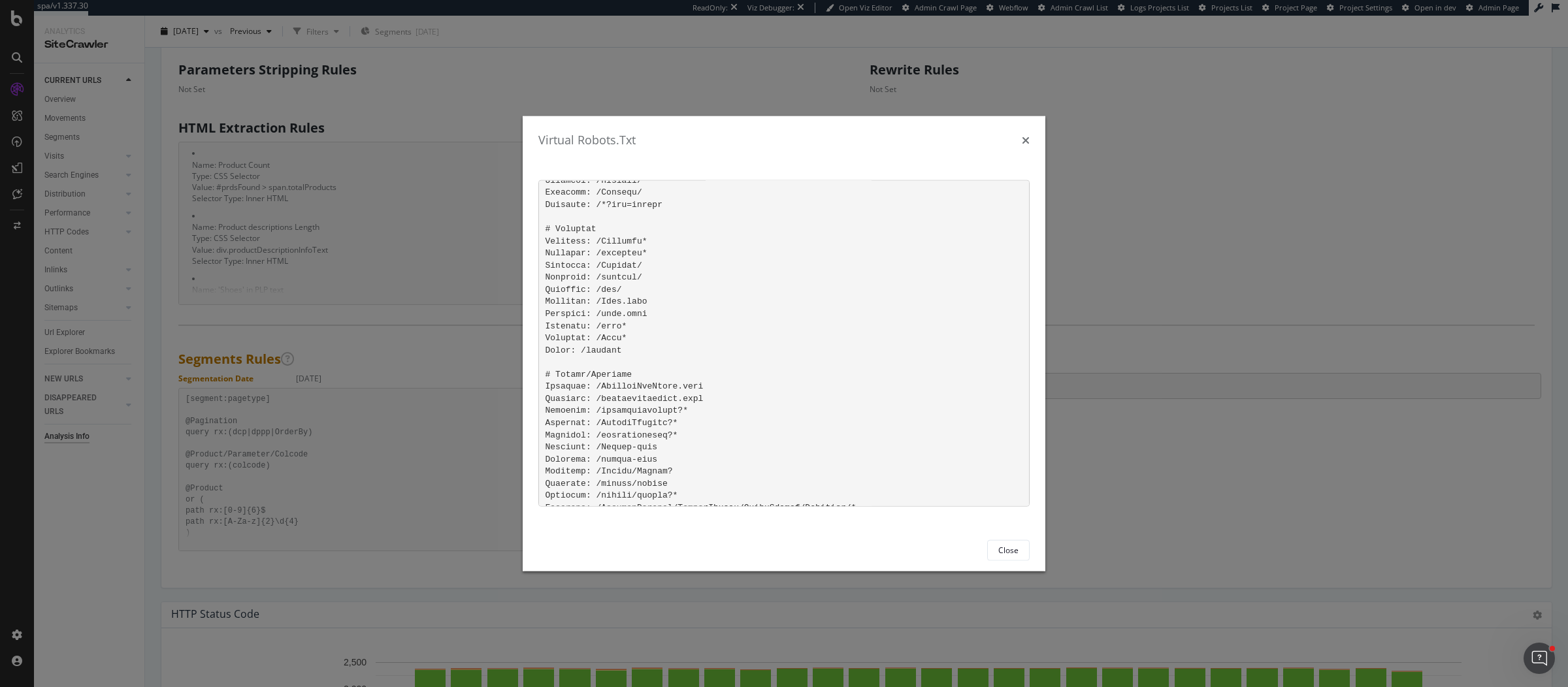
scroll to position [890, 0]
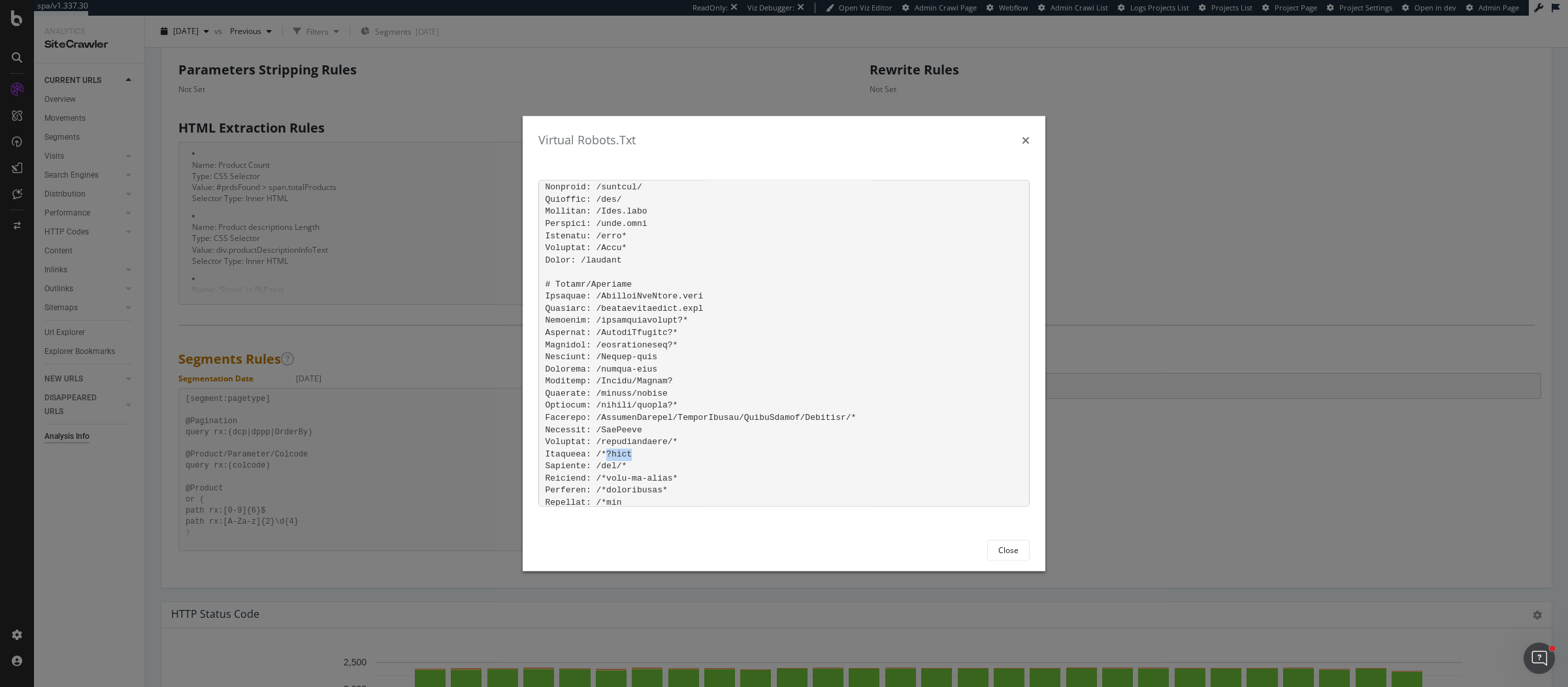
drag, startPoint x: 606, startPoint y: 452, endPoint x: 653, endPoint y: 453, distance: 47.0
click at [653, 453] on pre "modal" at bounding box center [784, 342] width 492 height 326
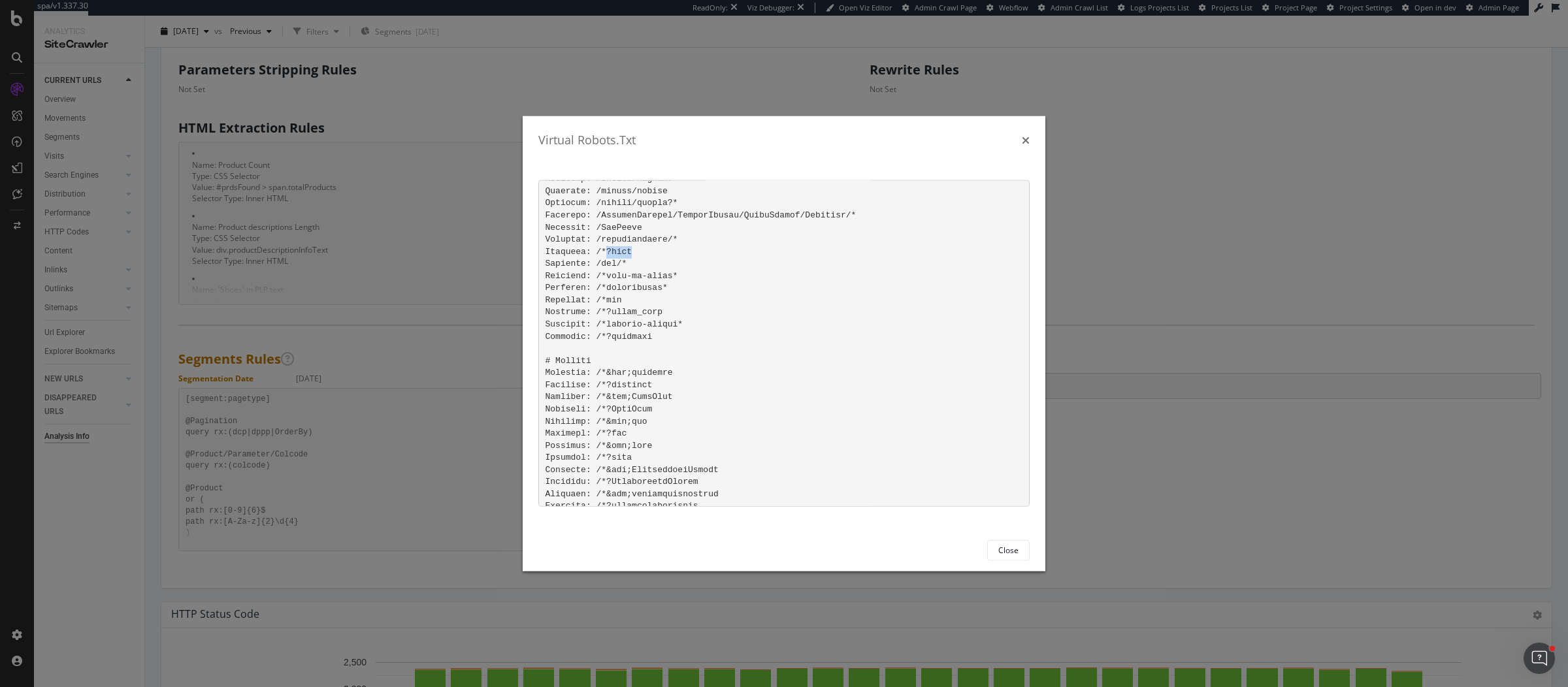
scroll to position [1092, 0]
click at [787, 391] on pre "modal" at bounding box center [784, 342] width 492 height 326
click at [580, 299] on pre "modal" at bounding box center [784, 342] width 492 height 326
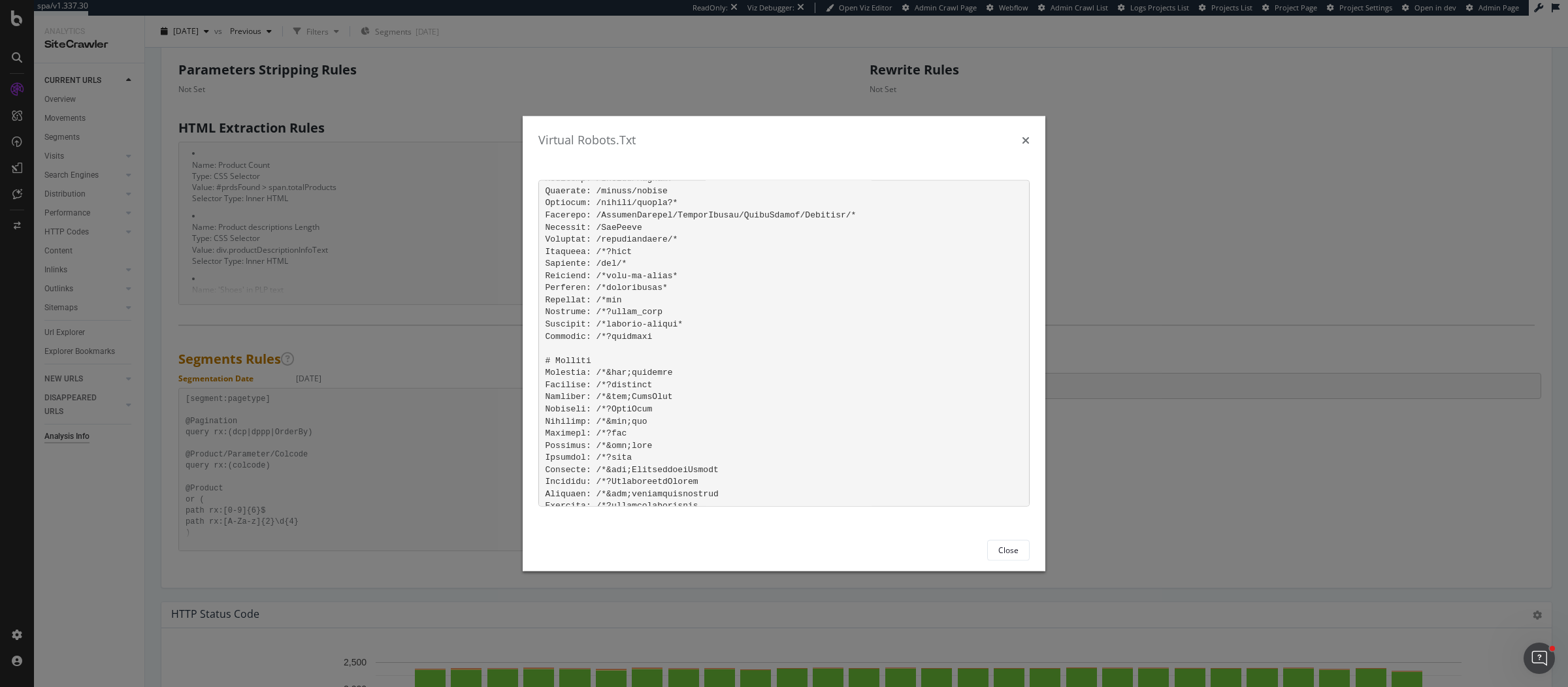
click at [1088, 313] on div "Virtual Robots.Txt Close" at bounding box center [784, 344] width 1568 height 687
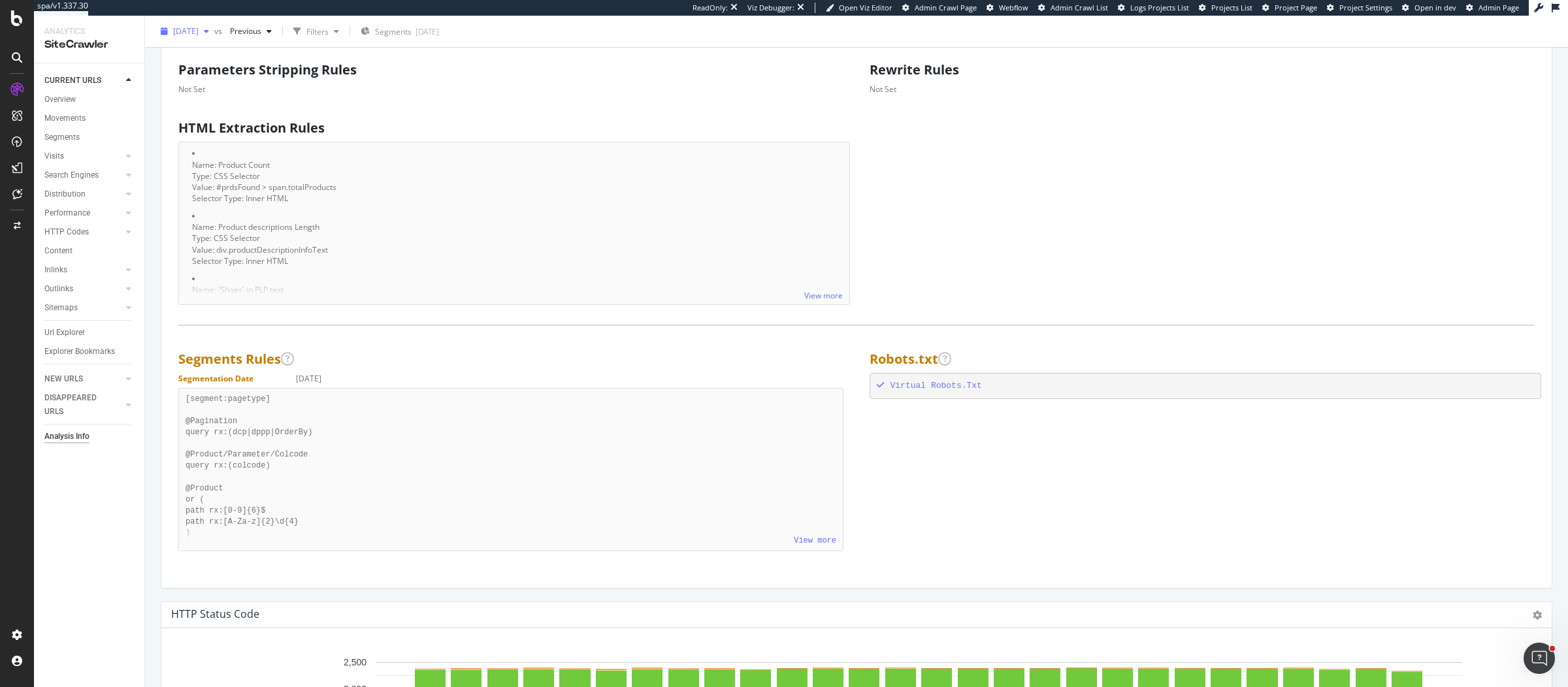
click at [199, 32] on span "[DATE]" at bounding box center [186, 31] width 26 height 11
click at [228, 96] on div "2025 Sep. 10th" at bounding box center [230, 102] width 112 height 12
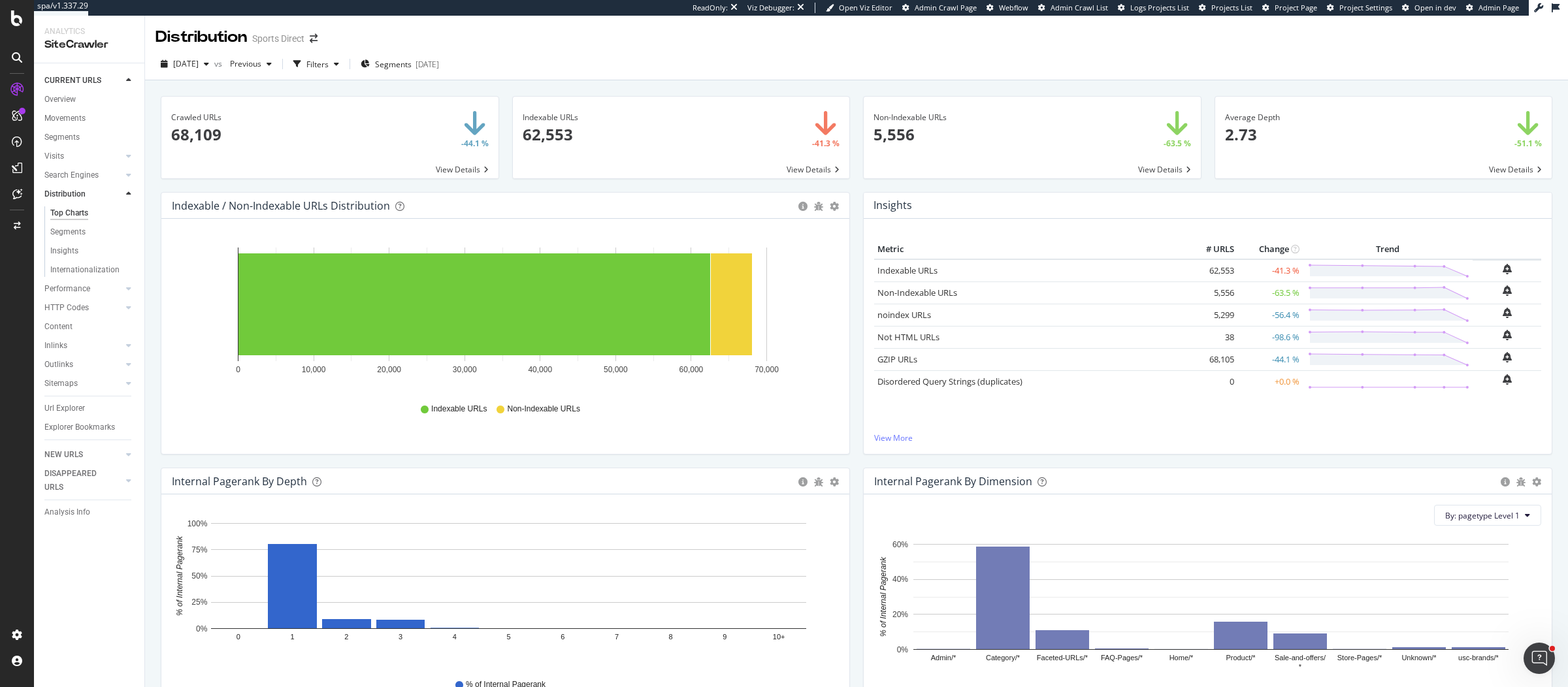
click at [857, 186] on div "Non-Indexable URLs × Close Chart main-metric-not-compliant - API Requests List …" at bounding box center [1032, 144] width 351 height 96
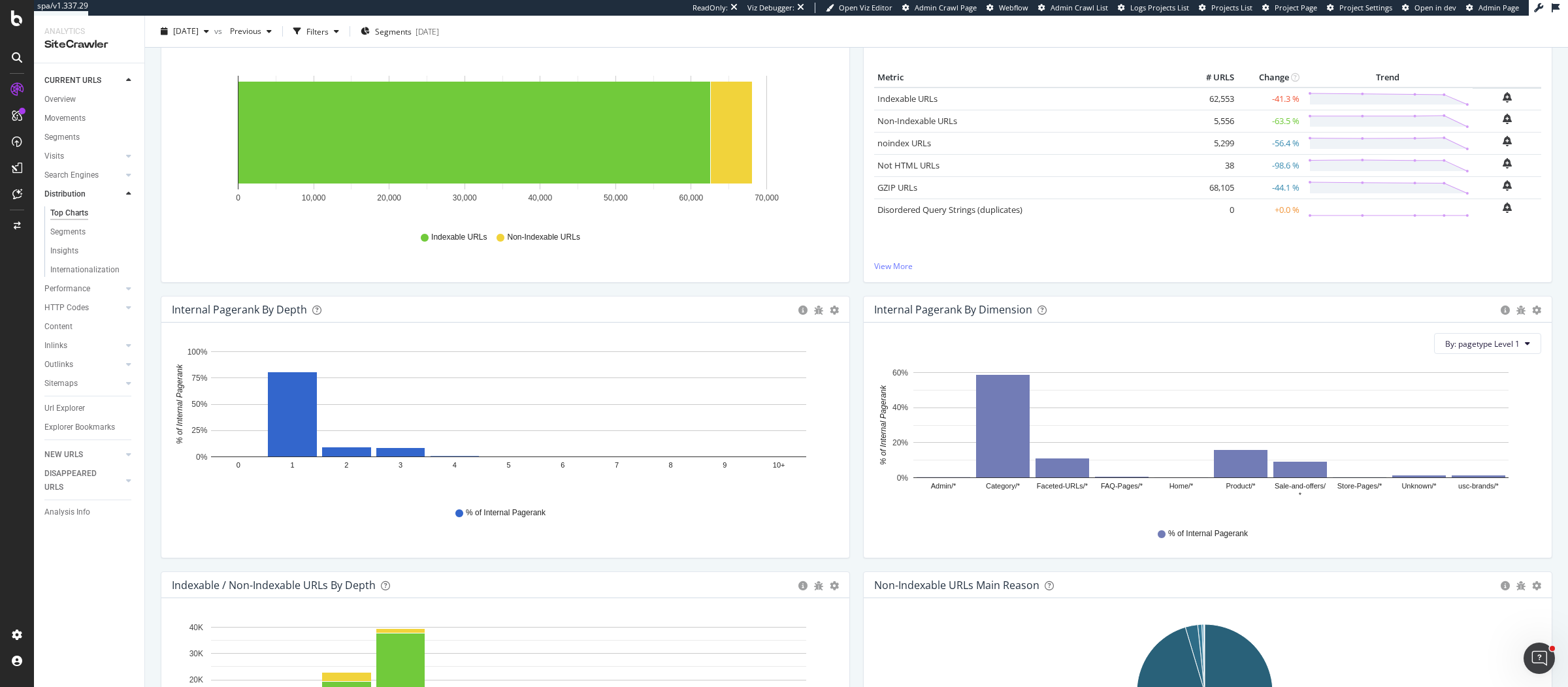
scroll to position [191, 0]
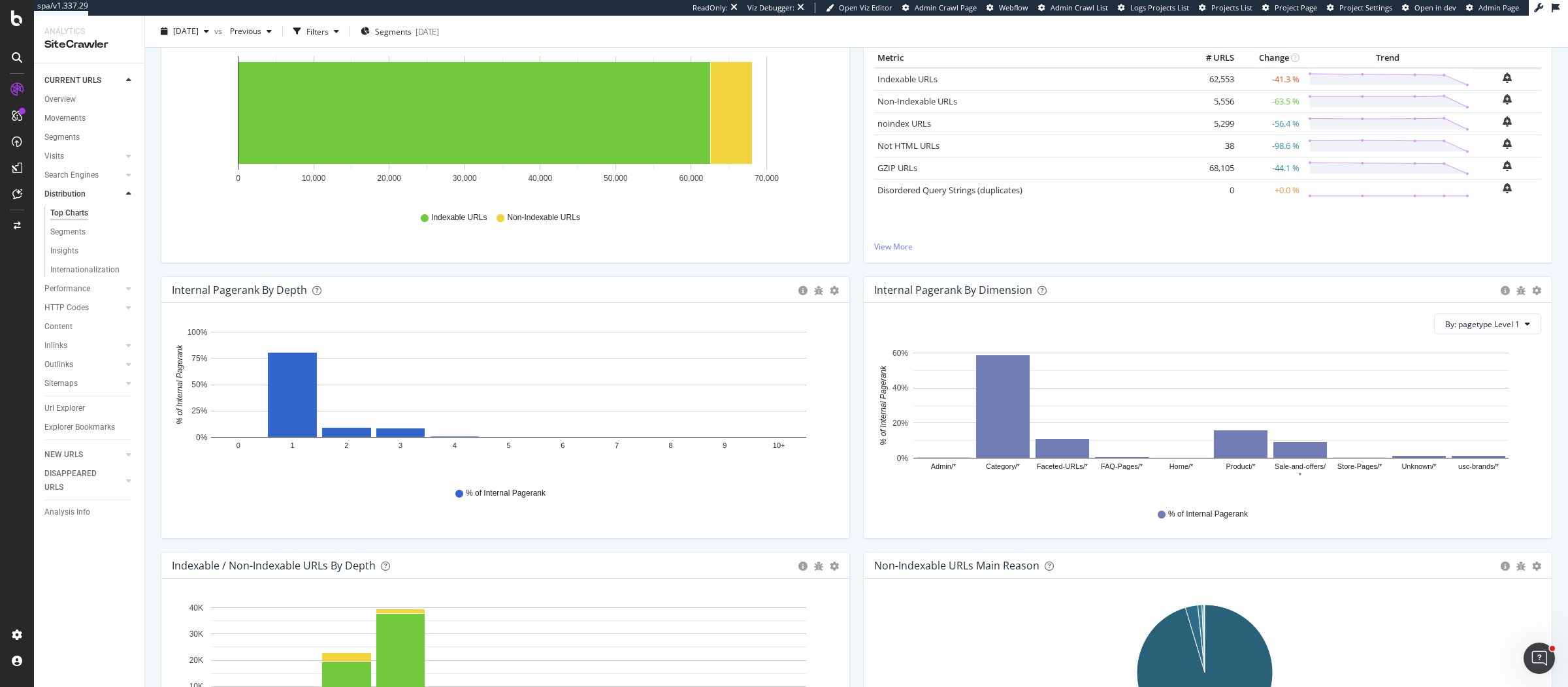
click at [930, 493] on icon "Admin/* Category/* Faceted-URLs/* FAQ-Pages/* Home/* Product/* Sale-and-offers/…" at bounding box center [1204, 420] width 661 height 151
click at [1532, 288] on icon "gear" at bounding box center [1537, 291] width 9 height 9
click at [1478, 335] on span "Bar (by Percentage)" at bounding box center [1491, 339] width 119 height 18
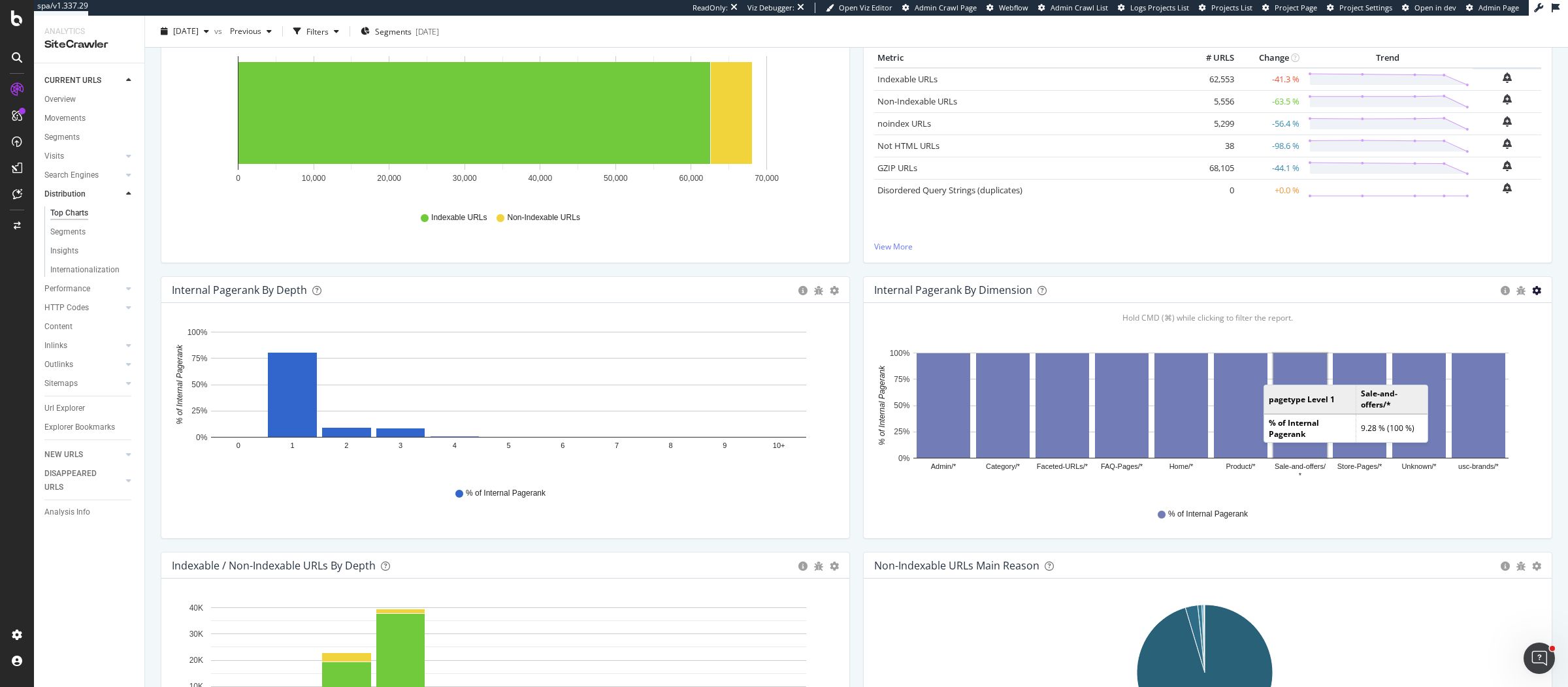
click at [1532, 286] on icon "gear" at bounding box center [1537, 291] width 9 height 9
click at [1470, 307] on span "Bar (by Value)" at bounding box center [1491, 315] width 119 height 18
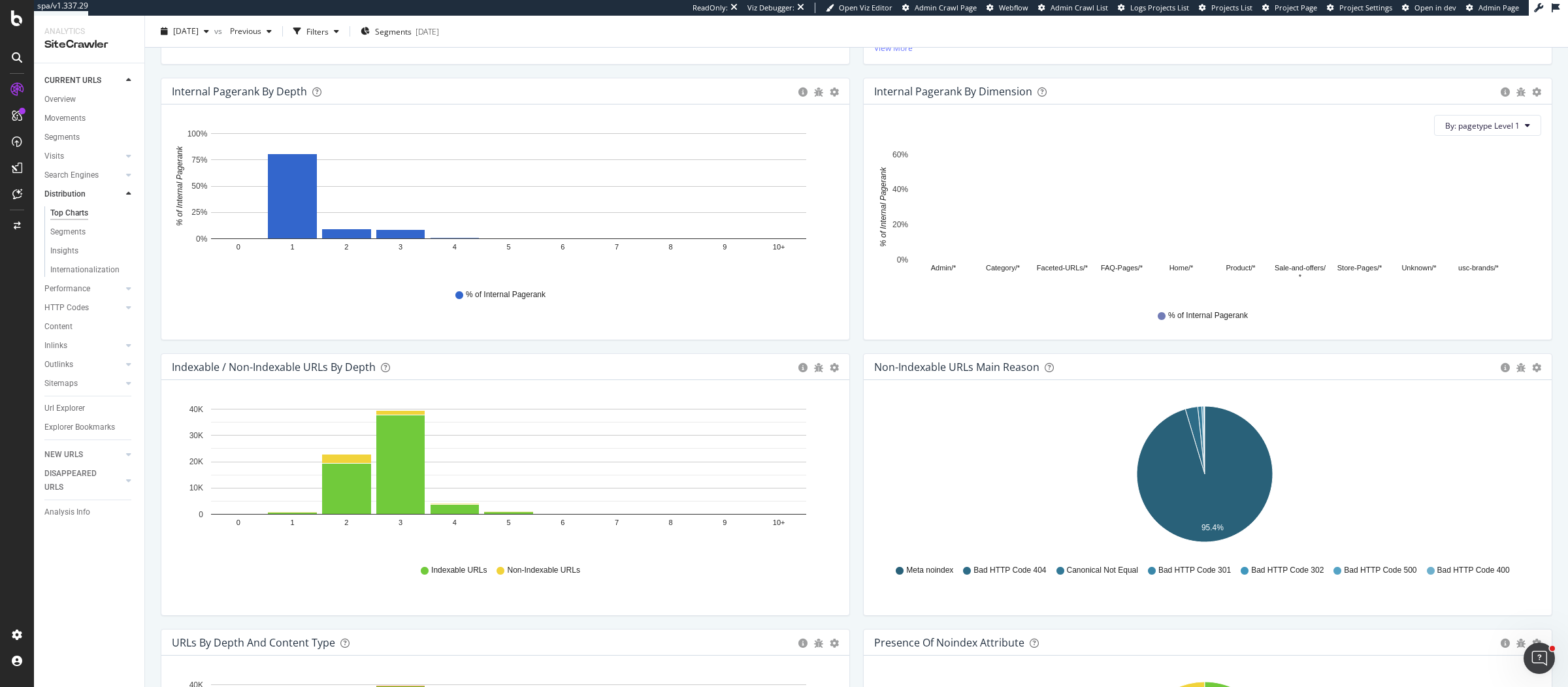
scroll to position [472, 0]
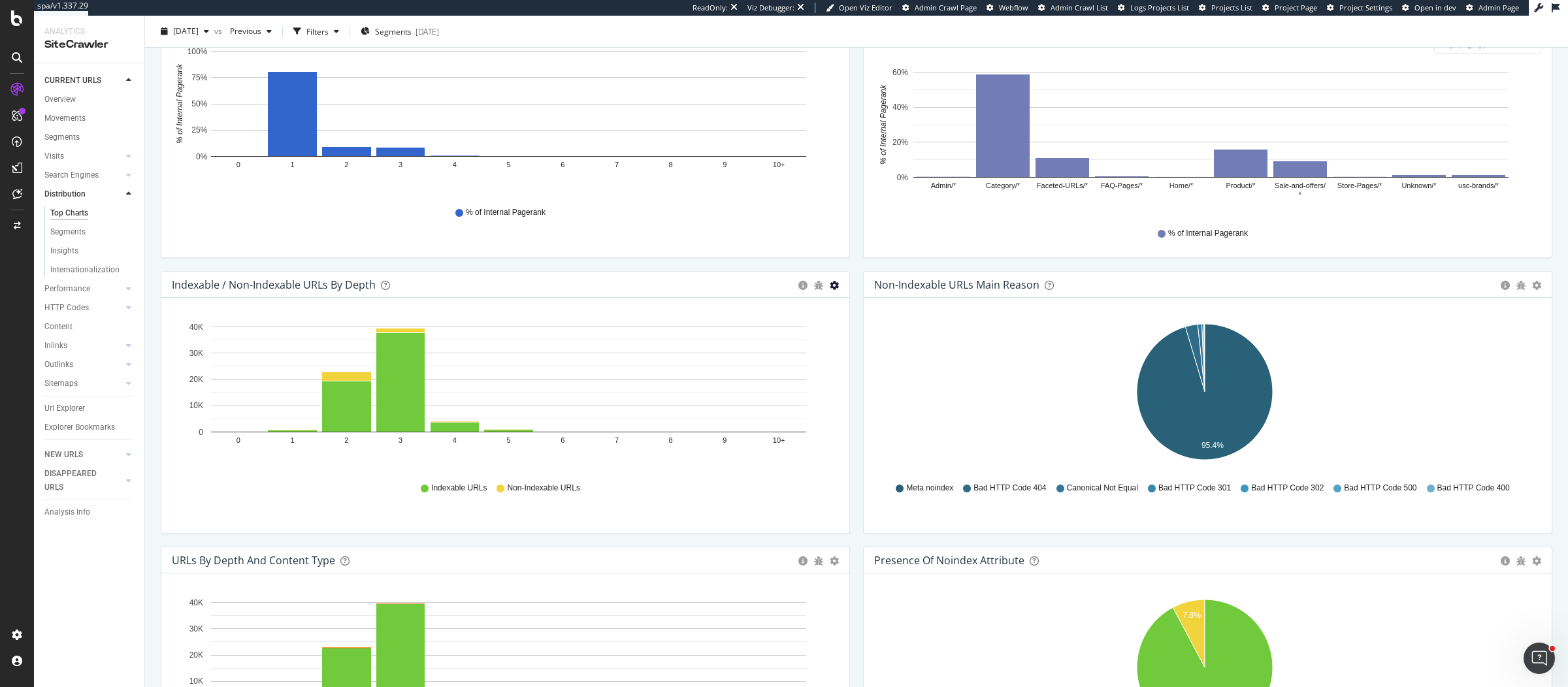
click at [830, 282] on icon "gear" at bounding box center [834, 285] width 9 height 9
click at [788, 364] on span "Table" at bounding box center [789, 358] width 119 height 18
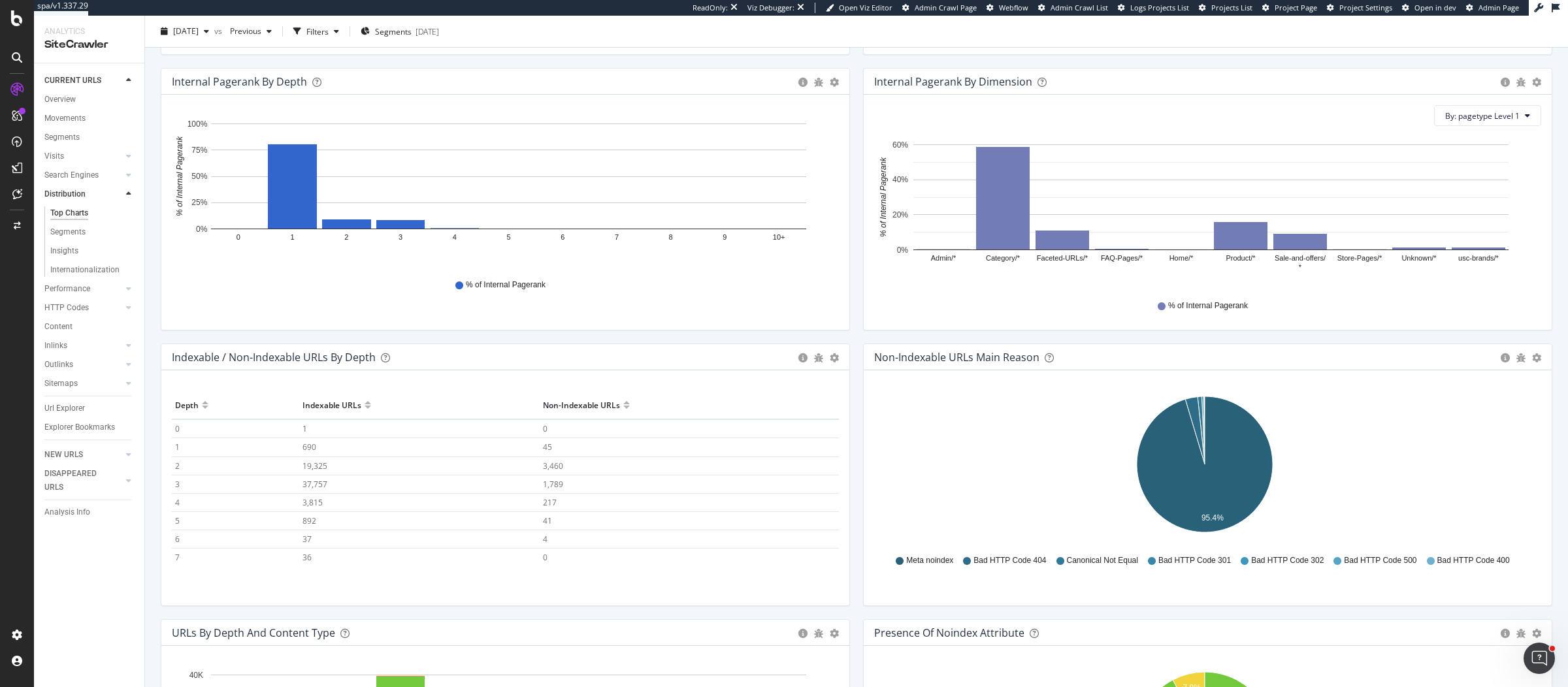
scroll to position [406, 0]
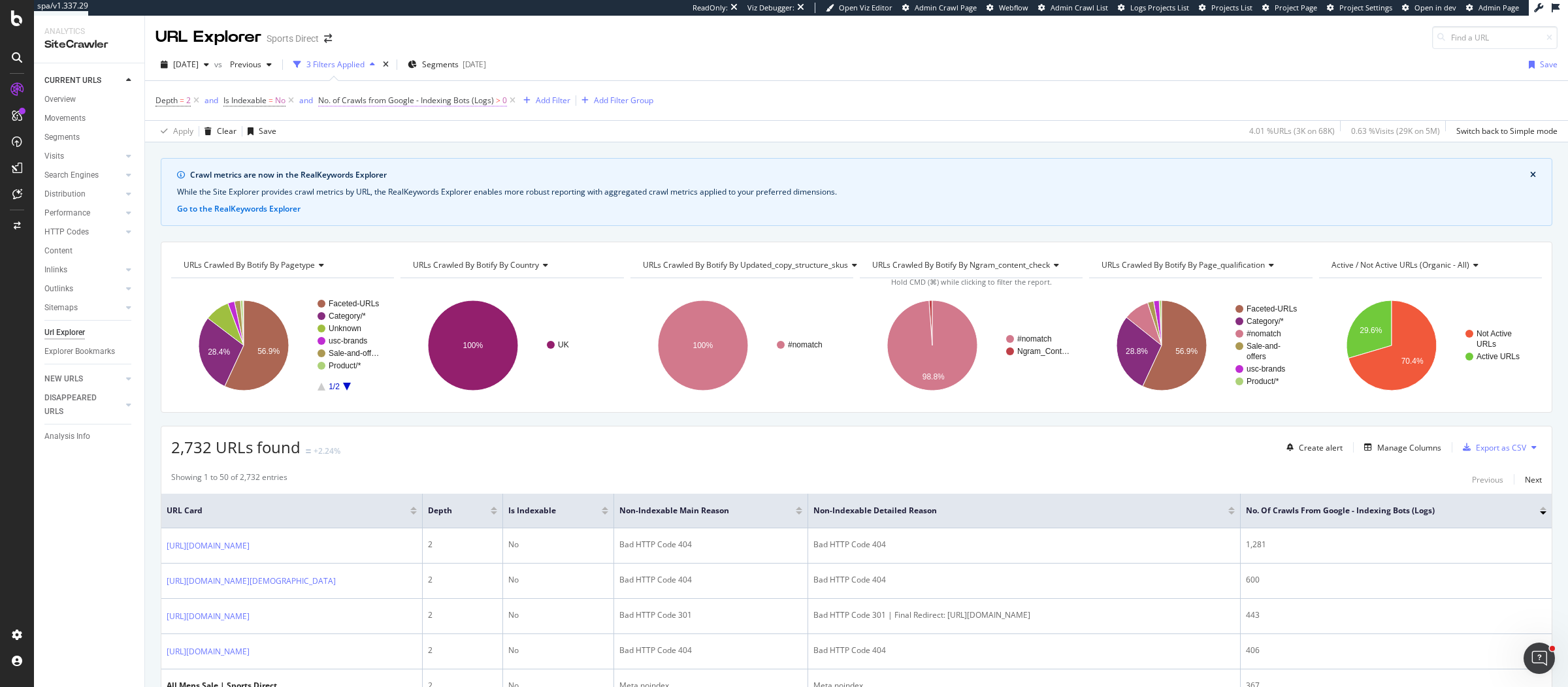
click at [432, 101] on span "No. of Crawls from Google - Indexing Bots (Logs)" at bounding box center [406, 101] width 176 height 11
click at [875, 479] on div "Showing 1 to 50 of 2,732 entries Previous Next" at bounding box center [857, 478] width 1390 height 16
click at [1395, 442] on div "Manage Columns" at bounding box center [1408, 448] width 64 height 11
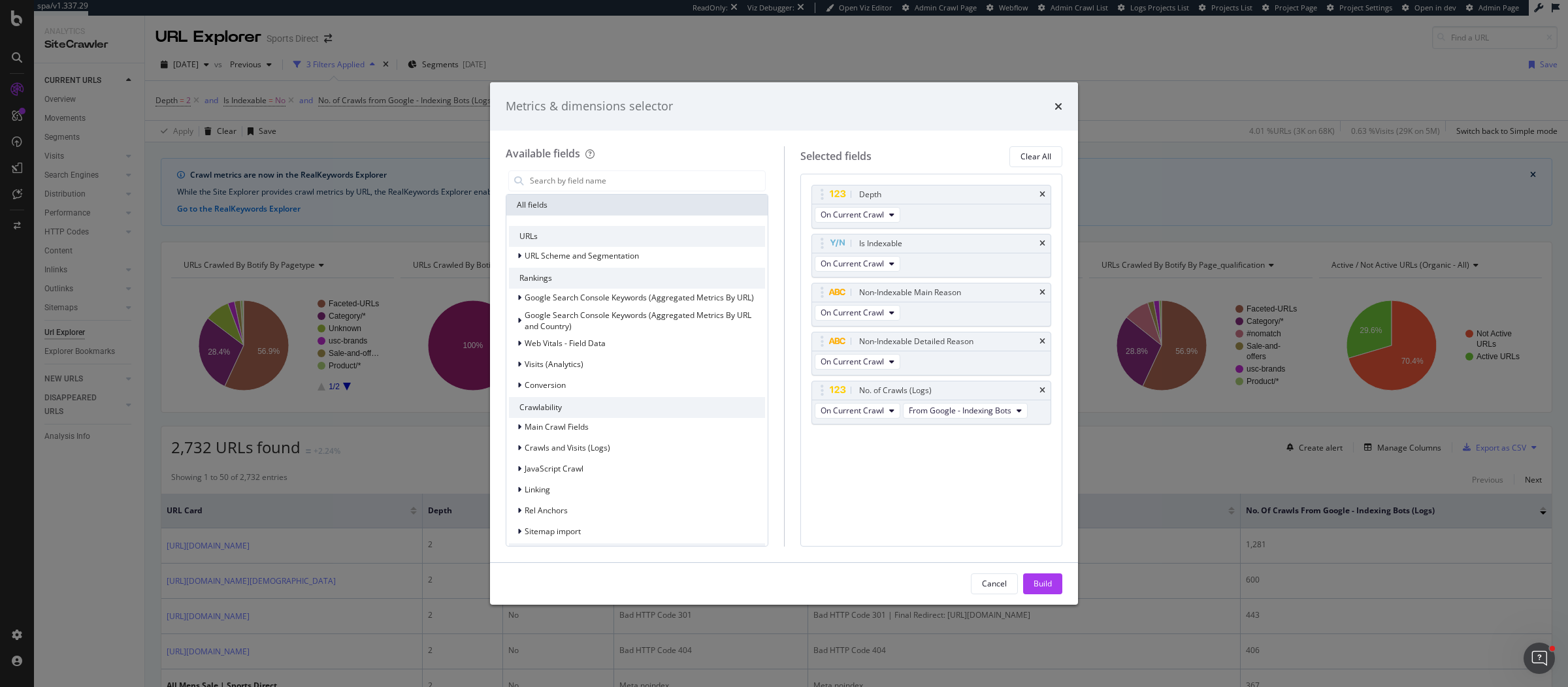
click at [1207, 453] on div "Metrics & dimensions selector Available fields All fields URLs URL Scheme and S…" at bounding box center [784, 344] width 1568 height 687
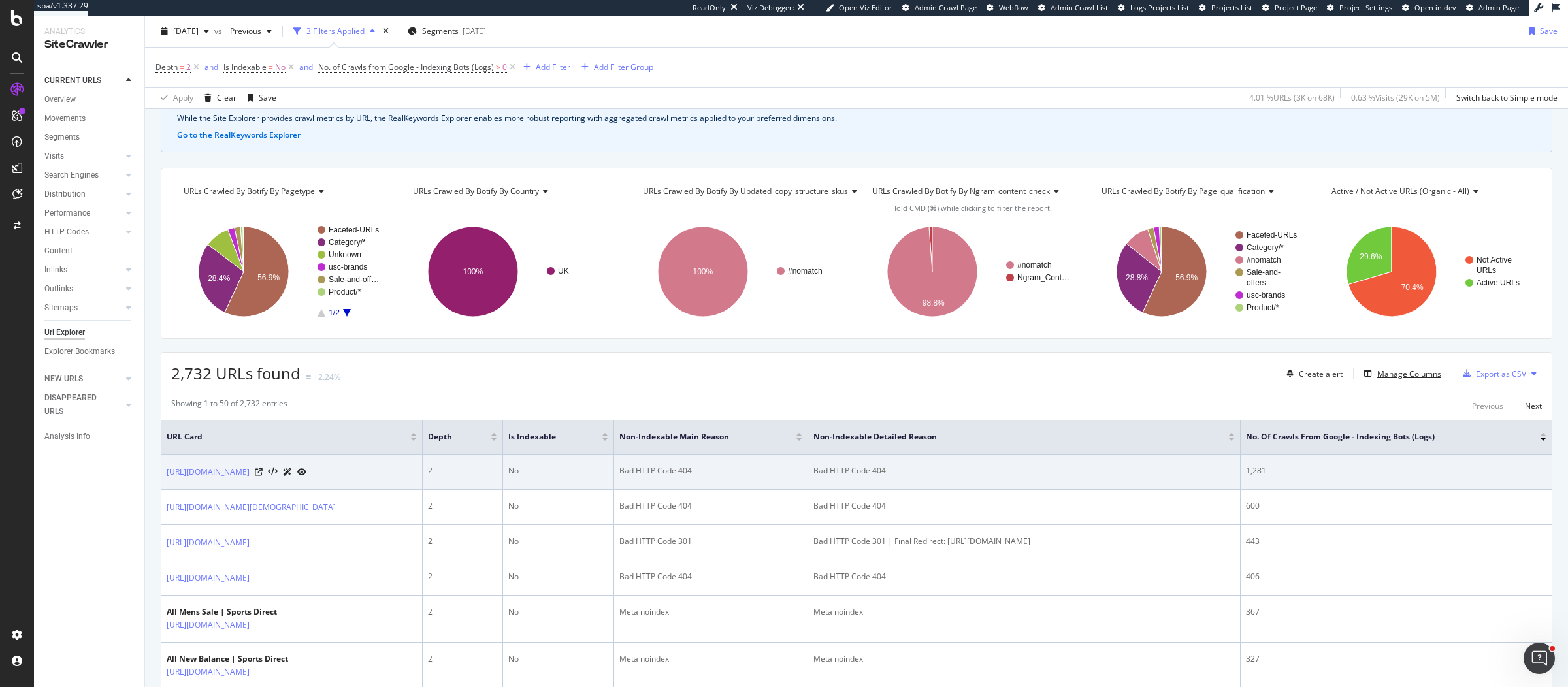
scroll to position [77, 0]
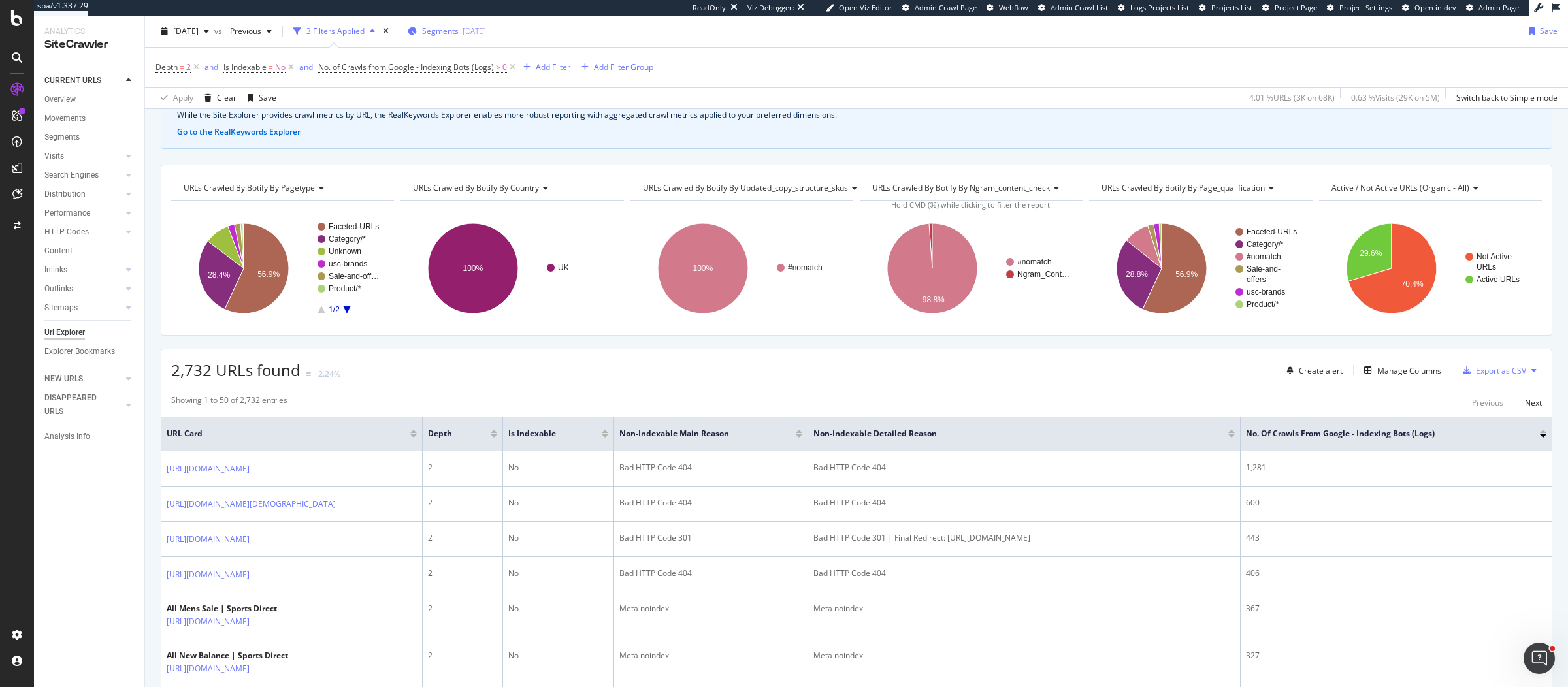
click at [486, 32] on div "[DATE]" at bounding box center [473, 31] width 23 height 11
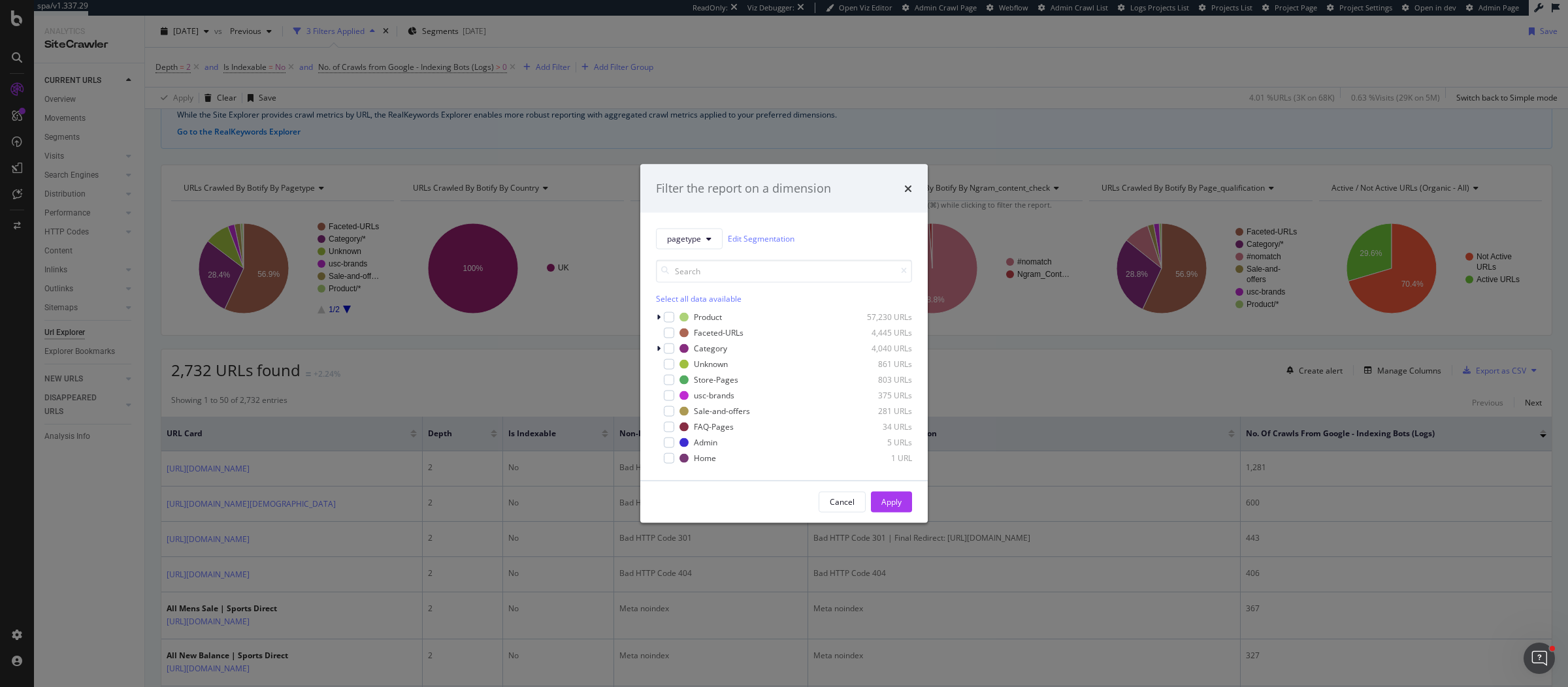
click at [719, 299] on div "Select all data available" at bounding box center [784, 298] width 256 height 11
click at [671, 316] on icon "modal" at bounding box center [669, 316] width 6 height 6
click at [893, 505] on div "Apply" at bounding box center [892, 501] width 20 height 11
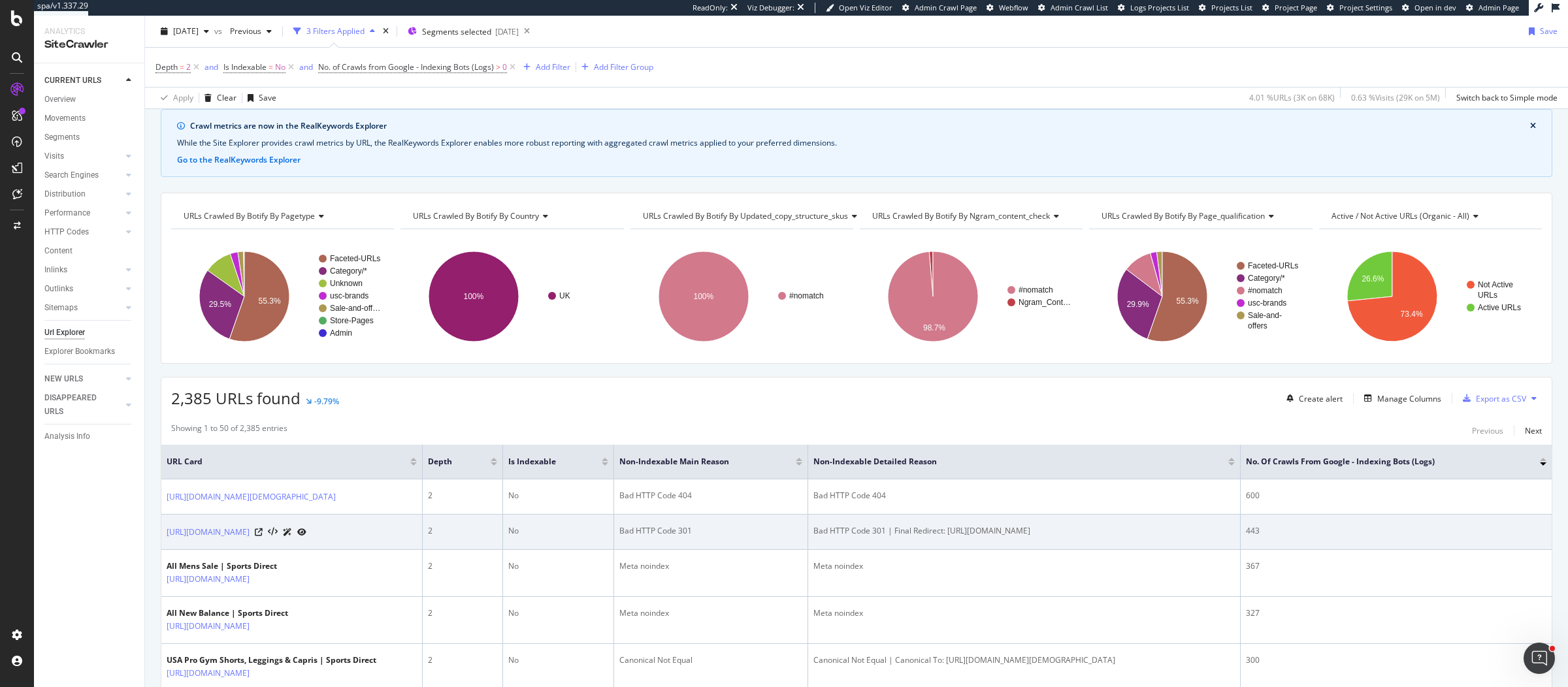
scroll to position [152, 0]
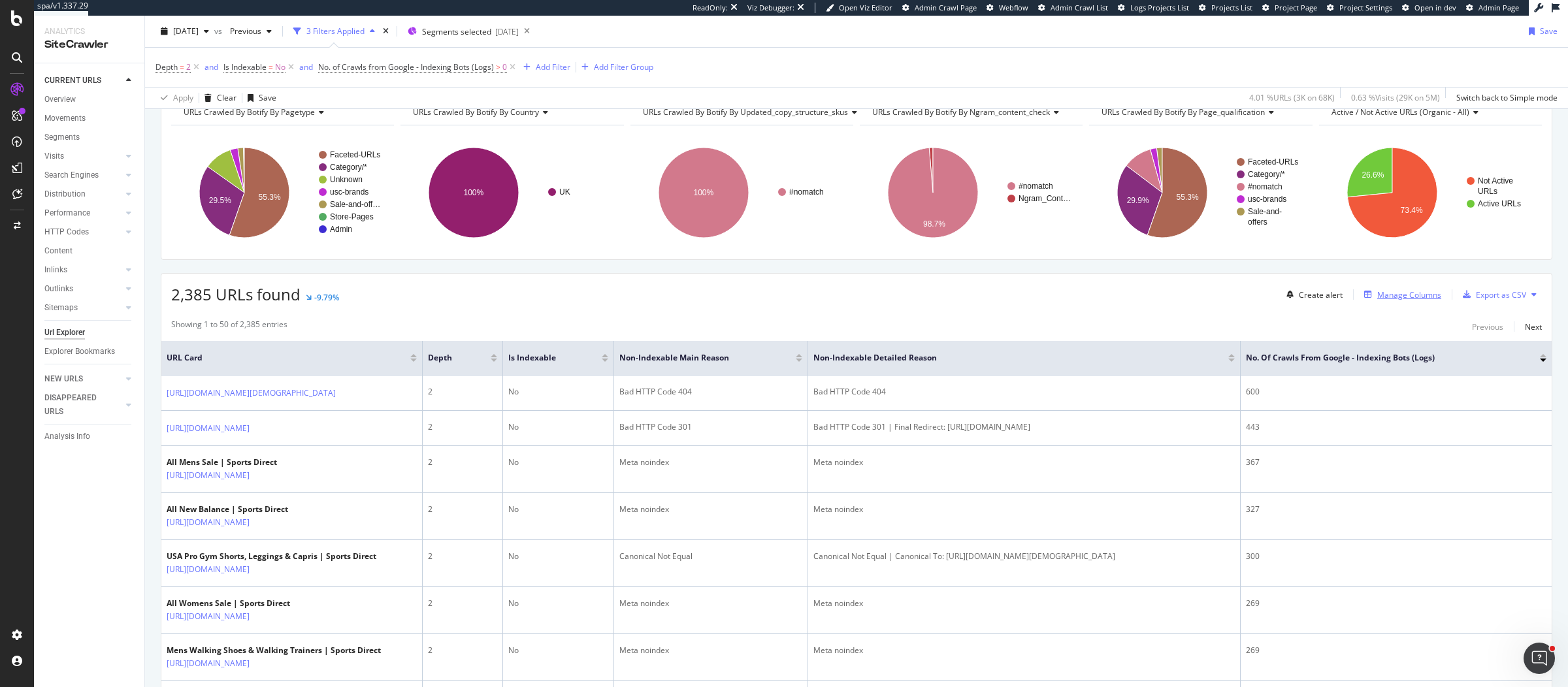
click at [1392, 293] on div "Manage Columns" at bounding box center [1408, 295] width 64 height 11
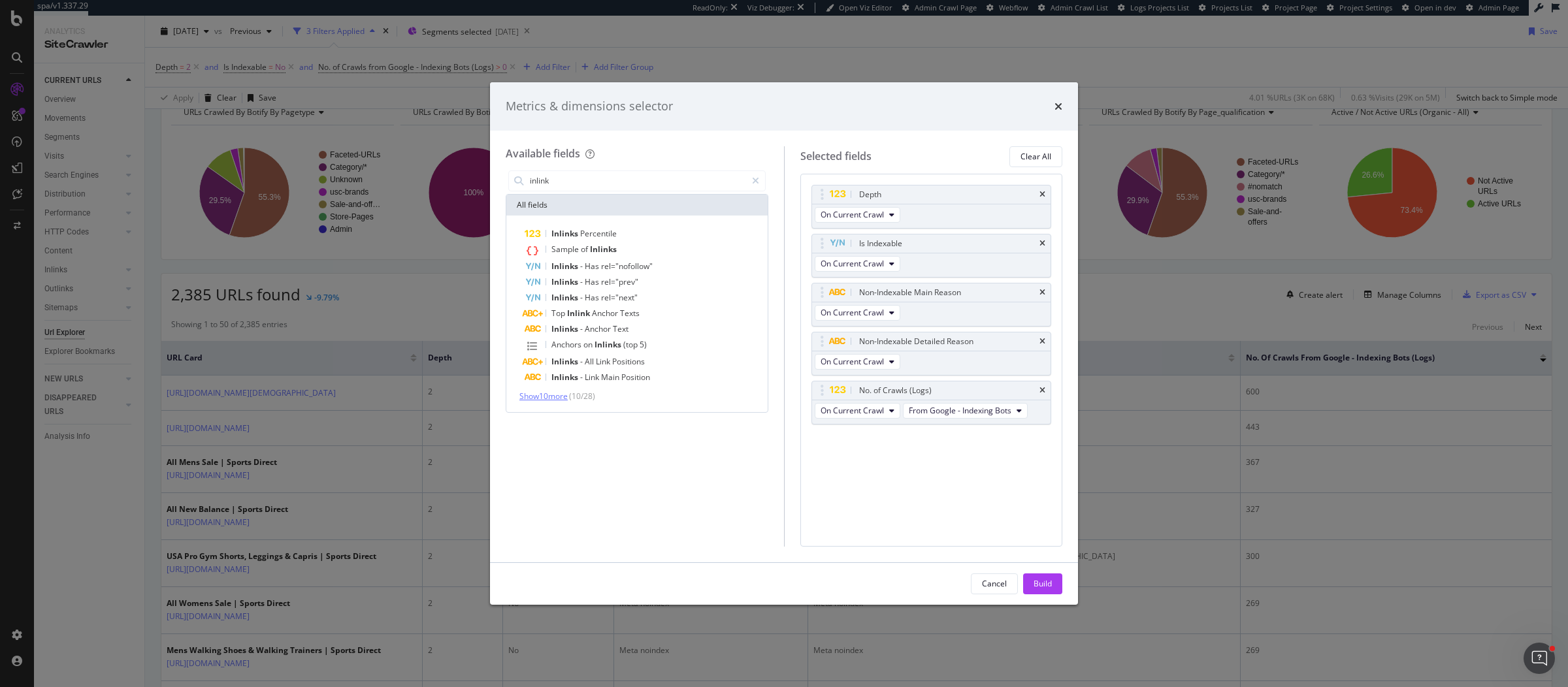
type input "inlink"
click at [557, 400] on span "Show 10 more" at bounding box center [543, 396] width 48 height 11
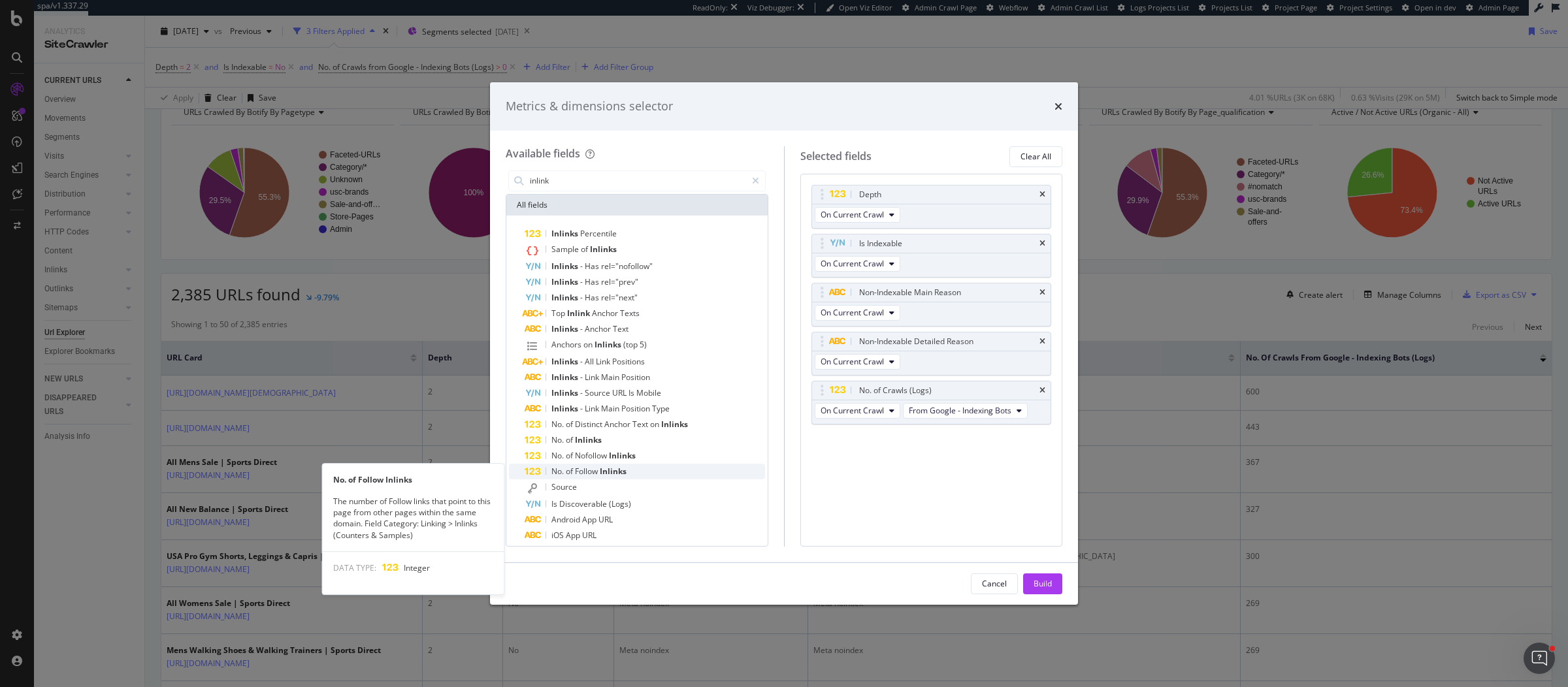
click at [600, 468] on span "Follow" at bounding box center [587, 471] width 25 height 11
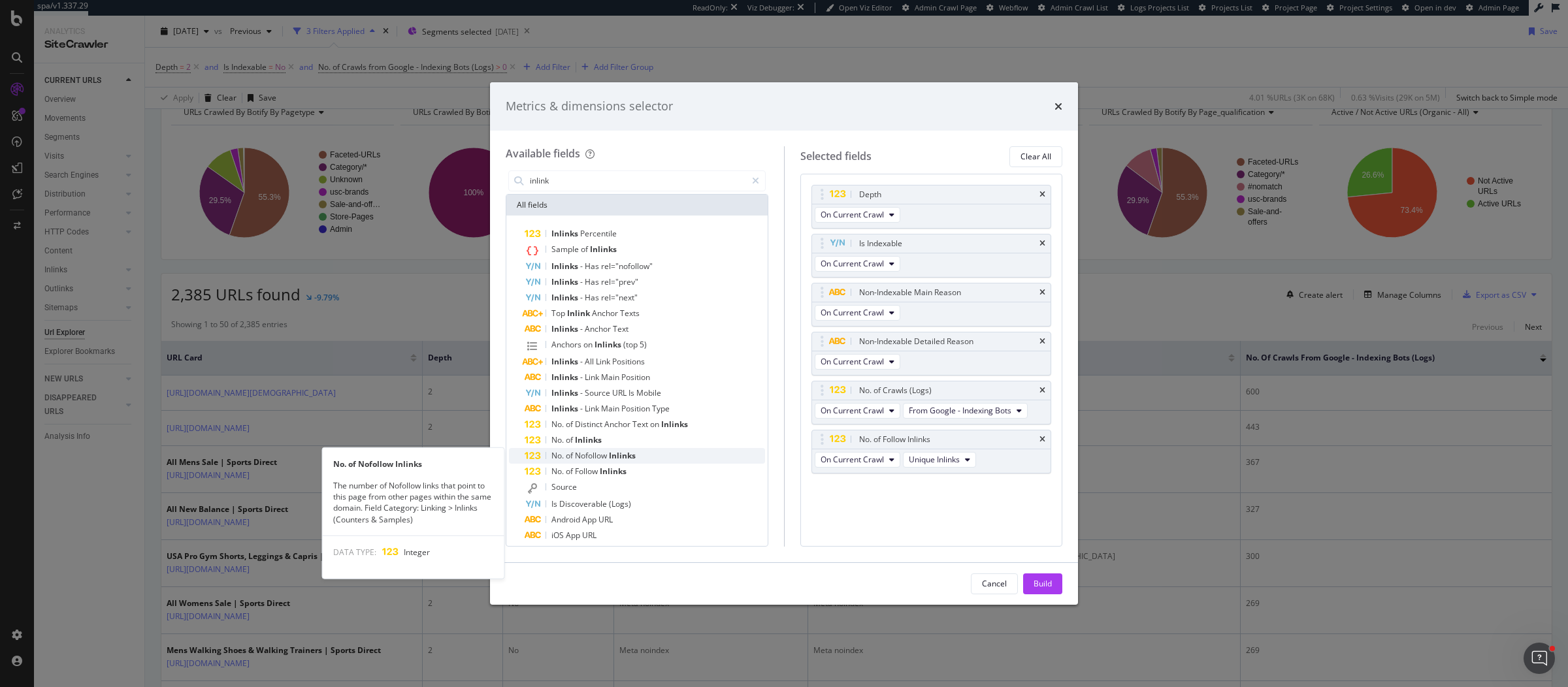
click at [606, 458] on span "Nofollow" at bounding box center [591, 455] width 34 height 11
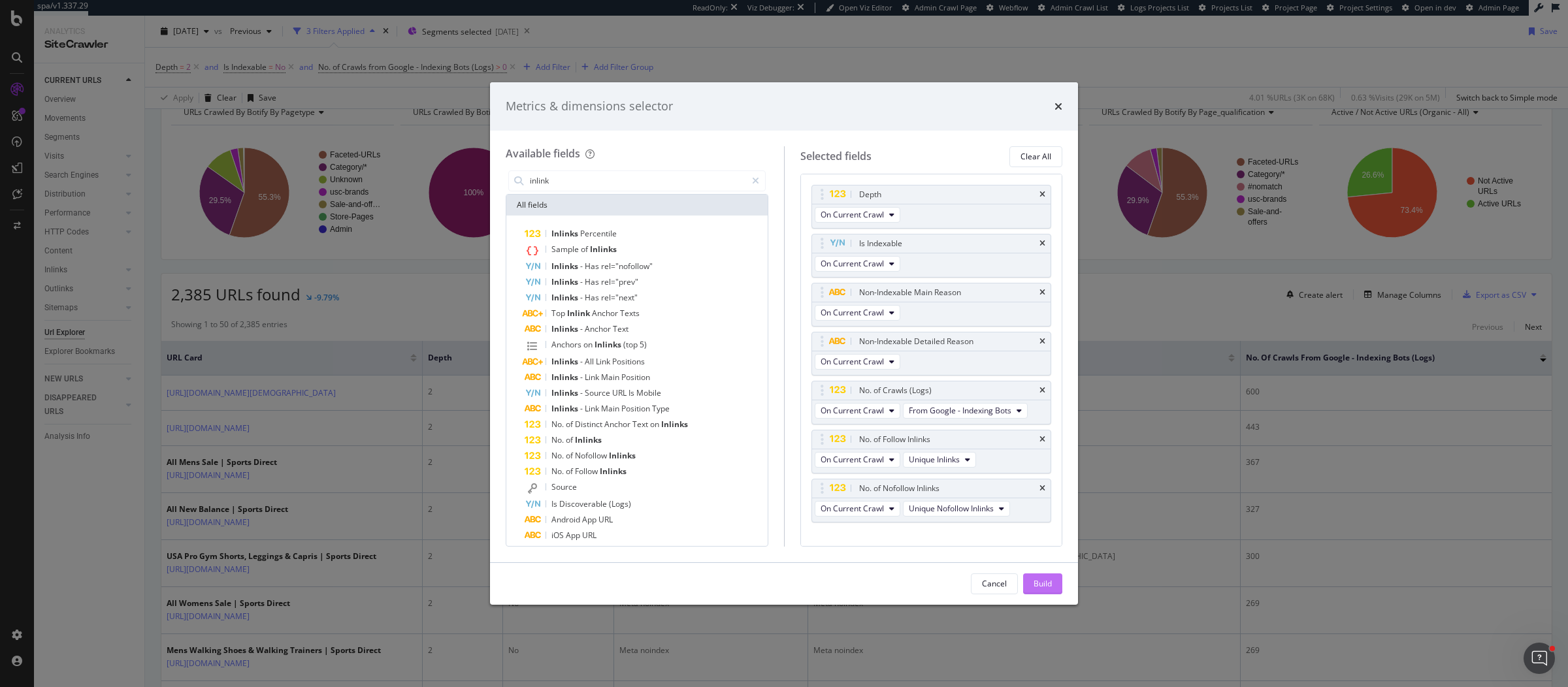
click at [1059, 580] on button "Build" at bounding box center [1042, 584] width 39 height 21
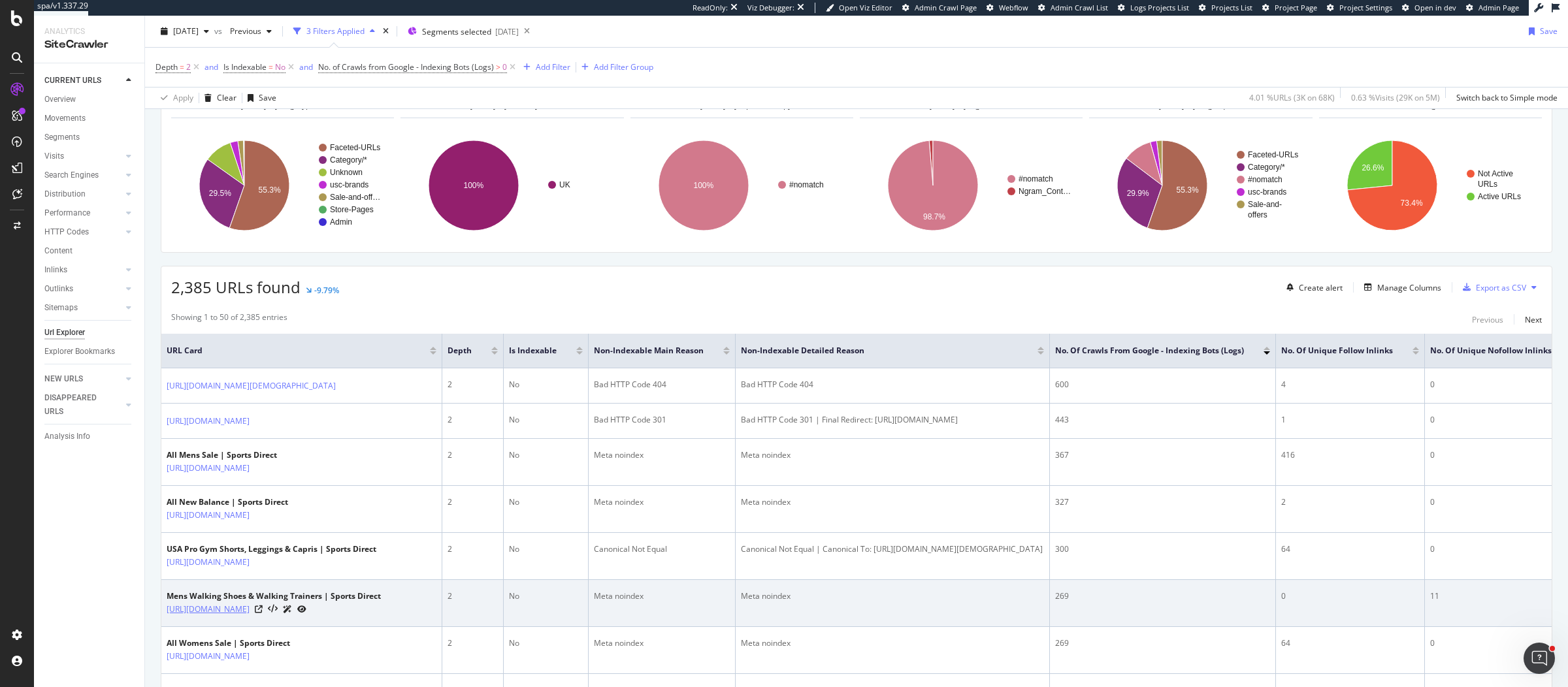
click at [249, 616] on link "https://www.sportsdirect.com/outdoor/outdoor-footwear/mens-outdoor-footwear/sho…" at bounding box center [208, 609] width 83 height 13
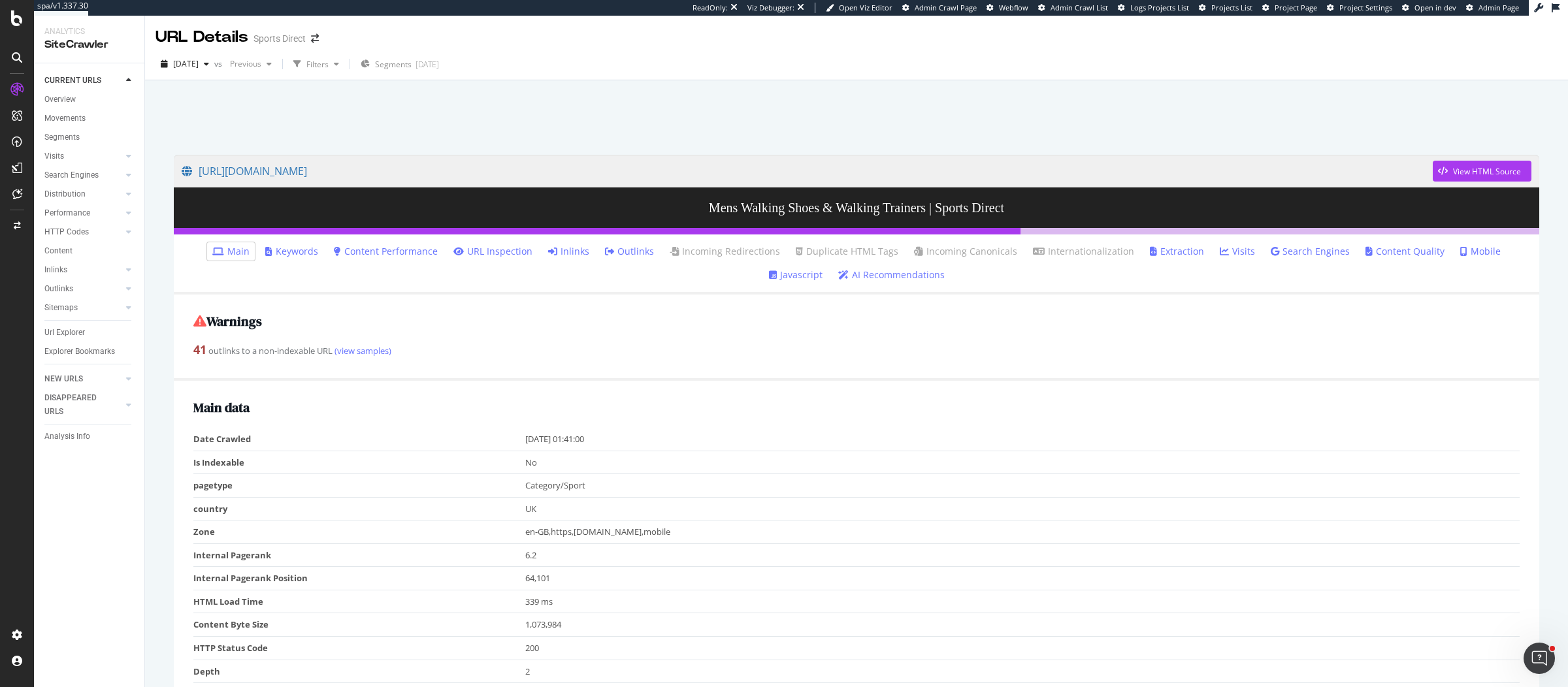
click at [548, 253] on link "Inlinks" at bounding box center [568, 251] width 42 height 13
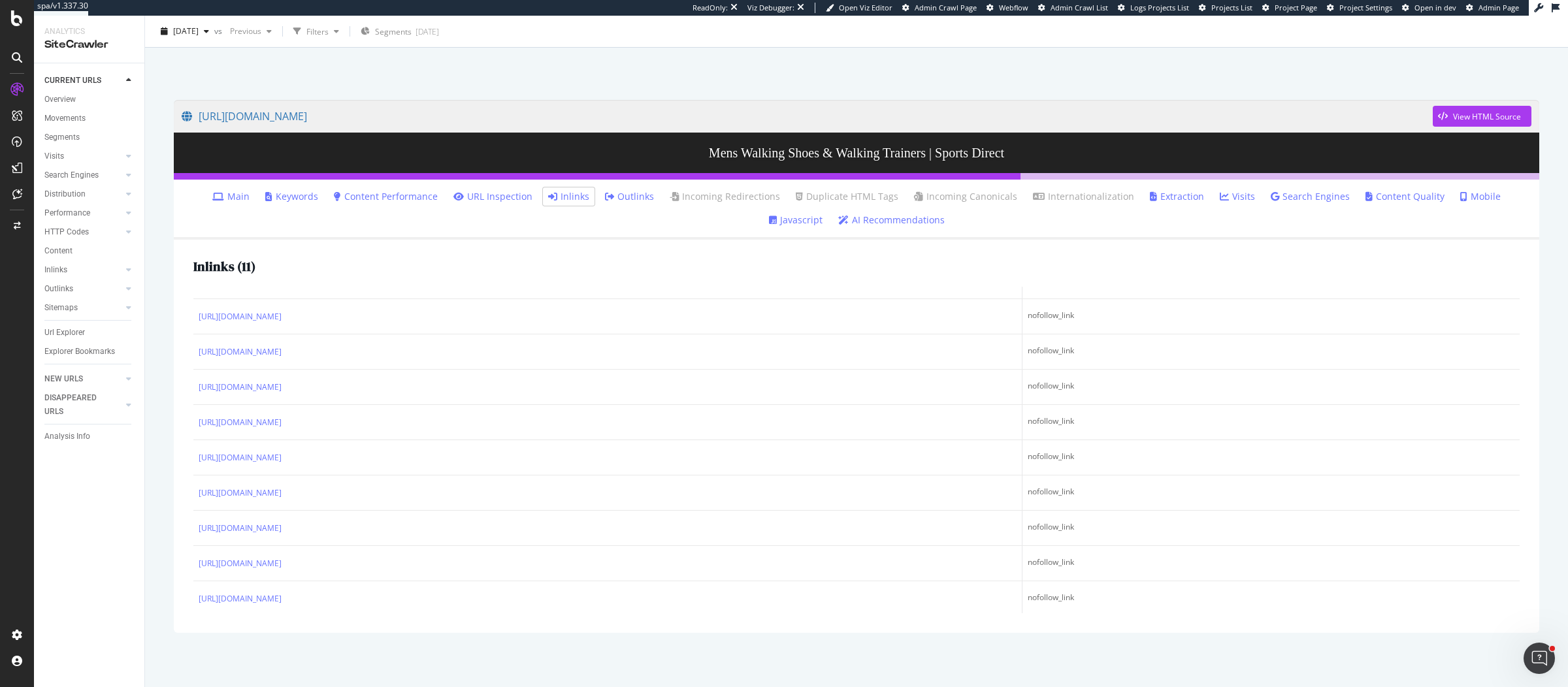
scroll to position [59, 0]
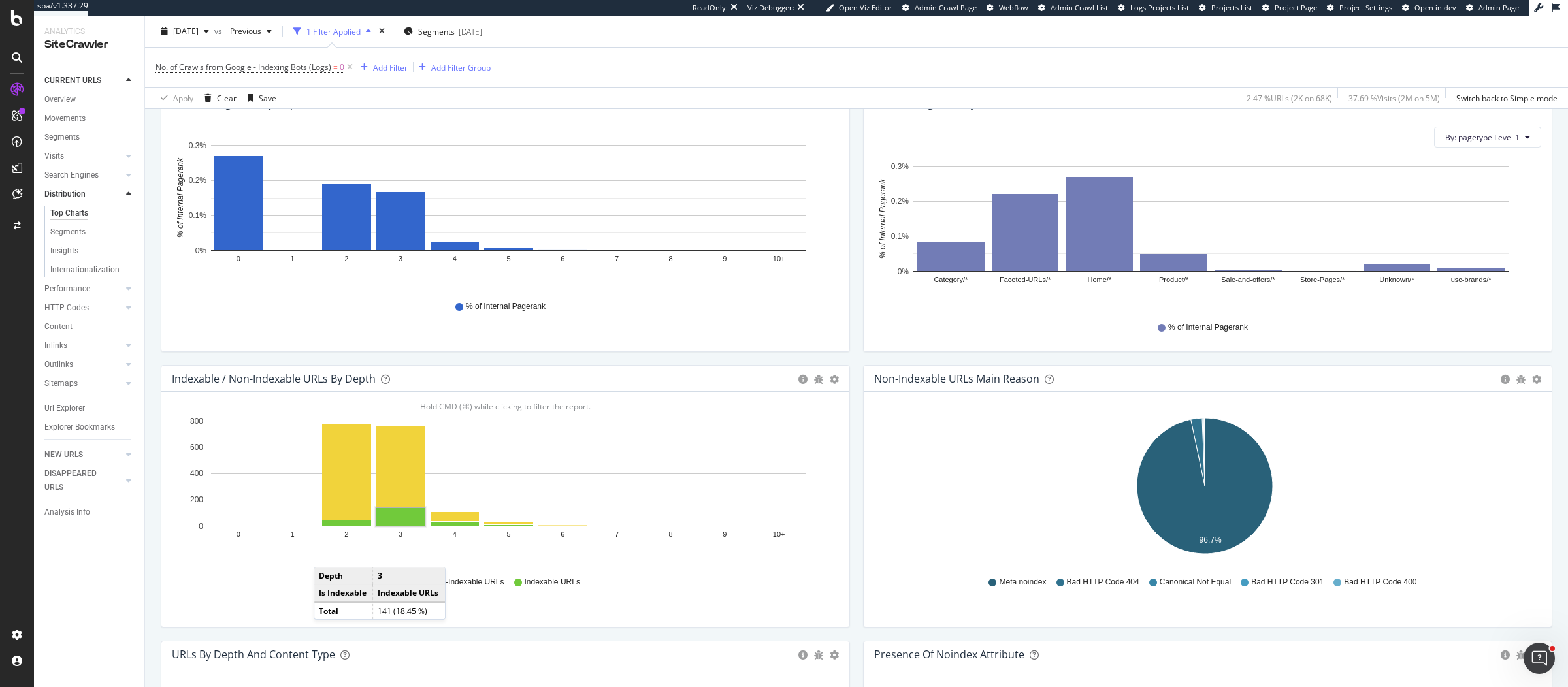
scroll to position [442, 0]
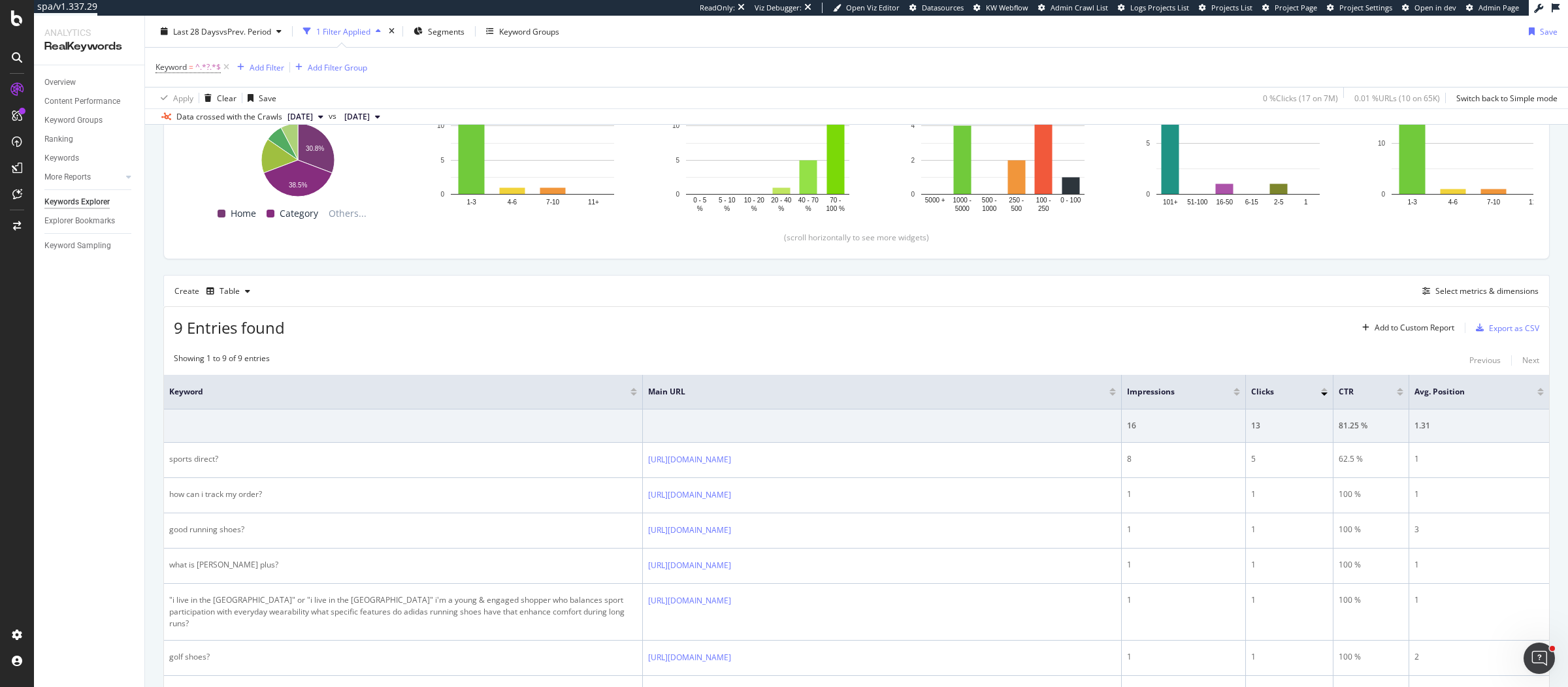
scroll to position [360, 0]
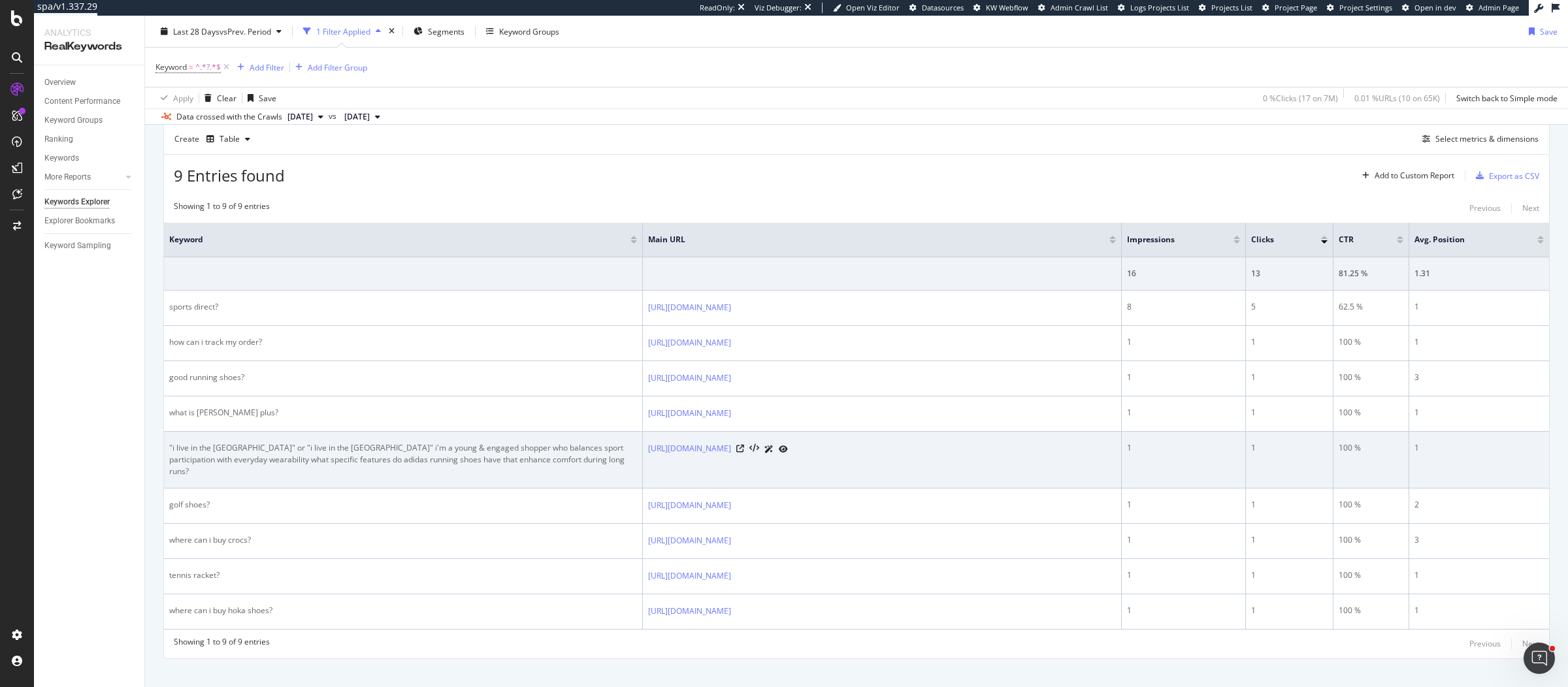
click at [389, 450] on div ""i live in the [GEOGRAPHIC_DATA]" or "i live in the [GEOGRAPHIC_DATA]" i'm a yo…" at bounding box center [403, 460] width 468 height 35
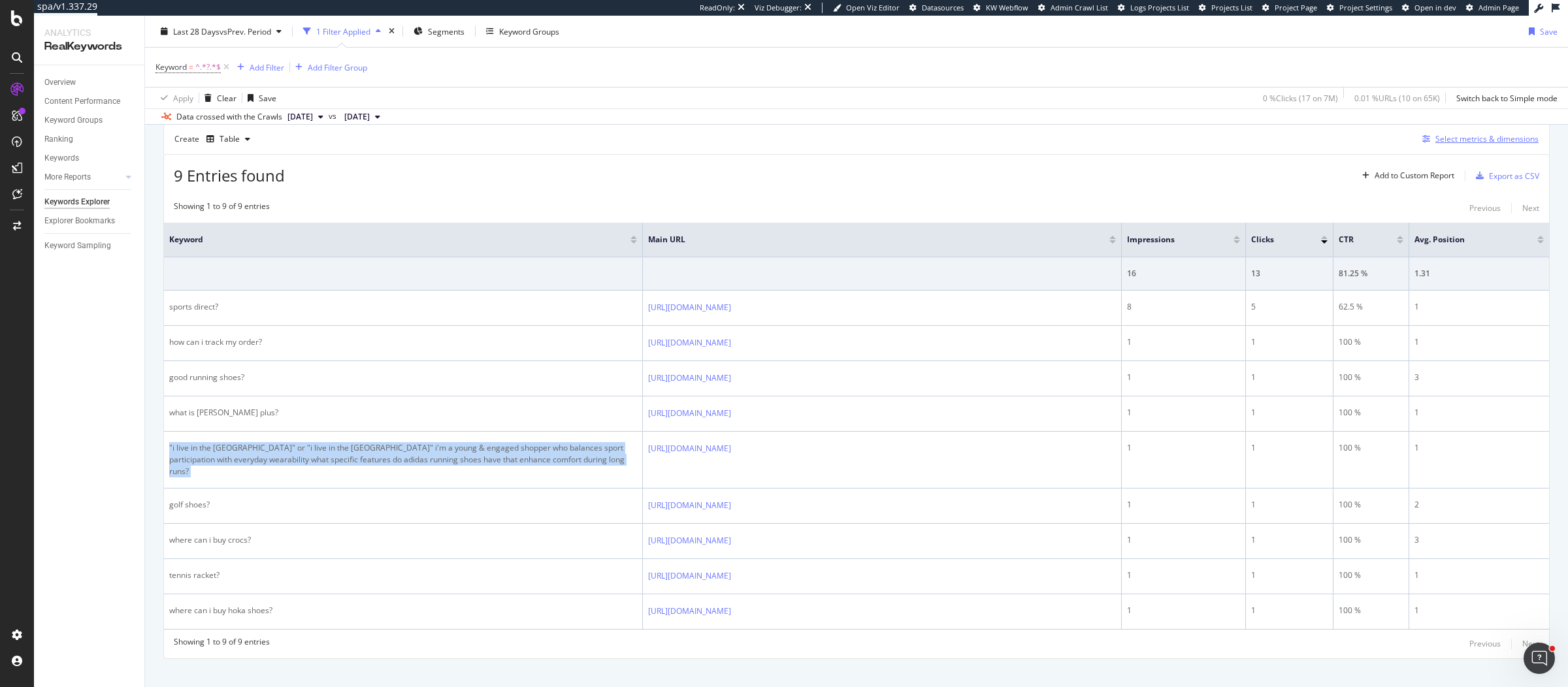
click at [1439, 137] on div "Select metrics & dimensions" at bounding box center [1487, 139] width 103 height 11
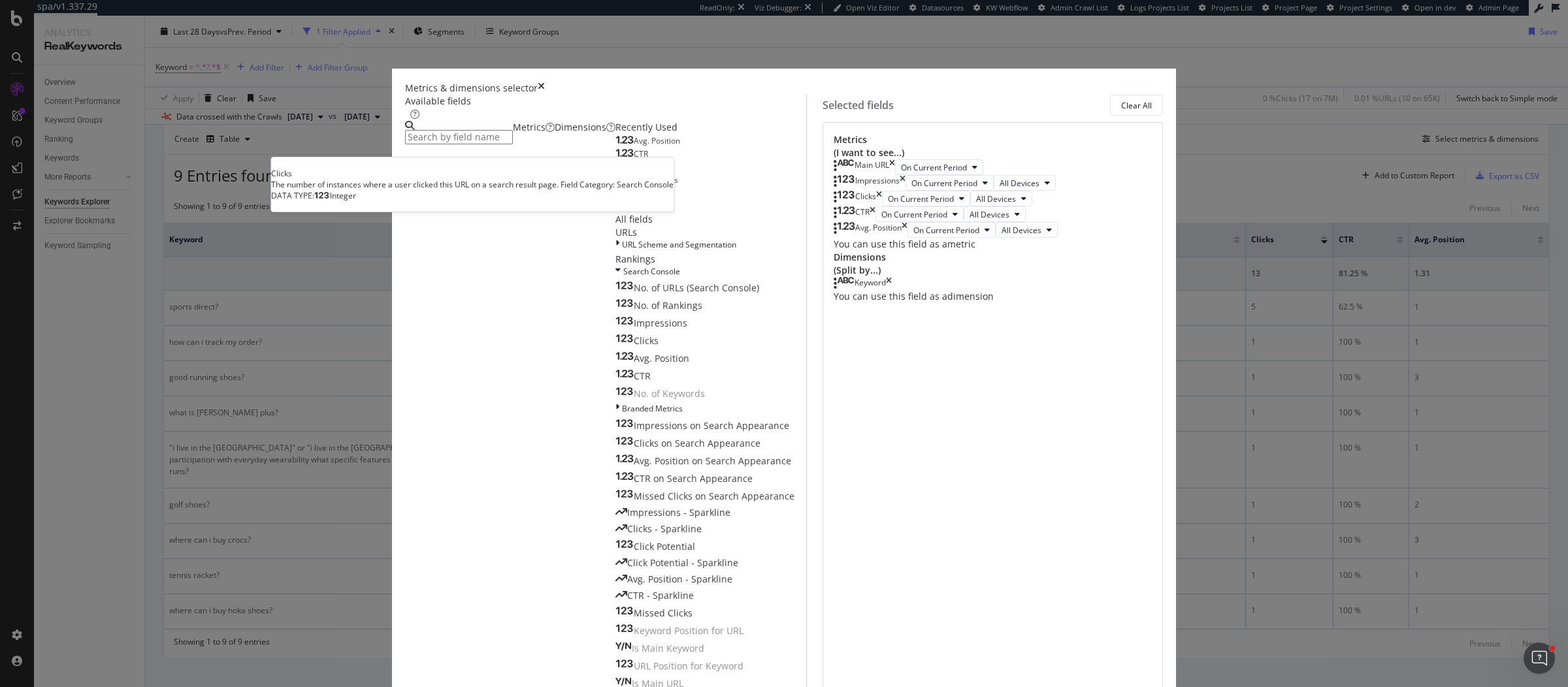
scroll to position [0, 0]
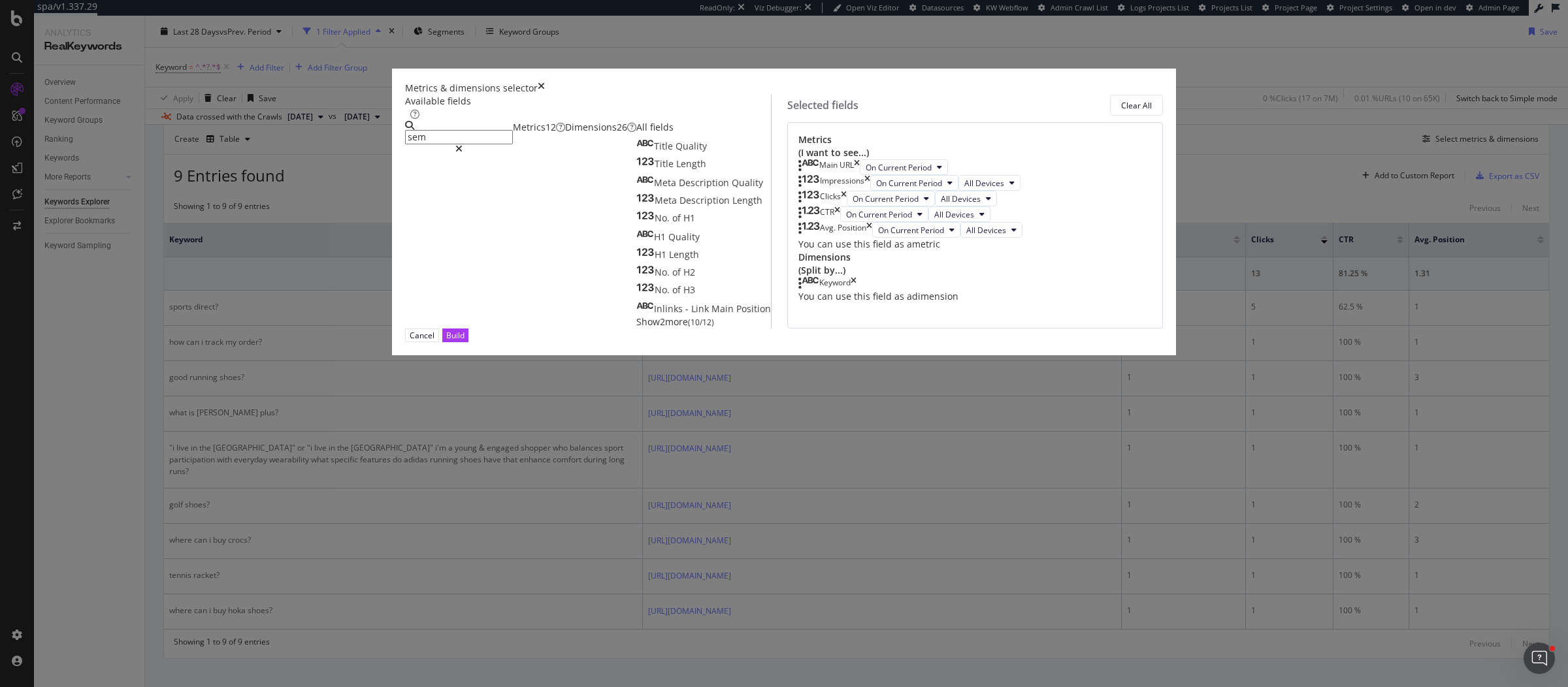
type input "sem"
click at [1157, 144] on div "Metrics & dimensions selector Available fields sem Metrics 12 Dimensions 26 All…" at bounding box center [784, 344] width 1568 height 687
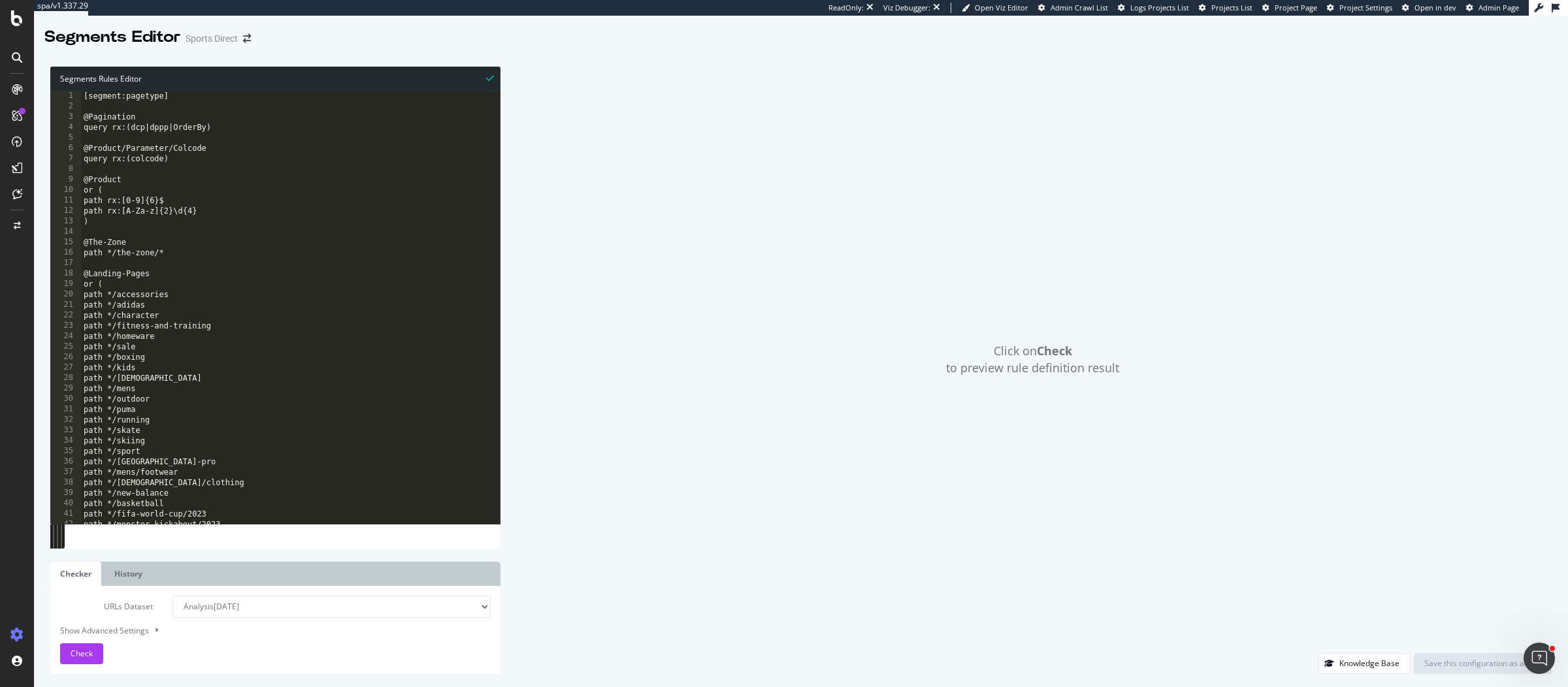
drag, startPoint x: 50, startPoint y: 222, endPoint x: 84, endPoint y: 235, distance: 36.4
click at [50, 223] on div "13" at bounding box center [66, 221] width 31 height 10
drag, startPoint x: 88, startPoint y: 237, endPoint x: 159, endPoint y: 251, distance: 72.4
click at [159, 251] on div "[segment:pagetype] @Pagination query rx:(dcp|dppp|OrderBy) @Product/Parameter/C…" at bounding box center [359, 311] width 556 height 442
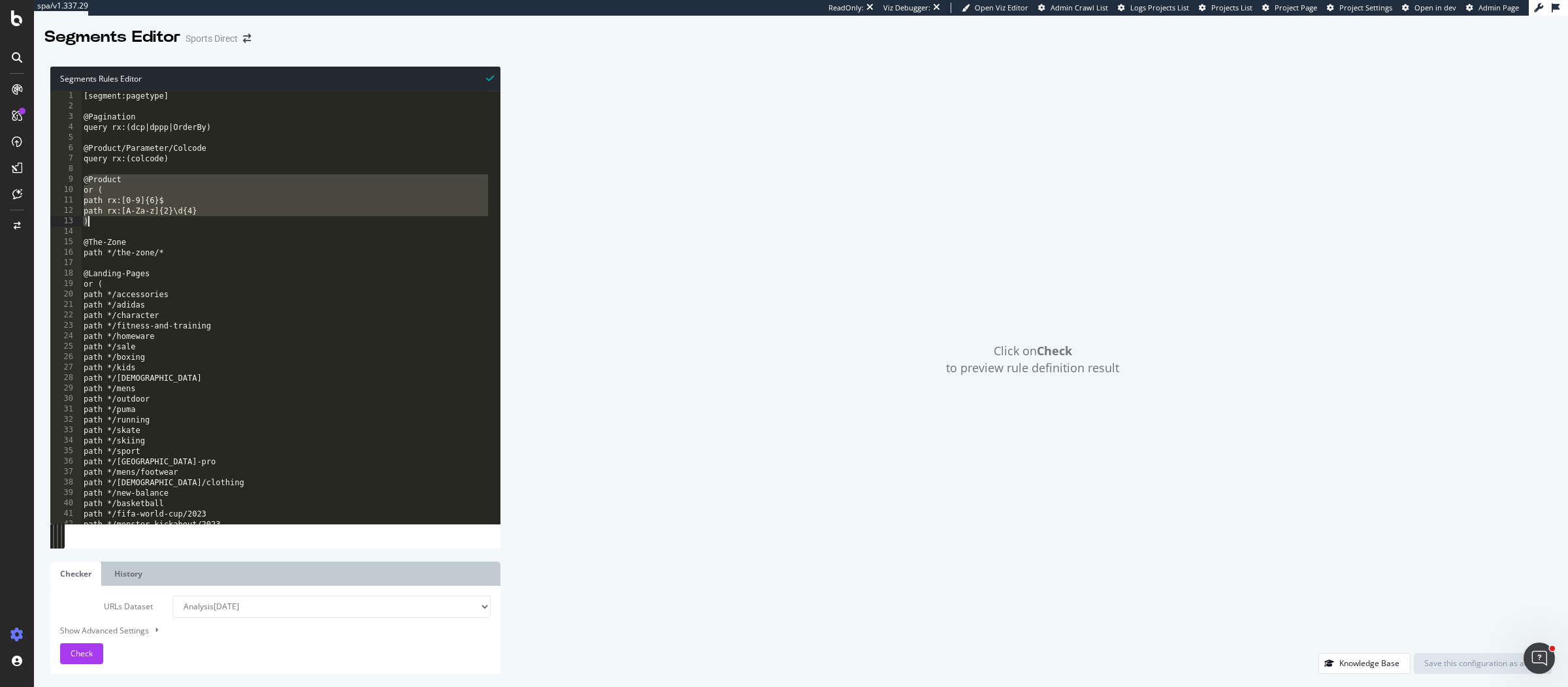
drag, startPoint x: 91, startPoint y: 180, endPoint x: 130, endPoint y: 221, distance: 56.6
click at [130, 221] on div "[segment:pagetype] @Pagination query rx:(dcp|dppp|OrderBy) @Product/Parameter/C…" at bounding box center [359, 311] width 556 height 442
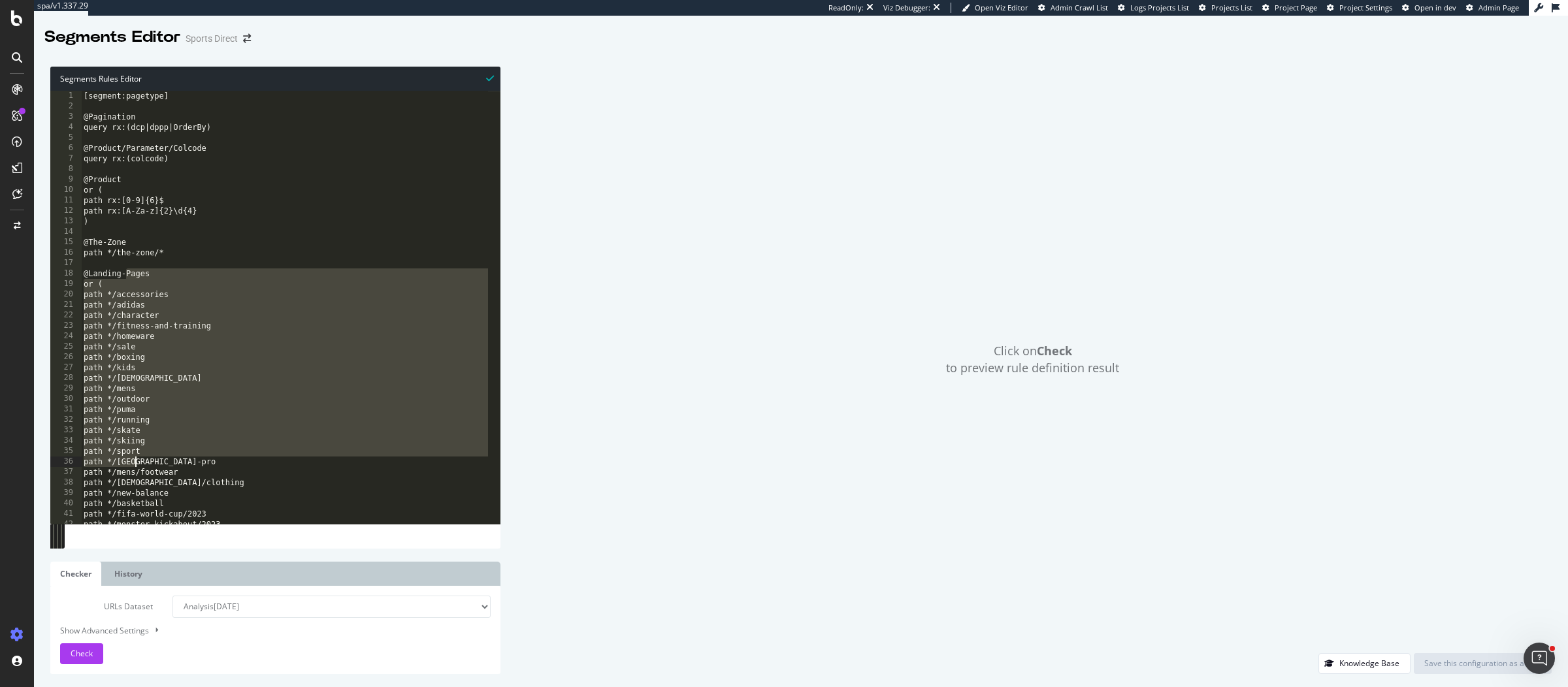
drag, startPoint x: 126, startPoint y: 277, endPoint x: 136, endPoint y: 466, distance: 189.3
click at [136, 466] on div "[segment:pagetype] @Pagination query rx:(dcp|dppp|OrderBy) @Product/Parameter/C…" at bounding box center [359, 311] width 556 height 442
type textarea "path */sport path */[GEOGRAPHIC_DATA]-pro"
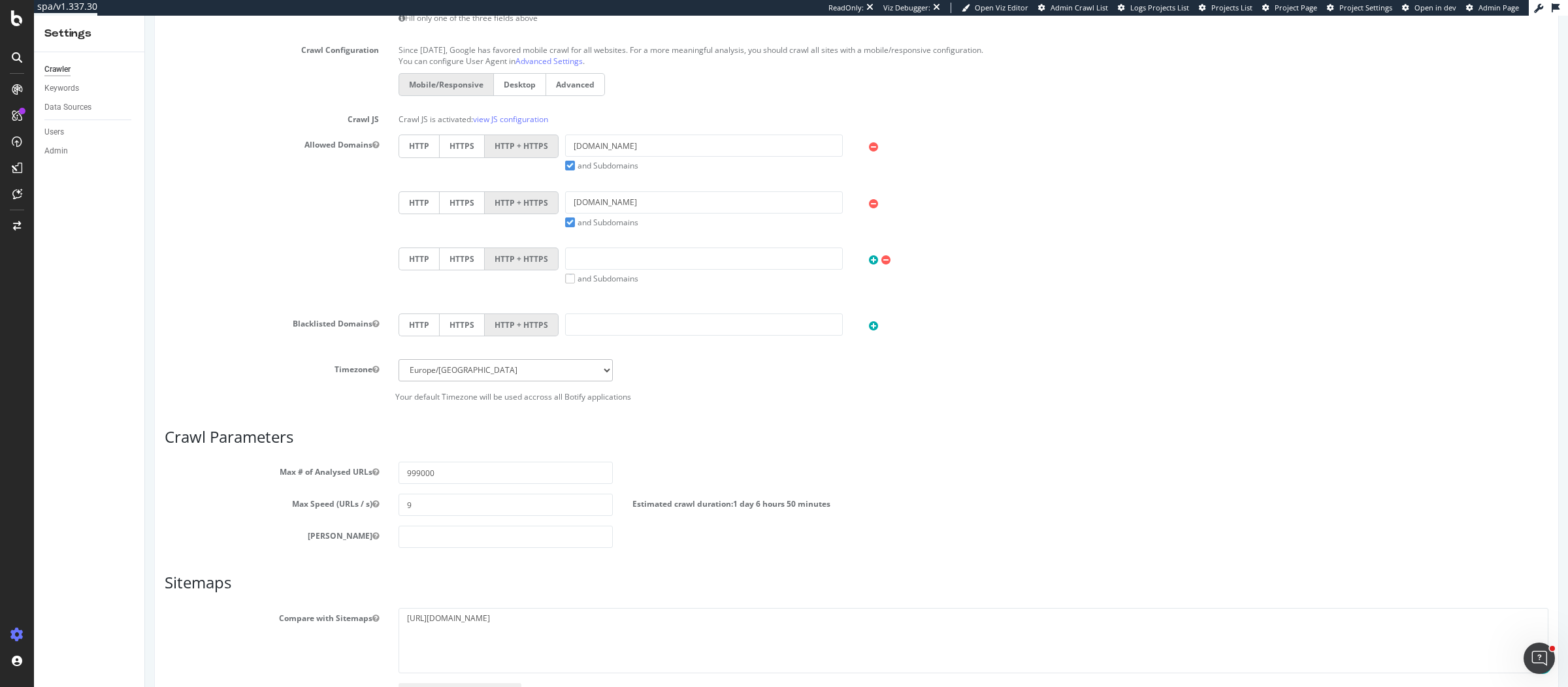
scroll to position [512, 0]
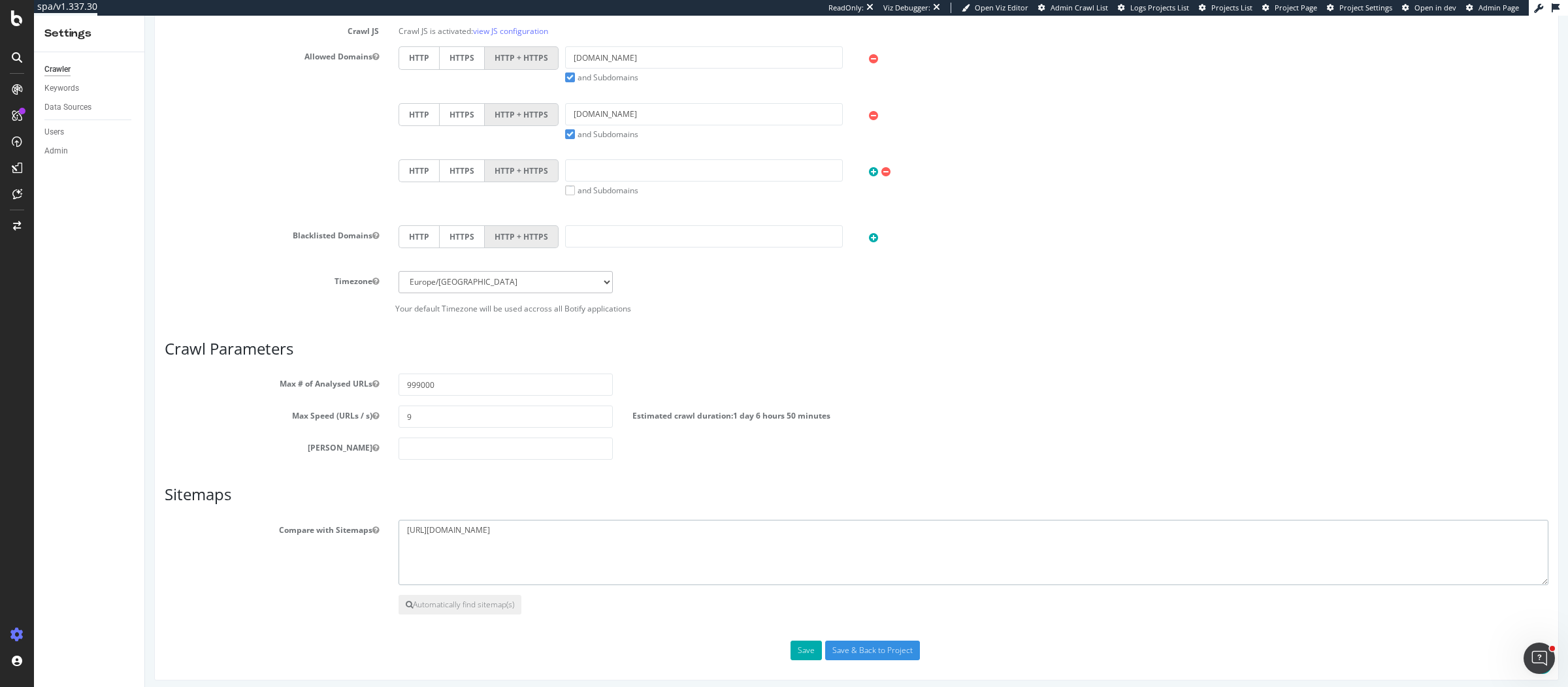
click at [524, 521] on textarea "[URL][DOMAIN_NAME]" at bounding box center [973, 552] width 1149 height 66
click at [657, 532] on textarea "[URL][DOMAIN_NAME]" at bounding box center [973, 552] width 1149 height 66
drag, startPoint x: 667, startPoint y: 534, endPoint x: 355, endPoint y: 526, distance: 312.1
click at [355, 526] on div "Compare with Sitemaps [URL][DOMAIN_NAME]" at bounding box center [857, 552] width 1403 height 66
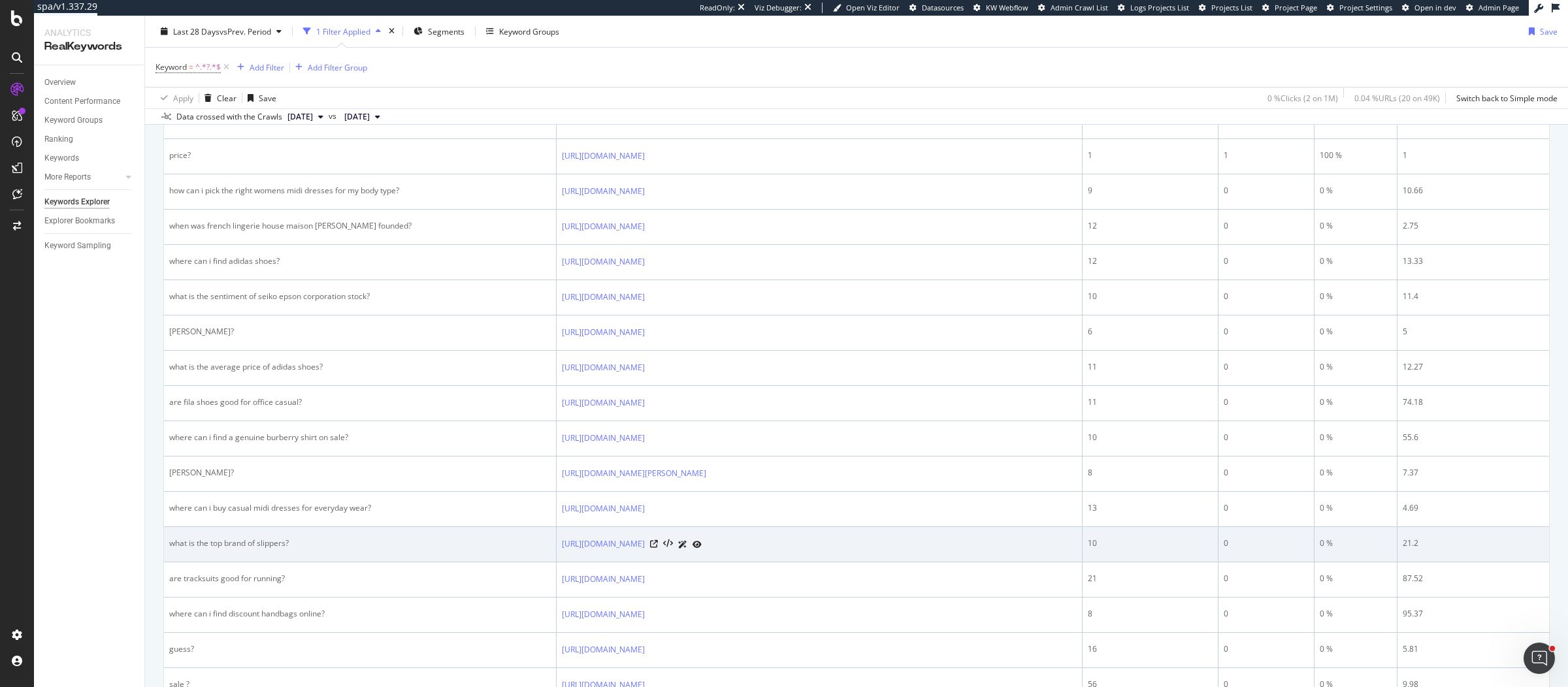
scroll to position [631, 0]
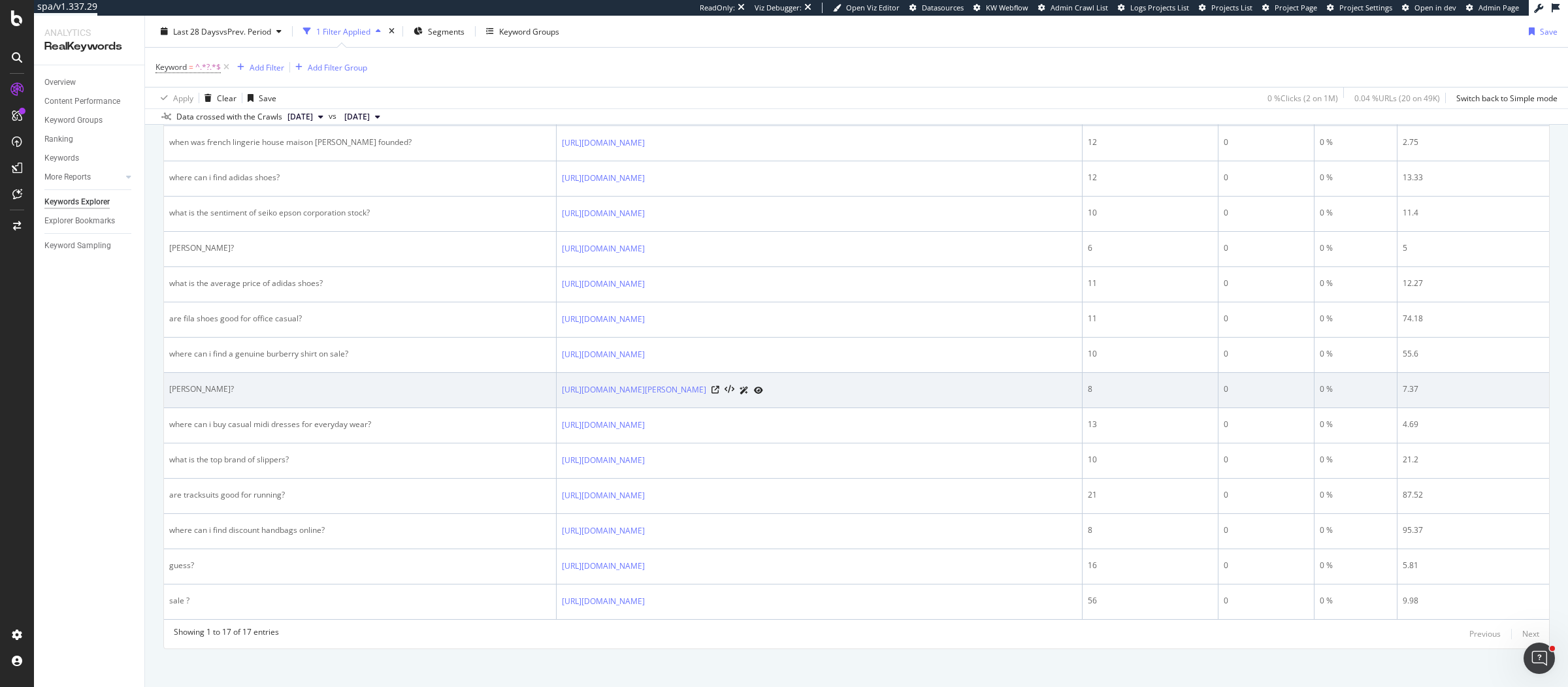
click at [206, 388] on div "[PERSON_NAME]?" at bounding box center [359, 389] width 382 height 12
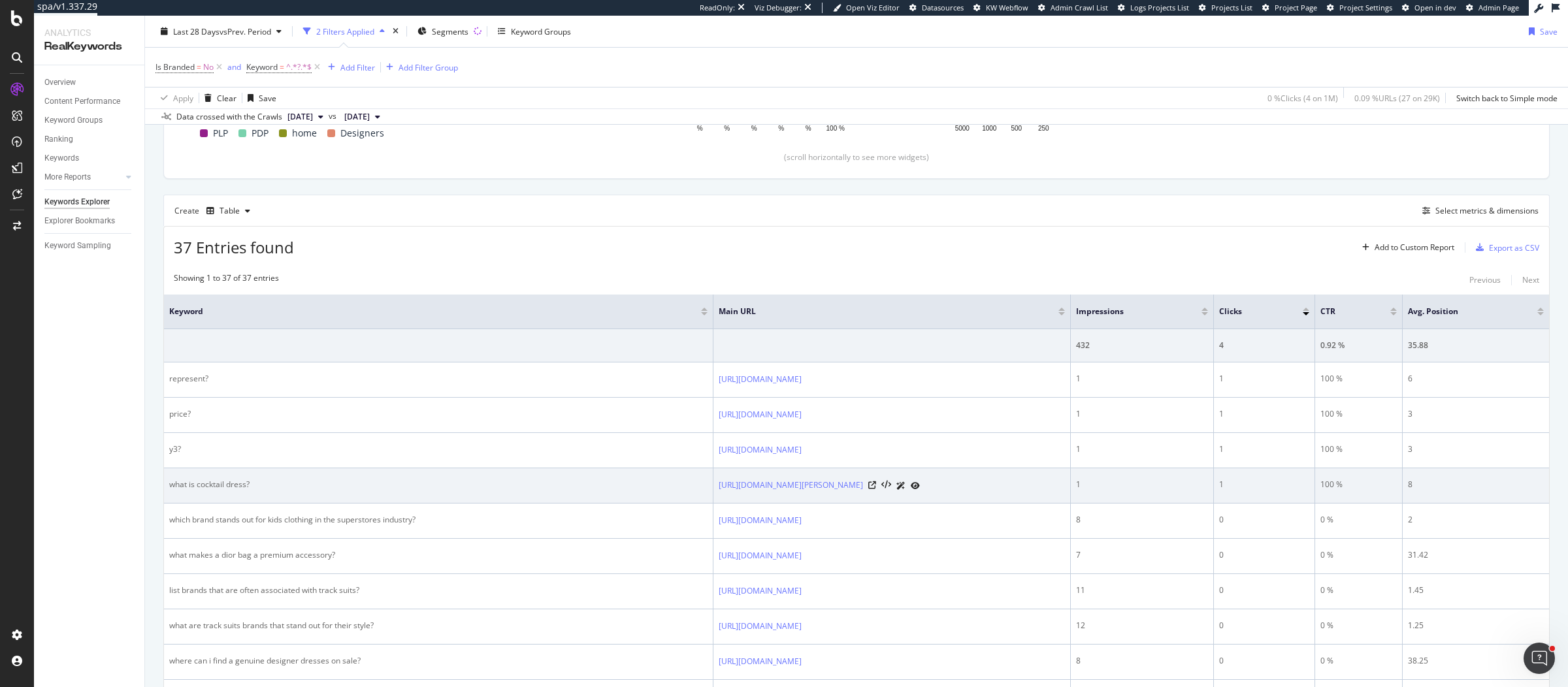
scroll to position [292, 0]
click at [181, 477] on div "what is cocktail dress?" at bounding box center [438, 481] width 538 height 12
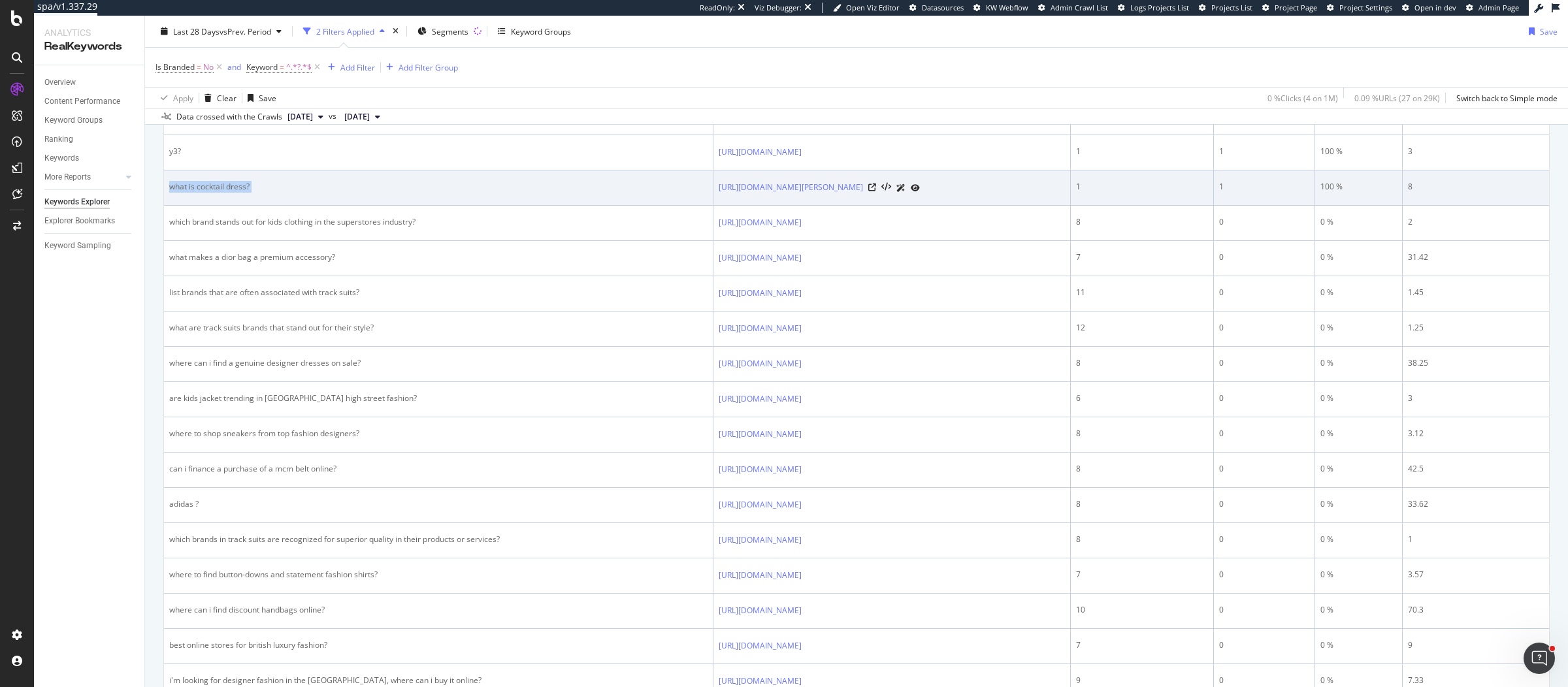
scroll to position [594, 0]
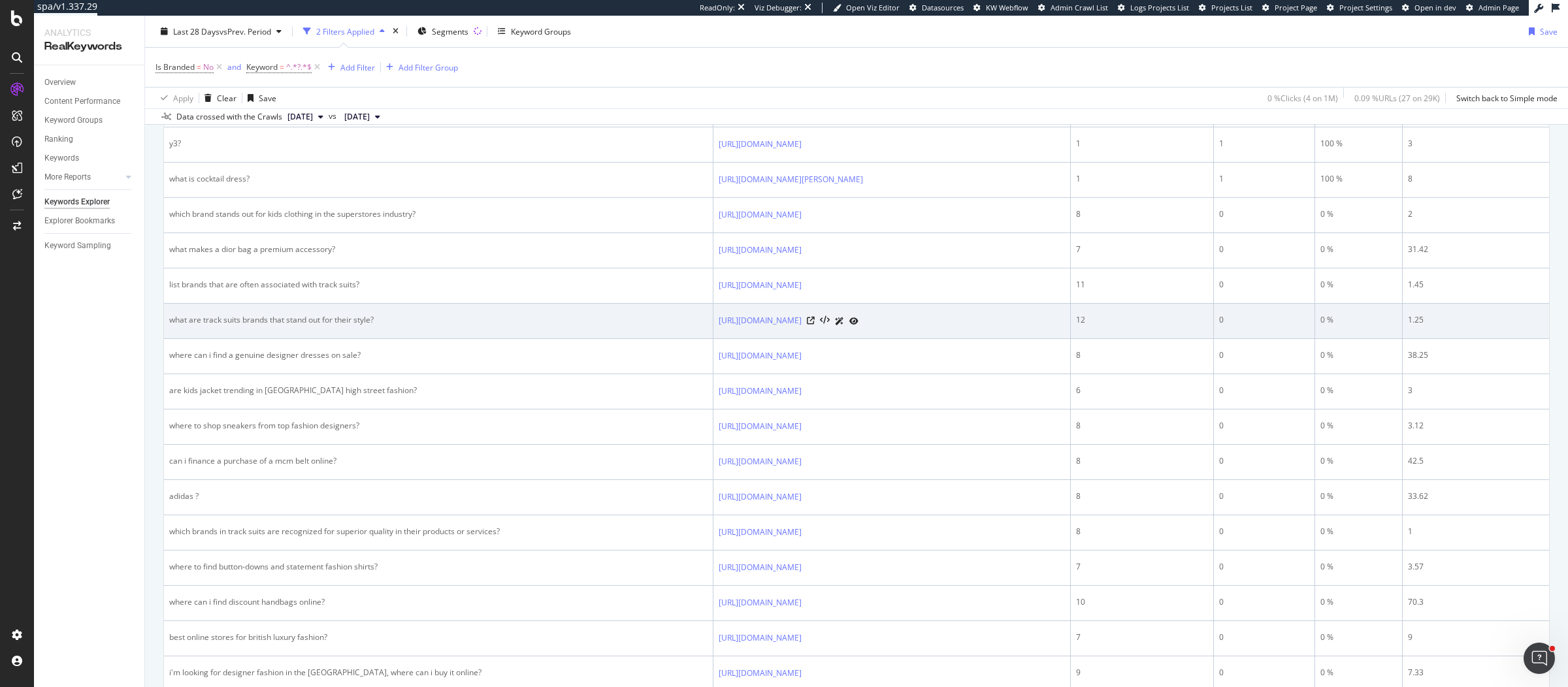
click at [443, 335] on td "what are track suits brands that stand out for their style?" at bounding box center [438, 321] width 550 height 35
